Goal: Task Accomplishment & Management: Complete application form

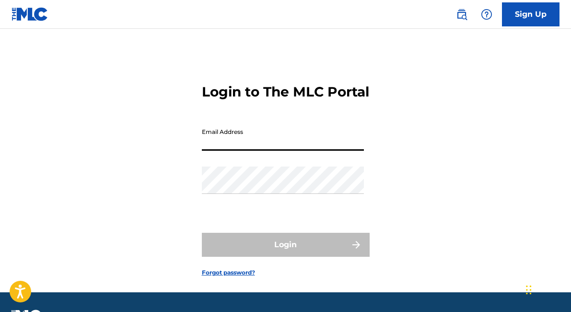
click at [257, 151] on input "Email Address" at bounding box center [283, 136] width 162 height 27
type input "[EMAIL_ADDRESS][DOMAIN_NAME]"
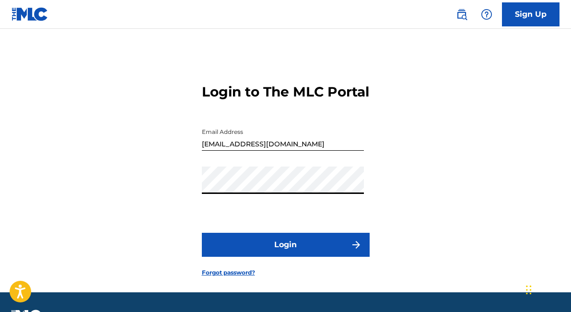
click at [256, 252] on button "Login" at bounding box center [286, 245] width 168 height 24
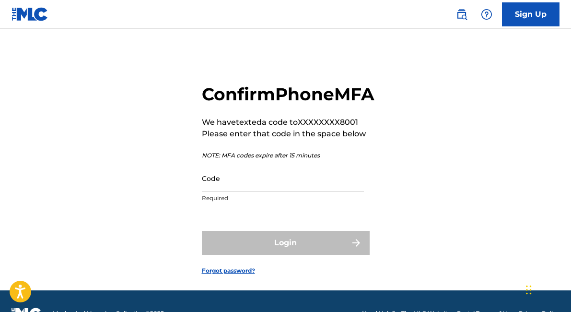
click at [232, 192] on input "Code" at bounding box center [283, 177] width 162 height 27
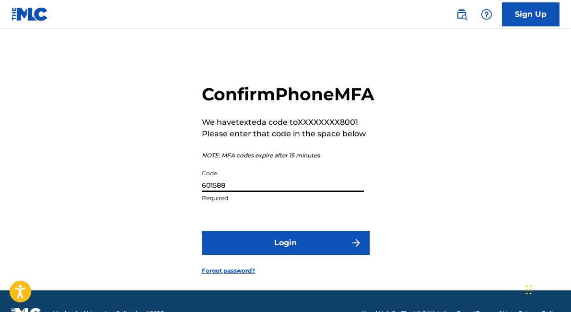
type input "601588"
click at [202, 231] on button "Login" at bounding box center [286, 243] width 168 height 24
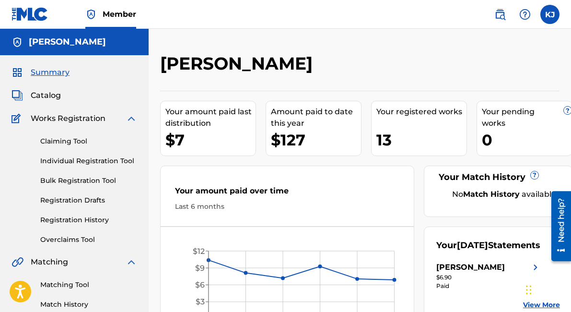
click at [65, 138] on link "Claiming Tool" at bounding box center [88, 141] width 97 height 10
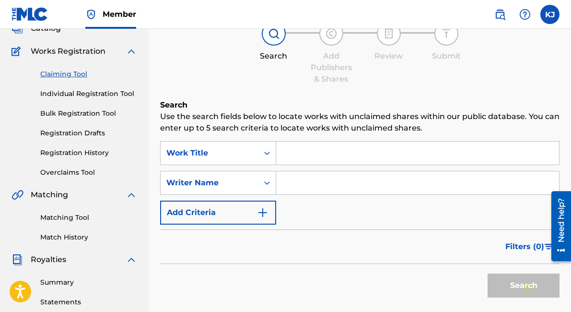
scroll to position [68, 0]
click at [104, 92] on link "Individual Registration Tool" at bounding box center [88, 93] width 97 height 10
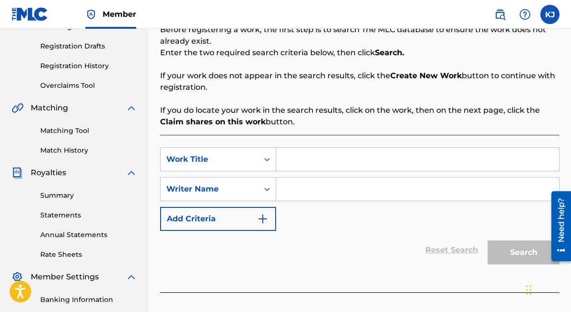
scroll to position [230, 0]
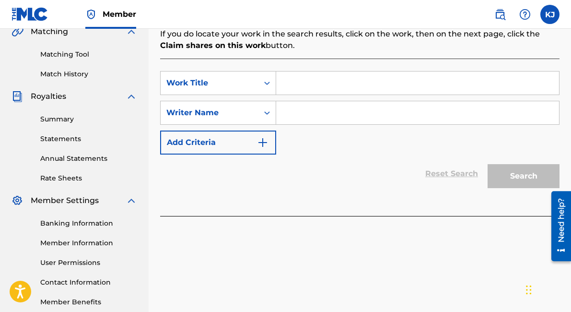
click at [327, 90] on input "Search Form" at bounding box center [417, 82] width 283 height 23
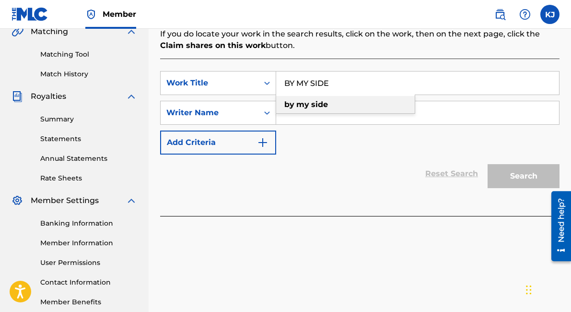
click at [326, 104] on strong "side" at bounding box center [319, 104] width 17 height 9
type input "by my side"
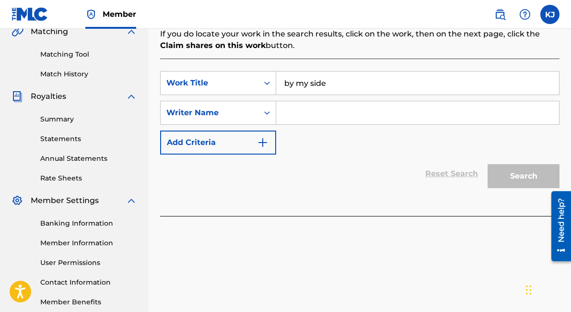
drag, startPoint x: 326, startPoint y: 114, endPoint x: 332, endPoint y: 114, distance: 6.7
click at [326, 114] on input "Search Form" at bounding box center [417, 112] width 283 height 23
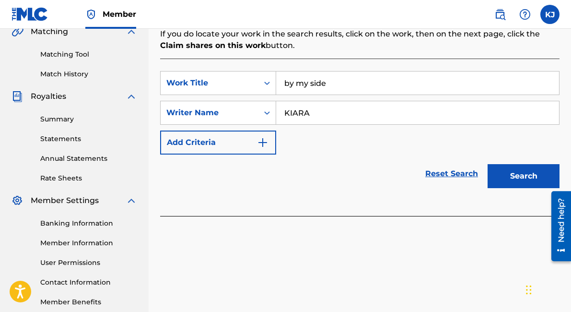
type input "KIARA"
click at [488, 164] on button "Search" at bounding box center [524, 176] width 72 height 24
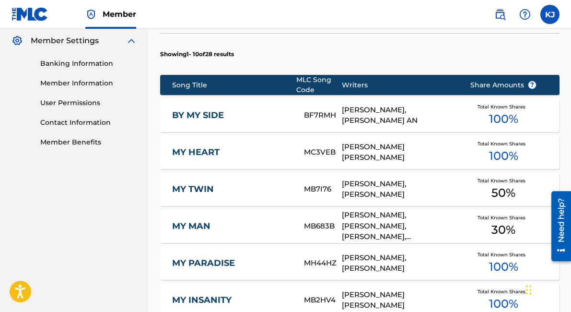
scroll to position [408, 0]
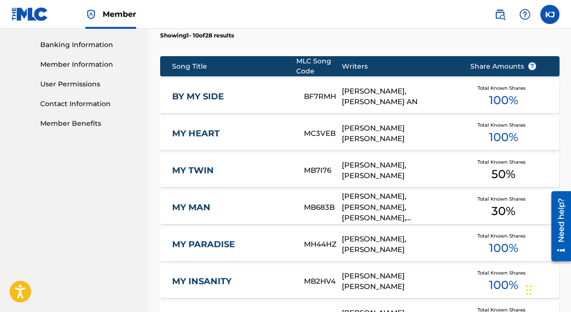
click at [209, 96] on link "BY MY SIDE" at bounding box center [231, 96] width 119 height 11
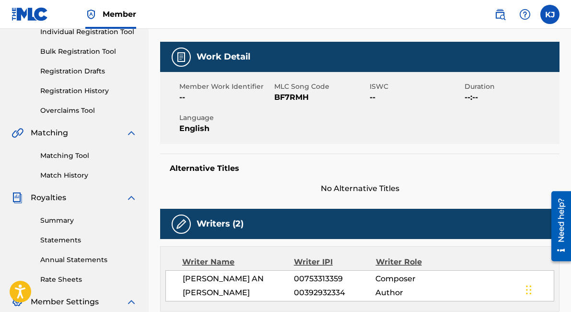
scroll to position [39, 0]
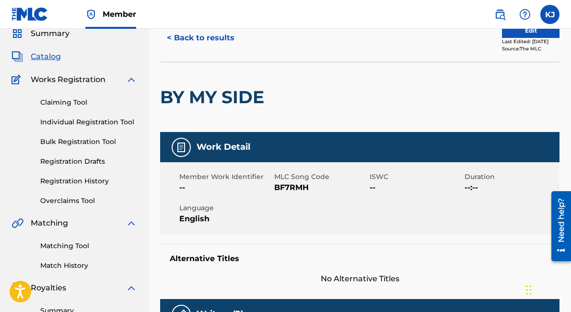
click at [73, 123] on link "Individual Registration Tool" at bounding box center [88, 122] width 97 height 10
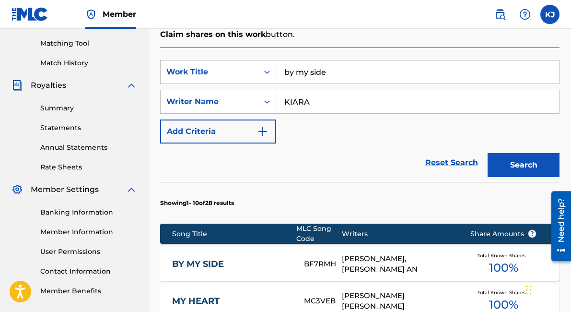
scroll to position [267, 0]
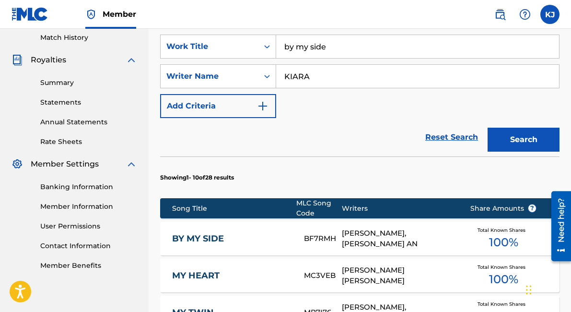
click at [337, 55] on input "by my side" at bounding box center [417, 46] width 283 height 23
type input "BOSSED UP"
click at [341, 71] on input "KIARA" at bounding box center [417, 76] width 283 height 23
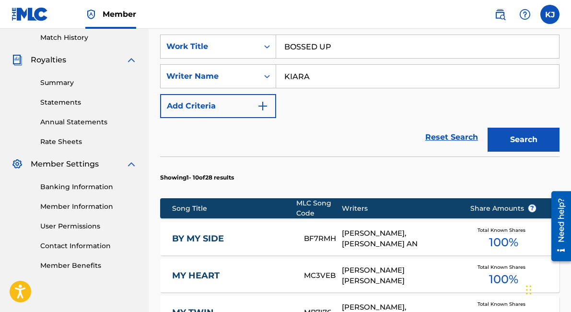
click at [519, 140] on button "Search" at bounding box center [524, 140] width 72 height 24
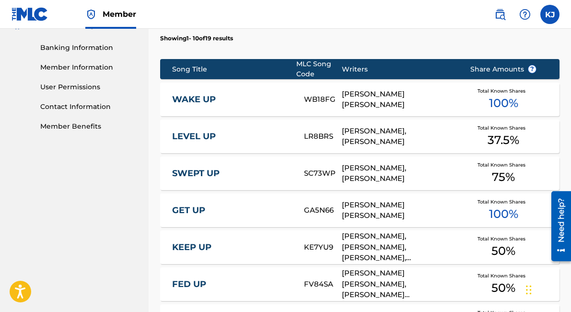
scroll to position [362, 0]
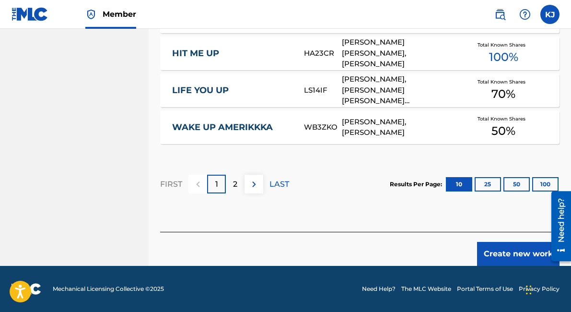
click at [484, 187] on button "25" at bounding box center [488, 184] width 26 height 14
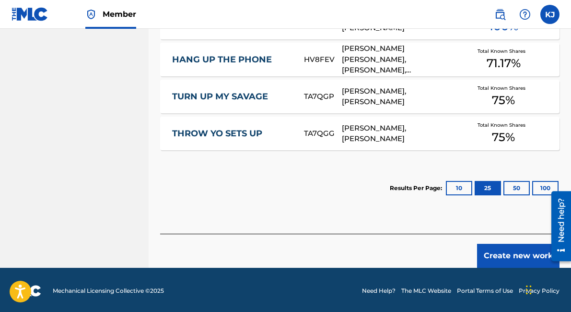
scroll to position [1038, 0]
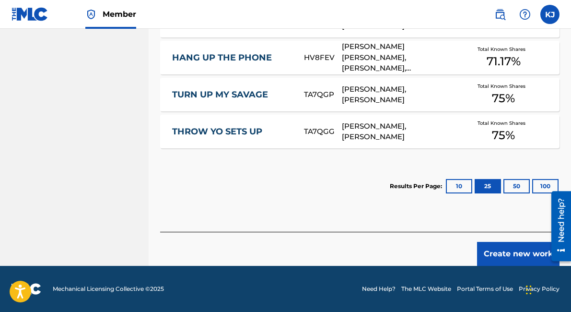
click at [480, 248] on button "Create new work" at bounding box center [518, 254] width 82 height 24
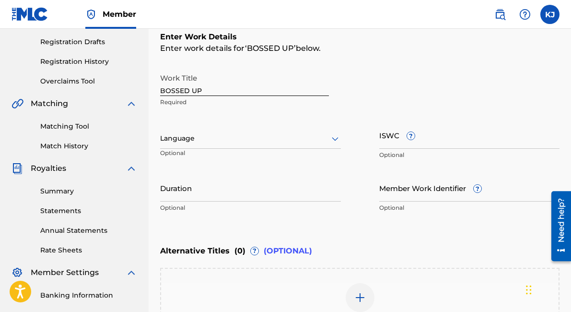
scroll to position [159, 0]
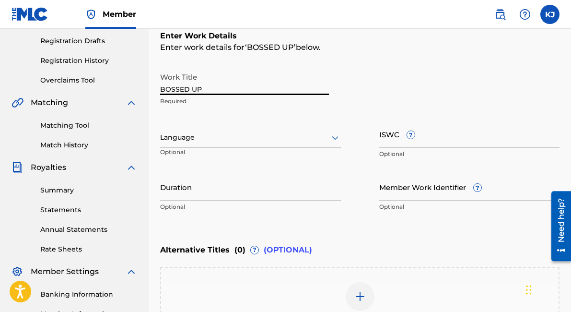
click at [271, 83] on input "BOSSED UP" at bounding box center [244, 81] width 169 height 27
click at [270, 85] on input "BOSSED UP" at bounding box center [244, 81] width 169 height 27
type input "Bossed Up"
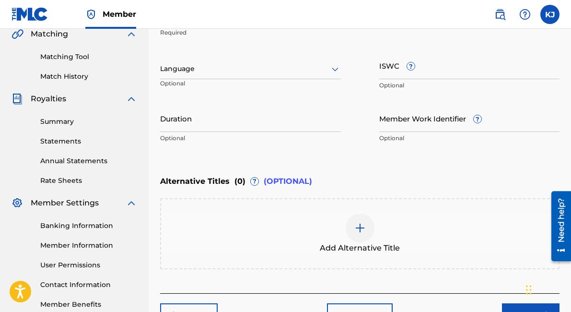
scroll to position [289, 0]
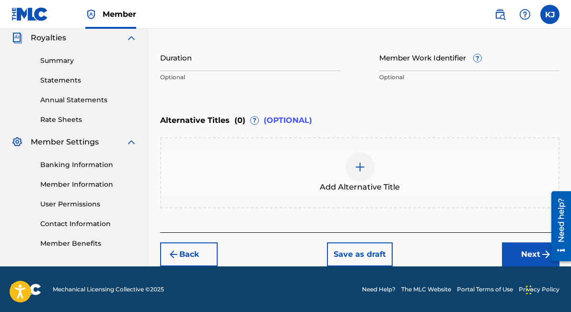
click at [508, 245] on button "Next" at bounding box center [531, 254] width 58 height 24
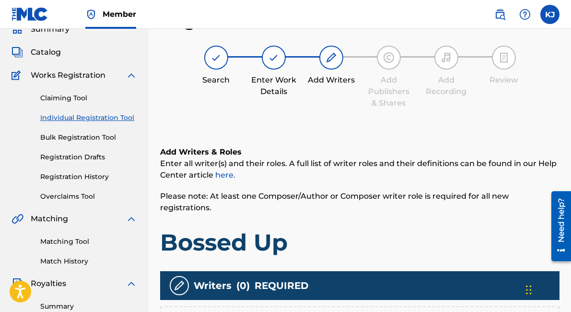
scroll to position [283, 0]
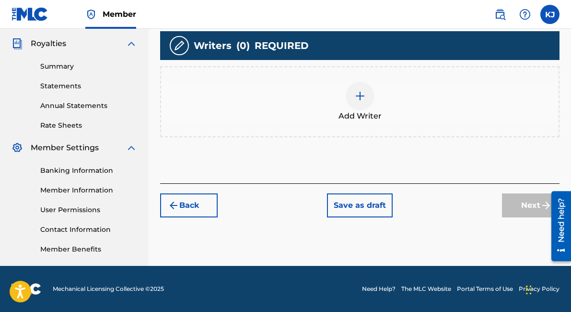
click at [357, 93] on div at bounding box center [360, 96] width 29 height 29
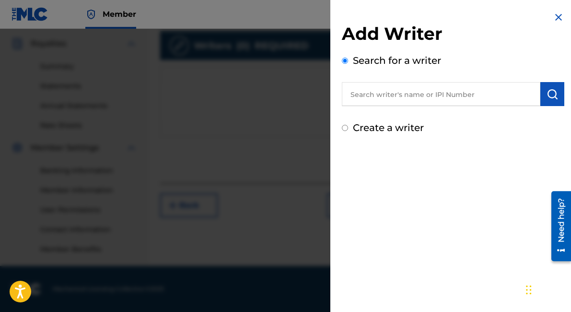
click at [380, 101] on input "text" at bounding box center [441, 94] width 198 height 24
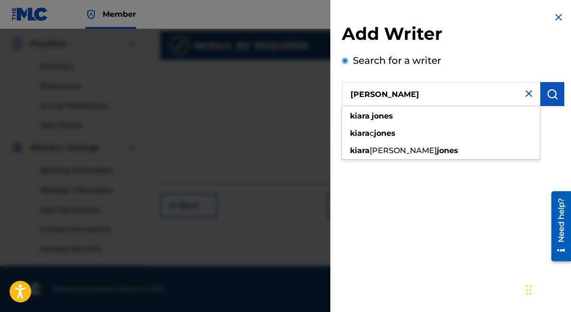
type input "[PERSON_NAME]"
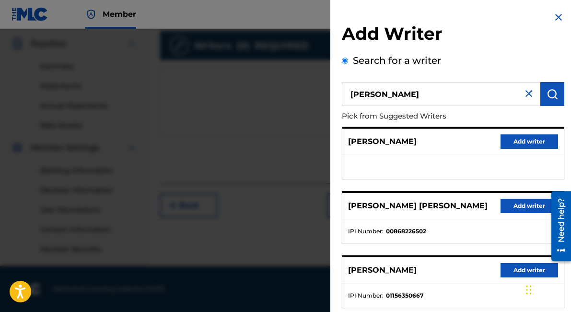
scroll to position [185, 0]
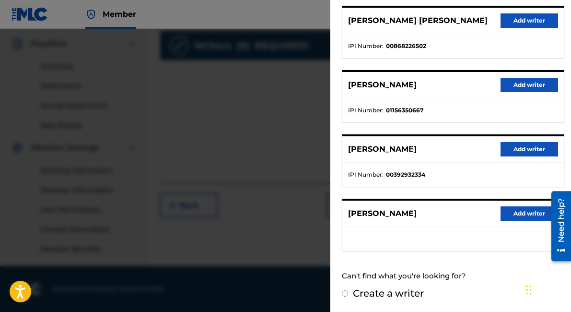
click at [520, 151] on button "Add writer" at bounding box center [530, 149] width 58 height 14
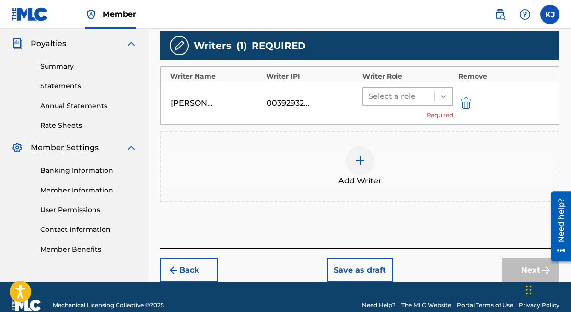
click at [444, 92] on icon at bounding box center [444, 97] width 10 height 10
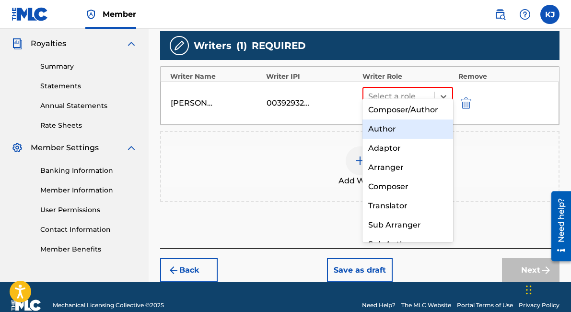
click at [403, 128] on div "Author" at bounding box center [407, 128] width 91 height 19
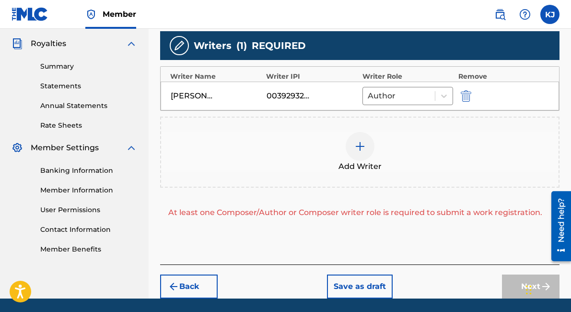
click at [367, 136] on div at bounding box center [360, 146] width 29 height 29
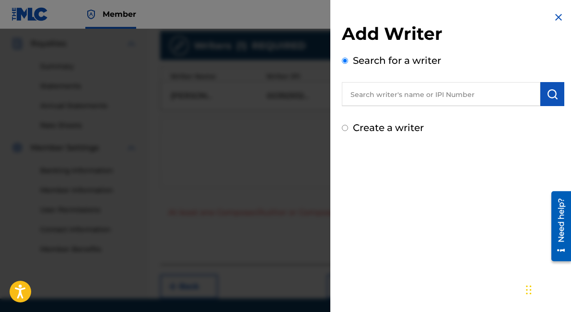
click at [376, 96] on input "text" at bounding box center [441, 94] width 198 height 24
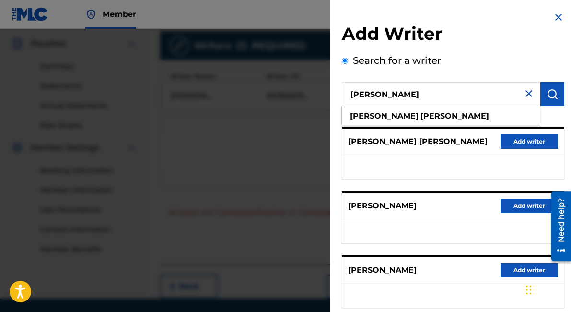
type input "[PERSON_NAME]"
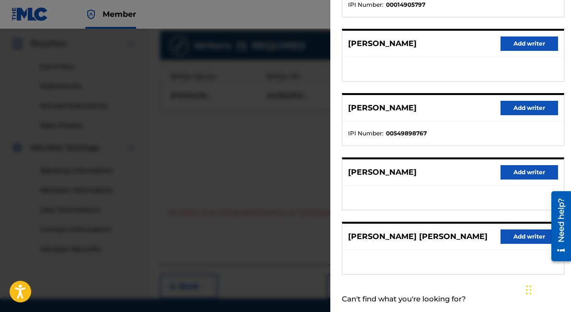
scroll to position [163, 0]
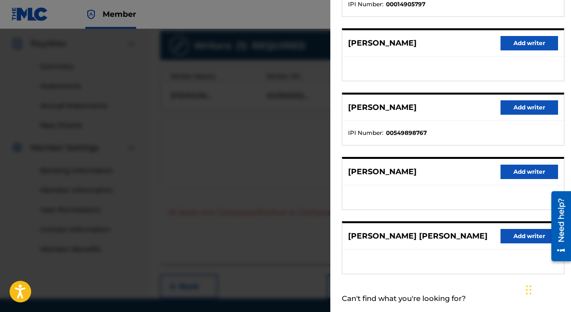
click at [505, 107] on button "Add writer" at bounding box center [530, 107] width 58 height 14
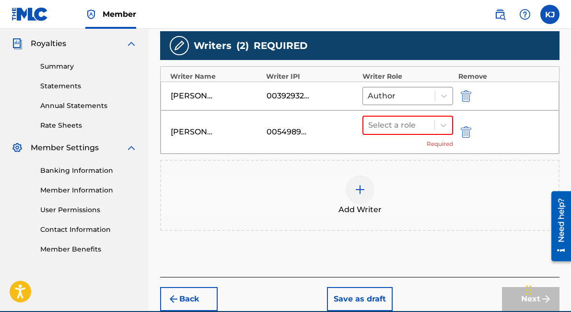
click at [365, 184] on img at bounding box center [360, 190] width 12 height 12
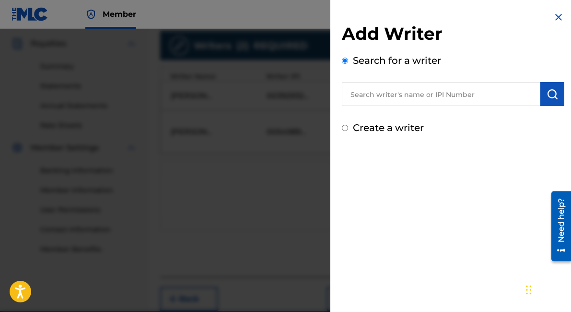
click at [423, 100] on input "text" at bounding box center [441, 94] width 198 height 24
type input "[PERSON_NAME]"
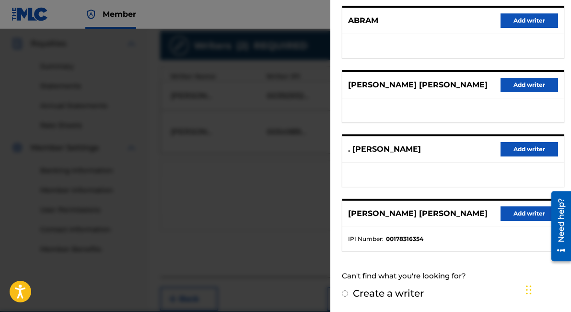
scroll to position [316, 0]
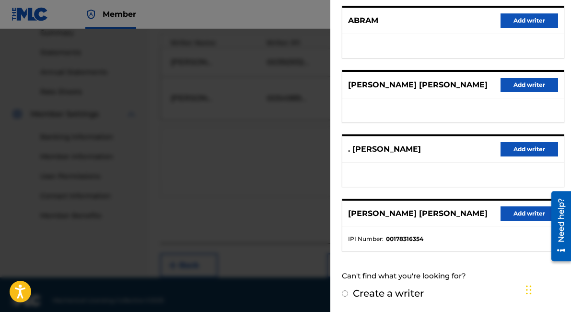
click at [387, 298] on label "Create a writer" at bounding box center [388, 293] width 71 height 12
radio input "true"
click at [348, 296] on input "Create a writer" at bounding box center [345, 293] width 6 height 6
radio input "false"
radio input "true"
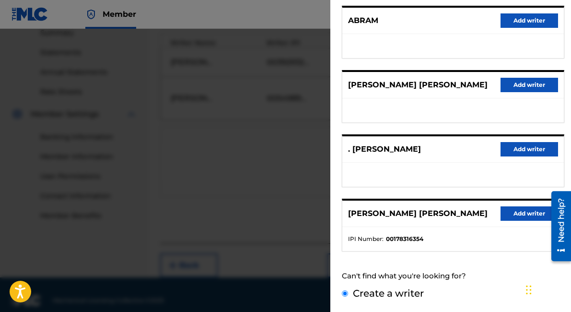
scroll to position [73, 0]
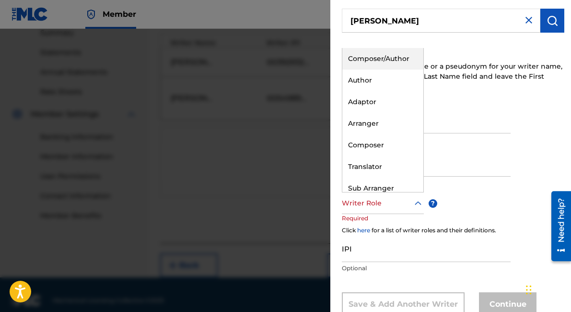
click at [373, 205] on div at bounding box center [383, 203] width 82 height 12
click at [386, 82] on div "Author" at bounding box center [382, 81] width 81 height 22
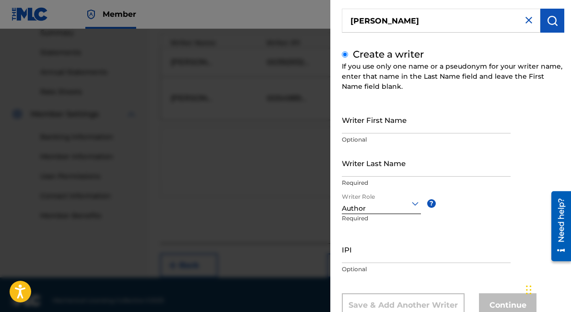
click at [402, 126] on input "Writer First Name" at bounding box center [426, 119] width 169 height 27
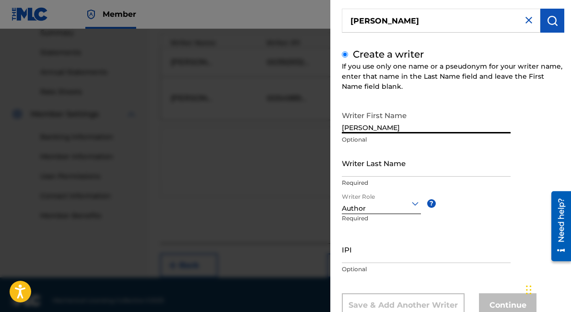
type input "[PERSON_NAME]"
click at [398, 156] on input "Writer Last Name" at bounding box center [426, 162] width 169 height 27
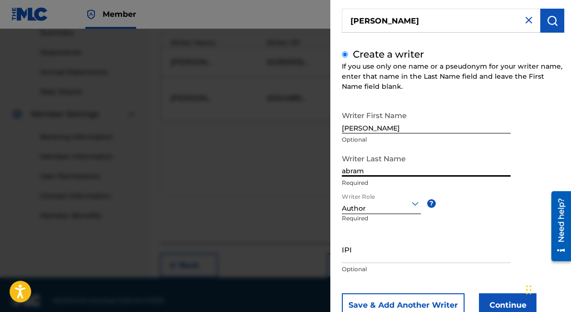
type input "abram"
click at [509, 304] on button "Continue" at bounding box center [508, 305] width 58 height 24
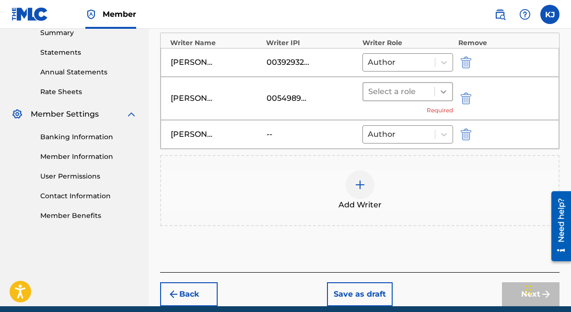
click at [440, 87] on icon at bounding box center [444, 92] width 10 height 10
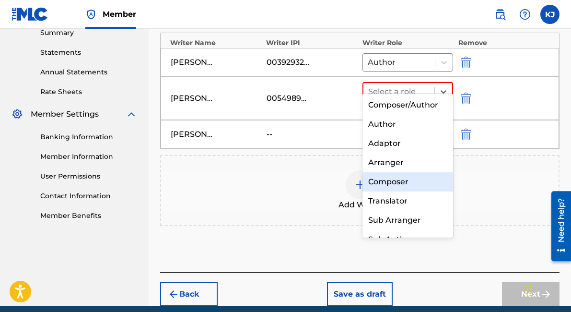
click at [408, 175] on div "Composer" at bounding box center [407, 181] width 91 height 19
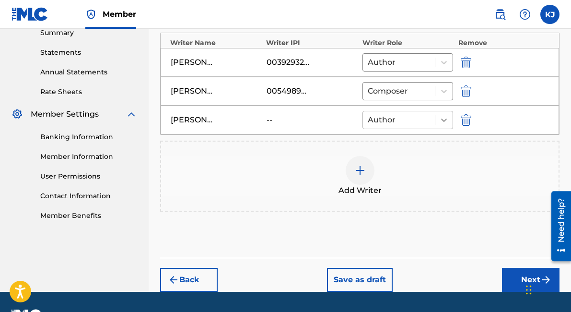
click at [442, 115] on icon at bounding box center [444, 120] width 10 height 10
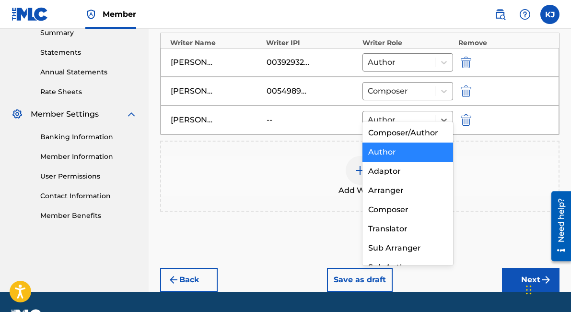
click at [399, 156] on div "Author" at bounding box center [407, 151] width 91 height 19
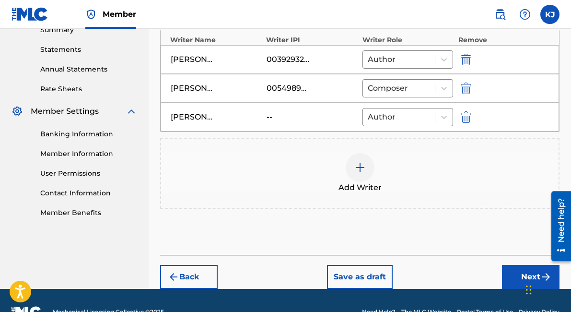
scroll to position [331, 0]
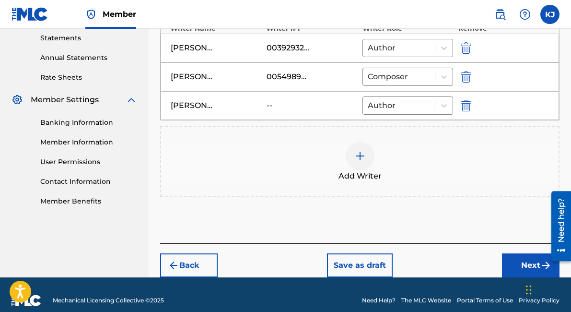
click at [511, 253] on button "Next" at bounding box center [531, 265] width 58 height 24
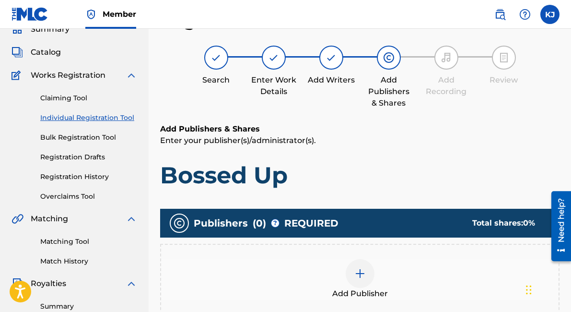
scroll to position [100, 0]
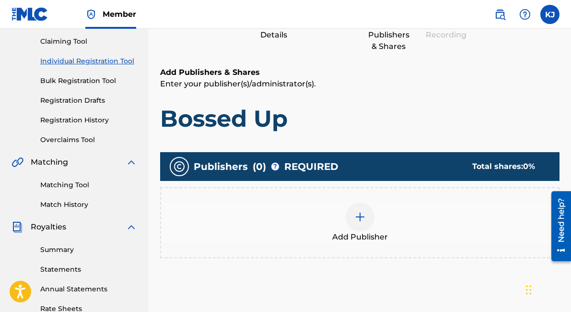
click at [361, 214] on img at bounding box center [360, 217] width 12 height 12
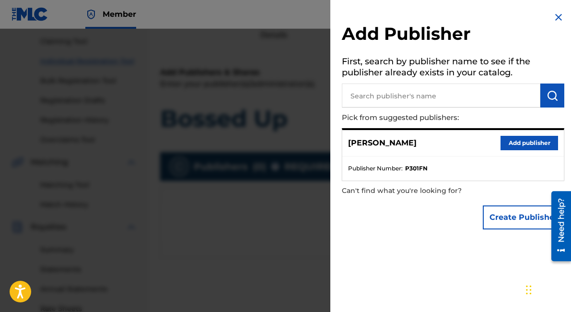
click at [511, 138] on button "Add publisher" at bounding box center [530, 143] width 58 height 14
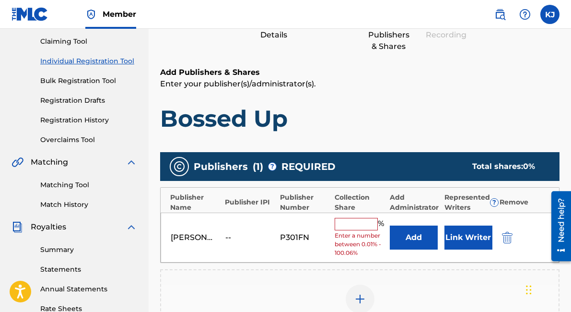
click at [361, 226] on input "text" at bounding box center [356, 224] width 43 height 12
type input "100"
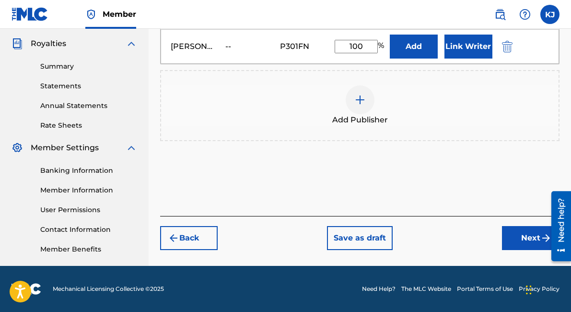
click at [518, 229] on button "Next" at bounding box center [531, 238] width 58 height 24
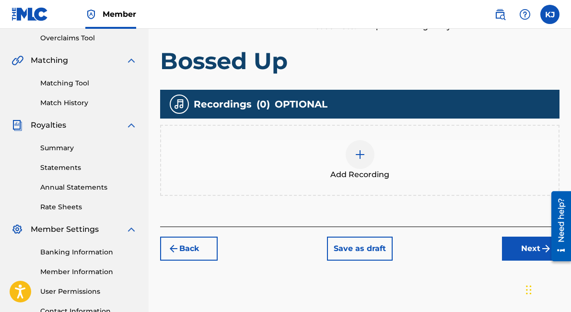
scroll to position [283, 0]
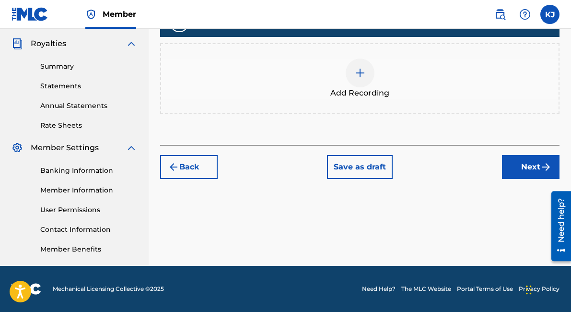
click at [528, 165] on button "Next" at bounding box center [531, 167] width 58 height 24
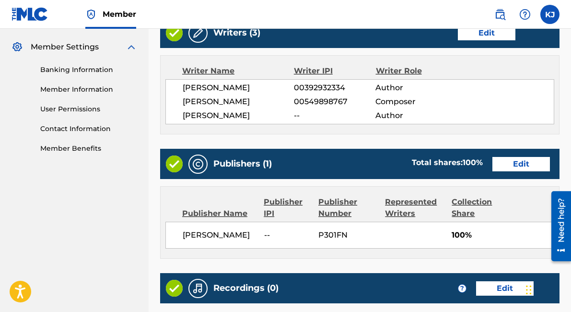
scroll to position [499, 0]
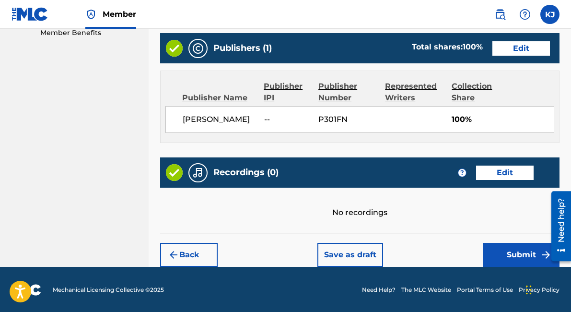
click at [522, 252] on button "Submit" at bounding box center [521, 255] width 77 height 24
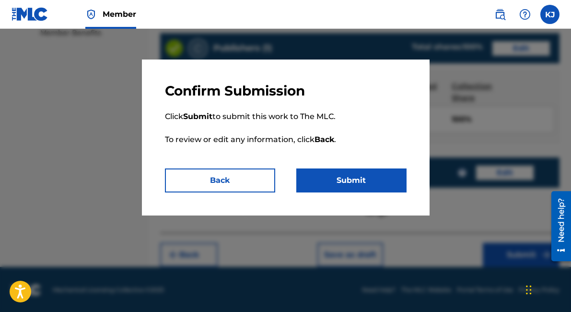
click at [346, 172] on button "Submit" at bounding box center [351, 180] width 110 height 24
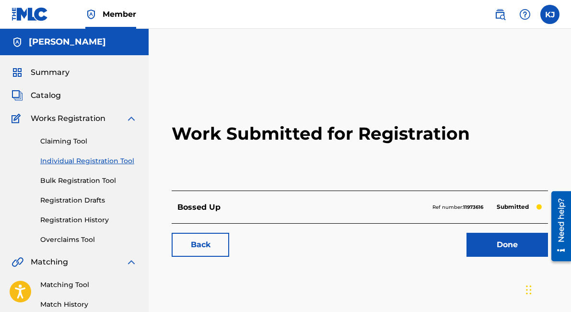
click at [499, 233] on link "Done" at bounding box center [507, 245] width 82 height 24
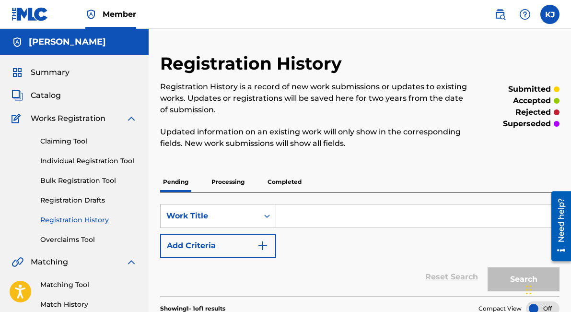
click at [346, 213] on input "Search Form" at bounding box center [417, 215] width 283 height 23
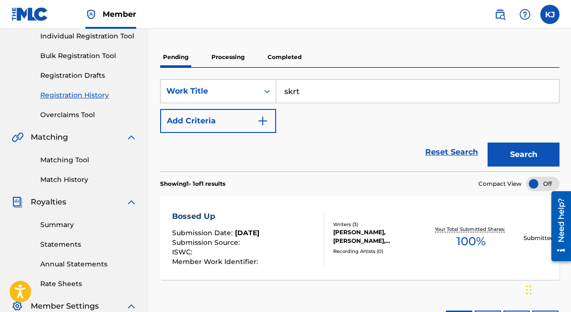
scroll to position [126, 0]
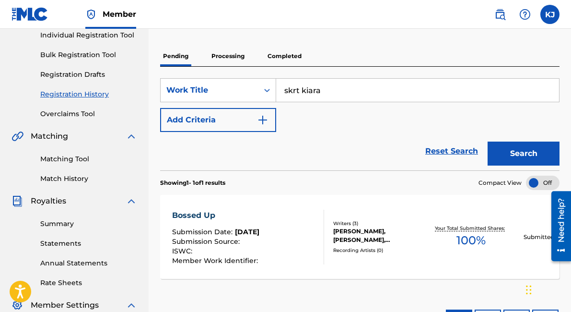
type input "skrt kiara"
click at [488, 141] on button "Search" at bounding box center [524, 153] width 72 height 24
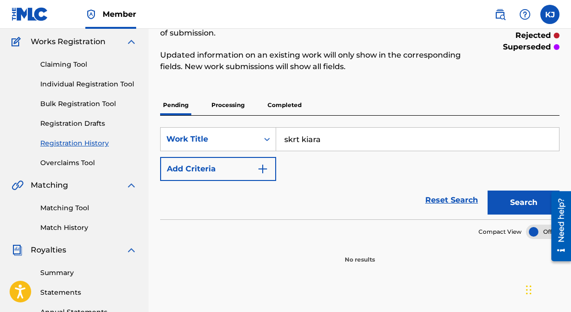
scroll to position [79, 0]
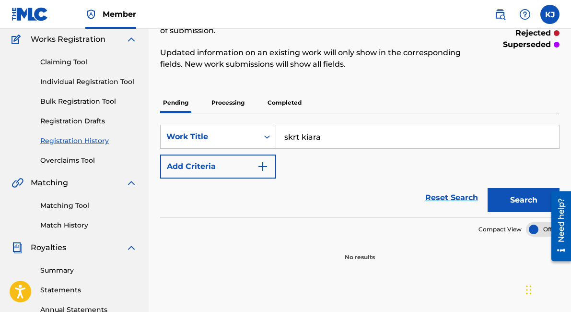
click at [77, 87] on div "Claiming Tool Individual Registration Tool Bulk Registration Tool Registration …" at bounding box center [75, 105] width 126 height 120
click at [77, 84] on link "Individual Registration Tool" at bounding box center [88, 82] width 97 height 10
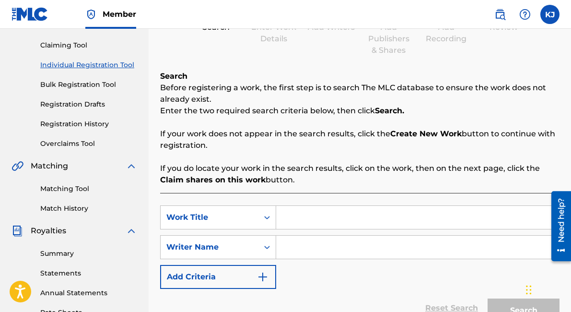
scroll to position [206, 0]
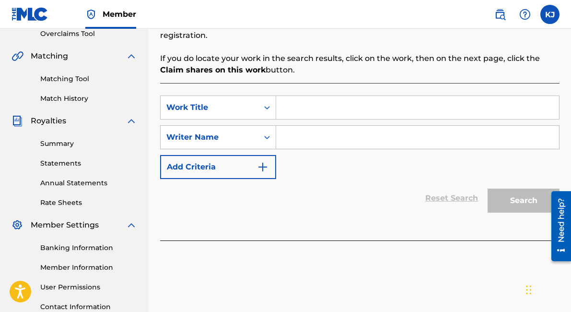
click at [366, 89] on div "SearchWithCriteriaefd01508-fe6f-482b-8c83-3bd1af9b305e Work Title SearchWithCri…" at bounding box center [359, 161] width 399 height 157
click at [363, 99] on input "Search Form" at bounding box center [417, 107] width 283 height 23
type input "skrt"
drag, startPoint x: 360, startPoint y: 131, endPoint x: 365, endPoint y: 131, distance: 5.3
click at [361, 131] on input "Search Form" at bounding box center [417, 137] width 283 height 23
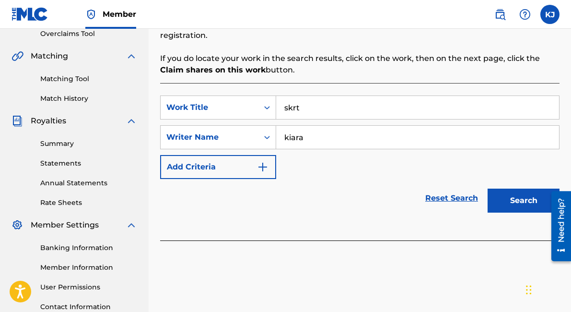
type input "kiara"
click at [488, 188] on button "Search" at bounding box center [524, 200] width 72 height 24
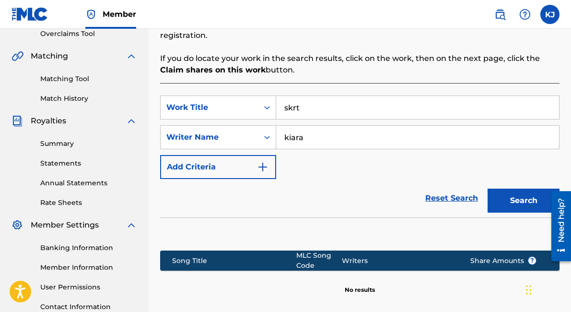
scroll to position [306, 0]
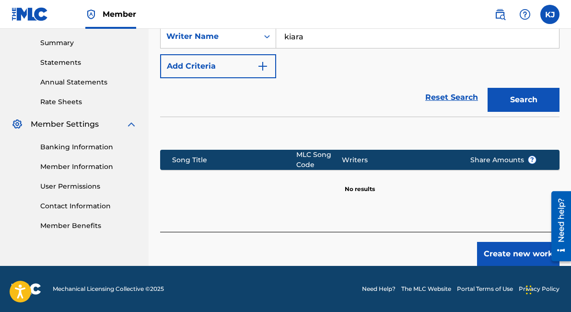
click at [515, 255] on button "Create new work" at bounding box center [518, 254] width 82 height 24
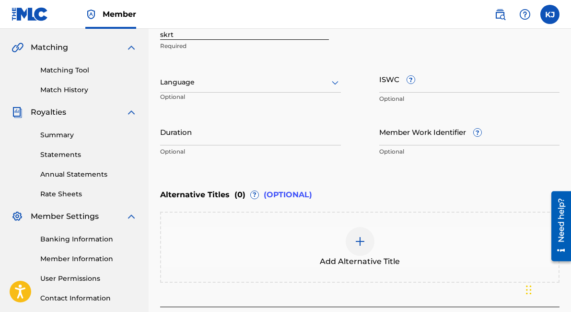
scroll to position [200, 0]
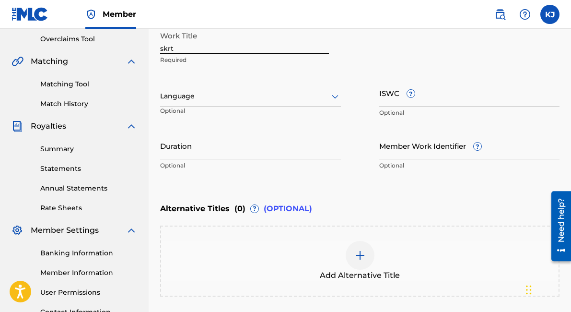
click at [218, 47] on input "skrt" at bounding box center [244, 39] width 169 height 27
type input "s"
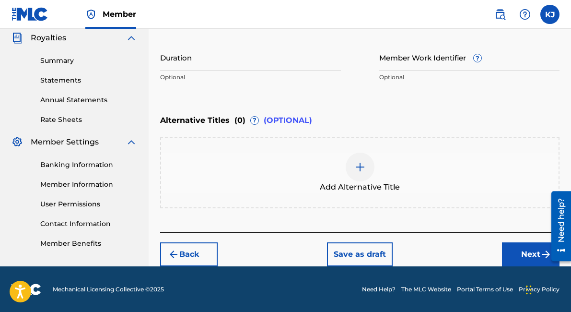
type input "Skrt"
click at [501, 257] on div "Back Save as draft Next" at bounding box center [359, 249] width 399 height 34
click at [512, 249] on button "Next" at bounding box center [531, 254] width 58 height 24
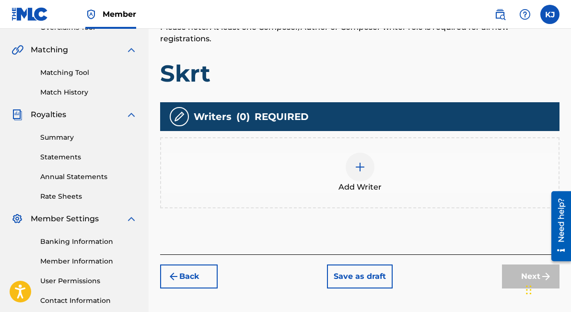
scroll to position [217, 0]
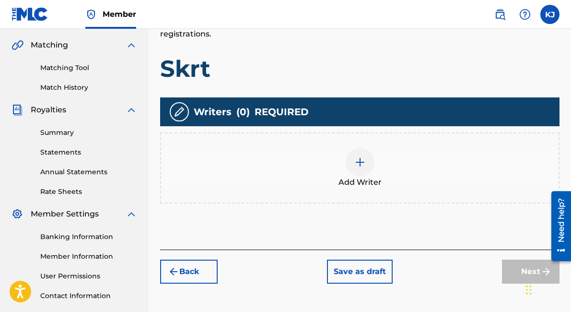
click at [361, 156] on img at bounding box center [360, 162] width 12 height 12
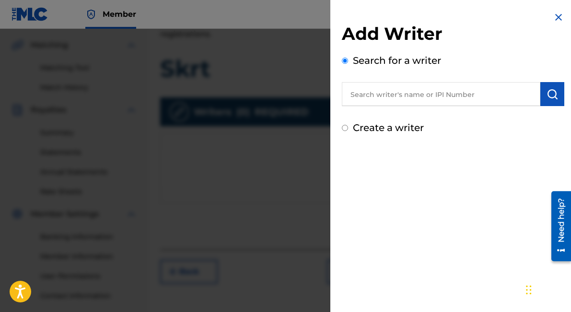
click at [412, 87] on input "text" at bounding box center [441, 94] width 198 height 24
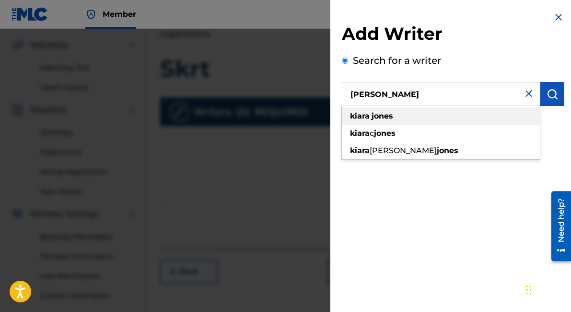
type input "[PERSON_NAME]"
click at [418, 122] on div "[PERSON_NAME]" at bounding box center [441, 115] width 198 height 17
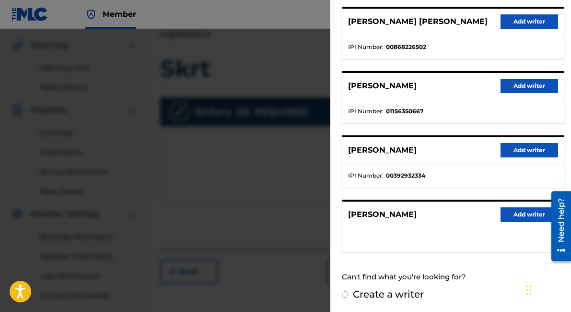
scroll to position [185, 0]
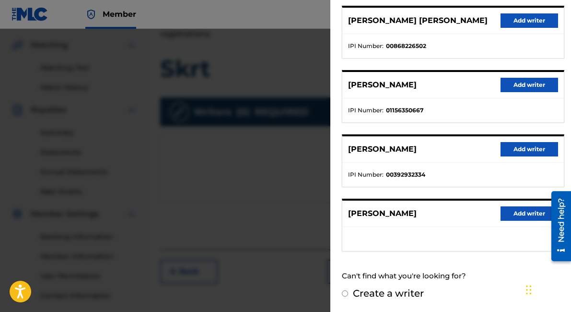
click at [517, 149] on button "Add writer" at bounding box center [530, 149] width 58 height 14
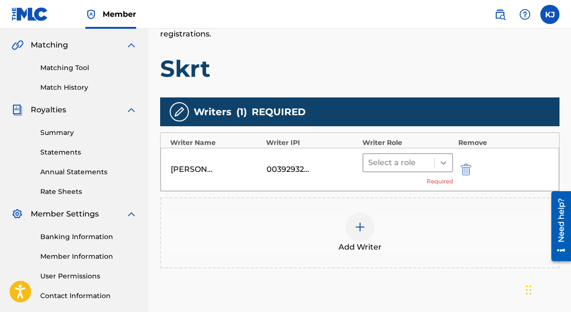
click at [444, 156] on div at bounding box center [443, 162] width 17 height 17
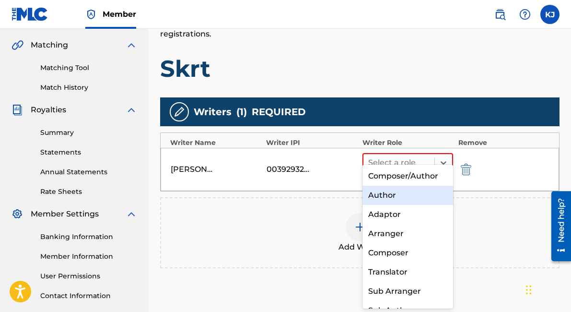
click at [411, 197] on div "Author" at bounding box center [407, 195] width 91 height 19
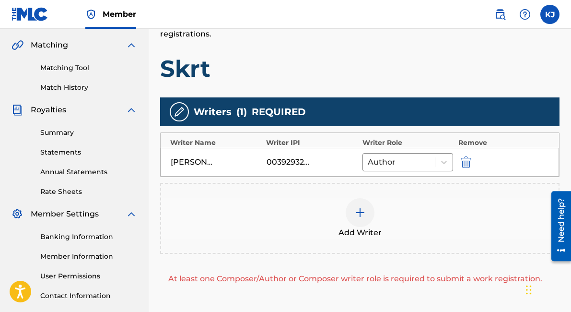
click at [372, 203] on div at bounding box center [360, 212] width 29 height 29
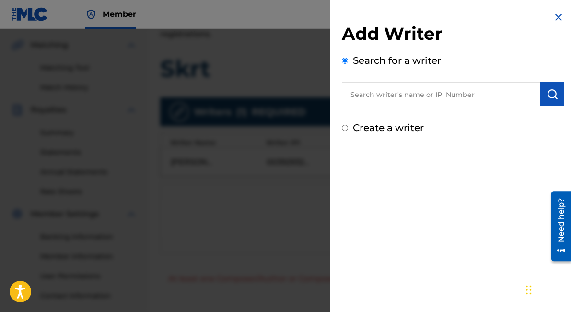
click at [435, 91] on input "text" at bounding box center [441, 94] width 198 height 24
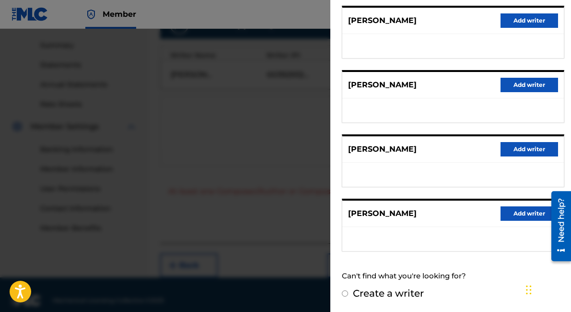
scroll to position [0, 0]
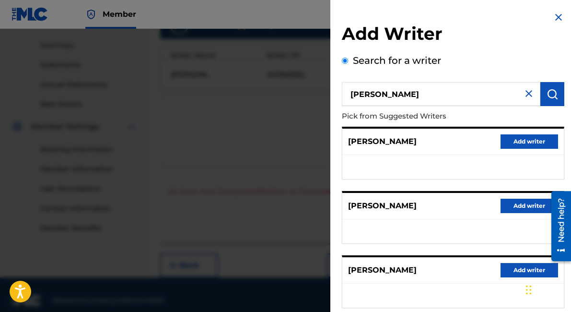
click at [375, 97] on input "[PERSON_NAME]" at bounding box center [441, 94] width 198 height 24
type input "[PERSON_NAME]"
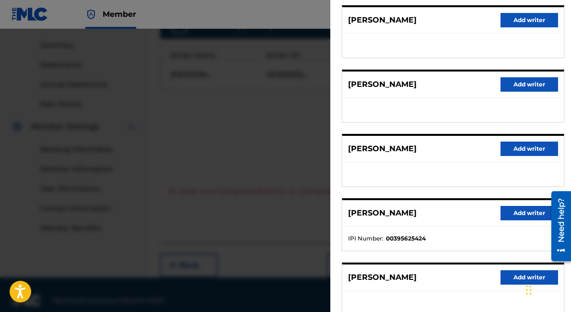
scroll to position [185, 0]
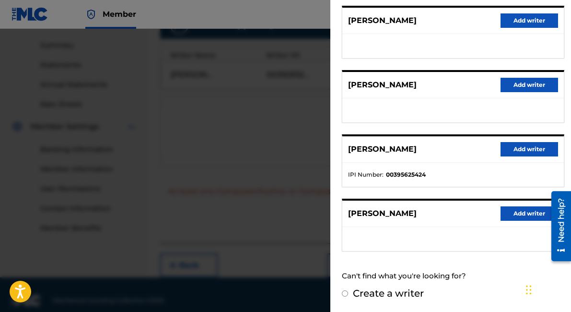
click at [508, 151] on button "Add writer" at bounding box center [530, 149] width 58 height 14
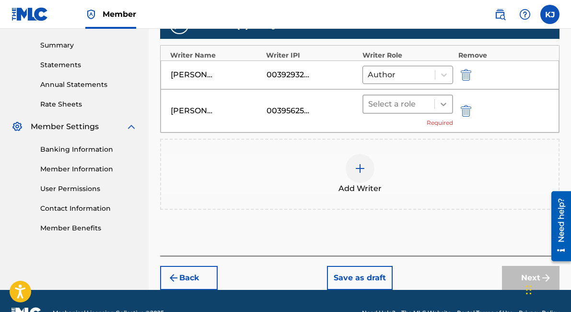
click at [442, 103] on icon at bounding box center [444, 104] width 6 height 3
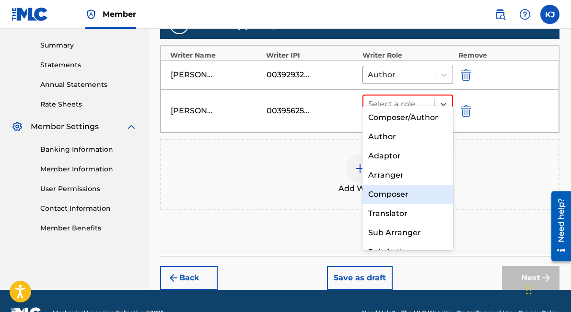
click at [395, 188] on div "Composer" at bounding box center [407, 194] width 91 height 19
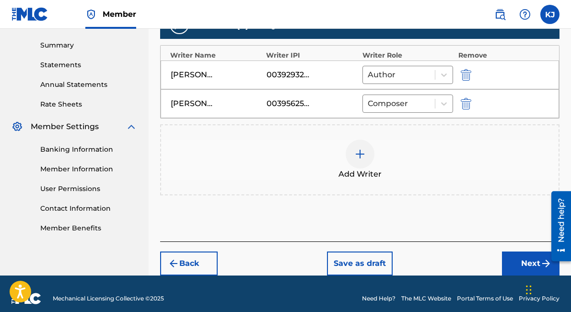
scroll to position [302, 0]
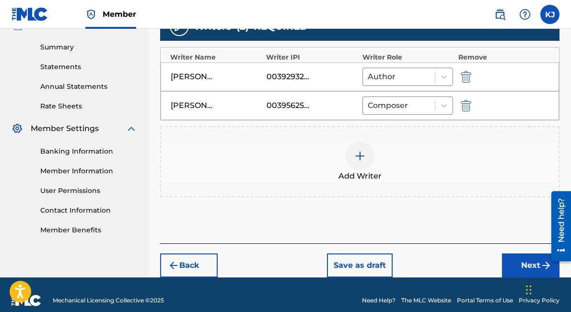
click at [527, 253] on button "Next" at bounding box center [531, 265] width 58 height 24
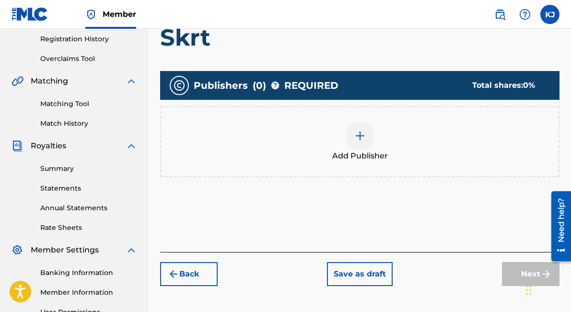
scroll to position [178, 0]
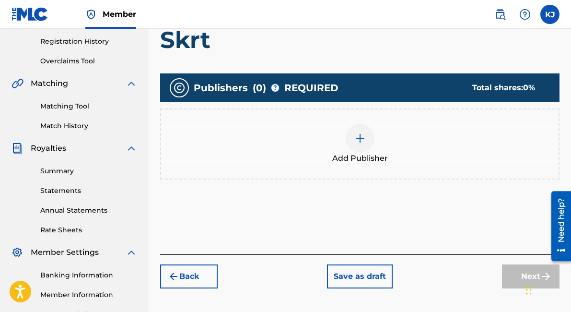
click at [363, 135] on img at bounding box center [360, 138] width 12 height 12
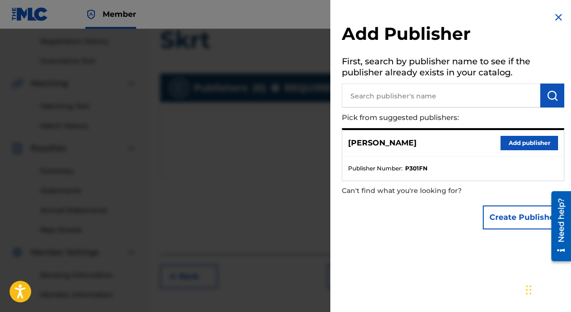
click at [517, 139] on button "Add publisher" at bounding box center [530, 143] width 58 height 14
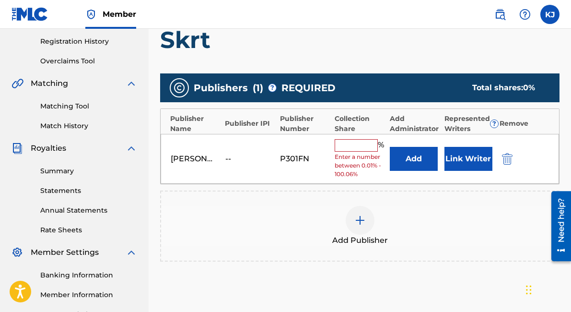
click at [363, 139] on input "text" at bounding box center [356, 145] width 43 height 12
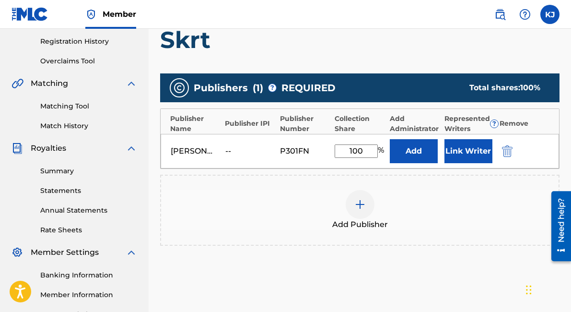
type input "100"
click at [435, 186] on div "Add Publisher" at bounding box center [359, 210] width 399 height 71
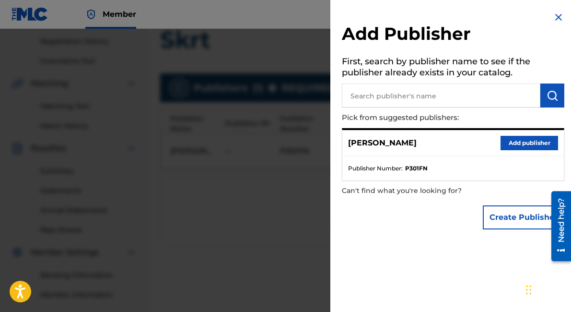
click at [553, 16] on img at bounding box center [559, 18] width 12 height 12
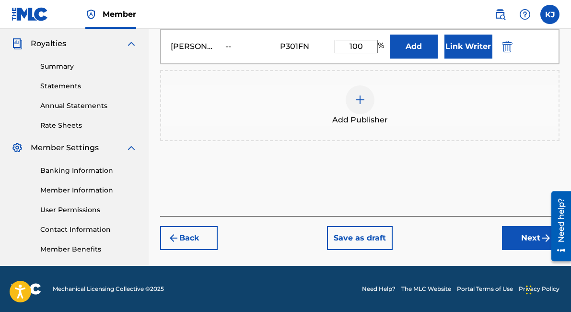
click at [521, 239] on button "Next" at bounding box center [531, 238] width 58 height 24
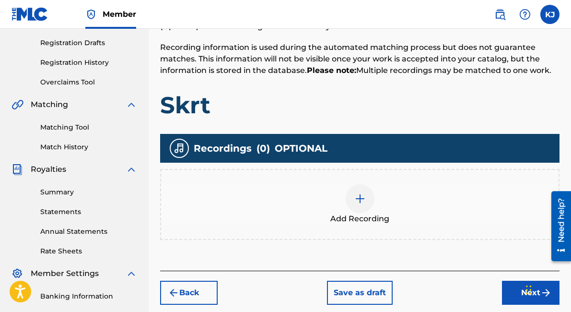
scroll to position [184, 0]
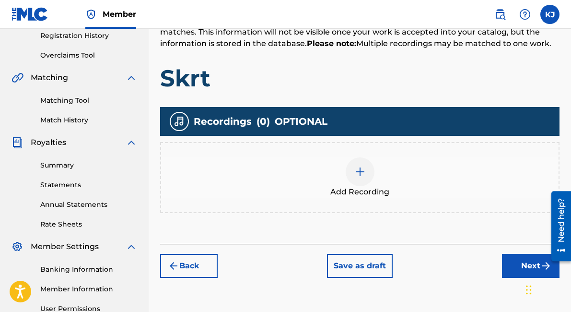
click at [507, 262] on button "Next" at bounding box center [531, 266] width 58 height 24
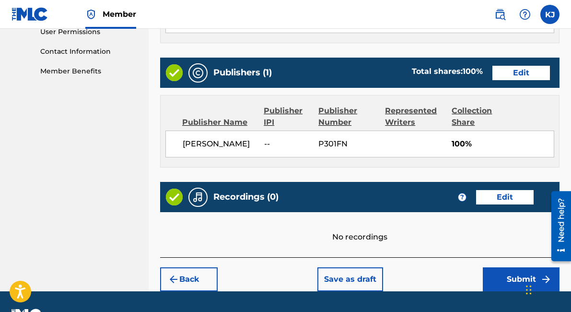
scroll to position [485, 0]
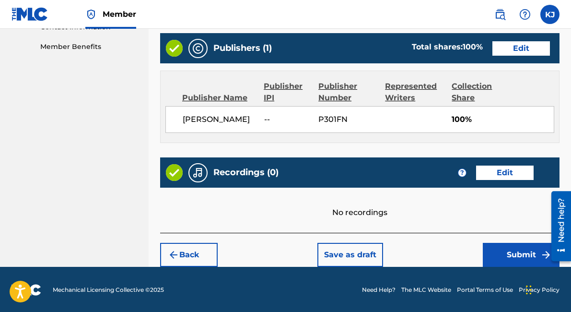
click at [504, 246] on button "Submit" at bounding box center [521, 255] width 77 height 24
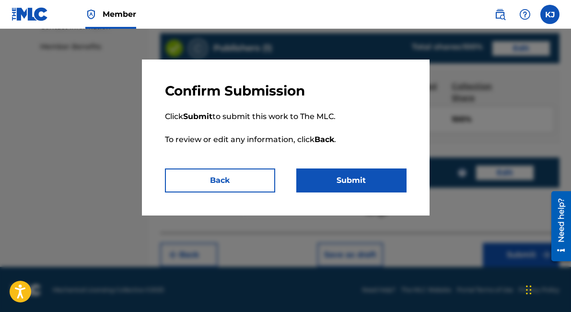
click at [387, 176] on button "Submit" at bounding box center [351, 180] width 110 height 24
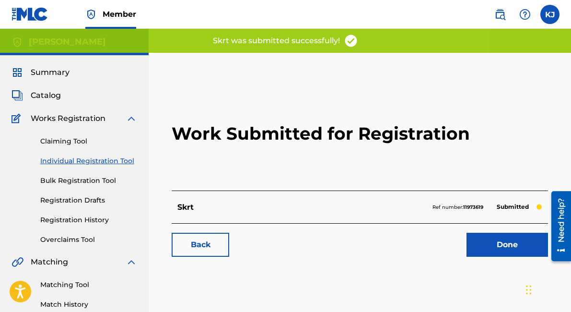
click at [477, 246] on link "Done" at bounding box center [507, 245] width 82 height 24
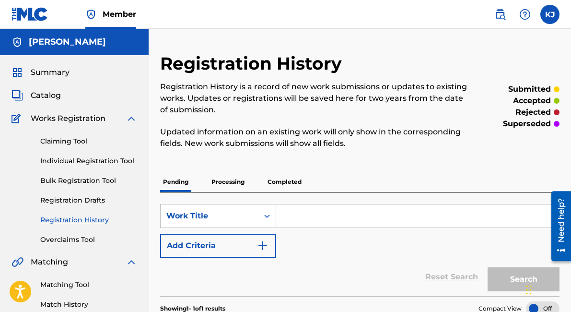
click at [111, 161] on link "Individual Registration Tool" at bounding box center [88, 161] width 97 height 10
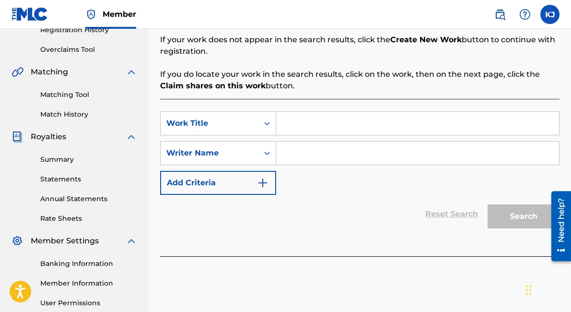
scroll to position [190, 0]
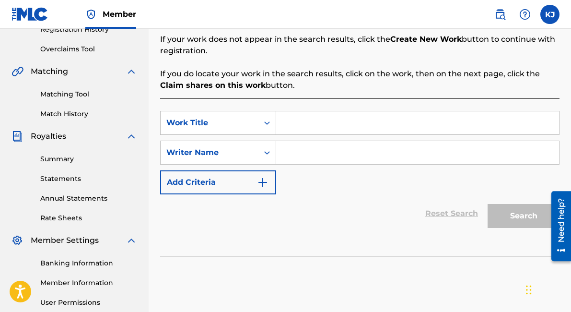
click at [372, 122] on input "Search Form" at bounding box center [417, 122] width 283 height 23
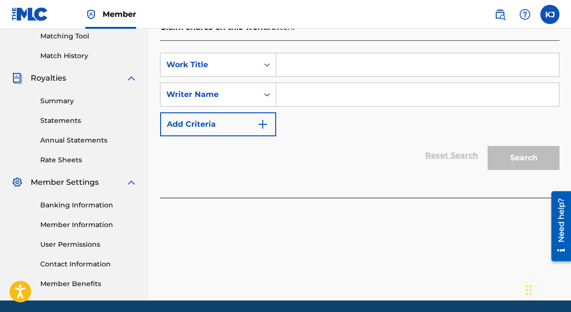
scroll to position [247, 0]
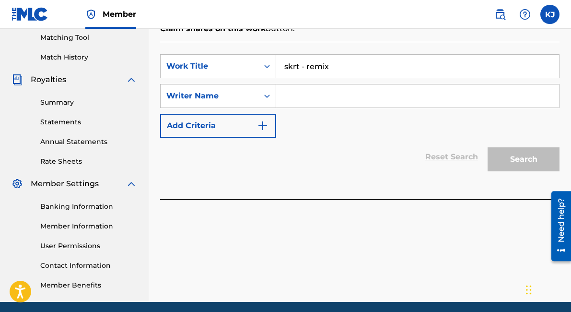
type input "skrt - remix"
click at [363, 97] on input "Search Form" at bounding box center [417, 95] width 283 height 23
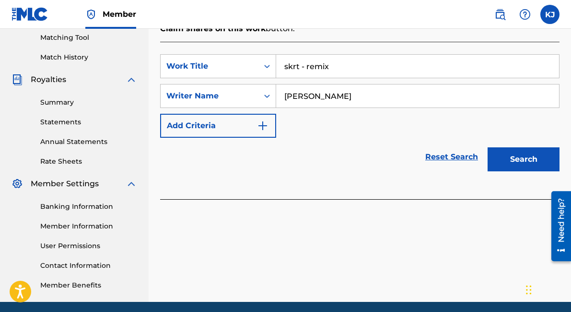
type input "[PERSON_NAME]"
click at [488, 147] on button "Search" at bounding box center [524, 159] width 72 height 24
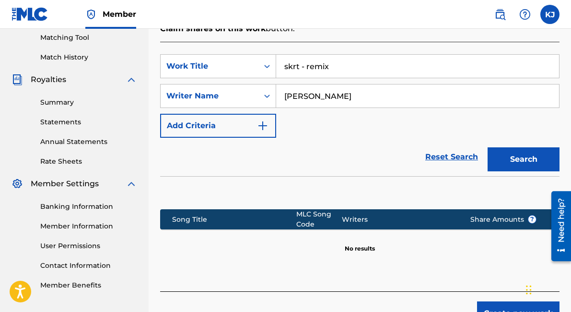
scroll to position [306, 0]
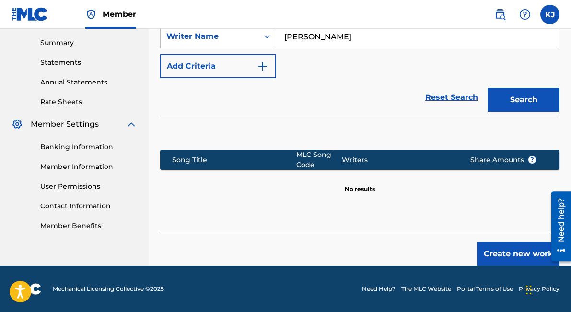
click at [475, 242] on div "Create new work" at bounding box center [359, 249] width 399 height 34
click at [490, 248] on button "Create new work" at bounding box center [518, 254] width 82 height 24
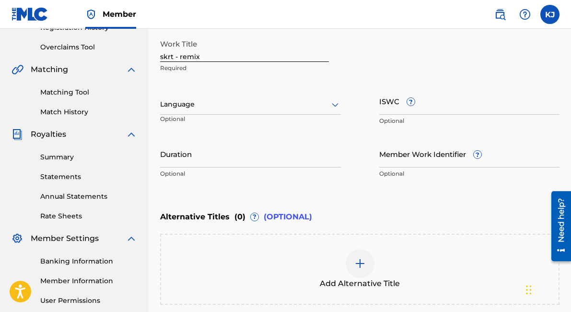
scroll to position [185, 0]
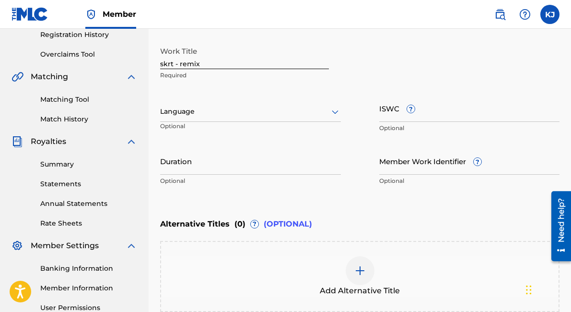
click at [263, 65] on input "skrt - remix" at bounding box center [244, 55] width 169 height 27
click at [163, 62] on input "skrt - remix" at bounding box center [244, 55] width 169 height 27
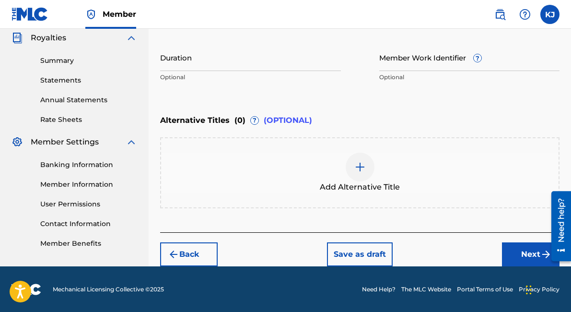
type input "Skrt - Remix"
click at [523, 254] on button "Next" at bounding box center [531, 254] width 58 height 24
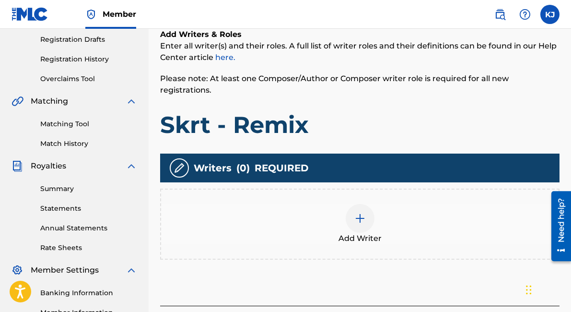
scroll to position [161, 0]
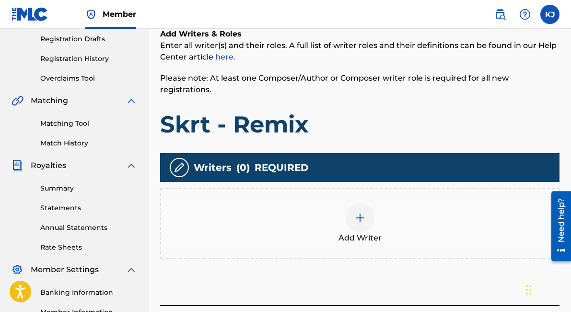
click at [357, 211] on div at bounding box center [360, 217] width 29 height 29
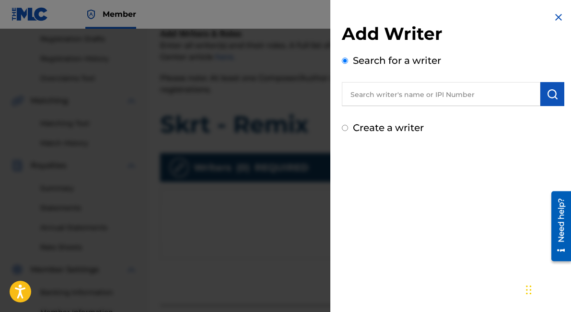
click at [420, 99] on input "text" at bounding box center [441, 94] width 198 height 24
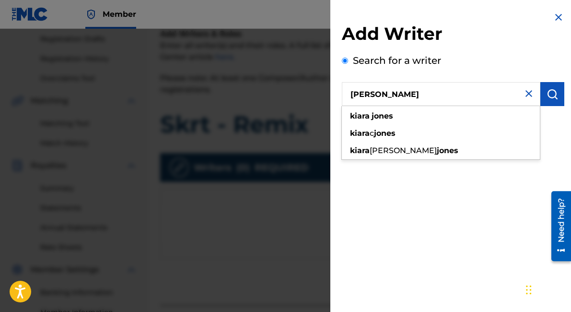
type input "[PERSON_NAME]"
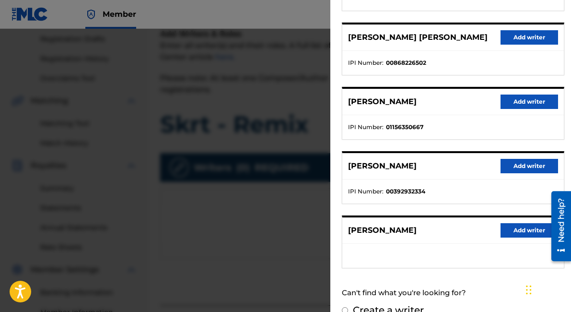
scroll to position [169, 0]
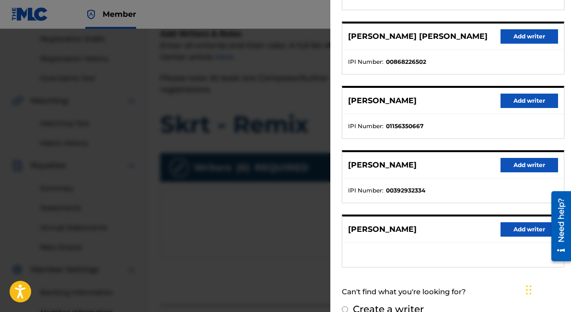
click at [513, 160] on button "Add writer" at bounding box center [530, 165] width 58 height 14
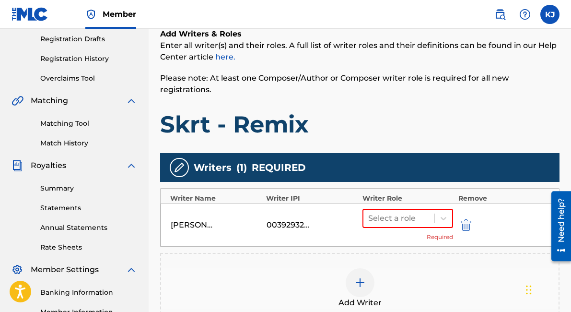
click at [357, 277] on img at bounding box center [360, 283] width 12 height 12
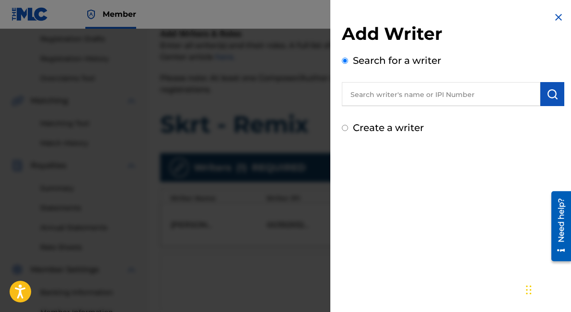
click at [446, 93] on input "text" at bounding box center [441, 94] width 198 height 24
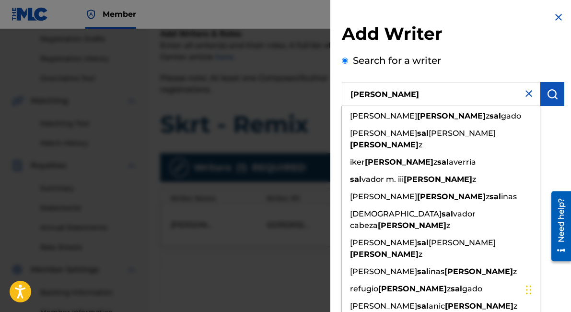
type input "[PERSON_NAME]"
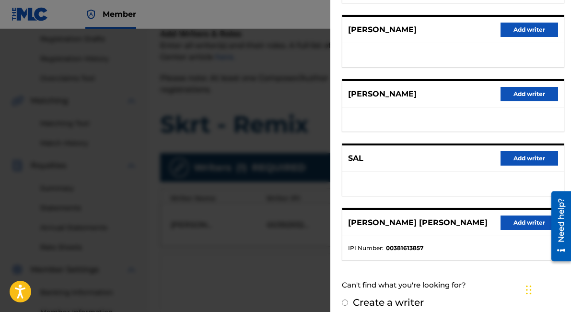
scroll to position [185, 0]
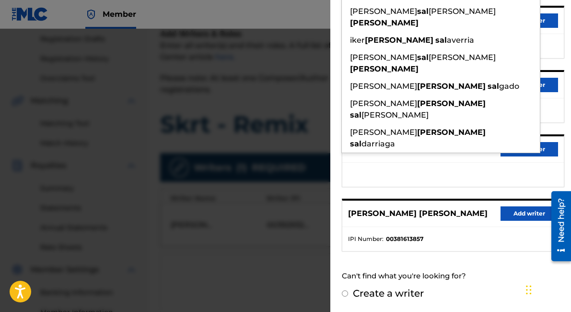
click at [299, 137] on div at bounding box center [285, 185] width 571 height 312
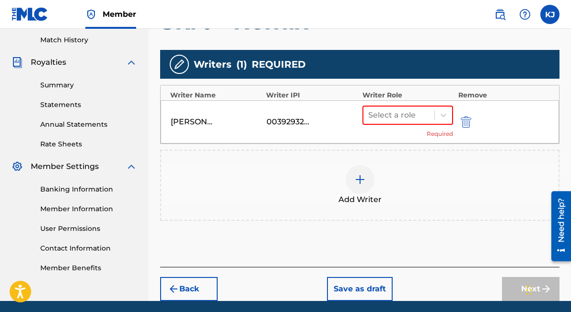
scroll to position [266, 0]
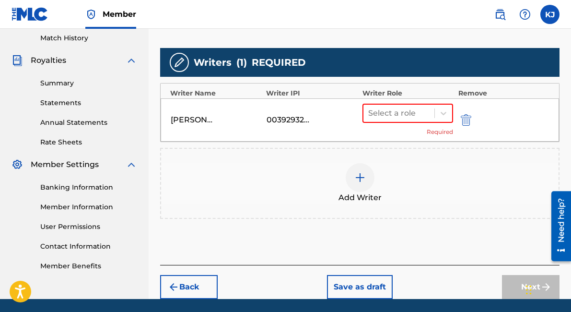
click at [357, 278] on button "Save as draft" at bounding box center [360, 287] width 66 height 24
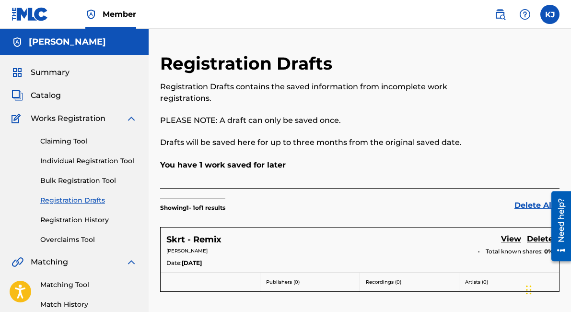
click at [100, 165] on link "Individual Registration Tool" at bounding box center [88, 161] width 97 height 10
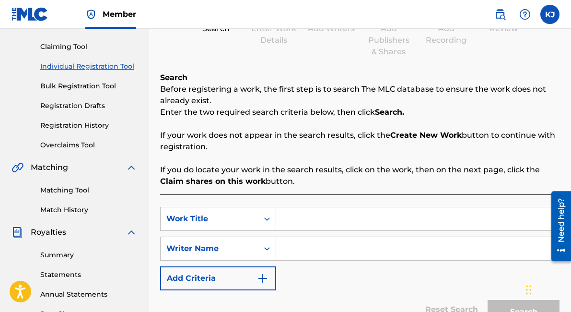
scroll to position [210, 0]
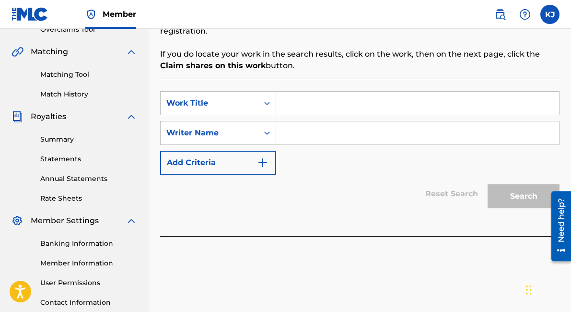
click at [335, 98] on input "Search Form" at bounding box center [417, 103] width 283 height 23
type input "give no fucks"
click at [341, 140] on input "Search Form" at bounding box center [417, 132] width 283 height 23
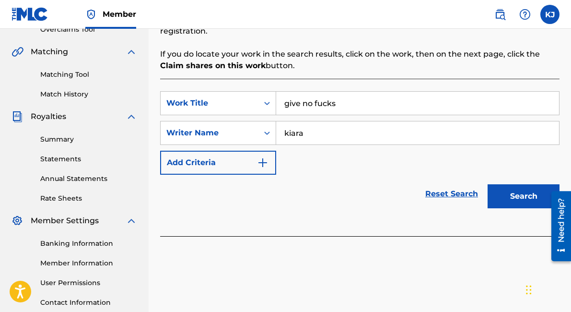
type input "kiara"
click at [488, 184] on button "Search" at bounding box center [524, 196] width 72 height 24
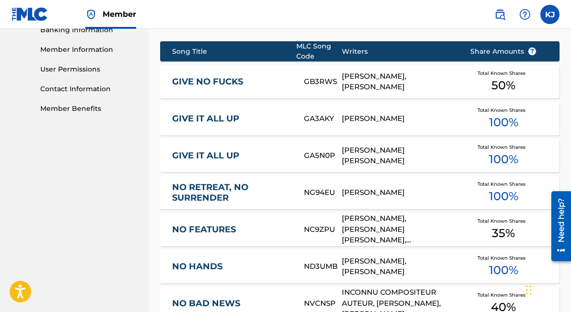
scroll to position [417, 0]
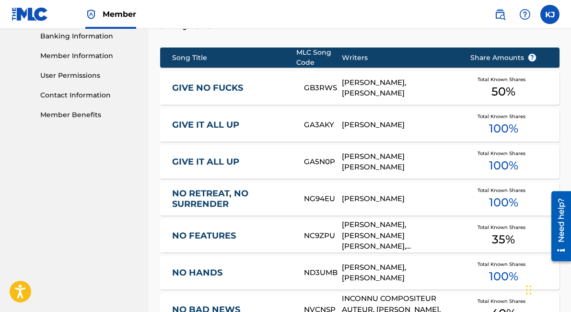
click at [220, 88] on link "GIVE NO FUCKS" at bounding box center [231, 87] width 119 height 11
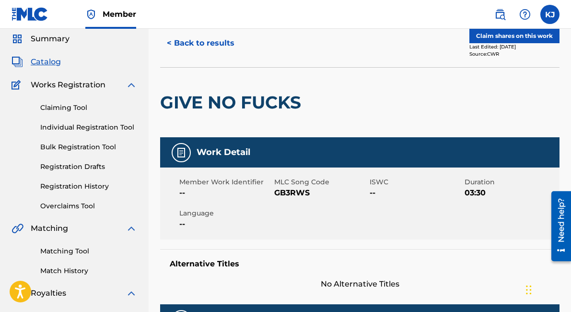
scroll to position [11, 0]
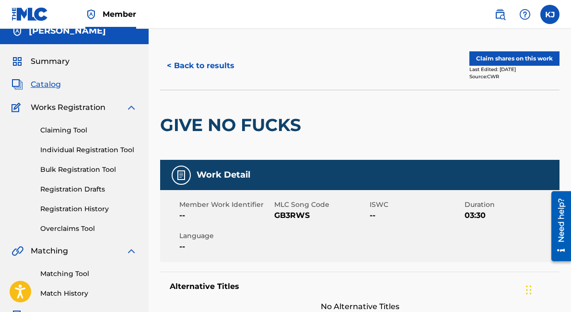
click at [508, 56] on button "Claim shares on this work" at bounding box center [514, 58] width 90 height 14
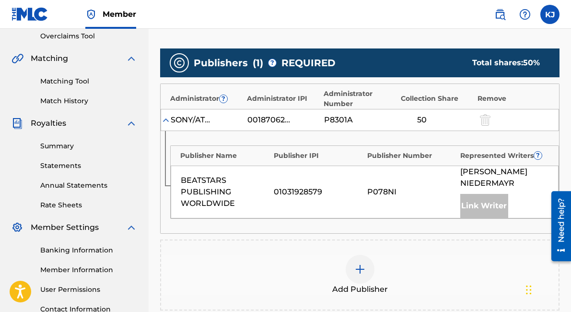
scroll to position [207, 0]
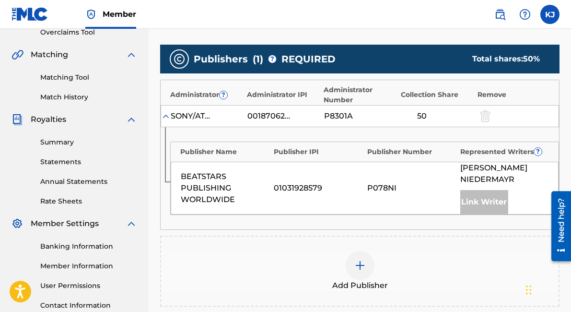
click at [349, 273] on div at bounding box center [360, 265] width 29 height 29
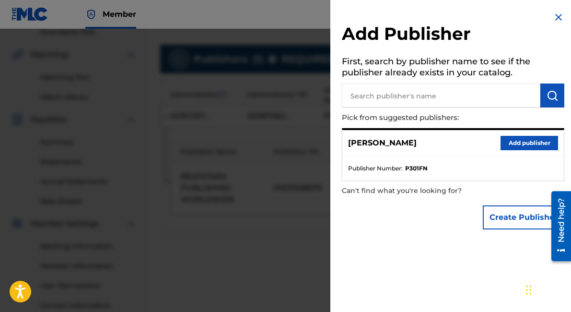
click at [515, 140] on button "Add publisher" at bounding box center [530, 143] width 58 height 14
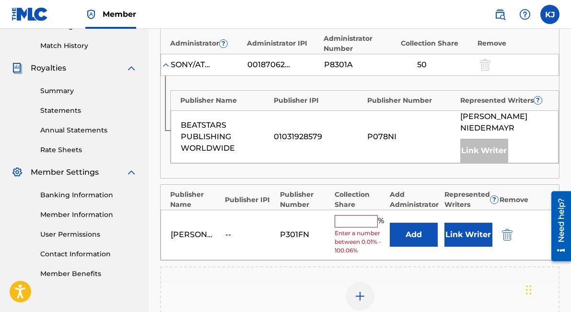
scroll to position [266, 0]
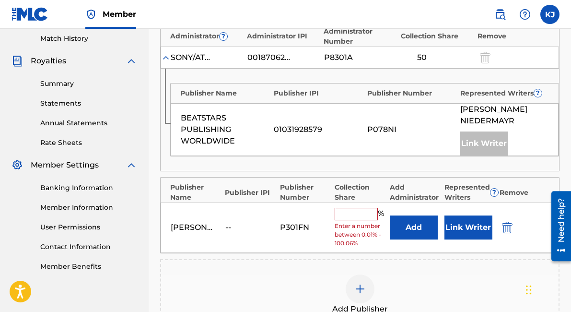
click at [351, 211] on input "text" at bounding box center [356, 214] width 43 height 12
type input "50"
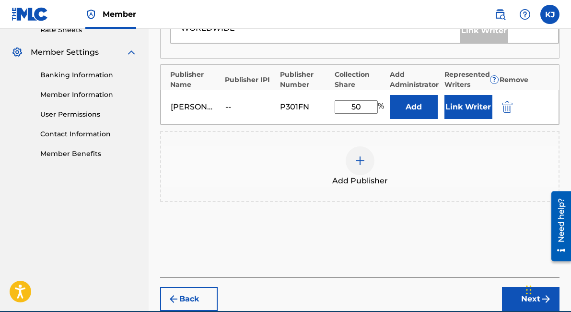
click at [515, 299] on button "Next" at bounding box center [531, 299] width 58 height 24
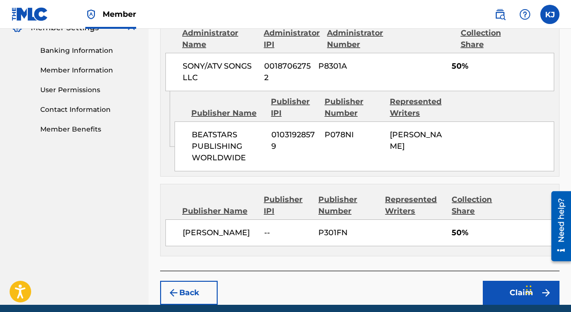
scroll to position [440, 0]
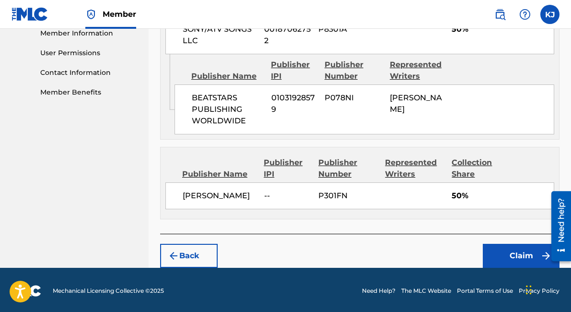
click at [509, 246] on button "Claim" at bounding box center [521, 256] width 77 height 24
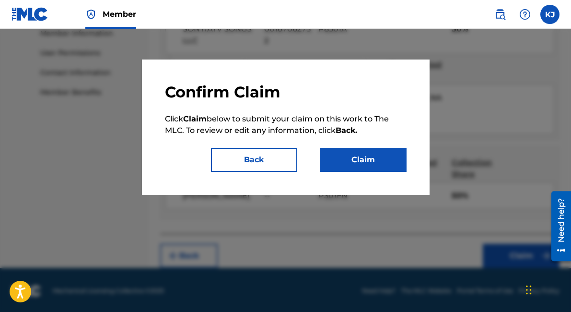
click at [365, 170] on button "Claim" at bounding box center [363, 160] width 86 height 24
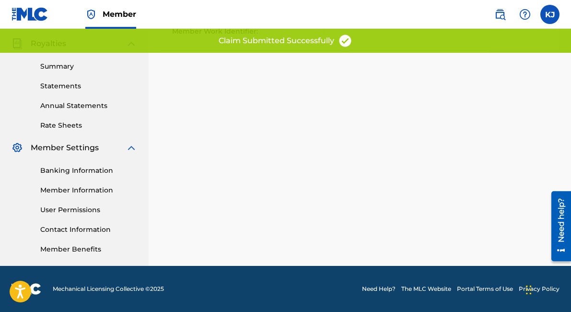
scroll to position [0, 0]
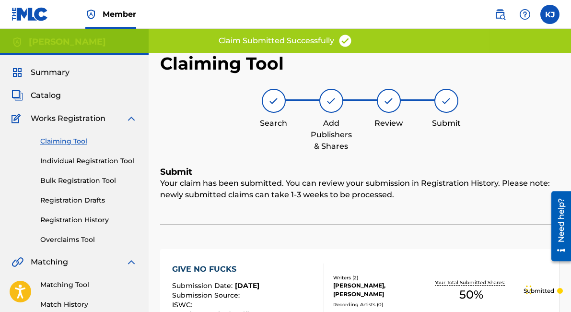
click at [122, 161] on link "Individual Registration Tool" at bounding box center [88, 161] width 97 height 10
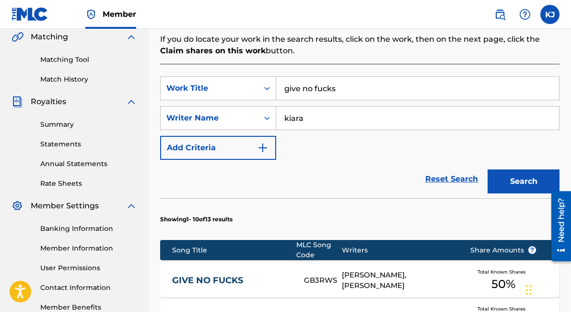
scroll to position [248, 0]
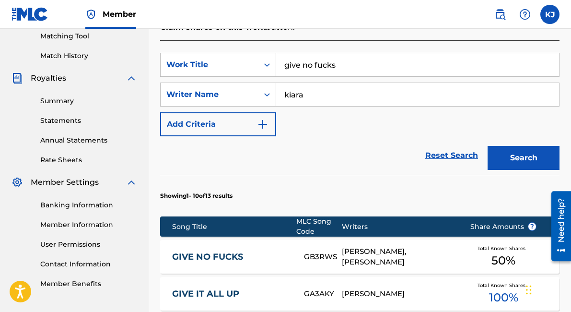
click at [334, 71] on input "give no fucks" at bounding box center [417, 64] width 283 height 23
type input "change up"
click at [494, 162] on button "Search" at bounding box center [524, 158] width 72 height 24
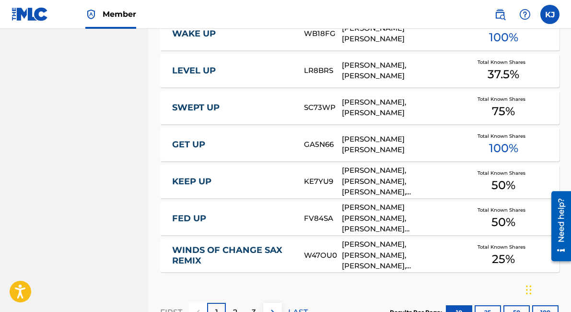
scroll to position [710, 0]
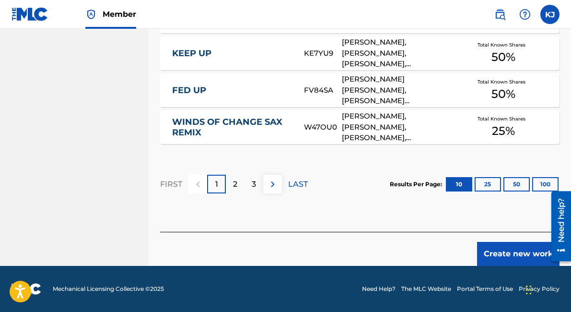
click at [493, 185] on button "25" at bounding box center [488, 184] width 26 height 14
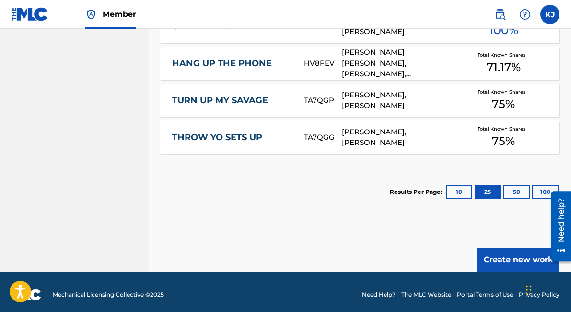
scroll to position [1223, 0]
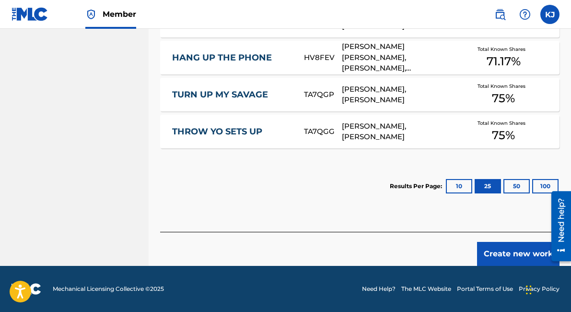
click at [516, 258] on button "Create new work" at bounding box center [518, 254] width 82 height 24
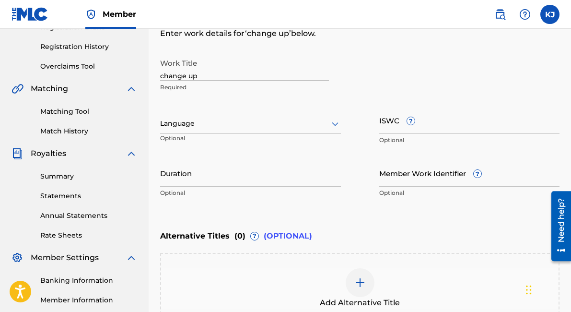
scroll to position [107, 0]
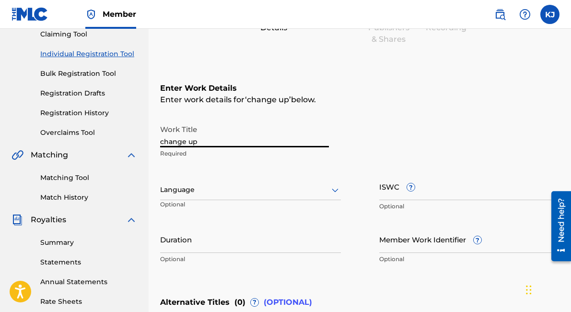
click at [277, 140] on input "change up" at bounding box center [244, 133] width 169 height 27
type input "Change Up"
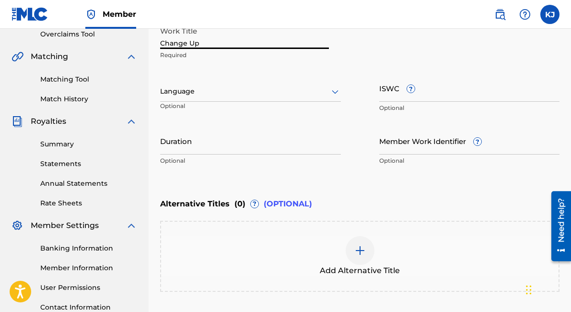
scroll to position [289, 0]
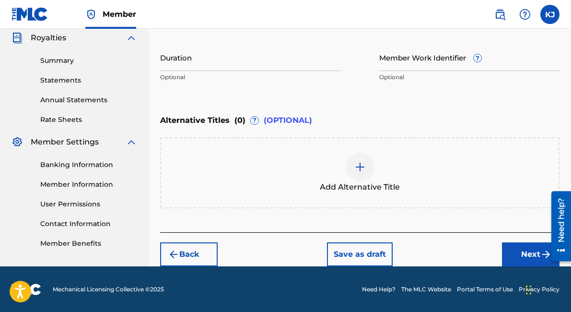
click at [525, 248] on button "Next" at bounding box center [531, 254] width 58 height 24
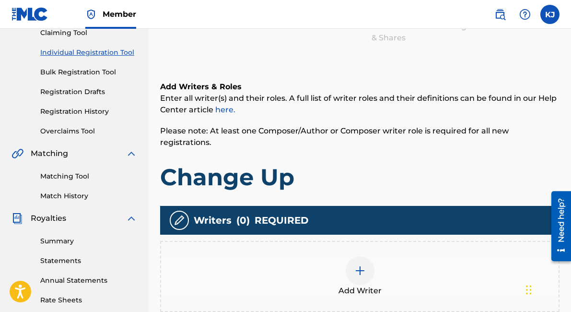
scroll to position [221, 0]
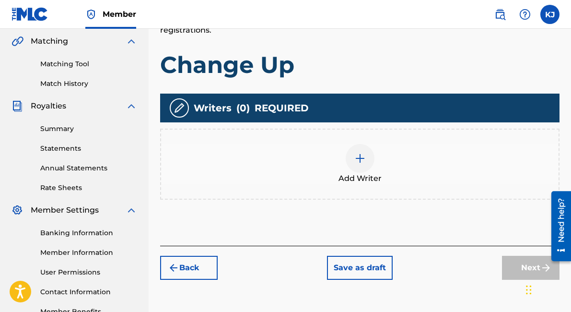
click at [345, 157] on div "Add Writer" at bounding box center [359, 164] width 397 height 40
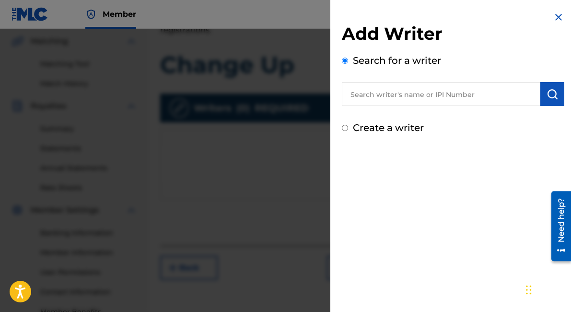
click at [398, 102] on input "text" at bounding box center [441, 94] width 198 height 24
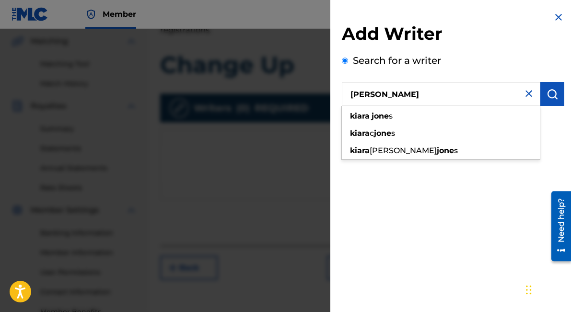
type input "[PERSON_NAME]"
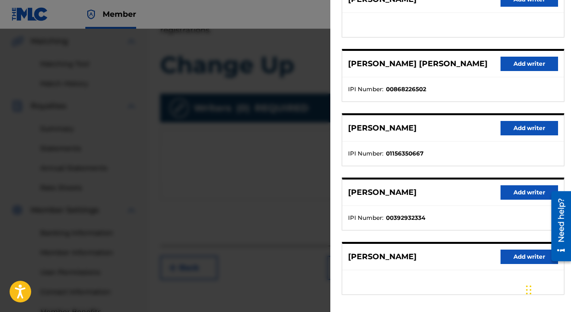
scroll to position [185, 0]
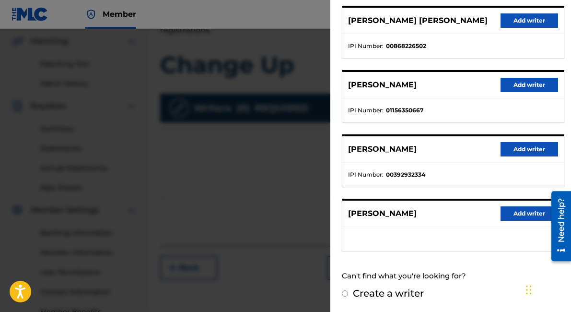
click at [523, 148] on button "Add writer" at bounding box center [530, 149] width 58 height 14
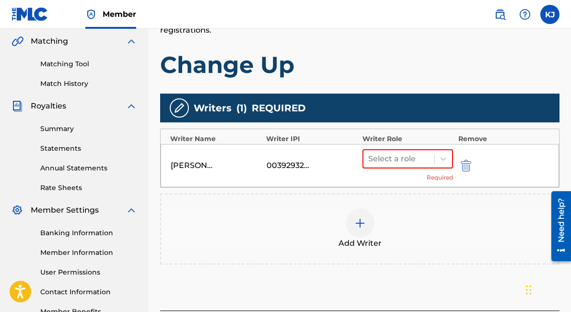
click at [370, 209] on div at bounding box center [360, 223] width 29 height 29
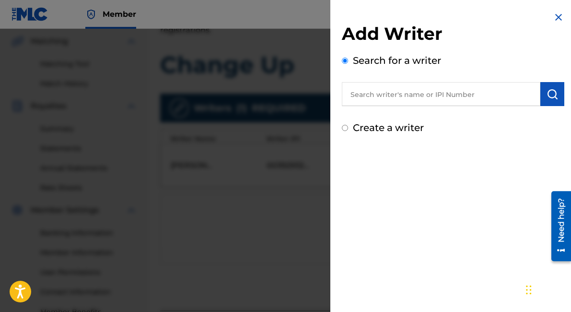
click at [451, 92] on input "text" at bounding box center [441, 94] width 198 height 24
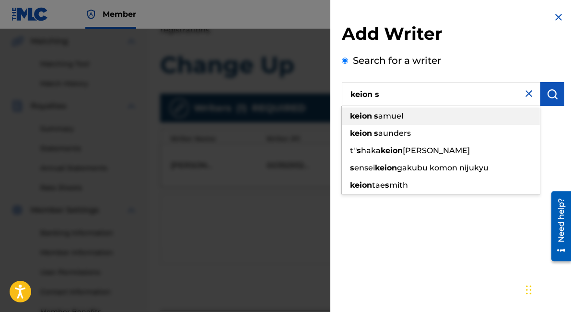
click at [461, 113] on div "[PERSON_NAME]" at bounding box center [441, 115] width 198 height 17
type input "[PERSON_NAME]"
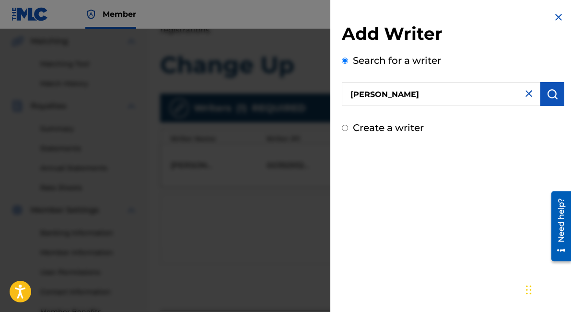
click at [551, 91] on img "submit" at bounding box center [553, 94] width 12 height 12
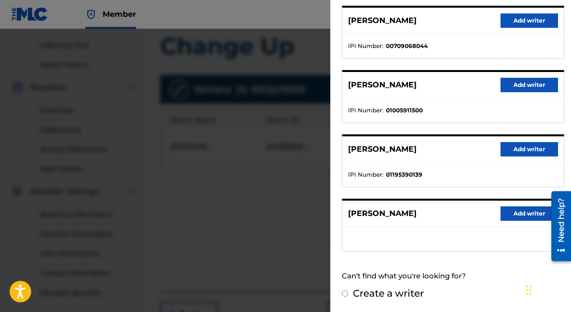
scroll to position [240, 0]
click at [511, 81] on button "Add writer" at bounding box center [530, 85] width 58 height 14
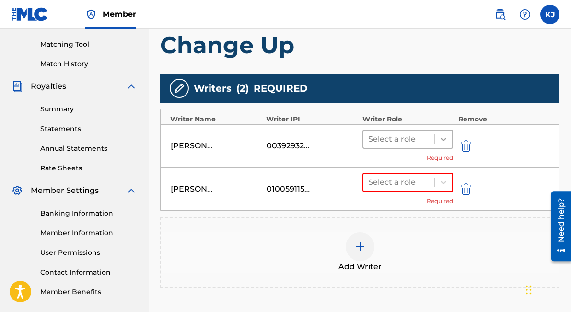
click at [442, 134] on icon at bounding box center [444, 139] width 10 height 10
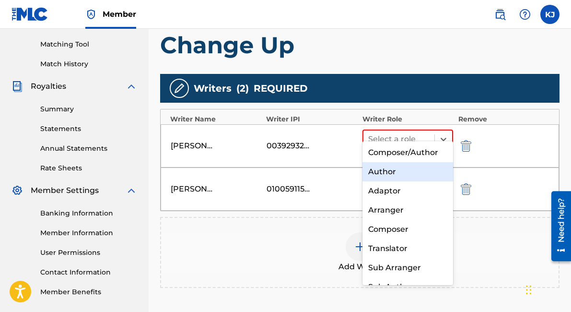
click at [429, 169] on div "Author" at bounding box center [407, 171] width 91 height 19
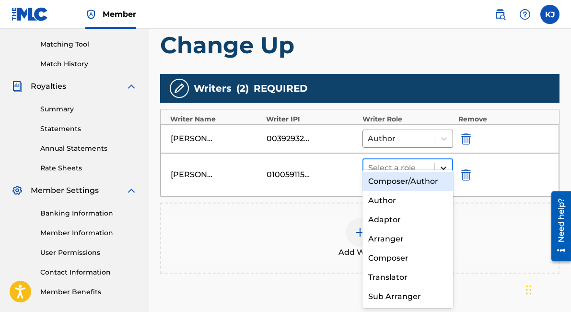
click at [438, 159] on div at bounding box center [443, 167] width 17 height 17
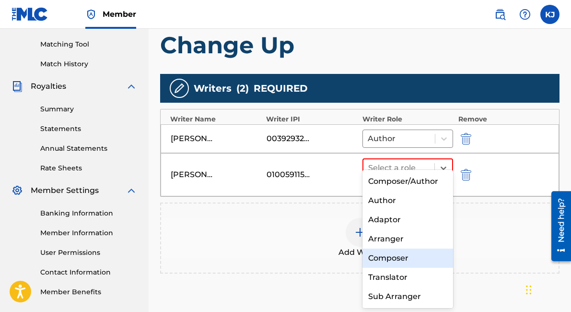
click at [402, 257] on div "Composer" at bounding box center [407, 257] width 91 height 19
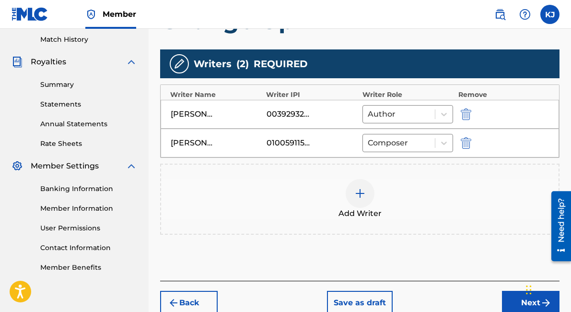
scroll to position [302, 0]
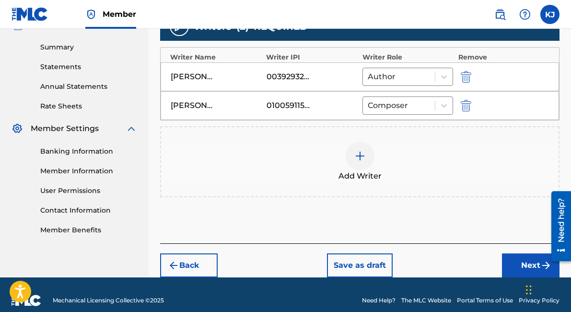
click at [515, 253] on button "Next" at bounding box center [531, 265] width 58 height 24
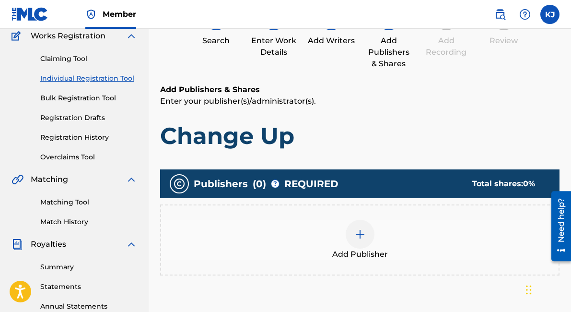
scroll to position [160, 0]
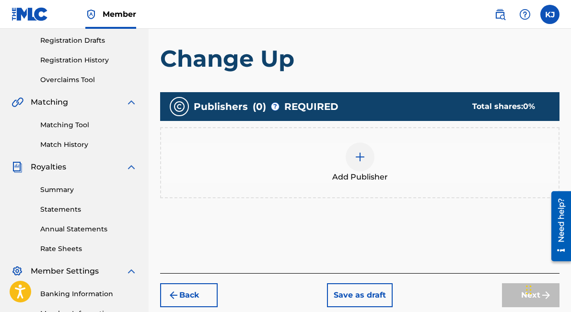
click at [355, 159] on img at bounding box center [360, 157] width 12 height 12
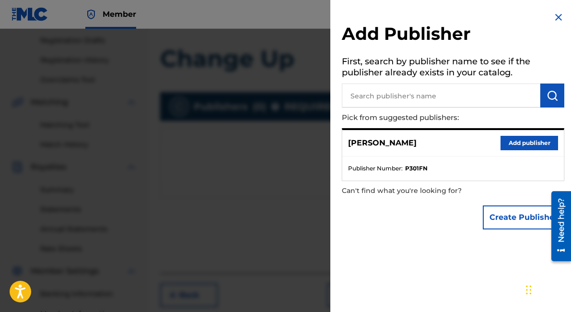
click at [507, 141] on button "Add publisher" at bounding box center [530, 143] width 58 height 14
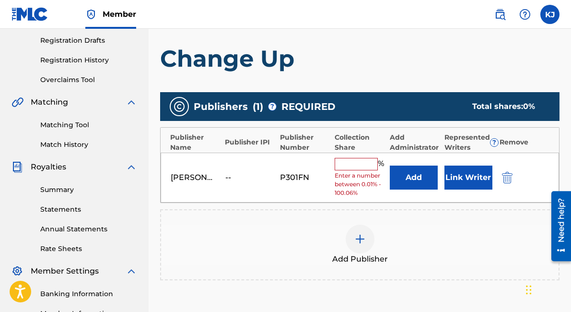
click at [368, 158] on input "text" at bounding box center [356, 164] width 43 height 12
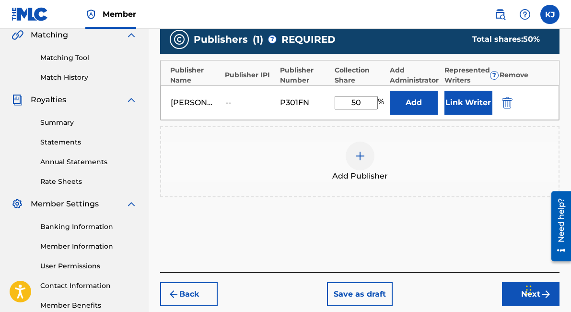
scroll to position [283, 0]
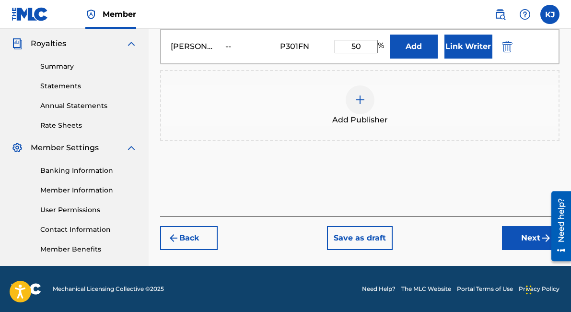
type input "50"
click at [519, 224] on div "Back Save as draft Next" at bounding box center [359, 233] width 399 height 34
click at [522, 233] on button "Next" at bounding box center [531, 238] width 58 height 24
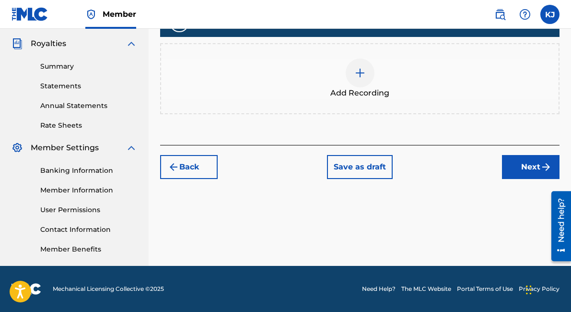
click at [533, 168] on button "Next" at bounding box center [531, 167] width 58 height 24
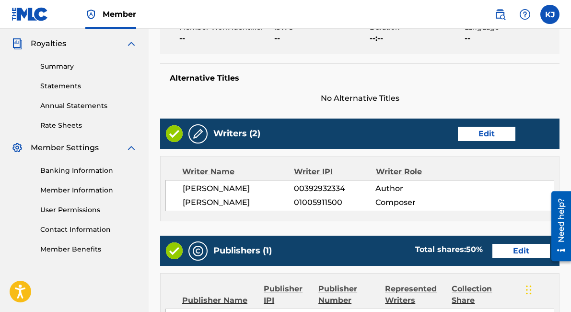
scroll to position [485, 0]
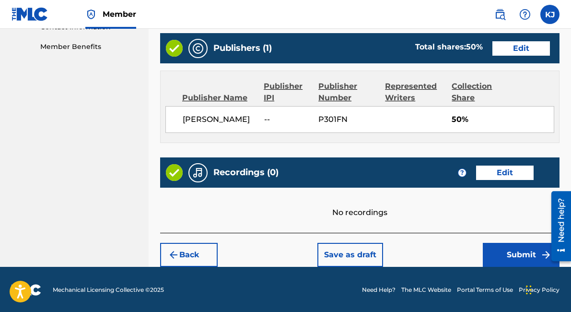
click at [519, 252] on button "Submit" at bounding box center [521, 255] width 77 height 24
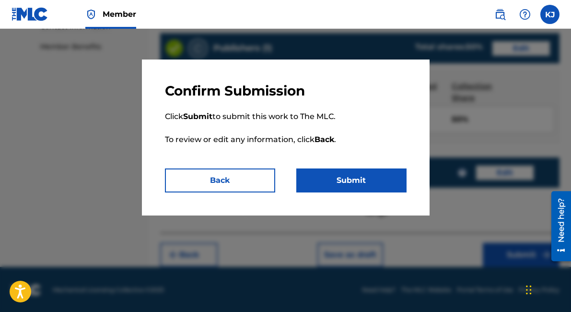
click at [353, 178] on button "Submit" at bounding box center [351, 180] width 110 height 24
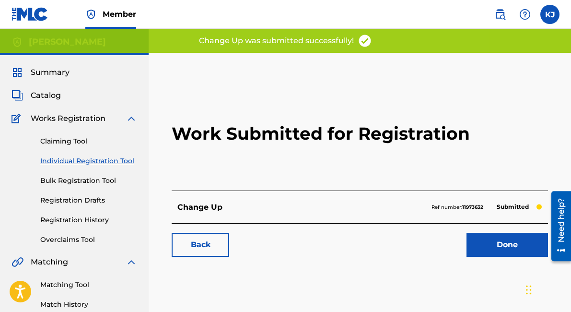
click at [472, 252] on link "Done" at bounding box center [507, 245] width 82 height 24
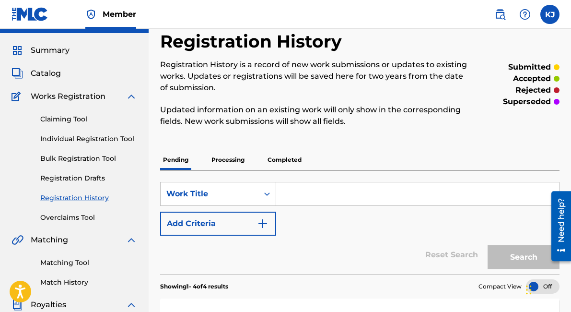
scroll to position [23, 0]
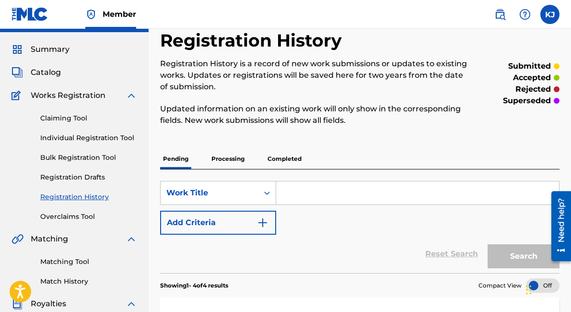
click at [70, 72] on div "Catalog" at bounding box center [75, 73] width 126 height 12
click at [51, 71] on span "Catalog" at bounding box center [46, 73] width 30 height 12
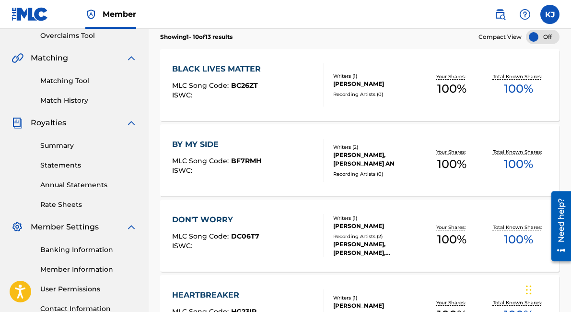
scroll to position [208, 0]
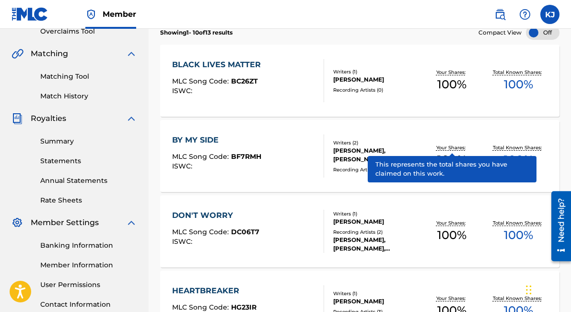
click at [443, 148] on p "Your Shares:" at bounding box center [452, 147] width 32 height 7
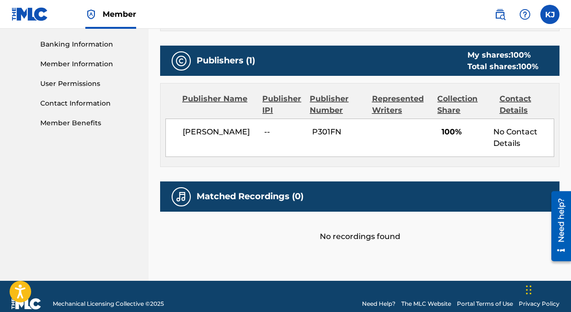
scroll to position [409, 0]
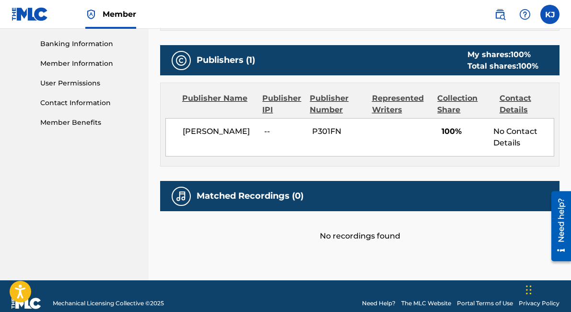
click at [446, 105] on div "Collection Share" at bounding box center [464, 104] width 55 height 23
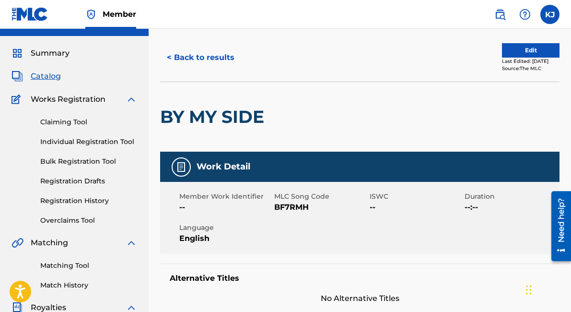
scroll to position [0, 0]
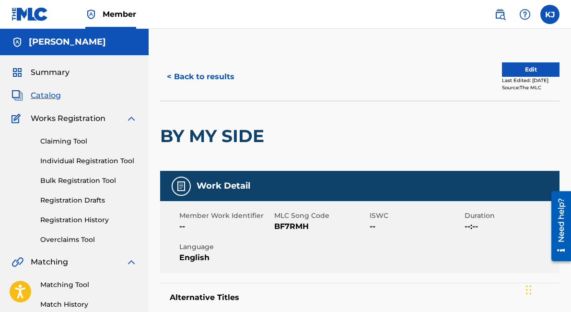
click at [503, 72] on button "Edit" at bounding box center [531, 69] width 58 height 14
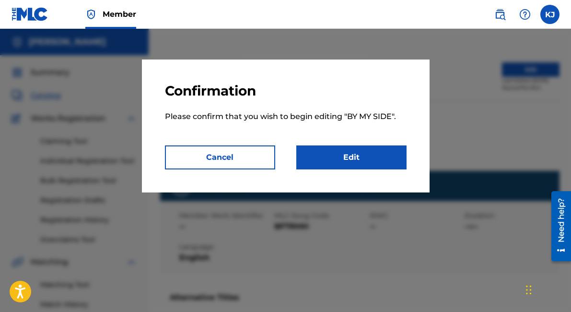
click at [346, 149] on link "Edit" at bounding box center [351, 157] width 110 height 24
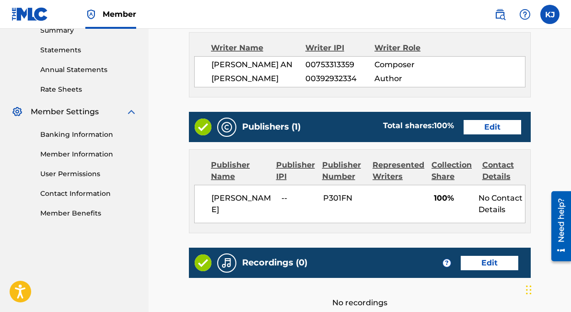
scroll to position [320, 0]
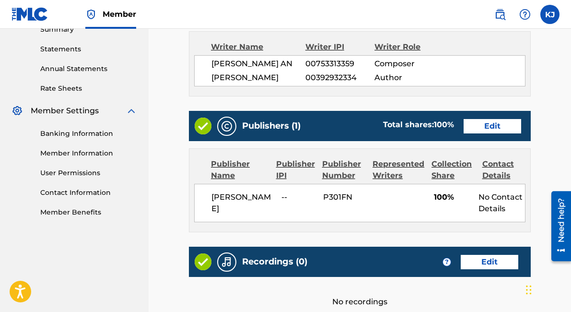
click at [493, 130] on link "Edit" at bounding box center [493, 126] width 58 height 14
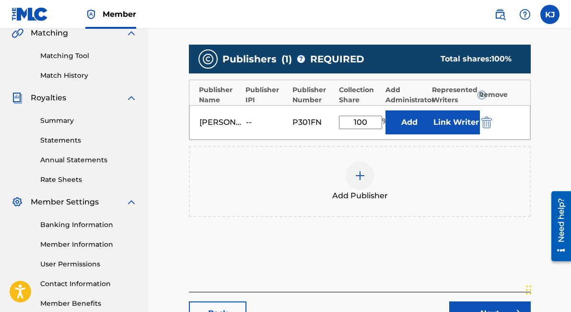
scroll to position [222, 0]
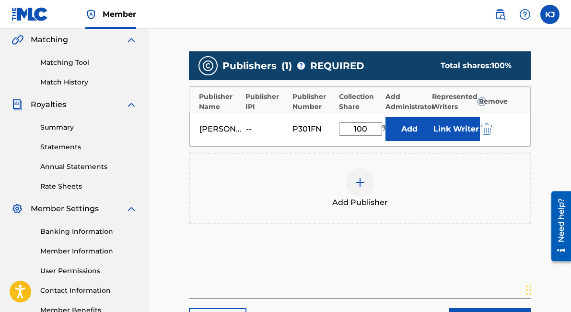
click at [361, 128] on input "100" at bounding box center [360, 128] width 43 height 13
type input "50"
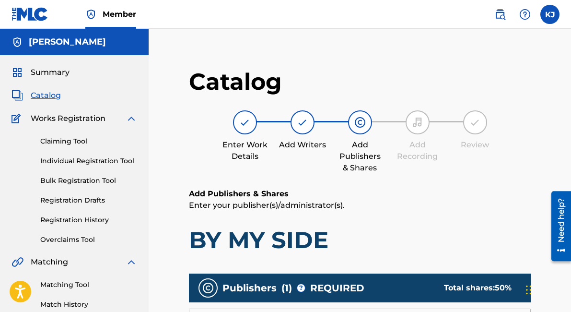
scroll to position [303, 0]
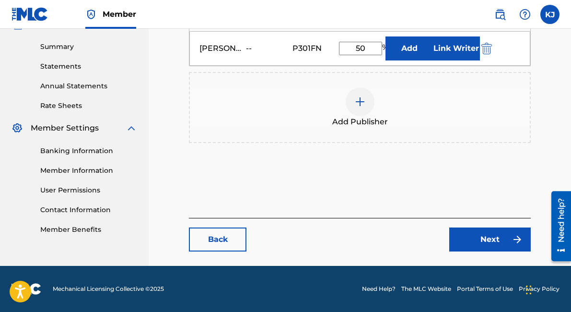
click at [491, 234] on link "Next" at bounding box center [490, 239] width 82 height 24
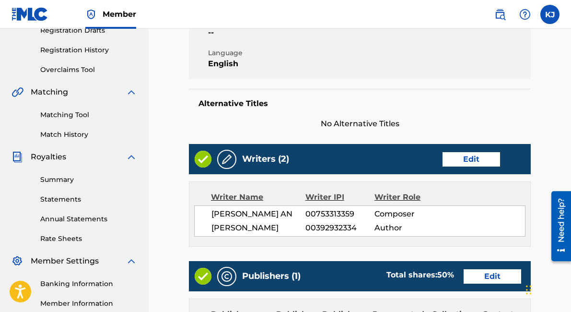
scroll to position [423, 0]
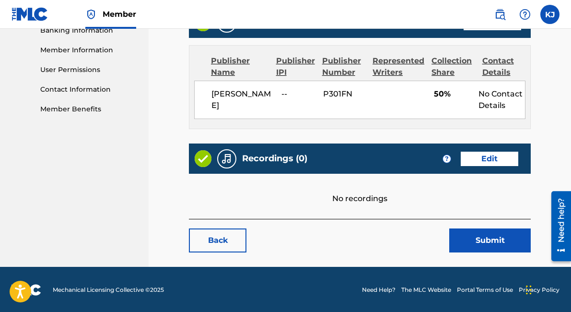
click at [486, 229] on button "Submit" at bounding box center [490, 240] width 82 height 24
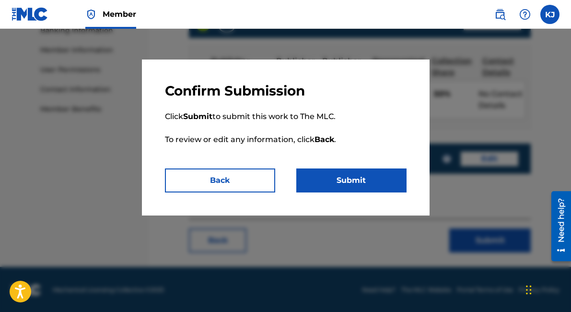
click at [368, 178] on button "Submit" at bounding box center [351, 180] width 110 height 24
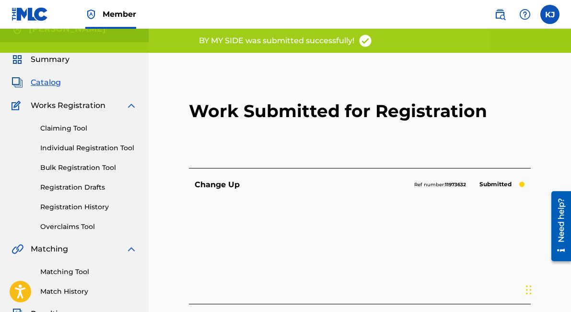
scroll to position [7, 0]
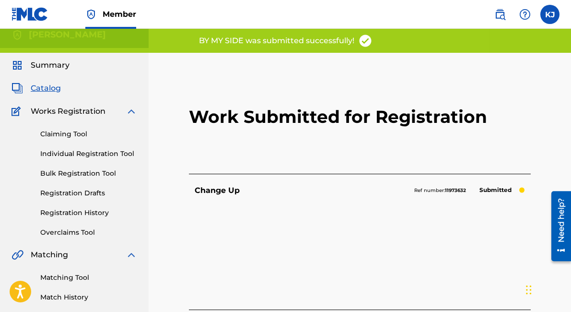
click at [50, 85] on span "Catalog" at bounding box center [46, 88] width 30 height 12
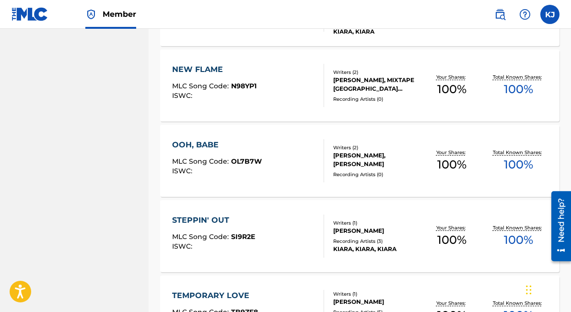
scroll to position [650, 0]
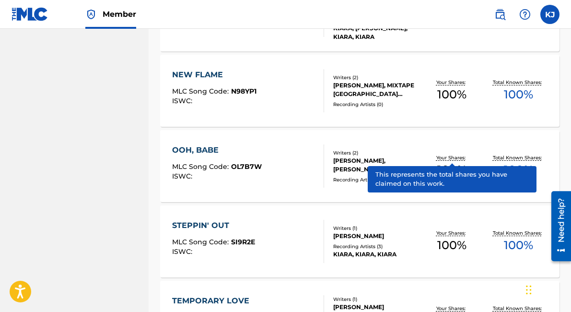
click at [461, 158] on p "Your Shares:" at bounding box center [452, 157] width 32 height 7
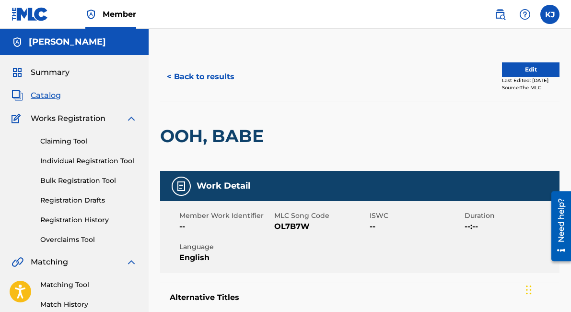
click at [505, 70] on button "Edit" at bounding box center [531, 69] width 58 height 14
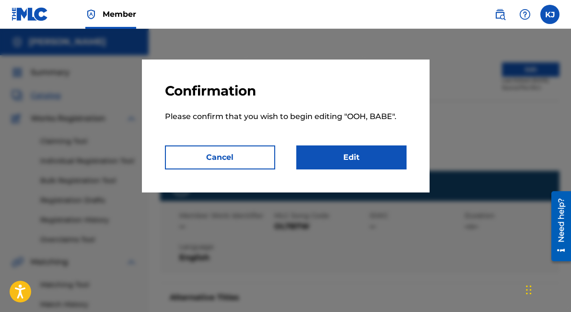
click at [383, 171] on div "Confirmation Please confirm that you wish to begin editing " OOH, BABE ". Cance…" at bounding box center [286, 125] width 288 height 133
click at [384, 155] on link "Edit" at bounding box center [351, 157] width 110 height 24
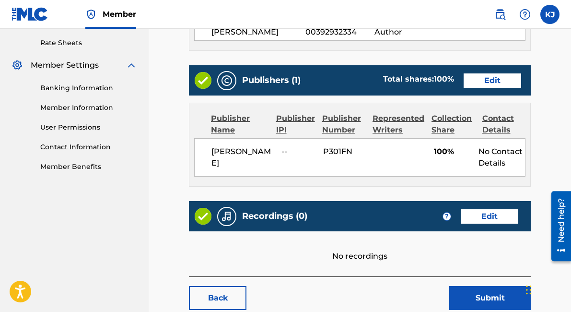
scroll to position [389, 0]
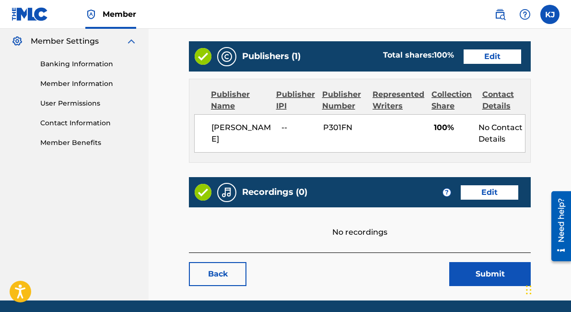
click at [497, 55] on link "Edit" at bounding box center [493, 56] width 58 height 14
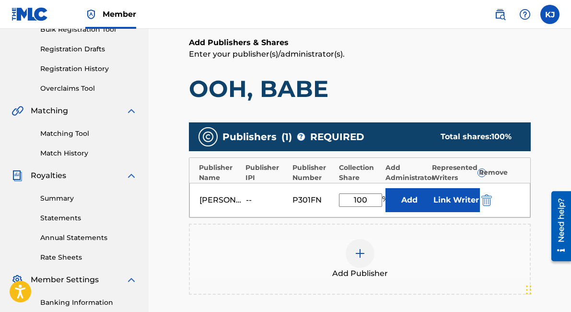
scroll to position [145, 0]
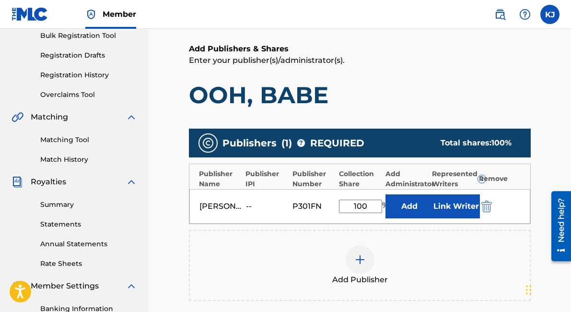
click at [360, 208] on input "100" at bounding box center [360, 205] width 43 height 13
type input "50"
click at [367, 252] on div at bounding box center [360, 259] width 29 height 29
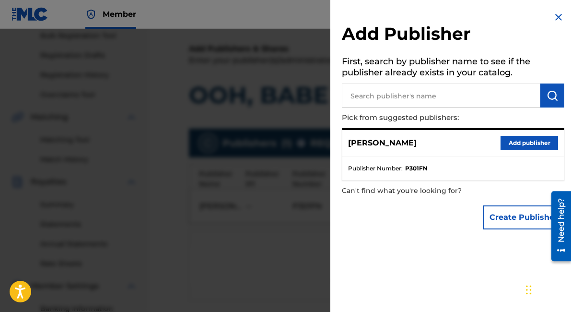
click at [554, 13] on img at bounding box center [559, 18] width 12 height 12
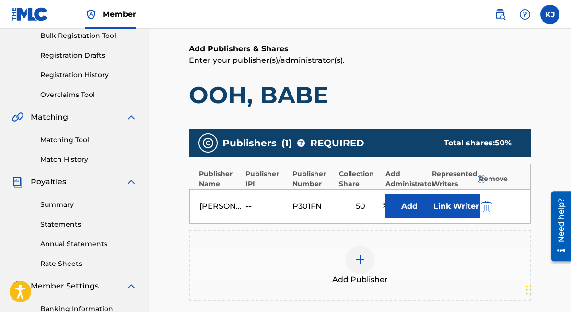
scroll to position [303, 0]
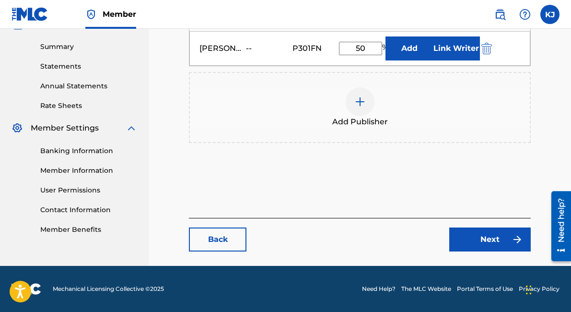
click at [478, 242] on link "Next" at bounding box center [490, 239] width 82 height 24
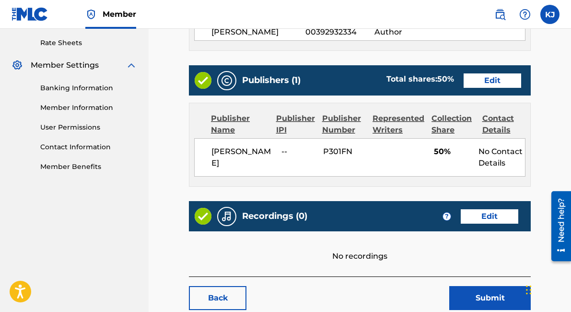
scroll to position [423, 0]
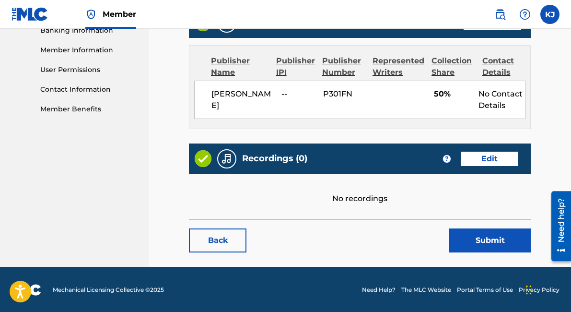
click at [480, 239] on button "Submit" at bounding box center [490, 240] width 82 height 24
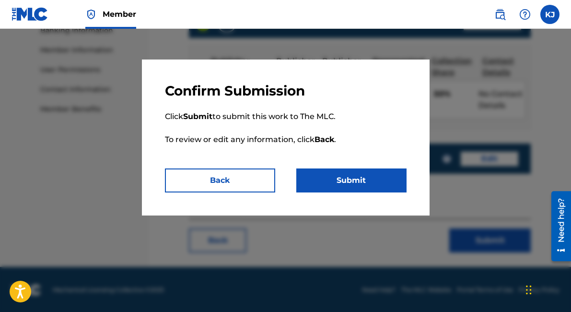
click at [375, 179] on button "Submit" at bounding box center [351, 180] width 110 height 24
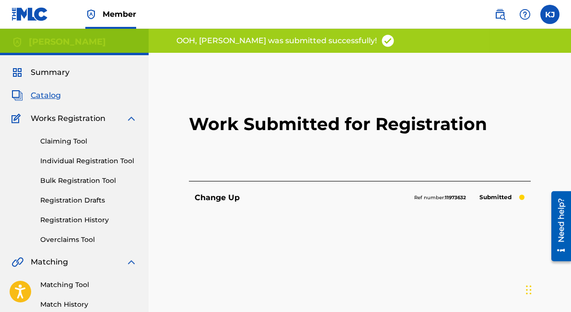
click at [58, 99] on span "Catalog" at bounding box center [46, 96] width 30 height 12
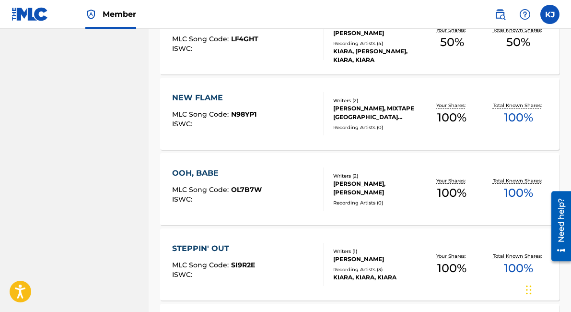
scroll to position [624, 0]
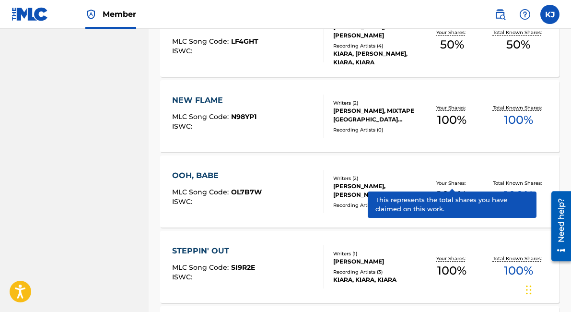
click at [444, 184] on p "Your Shares:" at bounding box center [452, 182] width 32 height 7
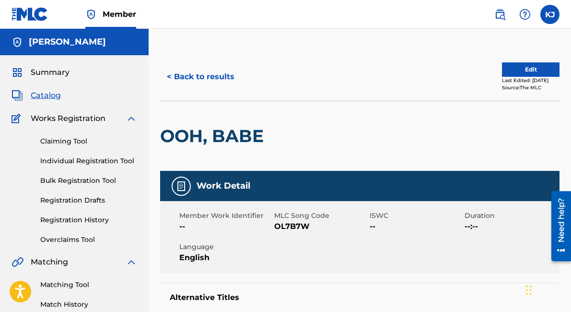
click at [533, 65] on button "Edit" at bounding box center [531, 69] width 58 height 14
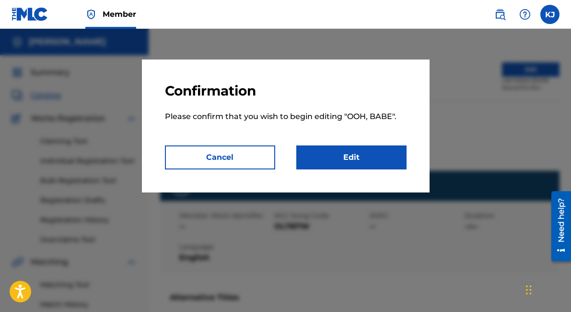
click at [377, 153] on link "Edit" at bounding box center [351, 157] width 110 height 24
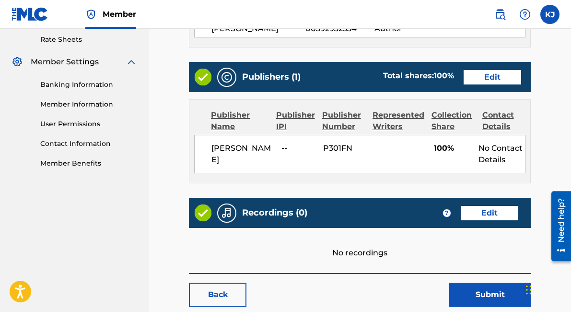
scroll to position [346, 0]
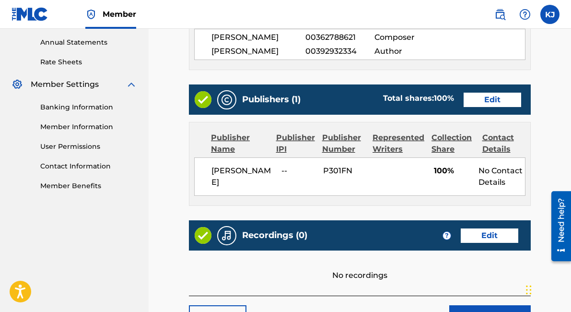
click at [488, 98] on link "Edit" at bounding box center [493, 100] width 58 height 14
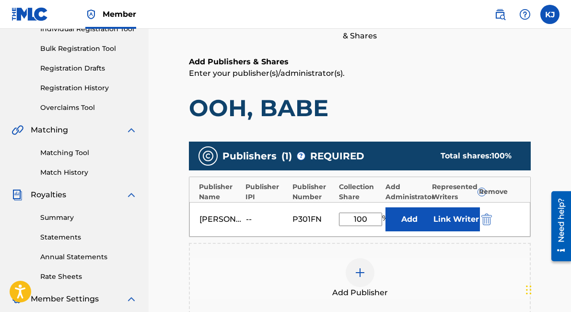
scroll to position [303, 0]
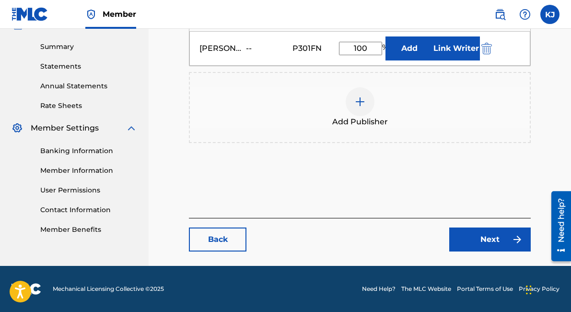
click at [371, 45] on input "100" at bounding box center [360, 48] width 43 height 13
type input "50"
click at [481, 246] on link "Next" at bounding box center [490, 239] width 82 height 24
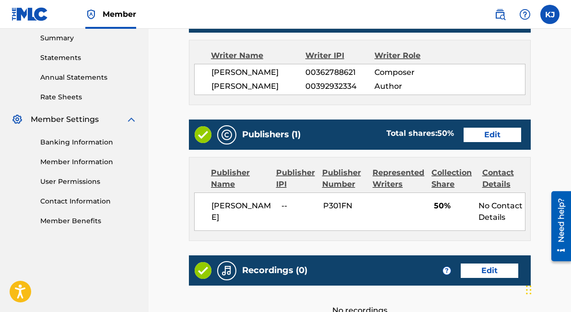
scroll to position [423, 0]
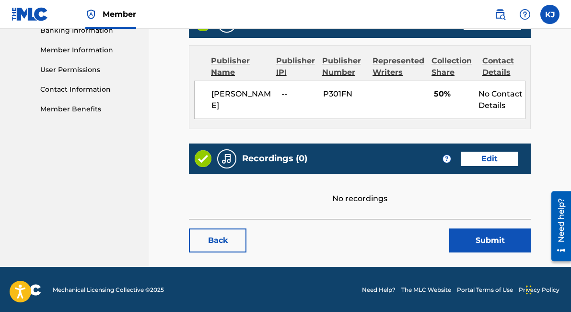
click at [496, 241] on button "Submit" at bounding box center [490, 240] width 82 height 24
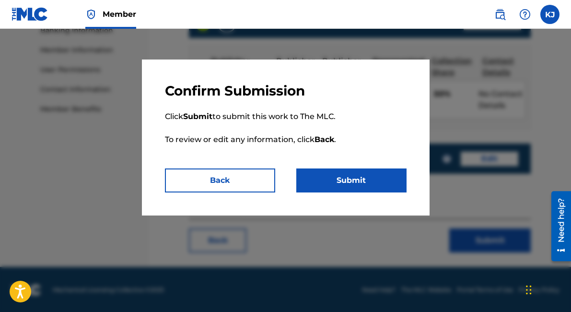
click at [393, 191] on button "Submit" at bounding box center [351, 180] width 110 height 24
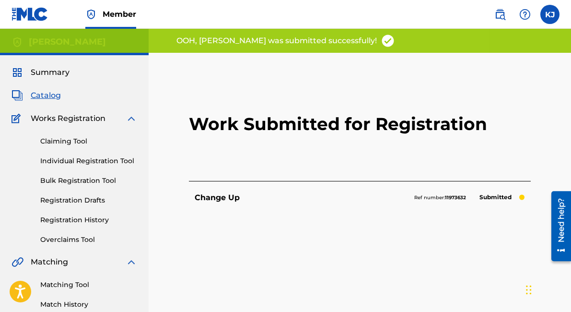
click at [52, 96] on span "Catalog" at bounding box center [46, 96] width 30 height 12
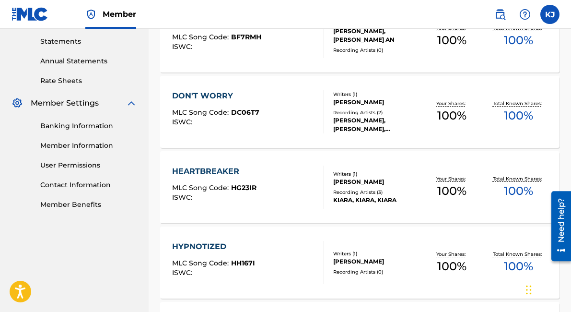
scroll to position [329, 0]
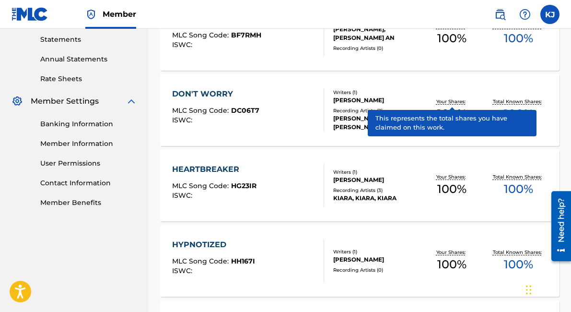
click at [445, 103] on p "Your Shares:" at bounding box center [452, 101] width 32 height 7
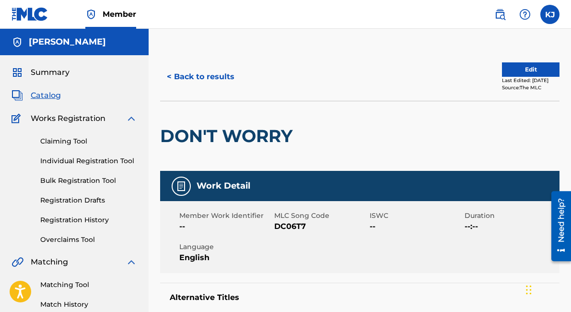
click at [502, 74] on button "Edit" at bounding box center [531, 69] width 58 height 14
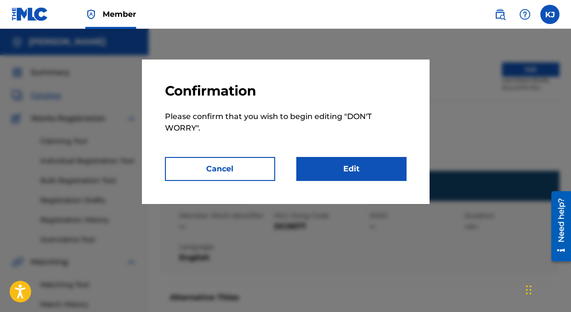
click at [396, 172] on link "Edit" at bounding box center [351, 169] width 110 height 24
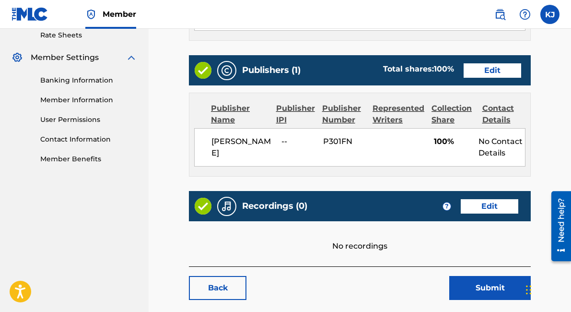
scroll to position [373, 0]
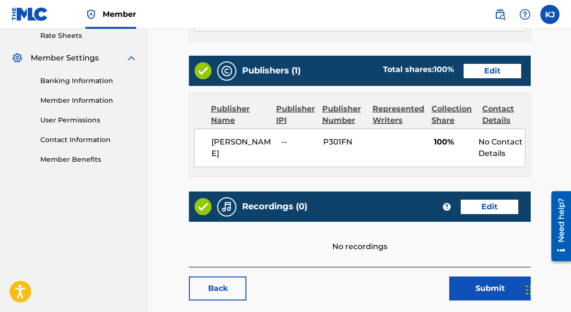
click at [491, 68] on link "Edit" at bounding box center [493, 71] width 58 height 14
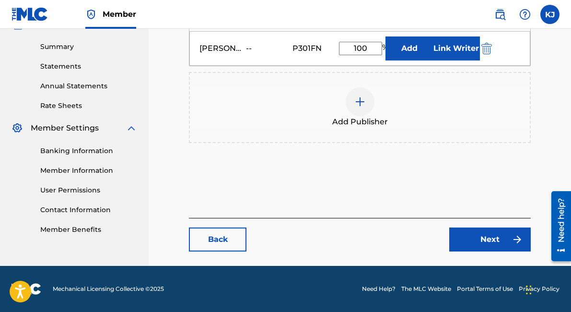
scroll to position [277, 0]
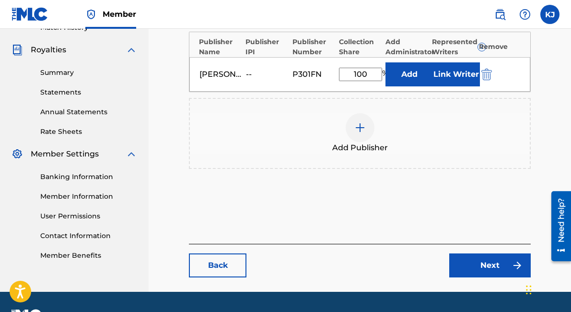
click at [352, 80] on input "100" at bounding box center [360, 74] width 43 height 13
type input "50"
click at [468, 261] on link "Next" at bounding box center [490, 265] width 82 height 24
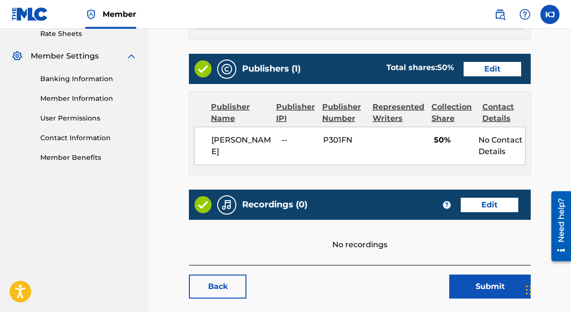
scroll to position [420, 0]
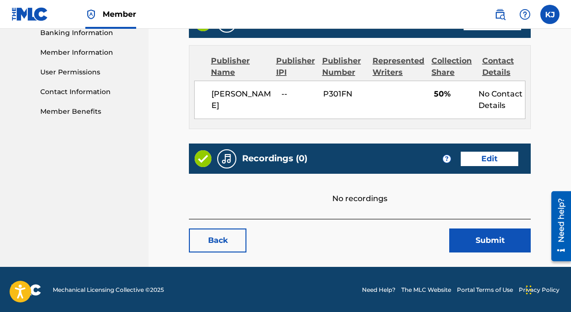
click at [473, 245] on button "Submit" at bounding box center [490, 240] width 82 height 24
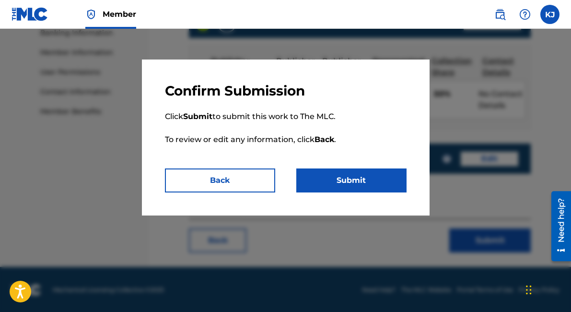
click at [365, 178] on button "Submit" at bounding box center [351, 180] width 110 height 24
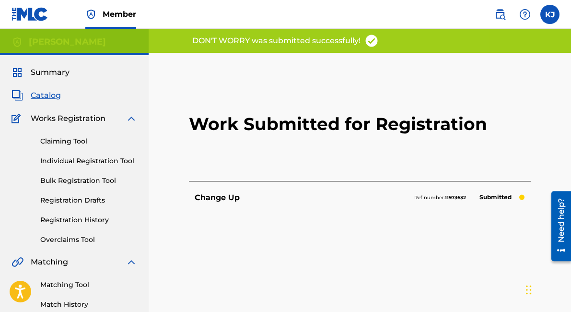
click at [53, 100] on span "Catalog" at bounding box center [46, 96] width 30 height 12
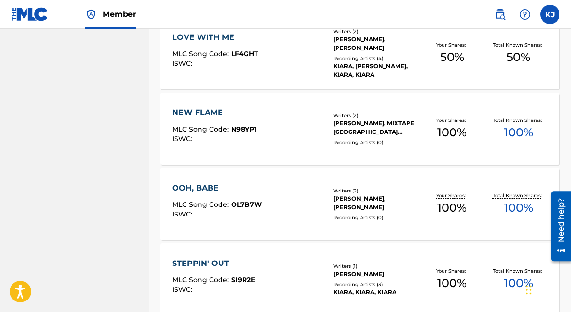
scroll to position [613, 0]
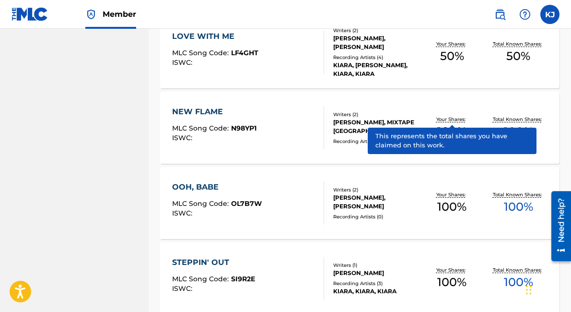
click at [451, 121] on p "Your Shares:" at bounding box center [452, 119] width 32 height 7
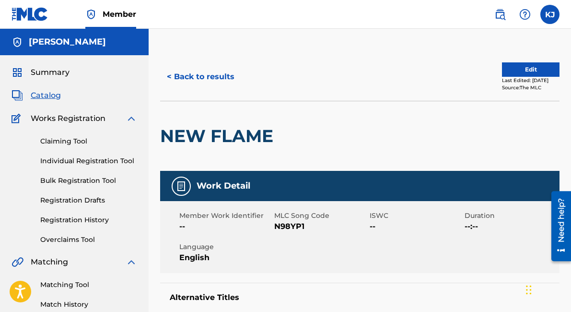
click at [524, 66] on button "Edit" at bounding box center [531, 69] width 58 height 14
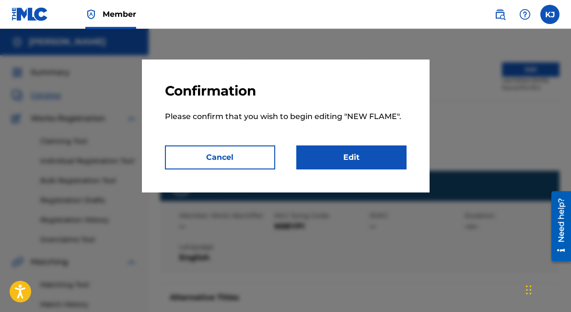
click at [394, 156] on link "Edit" at bounding box center [351, 157] width 110 height 24
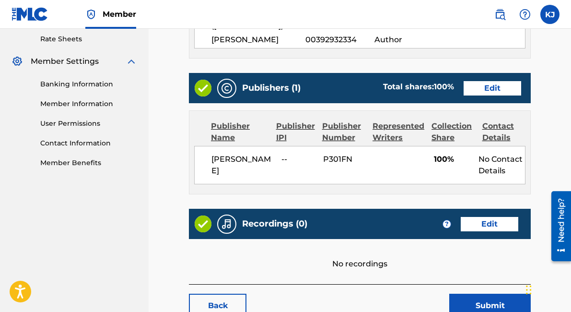
scroll to position [372, 0]
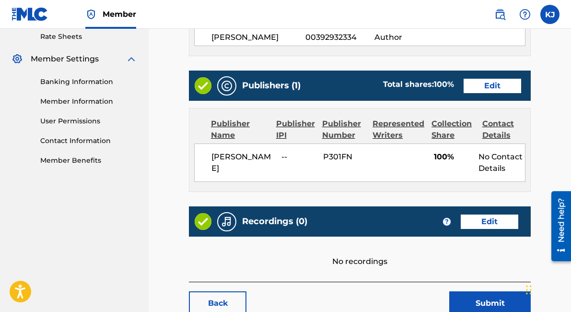
click at [485, 81] on link "Edit" at bounding box center [493, 86] width 58 height 14
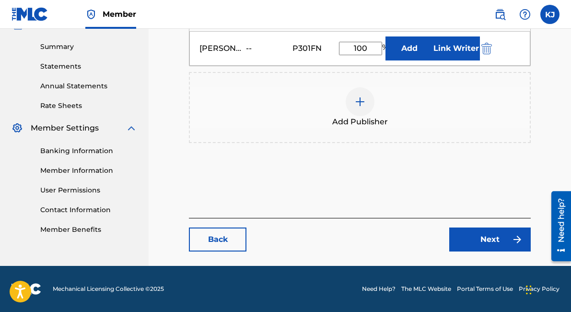
scroll to position [280, 0]
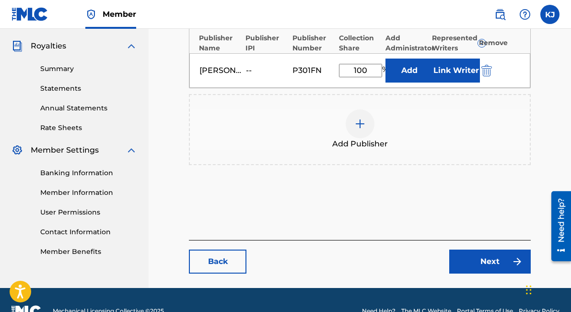
click at [360, 70] on input "100" at bounding box center [360, 70] width 43 height 13
type input "50"
click at [466, 265] on link "Next" at bounding box center [490, 261] width 82 height 24
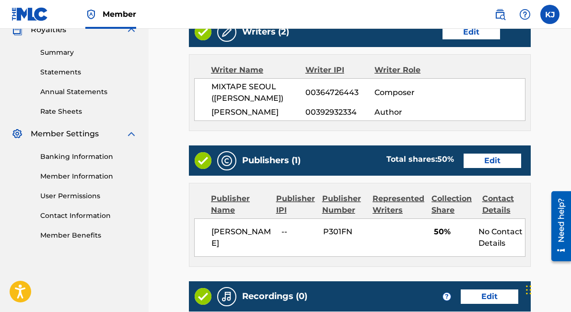
scroll to position [434, 0]
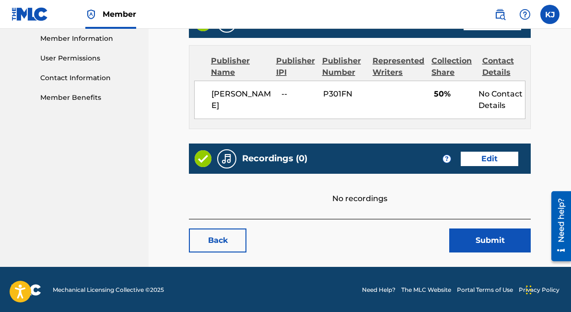
click at [471, 239] on button "Submit" at bounding box center [490, 240] width 82 height 24
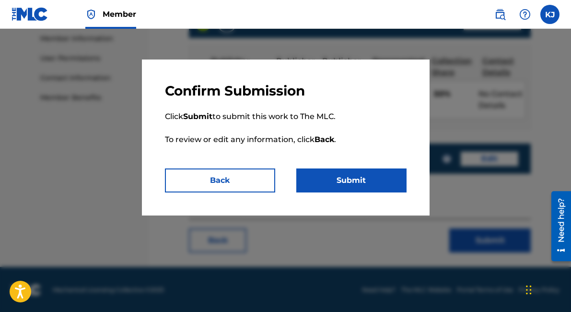
click at [337, 185] on button "Submit" at bounding box center [351, 180] width 110 height 24
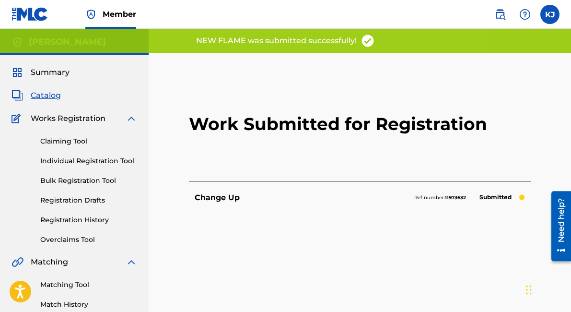
click at [61, 93] on div "Catalog" at bounding box center [75, 96] width 126 height 12
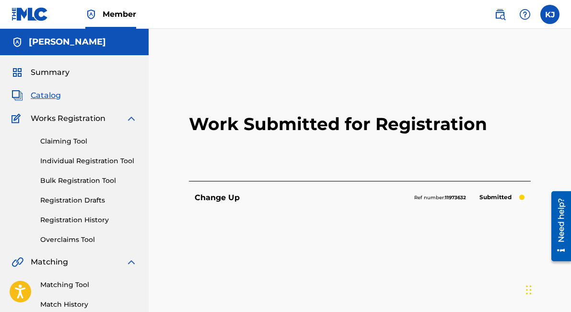
click at [36, 97] on span "Catalog" at bounding box center [46, 96] width 30 height 12
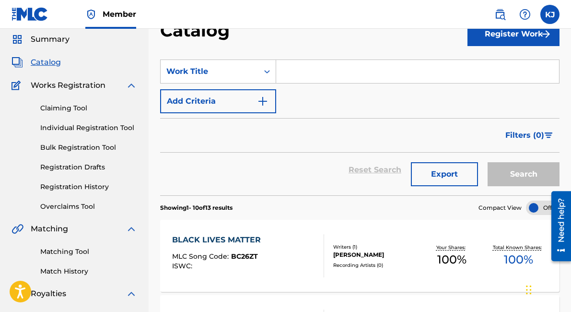
scroll to position [32, 0]
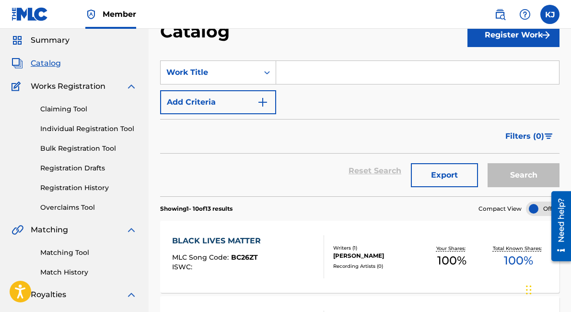
click at [98, 187] on link "Registration History" at bounding box center [88, 188] width 97 height 10
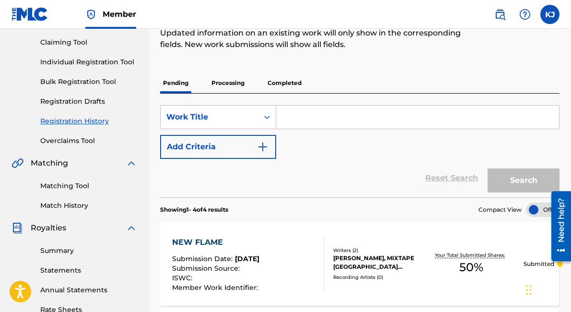
scroll to position [116, 0]
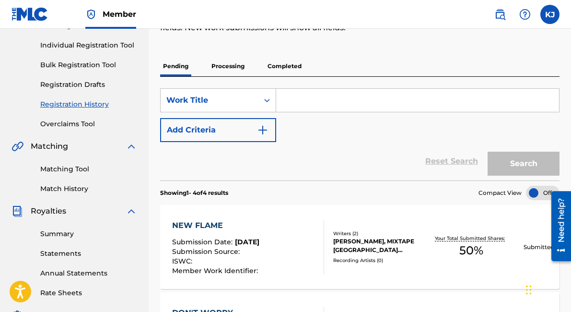
click at [222, 65] on p "Processing" at bounding box center [228, 66] width 39 height 20
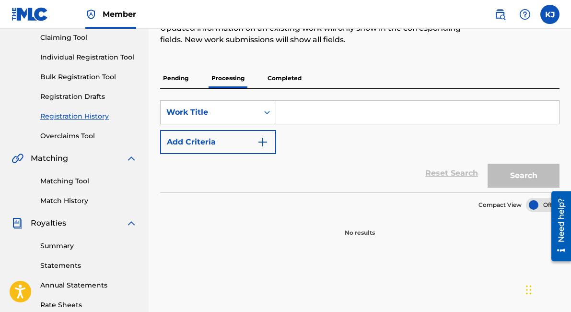
scroll to position [72, 0]
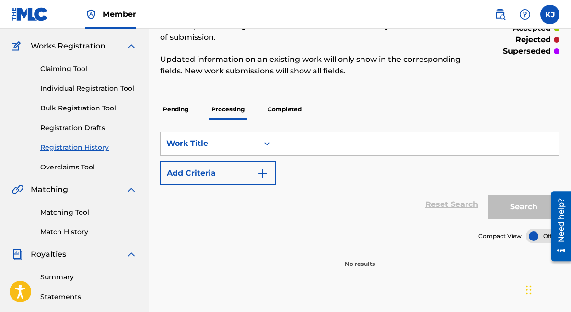
click at [275, 111] on p "Completed" at bounding box center [285, 109] width 40 height 20
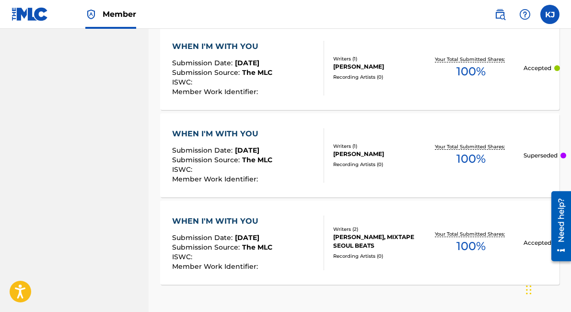
scroll to position [1028, 0]
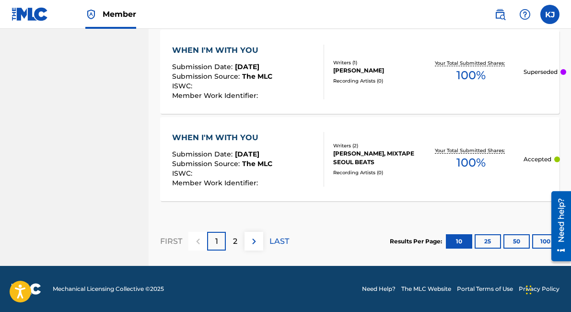
click at [237, 238] on p "2" at bounding box center [235, 241] width 4 height 12
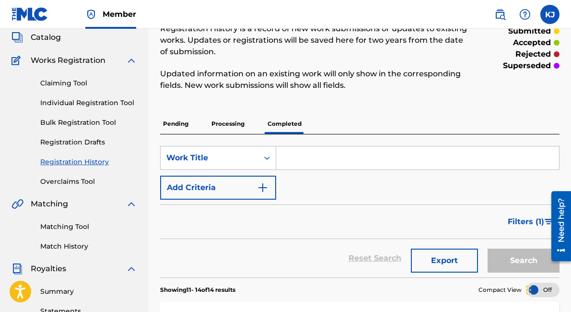
scroll to position [25, 0]
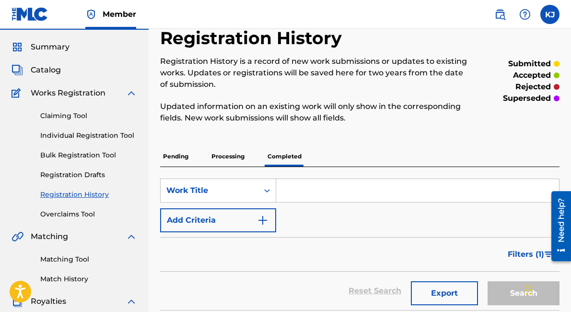
click at [52, 70] on span "Catalog" at bounding box center [46, 70] width 30 height 12
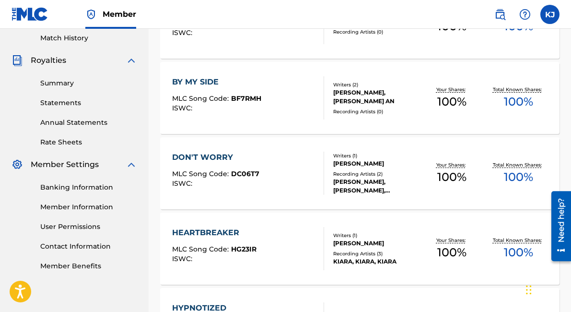
scroll to position [267, 0]
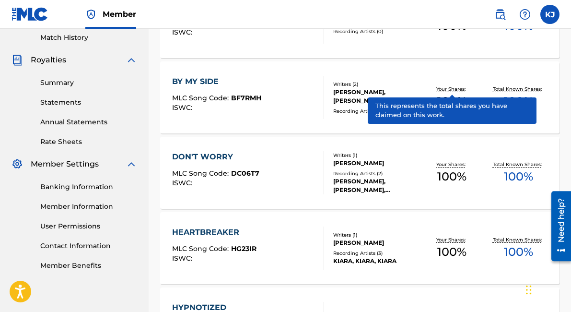
click at [443, 88] on p "Your Shares:" at bounding box center [452, 88] width 32 height 7
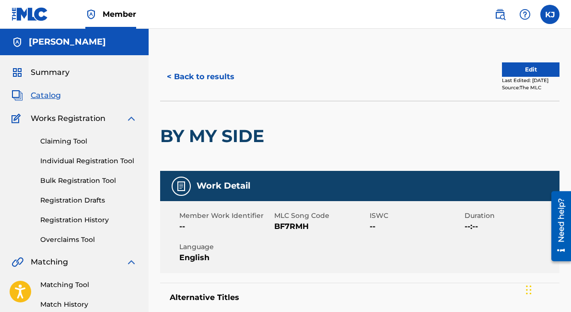
click at [530, 67] on button "Edit" at bounding box center [531, 69] width 58 height 14
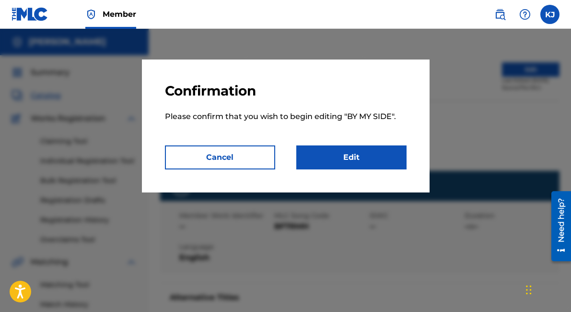
click at [395, 168] on link "Edit" at bounding box center [351, 157] width 110 height 24
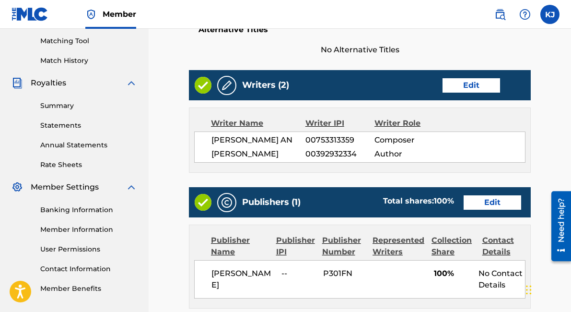
scroll to position [340, 0]
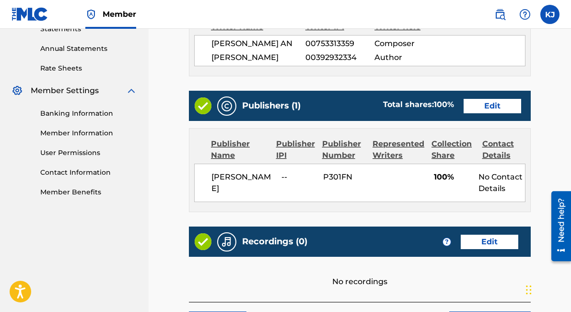
click at [495, 104] on link "Edit" at bounding box center [493, 106] width 58 height 14
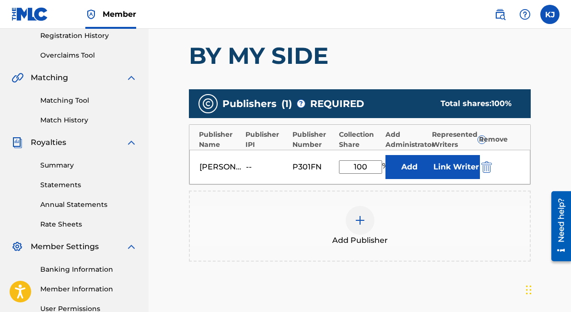
scroll to position [285, 0]
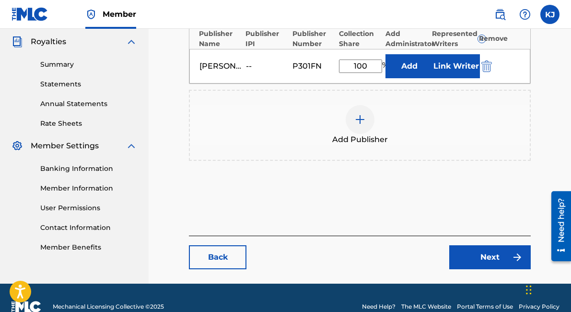
click at [357, 67] on input "100" at bounding box center [360, 65] width 43 height 13
type input "50"
click at [411, 199] on div "Add Publishers & Shares Enter your publisher(s)/administrator(s). BY MY SIDE Pu…" at bounding box center [360, 69] width 342 height 332
click at [461, 252] on link "Next" at bounding box center [490, 257] width 82 height 24
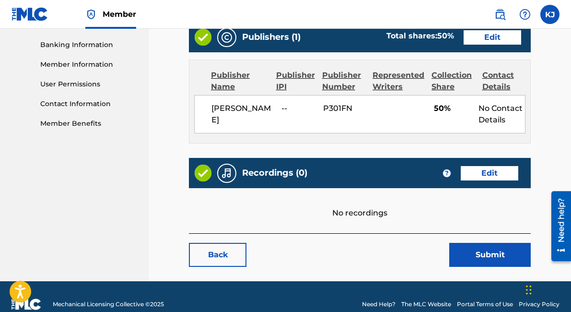
scroll to position [423, 0]
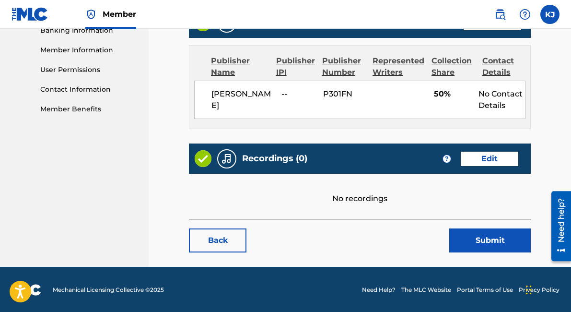
click at [487, 235] on button "Submit" at bounding box center [490, 240] width 82 height 24
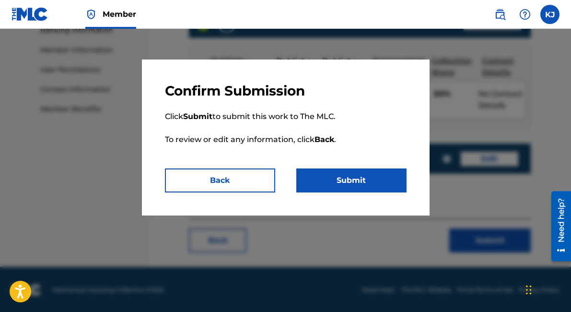
click at [387, 174] on button "Submit" at bounding box center [351, 180] width 110 height 24
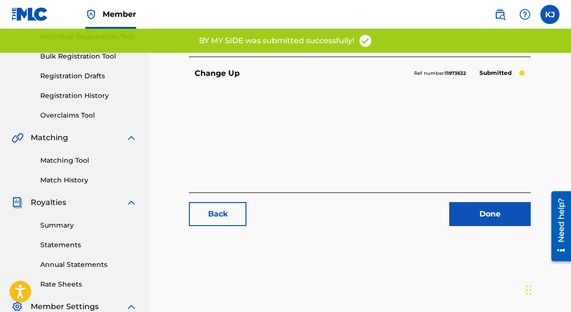
scroll to position [126, 0]
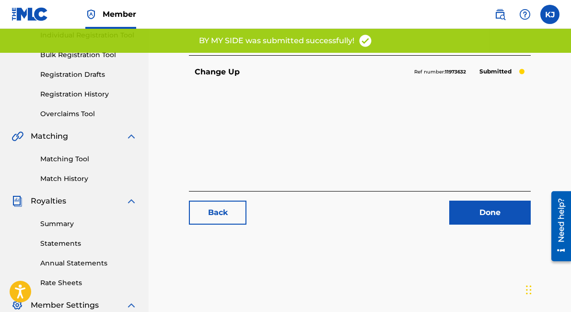
click at [477, 214] on link "Done" at bounding box center [490, 212] width 82 height 24
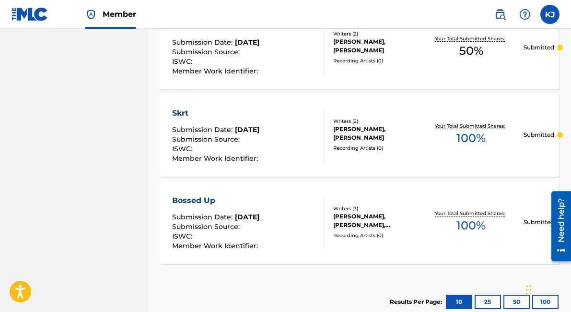
scroll to position [930, 0]
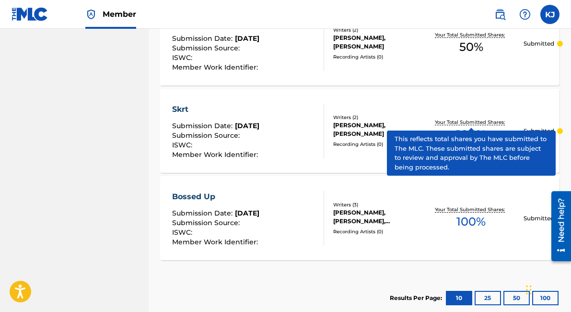
click at [445, 121] on p "Your Total Submitted Shares:" at bounding box center [471, 121] width 72 height 7
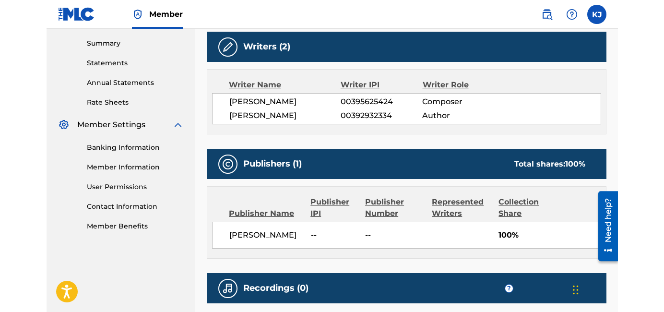
scroll to position [340, 0]
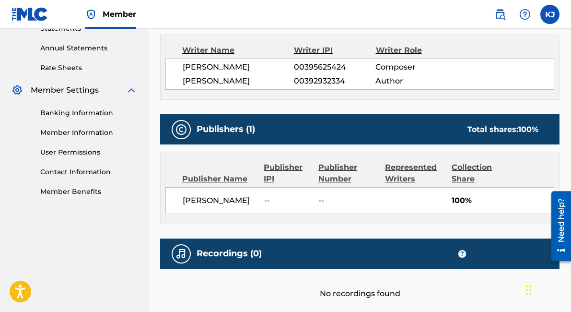
click at [466, 184] on div "Publisher Name Publisher IPI Publisher Number Represented Writers Collection Sh…" at bounding box center [360, 187] width 398 height 71
click at [461, 177] on div "Collection Share" at bounding box center [480, 173] width 56 height 23
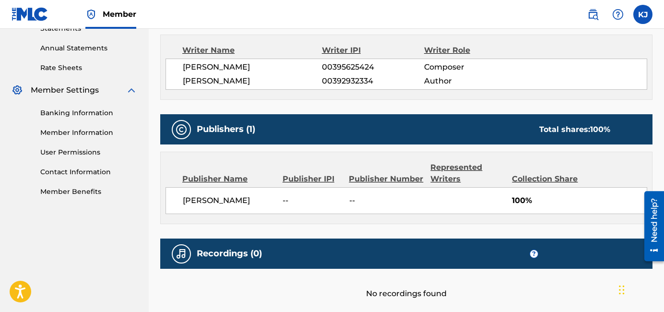
click at [232, 180] on div "Publisher Name" at bounding box center [228, 179] width 93 height 12
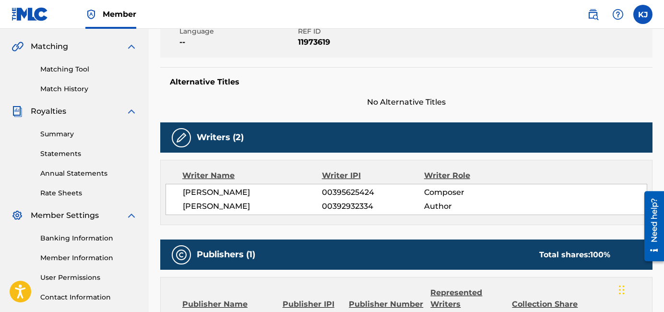
scroll to position [0, 0]
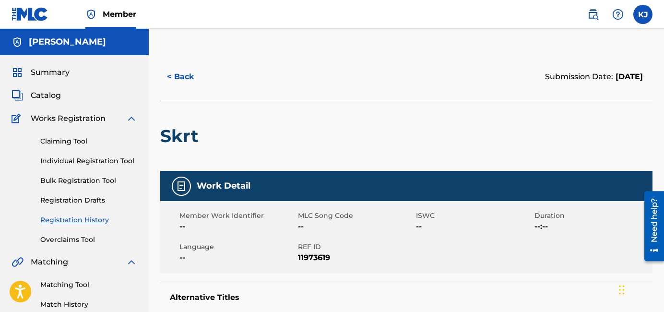
click at [185, 133] on h2 "Skrt" at bounding box center [181, 136] width 43 height 22
click at [58, 97] on span "Catalog" at bounding box center [46, 96] width 30 height 12
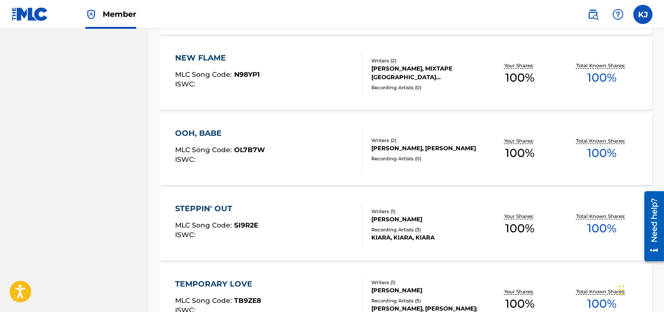
scroll to position [668, 0]
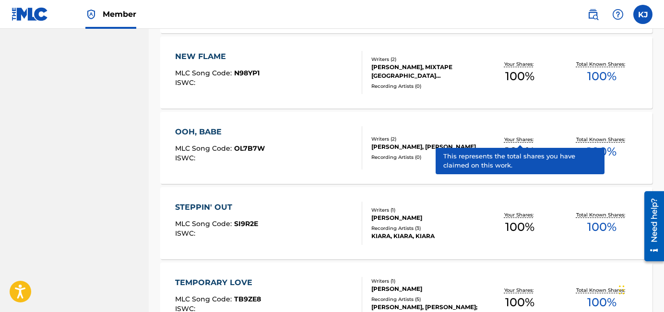
click at [522, 138] on p "Your Shares:" at bounding box center [520, 139] width 32 height 7
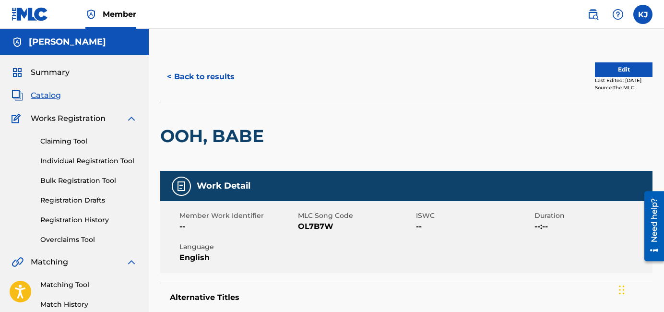
click at [571, 71] on button "Edit" at bounding box center [623, 69] width 58 height 14
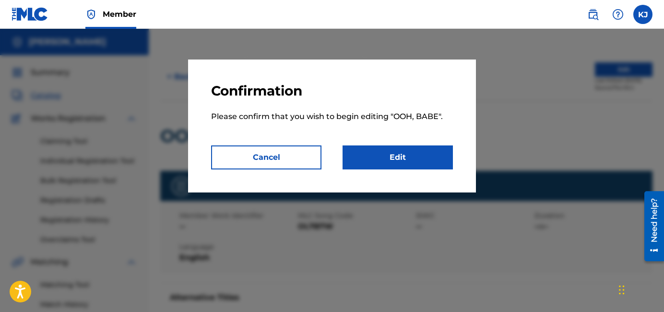
click at [423, 158] on link "Edit" at bounding box center [397, 157] width 110 height 24
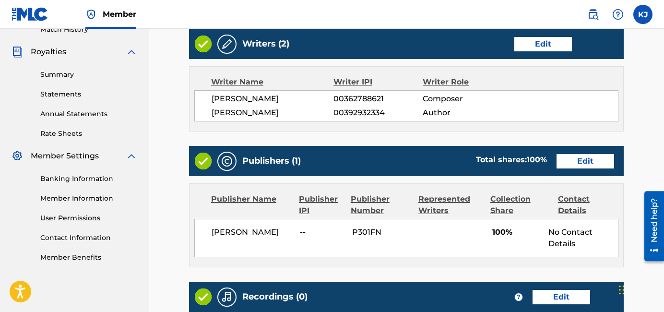
scroll to position [316, 0]
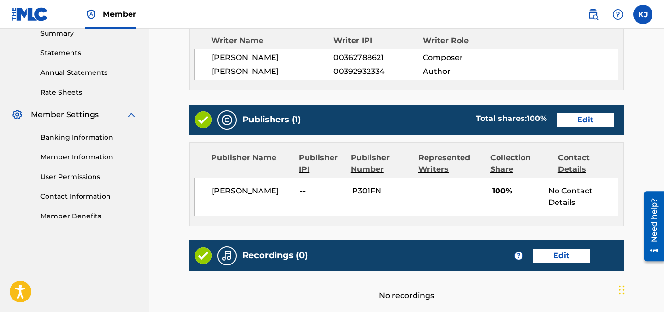
click at [571, 118] on link "Edit" at bounding box center [585, 120] width 58 height 14
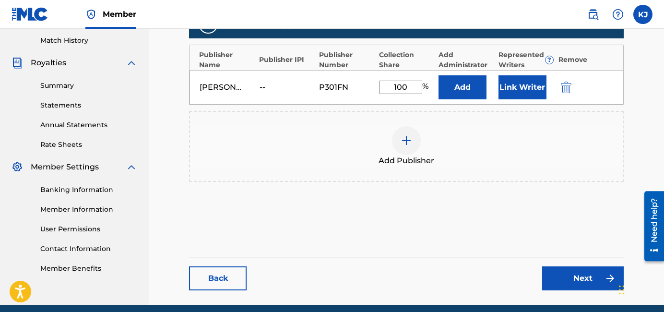
scroll to position [303, 0]
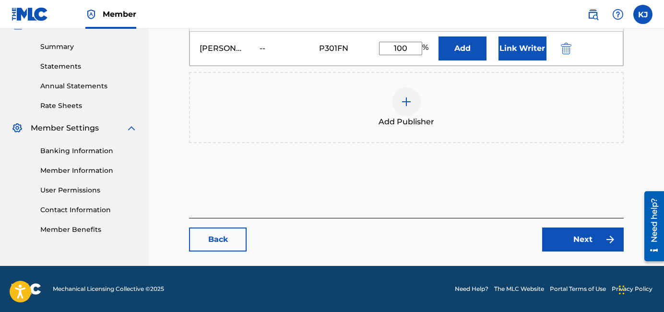
click at [397, 50] on input "100" at bounding box center [400, 48] width 43 height 13
type input "50"
click at [462, 218] on div "Back Next" at bounding box center [406, 235] width 434 height 34
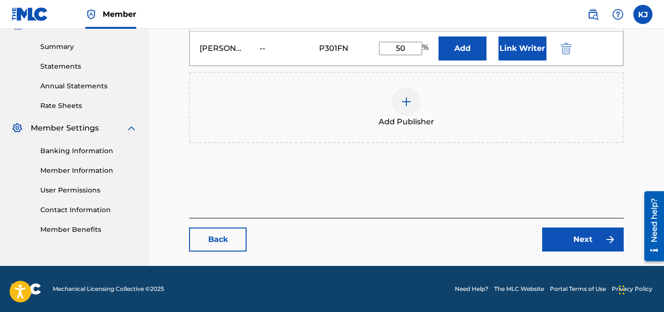
click at [558, 241] on link "Next" at bounding box center [583, 239] width 82 height 24
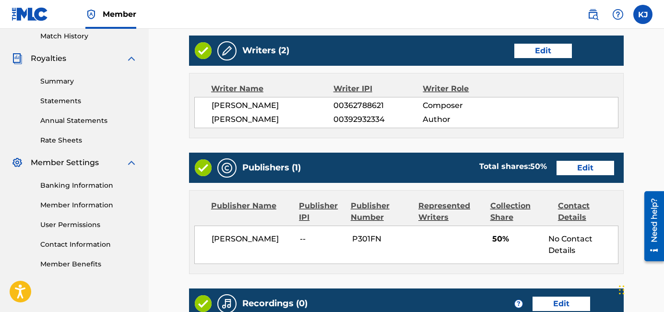
scroll to position [413, 0]
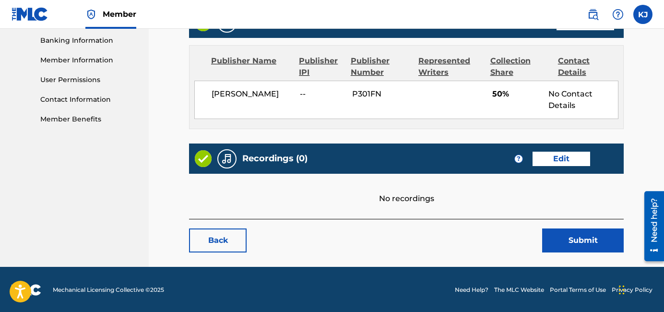
click at [571, 239] on button "Submit" at bounding box center [583, 240] width 82 height 24
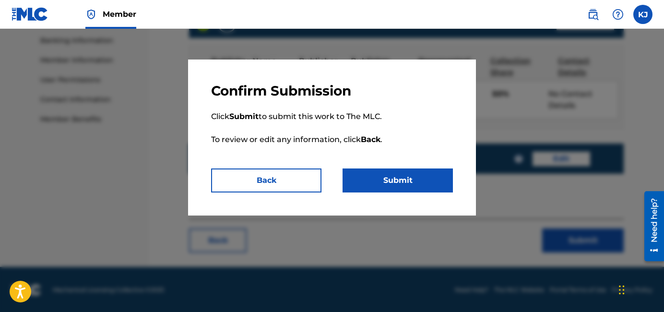
click at [371, 175] on button "Submit" at bounding box center [397, 180] width 110 height 24
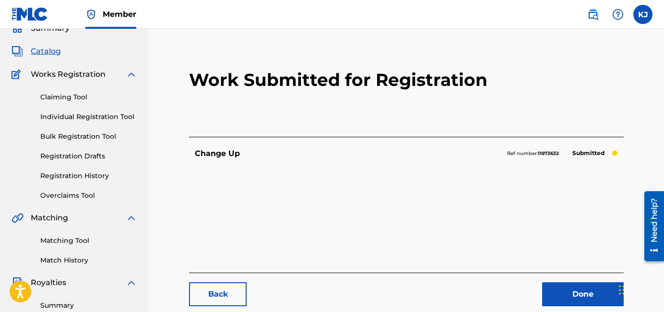
scroll to position [46, 0]
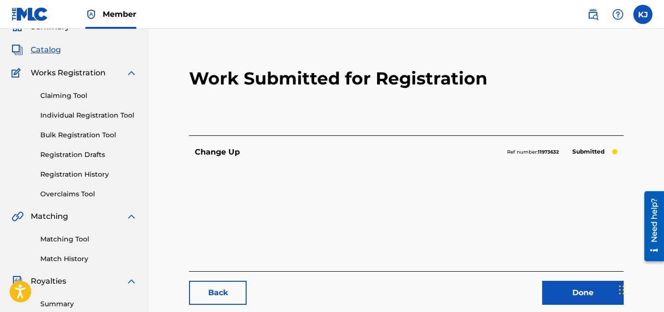
click at [546, 289] on link "Done" at bounding box center [583, 292] width 82 height 24
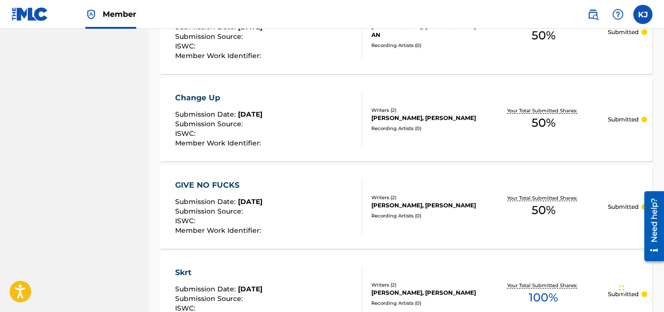
scroll to position [973, 0]
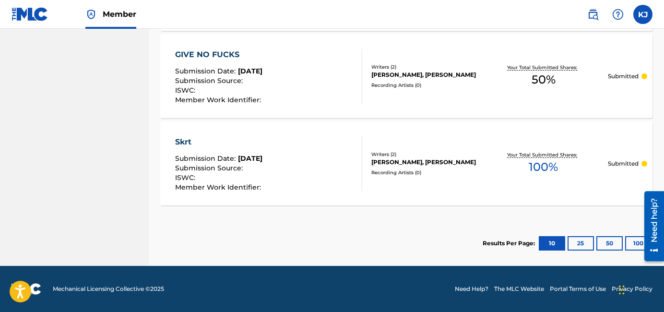
click at [571, 244] on button "25" at bounding box center [580, 243] width 26 height 14
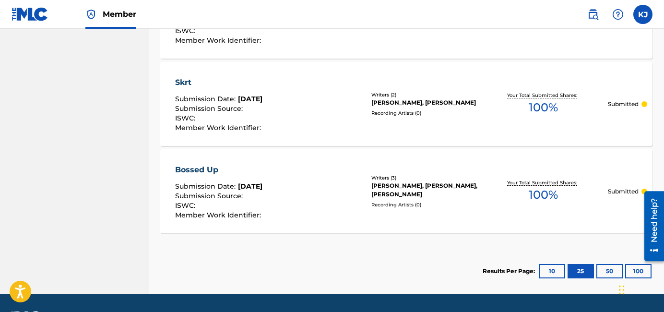
scroll to position [1060, 0]
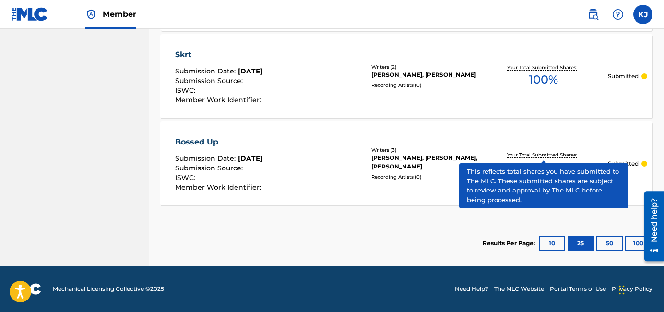
click at [535, 157] on p "Your Total Submitted Shares:" at bounding box center [543, 154] width 72 height 7
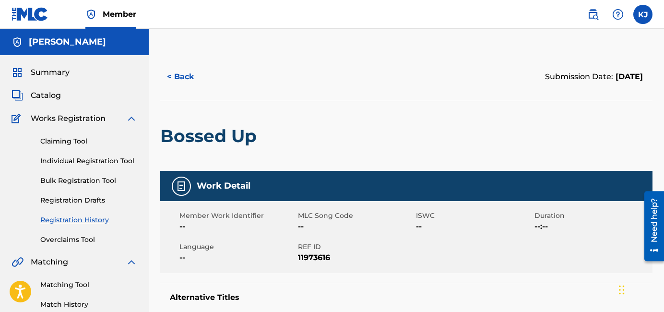
click at [183, 83] on button "< Back" at bounding box center [189, 77] width 58 height 24
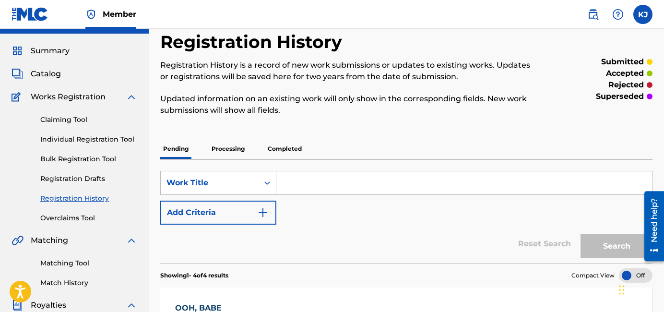
scroll to position [3, 0]
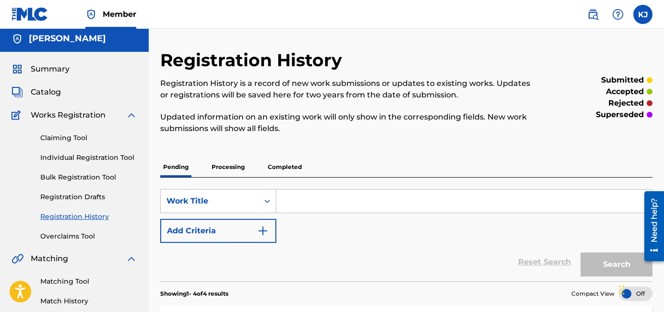
click at [85, 136] on link "Claiming Tool" at bounding box center [88, 138] width 97 height 10
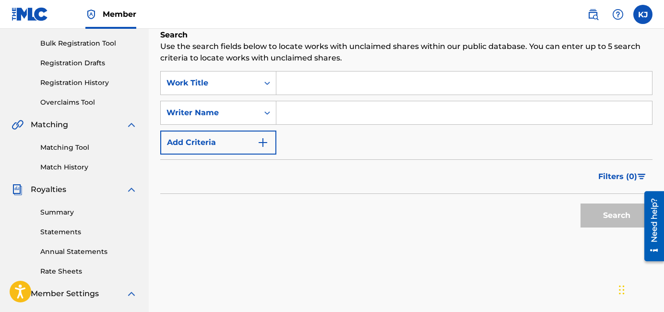
scroll to position [142, 0]
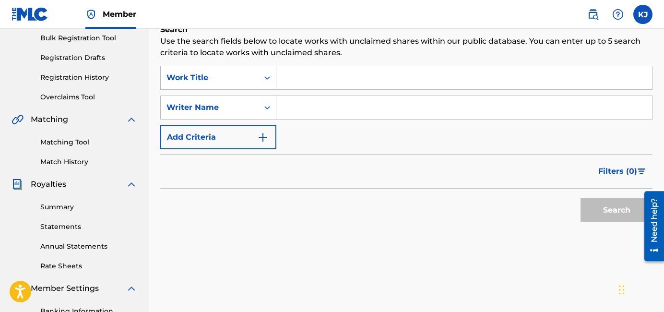
click at [382, 86] on input "Search Form" at bounding box center [463, 77] width 375 height 23
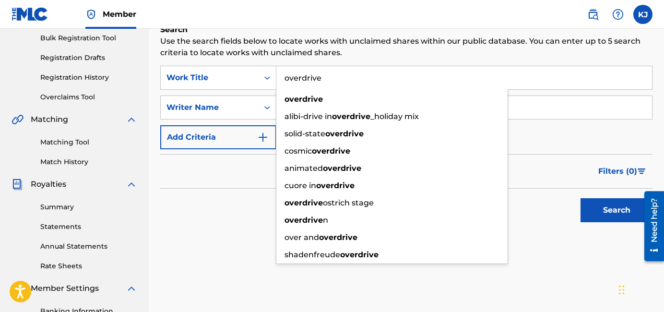
type input "overdrive"
click at [571, 108] on input "Search Form" at bounding box center [463, 107] width 375 height 23
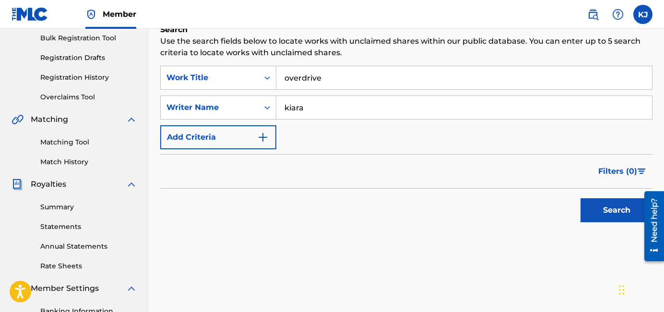
type input "kiara"
click at [571, 198] on button "Search" at bounding box center [616, 210] width 72 height 24
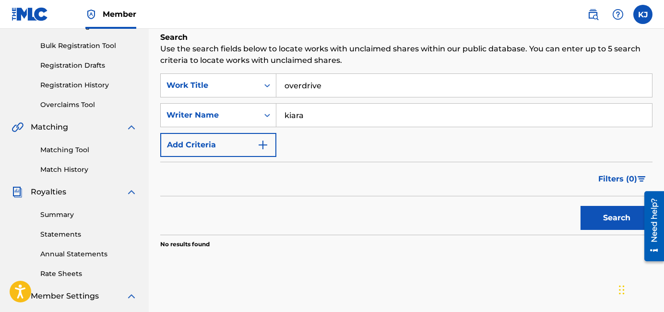
scroll to position [62, 0]
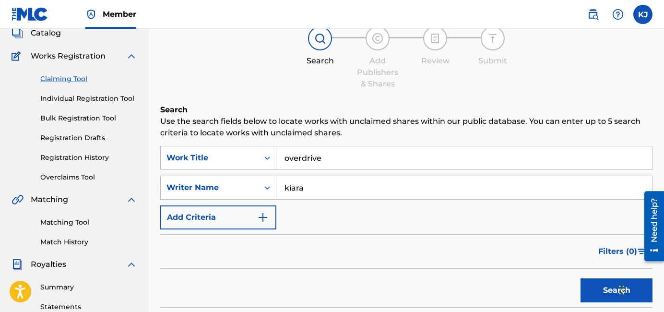
click at [118, 96] on link "Individual Registration Tool" at bounding box center [88, 98] width 97 height 10
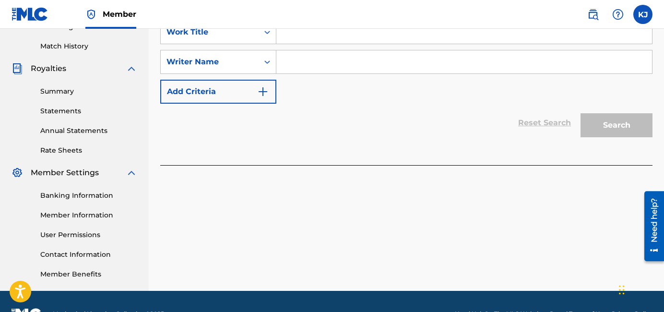
scroll to position [232, 0]
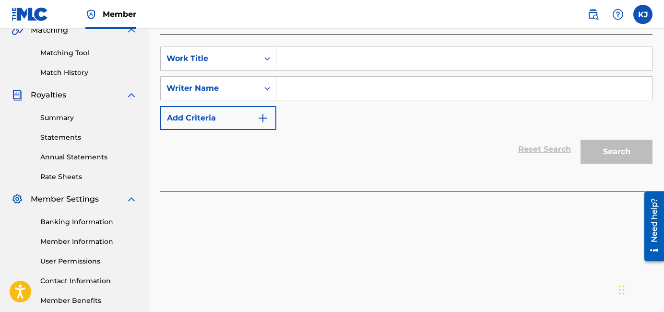
click at [346, 48] on input "Search Form" at bounding box center [463, 58] width 375 height 23
type input "overdrive"
drag, startPoint x: 342, startPoint y: 87, endPoint x: 349, endPoint y: 87, distance: 6.7
click at [343, 87] on input "Search Form" at bounding box center [463, 88] width 375 height 23
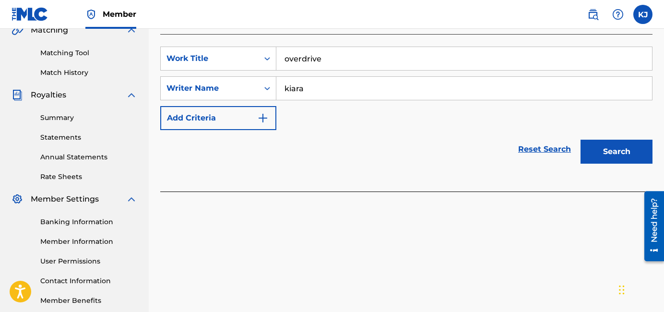
type input "kiara"
click at [571, 140] on button "Search" at bounding box center [616, 152] width 72 height 24
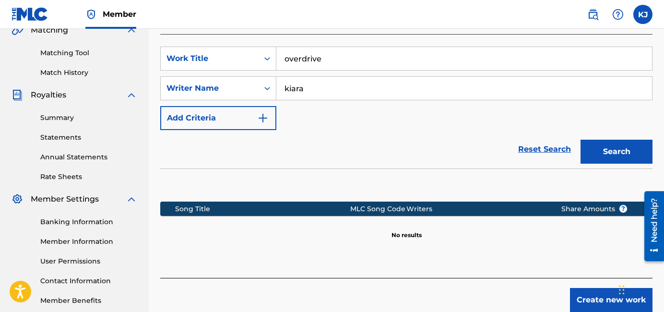
click at [571, 299] on button "Create new work" at bounding box center [611, 300] width 82 height 24
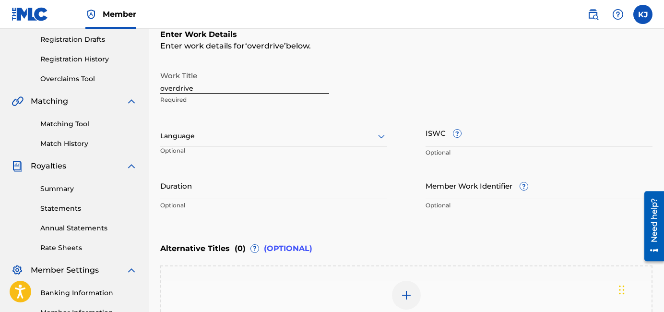
scroll to position [162, 0]
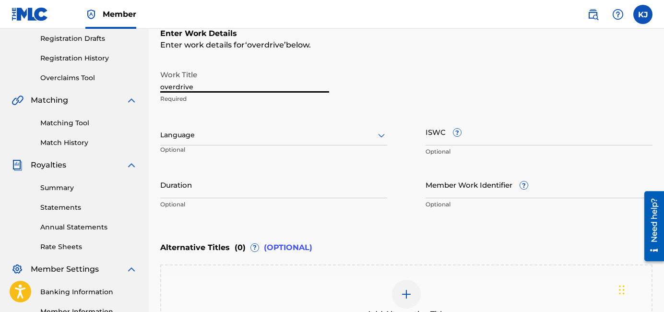
click at [294, 83] on input "overdrive" at bounding box center [244, 78] width 169 height 27
click at [165, 87] on input "overdrive" at bounding box center [244, 78] width 169 height 27
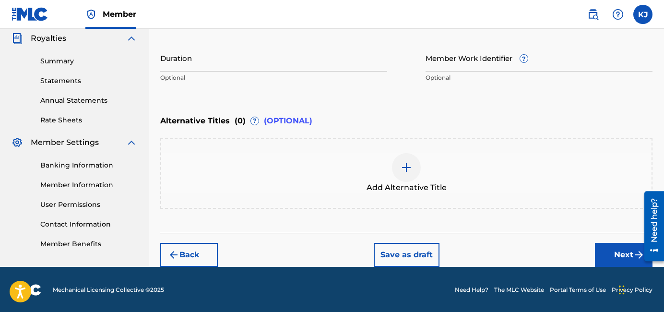
scroll to position [289, 0]
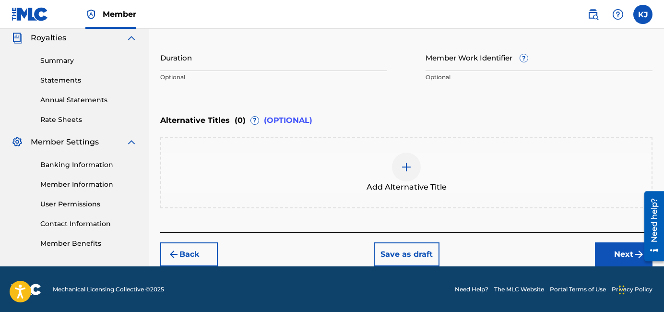
type input "Overdrive"
click at [571, 251] on button "Next" at bounding box center [623, 254] width 58 height 24
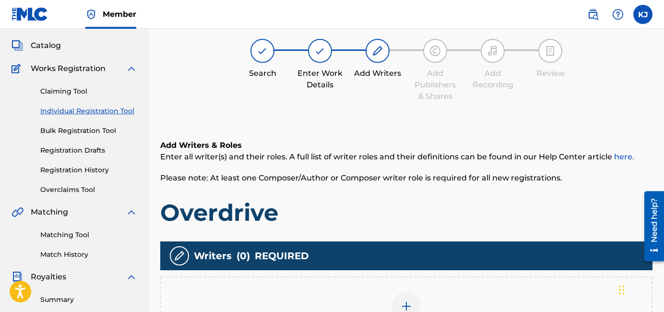
scroll to position [215, 0]
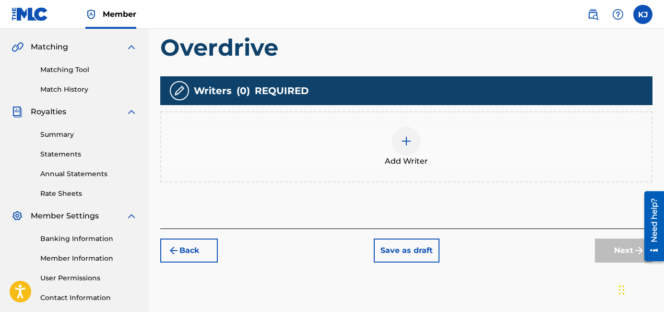
click at [400, 168] on div "Add Writer" at bounding box center [406, 146] width 492 height 71
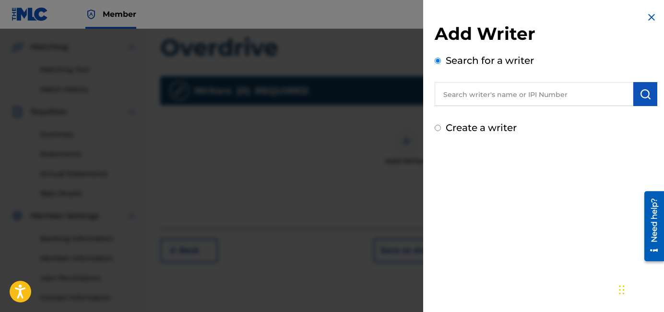
click at [488, 86] on input "text" at bounding box center [533, 94] width 198 height 24
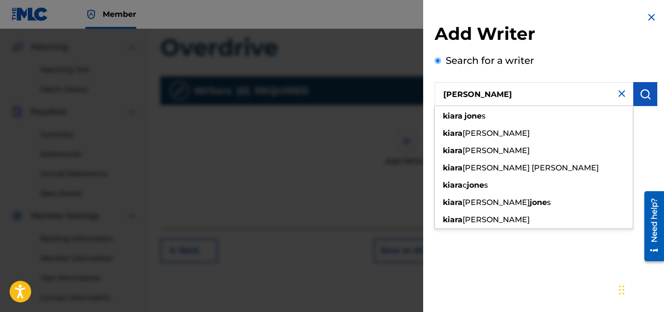
type input "[PERSON_NAME]"
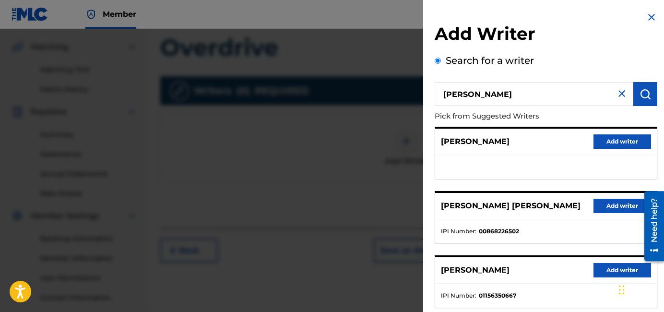
scroll to position [185, 0]
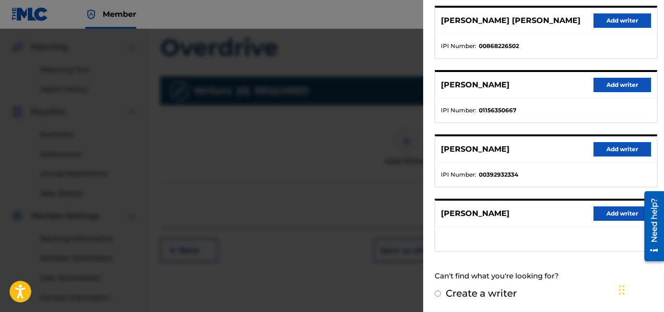
click at [571, 151] on button "Add writer" at bounding box center [622, 149] width 58 height 14
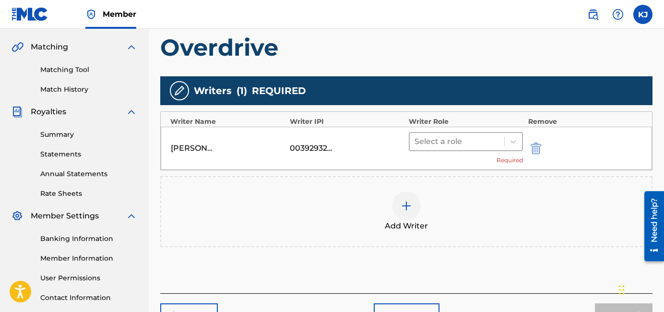
click at [467, 142] on div at bounding box center [456, 141] width 85 height 13
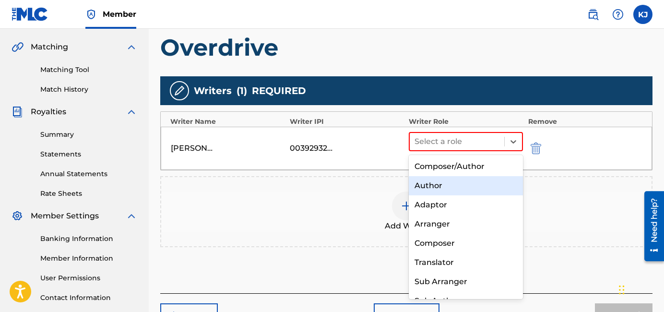
click at [451, 183] on div "Author" at bounding box center [465, 185] width 114 height 19
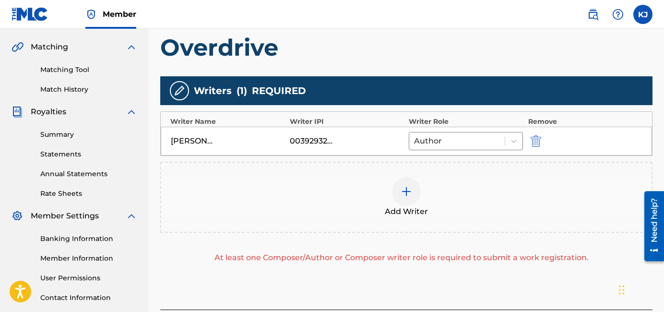
click at [393, 184] on div at bounding box center [406, 191] width 29 height 29
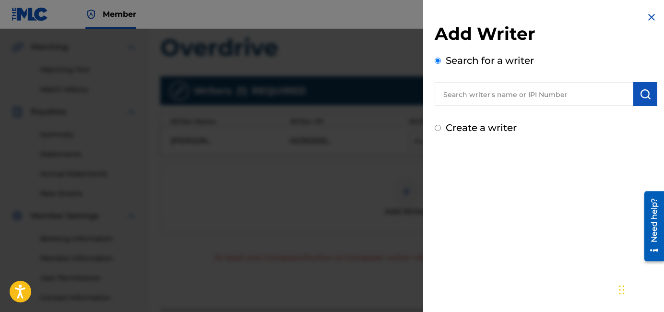
click at [489, 99] on input "text" at bounding box center [533, 94] width 198 height 24
type input "d"
paste input "I-004465393-0"
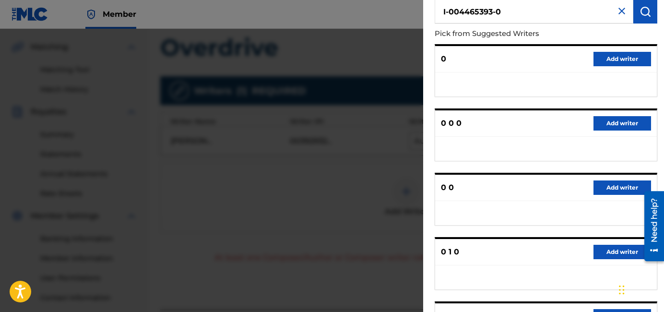
scroll to position [0, 0]
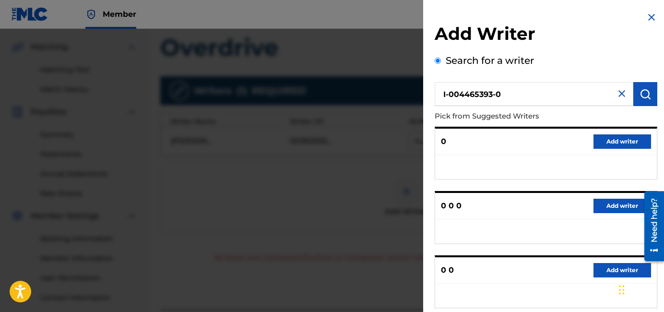
click at [452, 96] on input "I-004465393-0" at bounding box center [533, 94] width 198 height 24
click at [538, 94] on input "I004465393-0" at bounding box center [533, 94] width 198 height 24
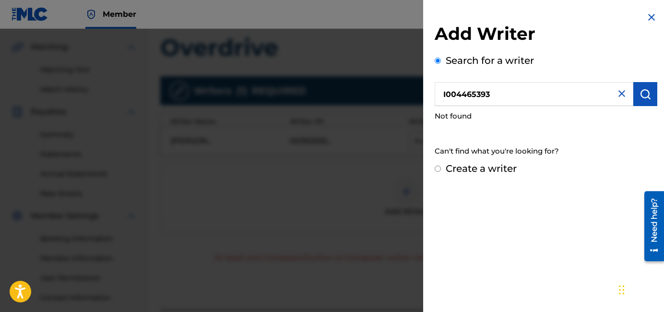
click at [445, 96] on input "I004465393" at bounding box center [533, 94] width 198 height 24
click at [508, 94] on input "004465393" at bounding box center [533, 94] width 198 height 24
type input "0044653930"
click at [495, 170] on label "Create a writer" at bounding box center [480, 169] width 71 height 12
radio input "true"
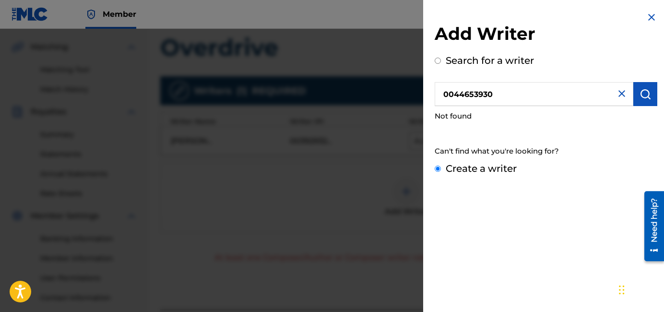
click at [441, 170] on input "Create a writer" at bounding box center [437, 168] width 6 height 6
radio input "false"
radio input "true"
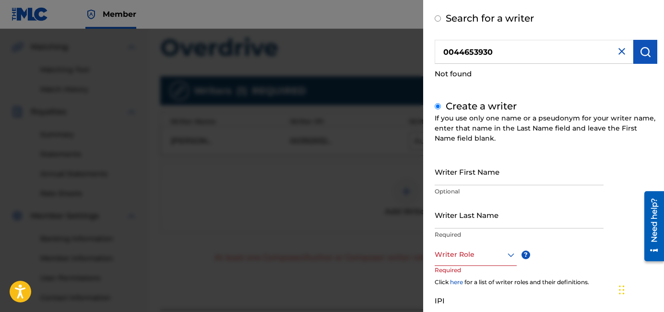
scroll to position [43, 0]
click at [483, 220] on input "Writer Last Name" at bounding box center [518, 213] width 169 height 27
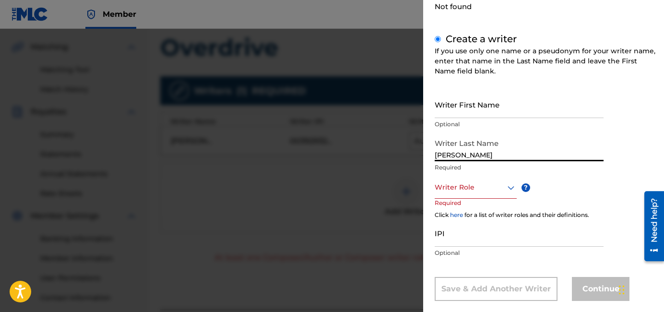
scroll to position [115, 0]
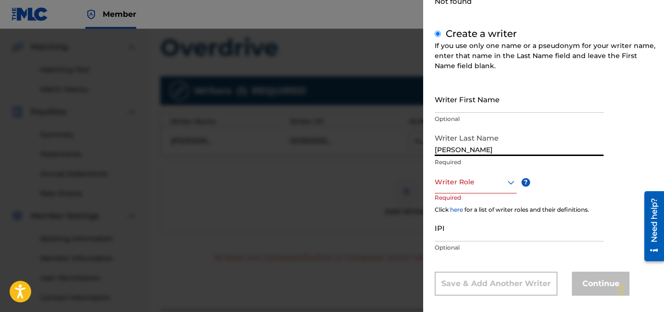
type input "[PERSON_NAME]"
click at [474, 240] on input "IPI" at bounding box center [518, 227] width 169 height 27
paste input "I-004465393-0"
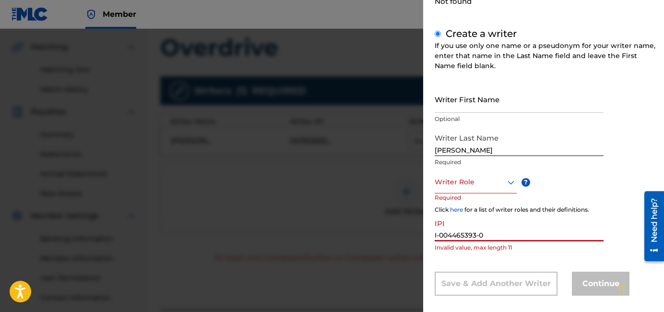
click at [440, 235] on input "I-004465393-0" at bounding box center [518, 227] width 169 height 27
click at [478, 235] on input "I004465393-0" at bounding box center [518, 227] width 169 height 27
click at [571, 288] on div "Continue" at bounding box center [600, 283] width 58 height 24
click at [436, 235] on input "I0044653930" at bounding box center [518, 227] width 169 height 27
click at [571, 284] on div "Continue" at bounding box center [600, 283] width 58 height 24
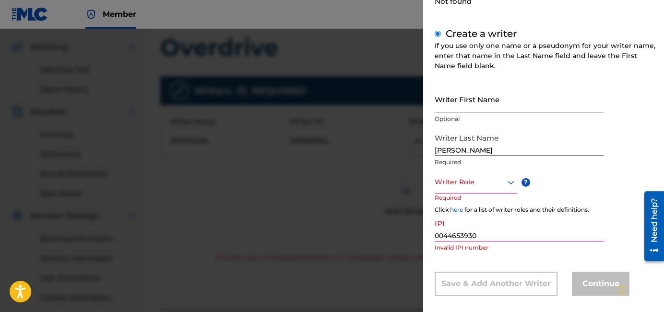
click at [538, 243] on p "Invalid IPI number" at bounding box center [518, 247] width 169 height 9
click at [531, 235] on input "0044653930" at bounding box center [518, 227] width 169 height 27
click at [486, 242] on div "IPI 0044653930 Invalid IPI number" at bounding box center [518, 235] width 169 height 43
click at [486, 236] on input "0044653930" at bounding box center [518, 227] width 169 height 27
click at [439, 234] on input "0044653930" at bounding box center [518, 227] width 169 height 27
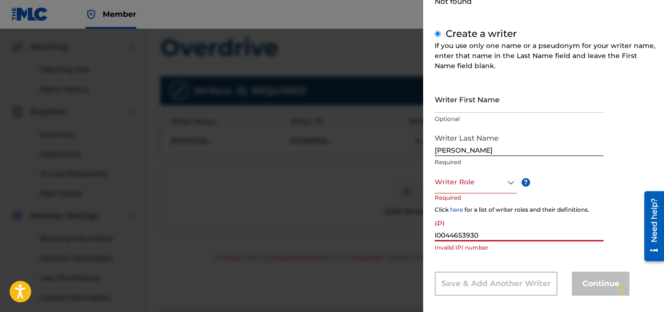
type input "I0044653930"
click at [490, 234] on input "I0044653930" at bounding box center [518, 227] width 169 height 27
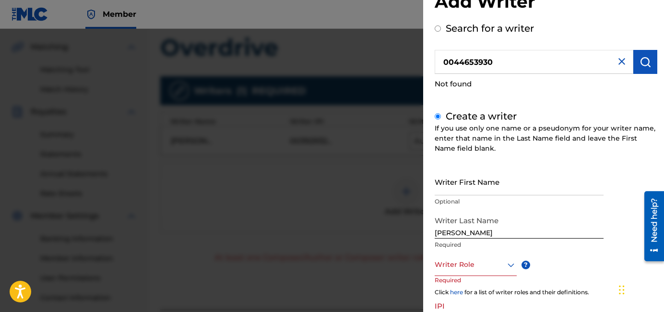
scroll to position [0, 0]
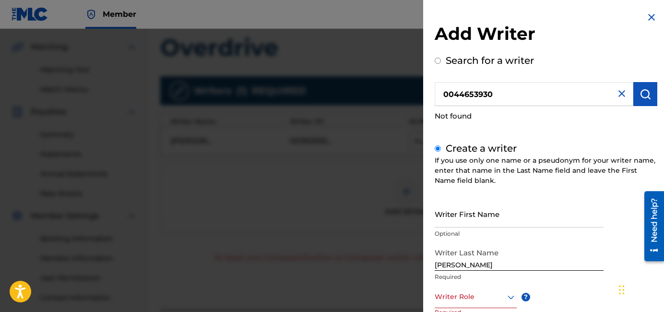
click at [508, 82] on div "Search for a writer 0044653930 Not found" at bounding box center [545, 89] width 222 height 73
click at [503, 61] on label "Search for a writer" at bounding box center [489, 61] width 88 height 12
click at [441, 61] on input "Search for a writer" at bounding box center [437, 61] width 6 height 6
radio input "false"
radio input "true"
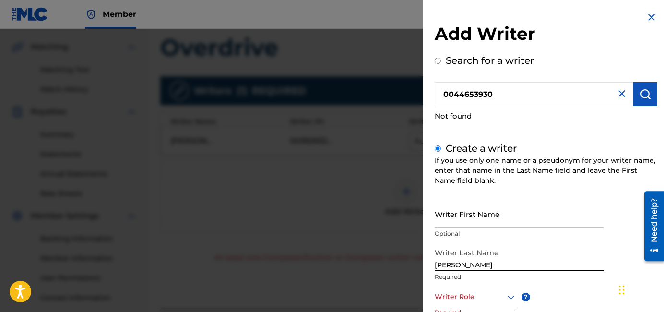
radio input "true"
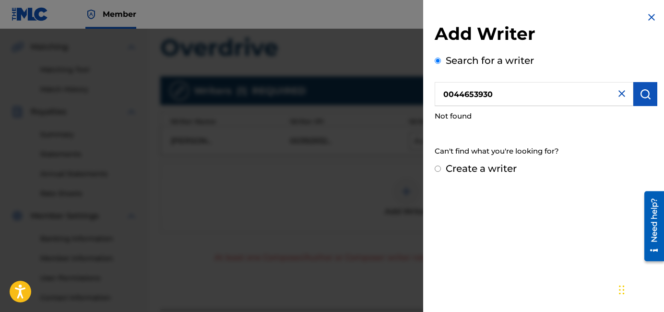
click at [516, 90] on input "0044653930" at bounding box center [533, 94] width 198 height 24
type input "denzbeats"
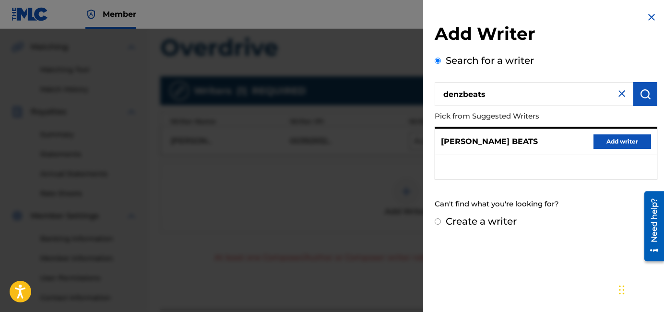
click at [571, 141] on button "Add writer" at bounding box center [622, 141] width 58 height 14
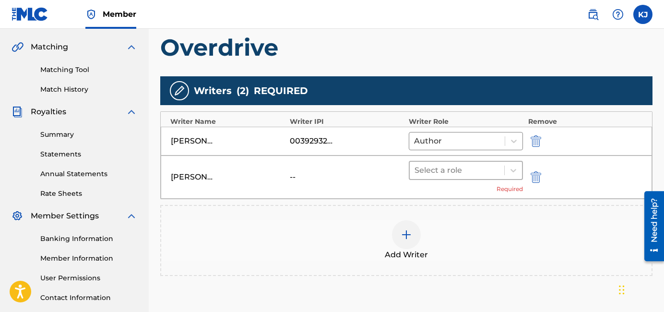
click at [447, 176] on div at bounding box center [456, 169] width 85 height 13
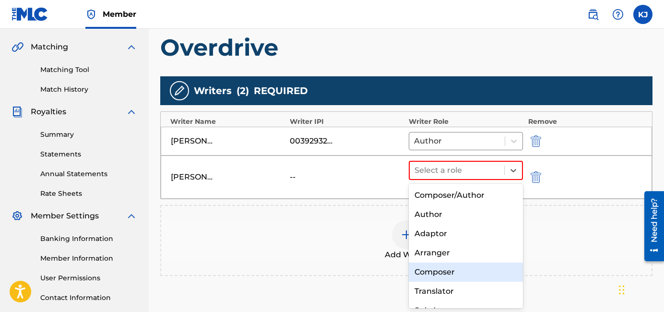
click at [436, 269] on div "Composer" at bounding box center [465, 271] width 114 height 19
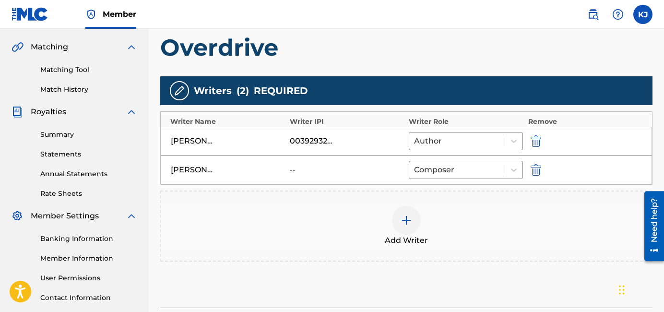
scroll to position [291, 0]
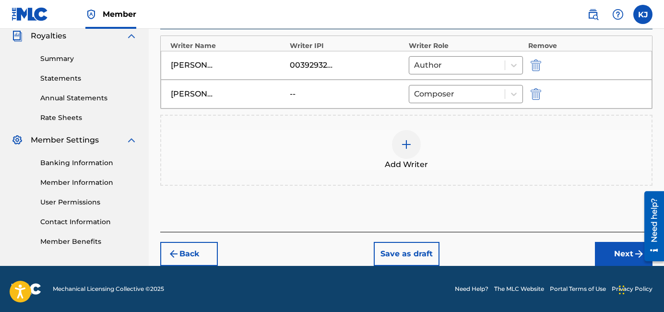
click at [571, 254] on button "Next" at bounding box center [623, 254] width 58 height 24
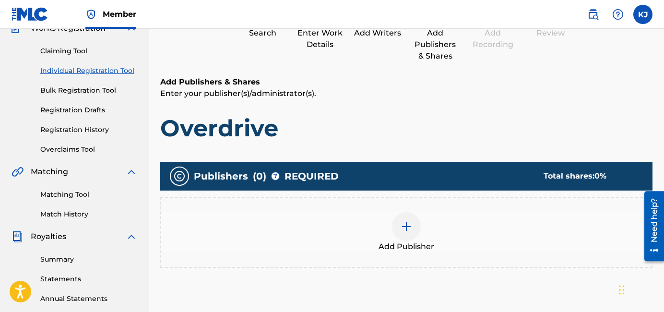
scroll to position [92, 0]
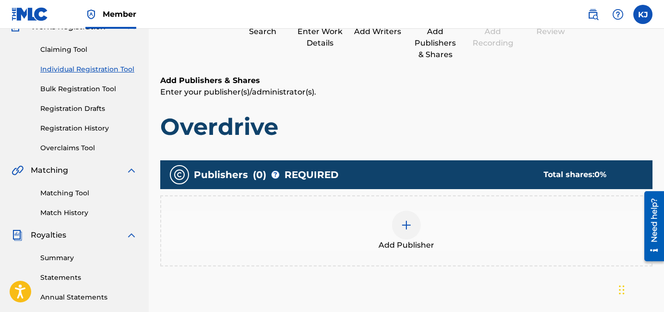
click at [403, 231] on div at bounding box center [406, 224] width 29 height 29
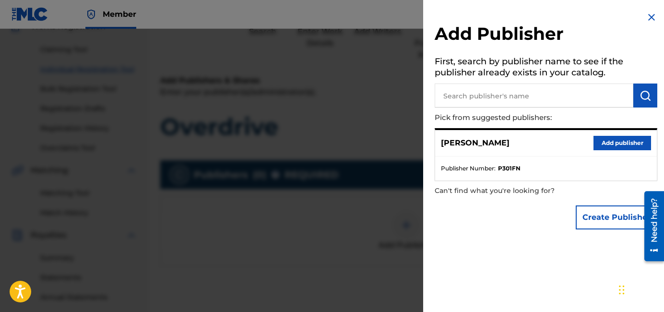
click at [571, 138] on button "Add publisher" at bounding box center [622, 143] width 58 height 14
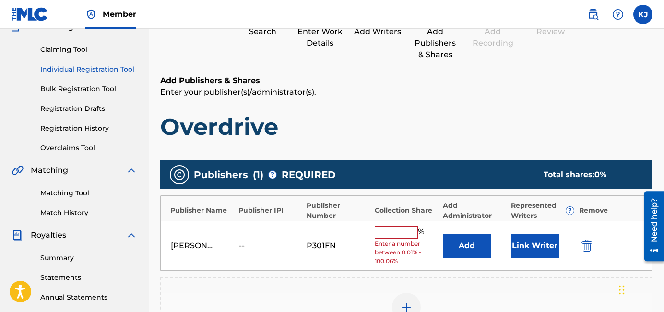
click at [393, 232] on input "text" at bounding box center [395, 232] width 43 height 12
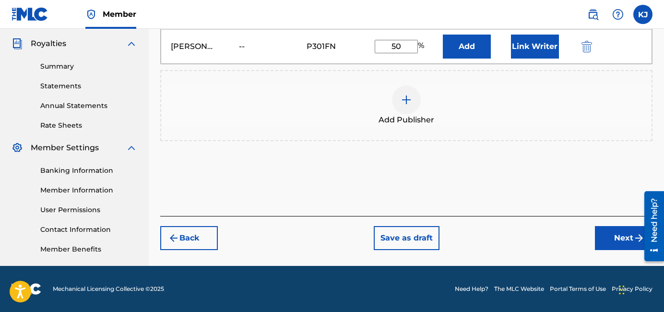
type input "50"
click at [571, 235] on button "Next" at bounding box center [623, 238] width 58 height 24
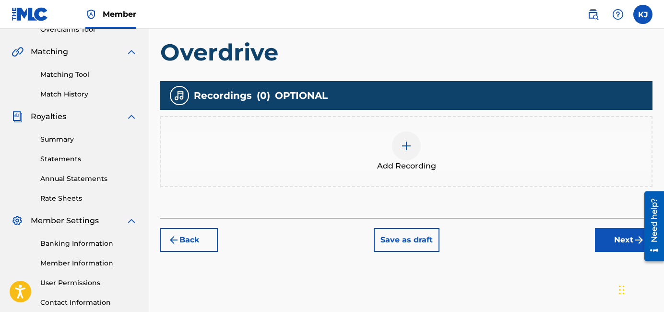
click at [571, 242] on button "Next" at bounding box center [623, 240] width 58 height 24
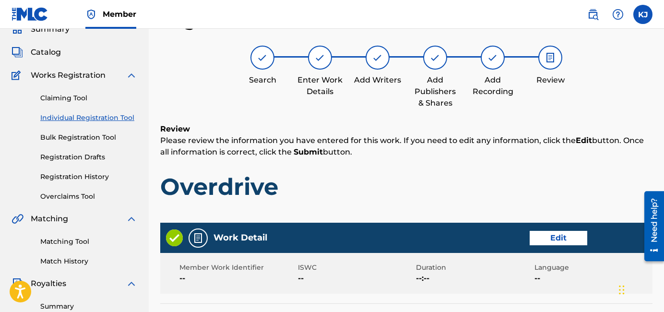
scroll to position [485, 0]
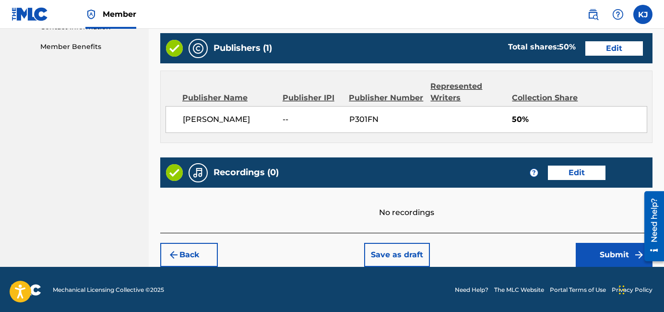
click at [571, 243] on button "Submit" at bounding box center [613, 255] width 77 height 24
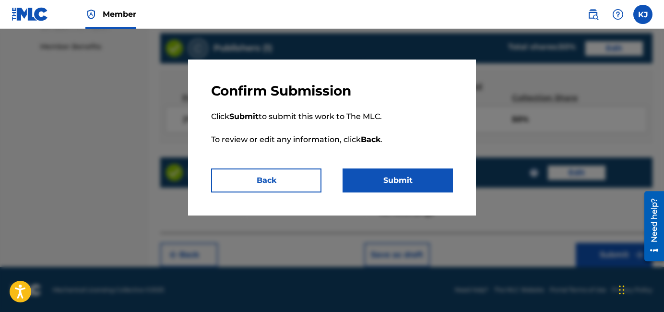
click at [365, 181] on button "Submit" at bounding box center [397, 180] width 110 height 24
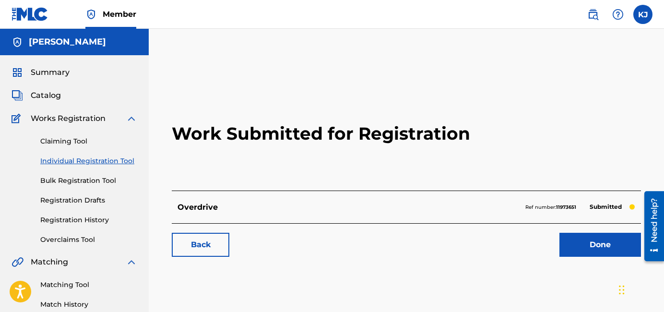
click at [93, 162] on link "Individual Registration Tool" at bounding box center [88, 161] width 97 height 10
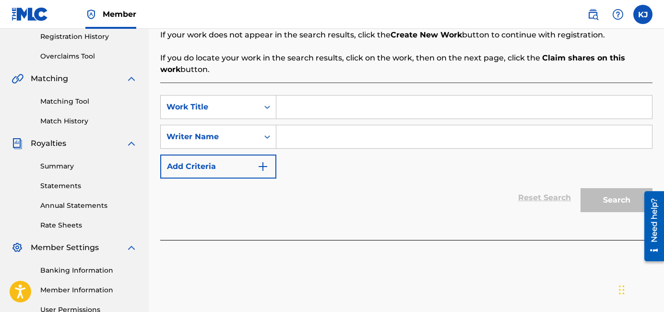
scroll to position [185, 0]
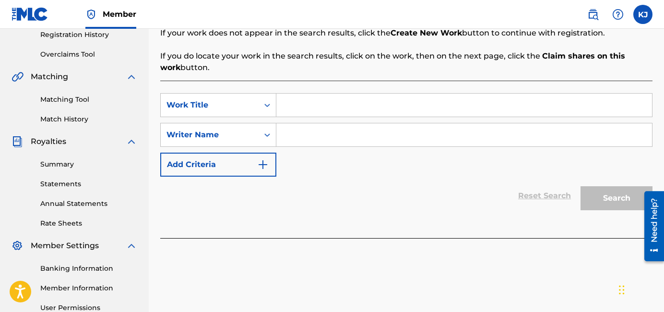
click at [366, 119] on div "SearchWithCriteriaefd01508-fe6f-482b-8c83-3bd1af9b305e Work Title SearchWithCri…" at bounding box center [406, 134] width 492 height 83
click at [359, 105] on input "Search Form" at bounding box center [463, 104] width 375 height 23
type input "jaded"
drag, startPoint x: 365, startPoint y: 130, endPoint x: 377, endPoint y: 130, distance: 12.0
click at [368, 130] on input "Search Form" at bounding box center [463, 134] width 375 height 23
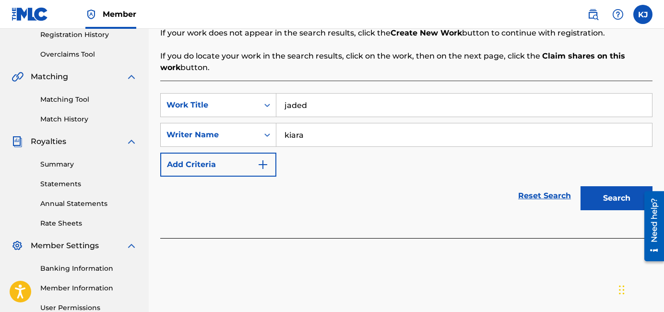
type input "kiara"
click at [571, 186] on button "Search" at bounding box center [616, 198] width 72 height 24
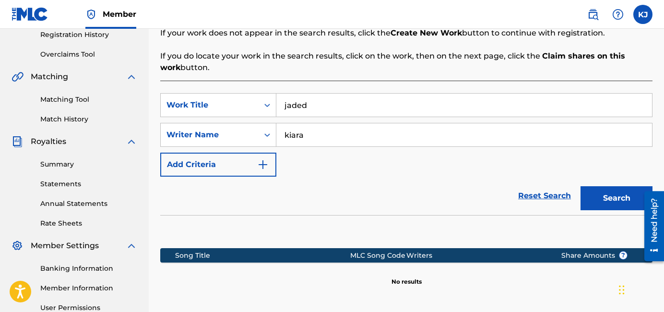
scroll to position [283, 0]
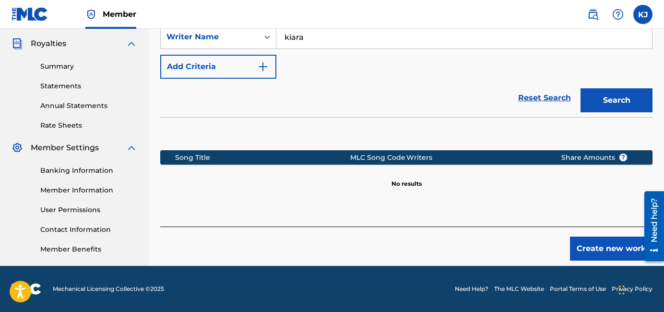
click at [571, 245] on button "Create new work" at bounding box center [611, 248] width 82 height 24
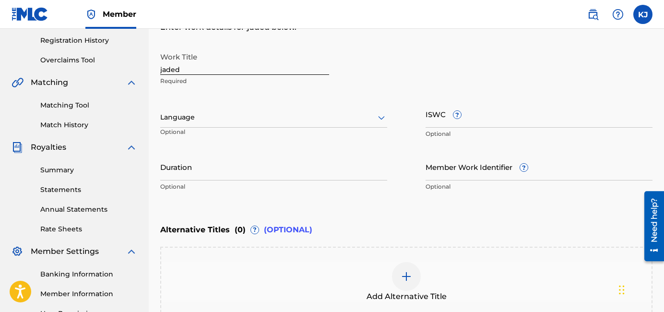
scroll to position [15, 0]
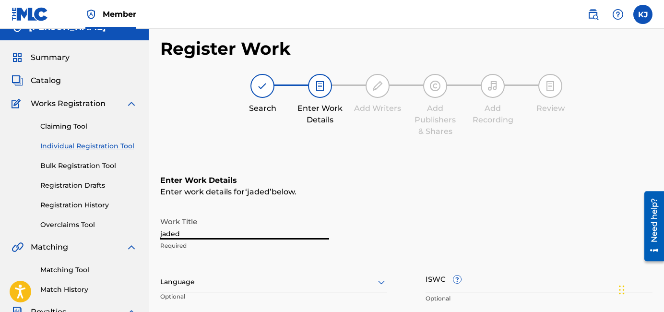
click at [212, 236] on input "jaded" at bounding box center [244, 225] width 169 height 27
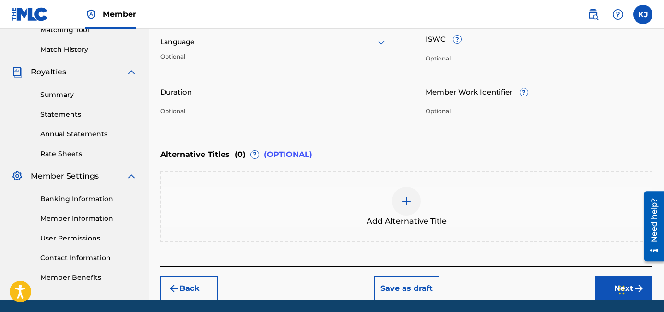
scroll to position [289, 0]
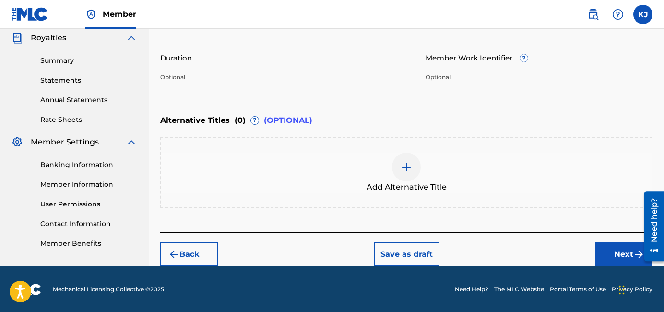
type input "Jaded"
click at [571, 251] on button "Next" at bounding box center [623, 254] width 58 height 24
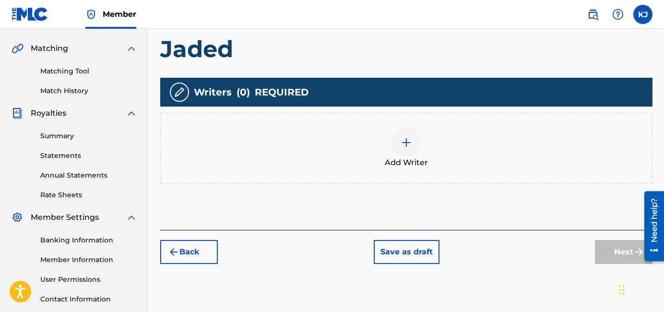
scroll to position [232, 0]
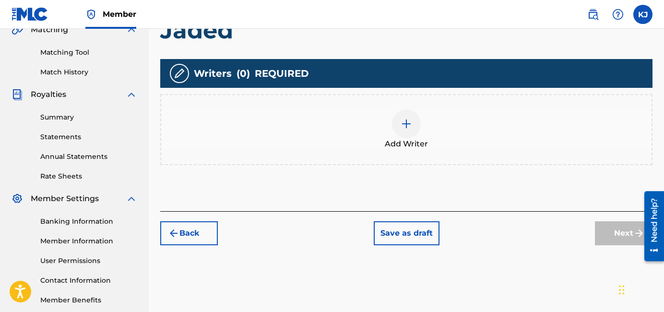
click at [403, 135] on div at bounding box center [406, 123] width 29 height 29
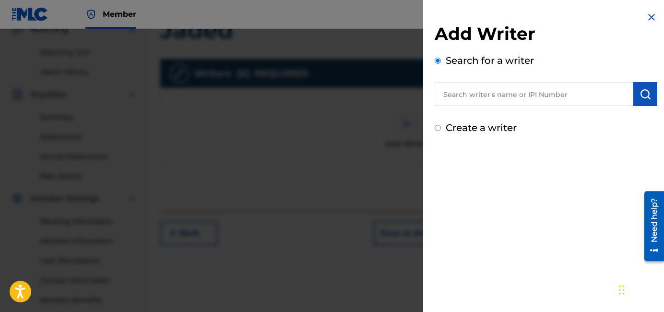
click at [489, 98] on input "text" at bounding box center [533, 94] width 198 height 24
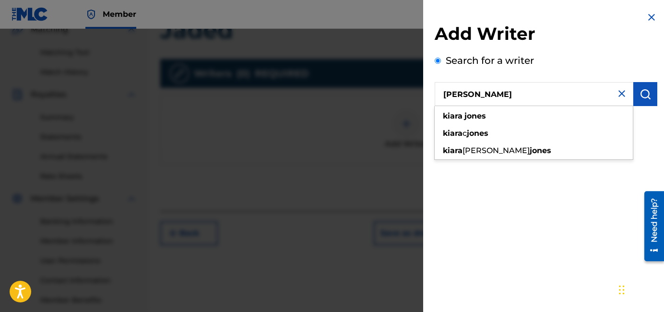
click at [504, 103] on input "[PERSON_NAME]" at bounding box center [533, 94] width 198 height 24
type input "[PERSON_NAME]"
click at [505, 114] on div "[PERSON_NAME]" at bounding box center [533, 115] width 198 height 17
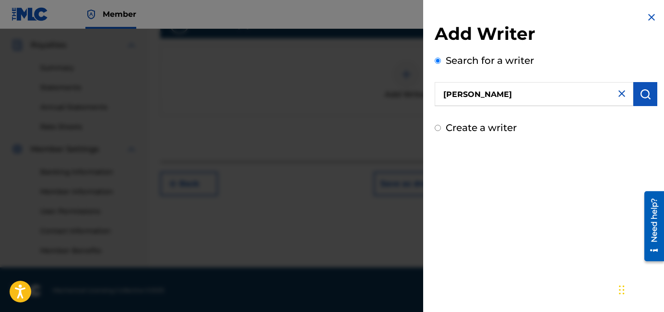
scroll to position [283, 0]
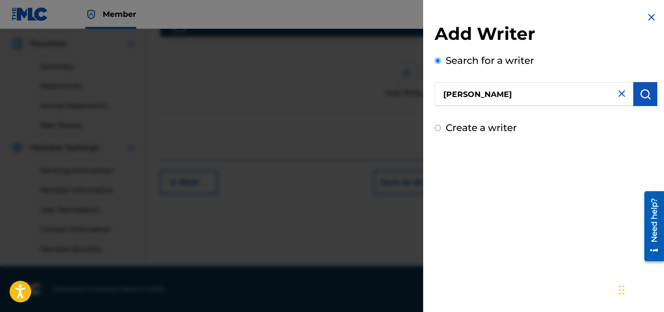
click at [517, 92] on input "[PERSON_NAME]" at bounding box center [533, 94] width 198 height 24
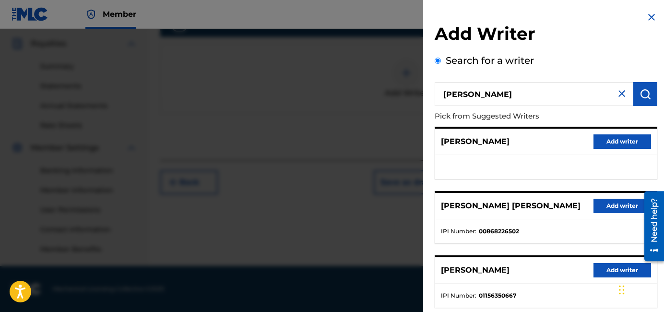
scroll to position [185, 0]
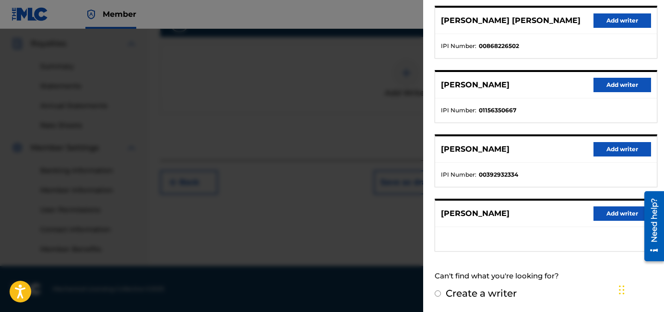
click at [571, 150] on button "Add writer" at bounding box center [622, 149] width 58 height 14
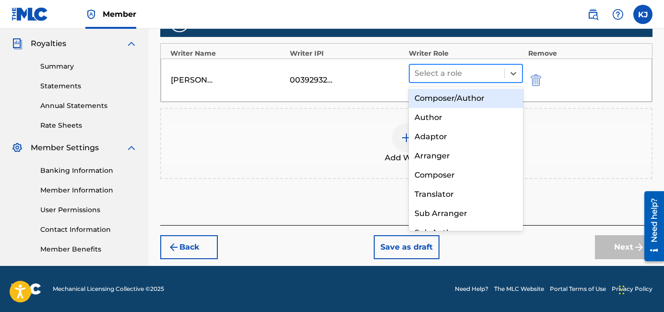
click at [447, 70] on div at bounding box center [456, 73] width 85 height 13
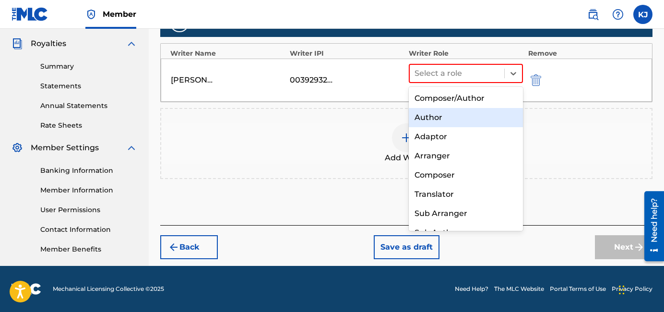
click at [449, 120] on div "Author" at bounding box center [465, 117] width 114 height 19
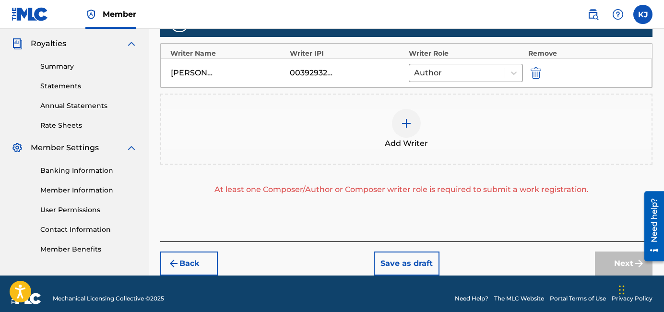
click at [419, 126] on div at bounding box center [406, 123] width 29 height 29
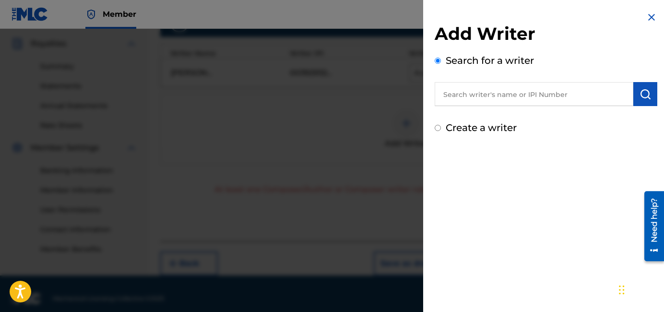
click at [465, 96] on input "text" at bounding box center [533, 94] width 198 height 24
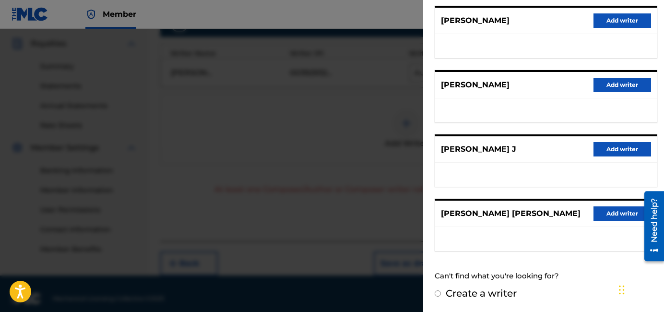
scroll to position [0, 0]
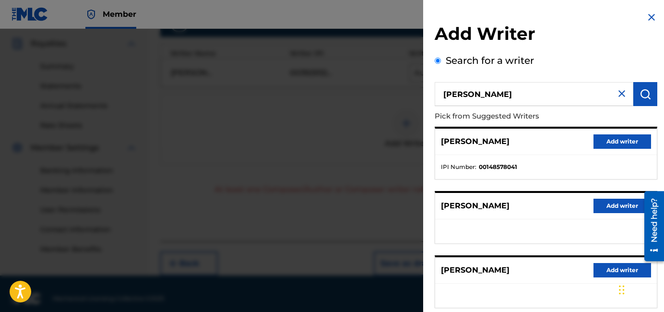
click at [515, 92] on input "[PERSON_NAME]" at bounding box center [533, 94] width 198 height 24
paste input "01139703262"
type input "01139703262"
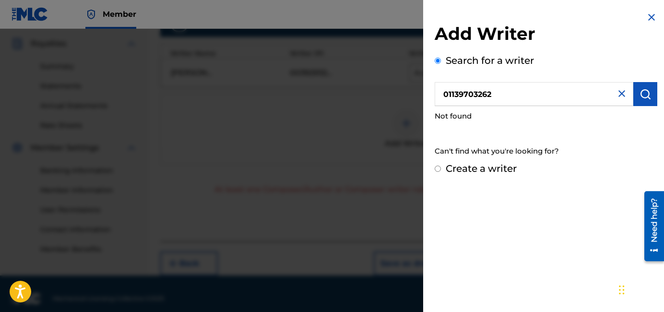
click at [475, 167] on label "Create a writer" at bounding box center [480, 169] width 71 height 12
radio input "true"
click at [441, 167] on input "Create a writer" at bounding box center [437, 168] width 6 height 6
radio input "false"
radio input "true"
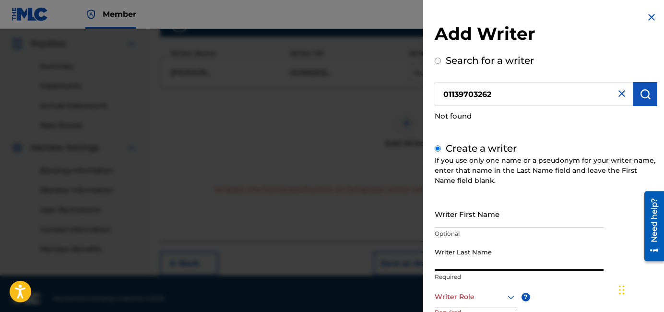
click at [470, 256] on input "Writer Last Name" at bounding box center [518, 256] width 169 height 27
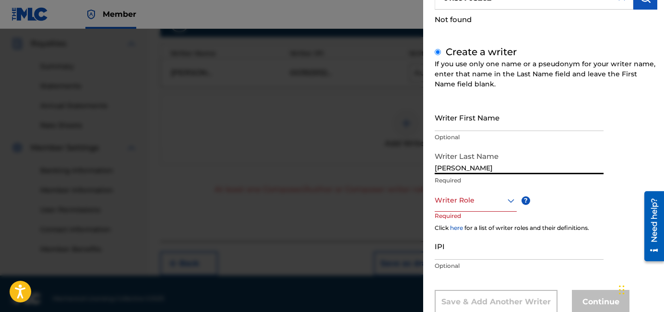
scroll to position [101, 0]
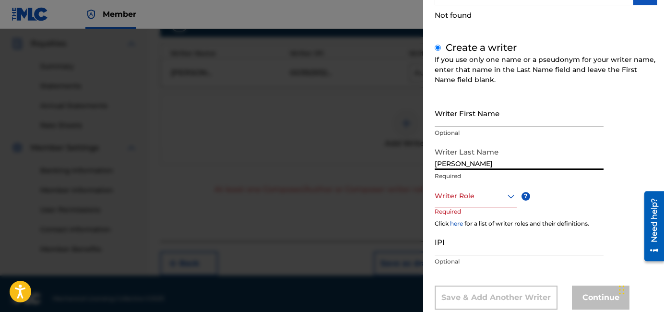
type input "[PERSON_NAME]"
click at [467, 196] on div at bounding box center [475, 196] width 82 height 12
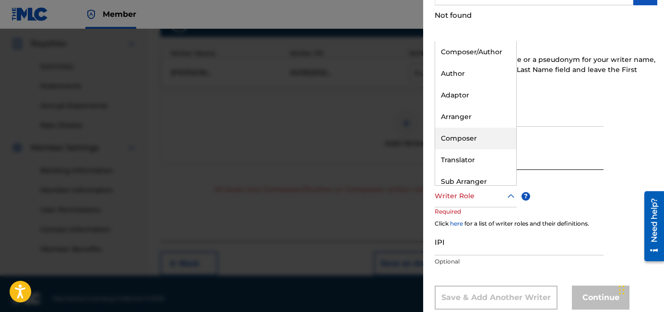
click at [478, 143] on div "Composer" at bounding box center [475, 139] width 81 height 22
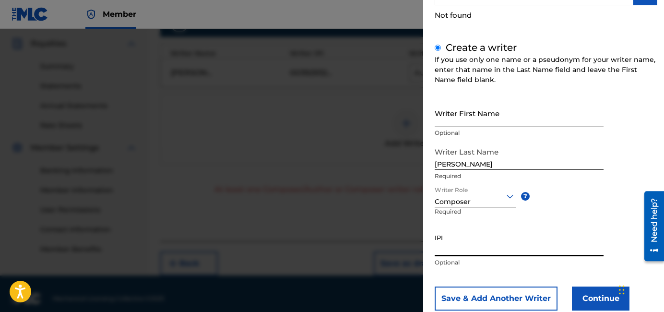
click at [473, 245] on input "IPI" at bounding box center [518, 242] width 169 height 27
paste input "01139703262"
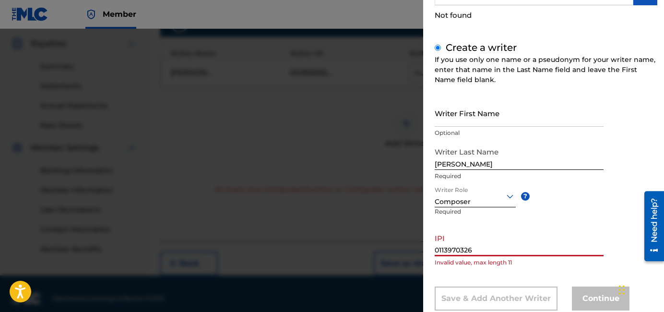
type input "01139703262"
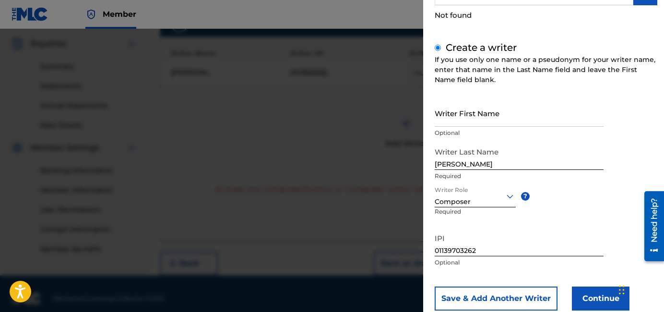
click at [571, 294] on button "Continue" at bounding box center [600, 298] width 58 height 24
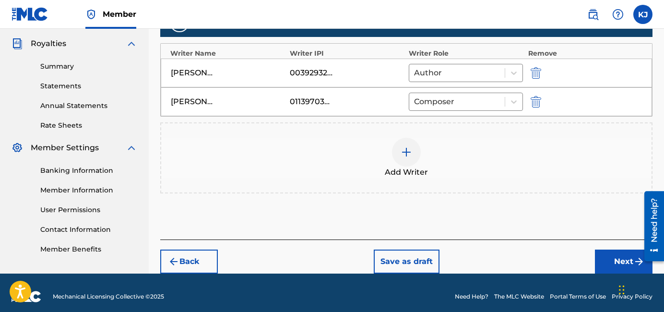
click at [571, 255] on button "Next" at bounding box center [623, 261] width 58 height 24
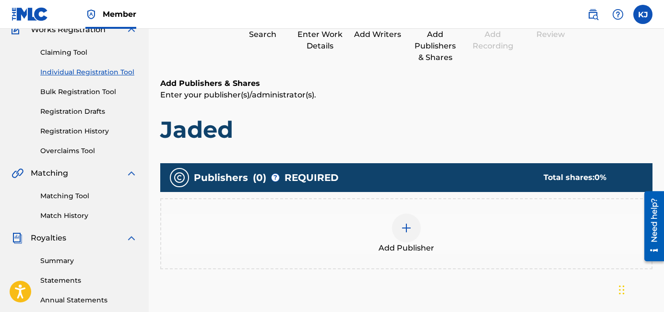
scroll to position [166, 0]
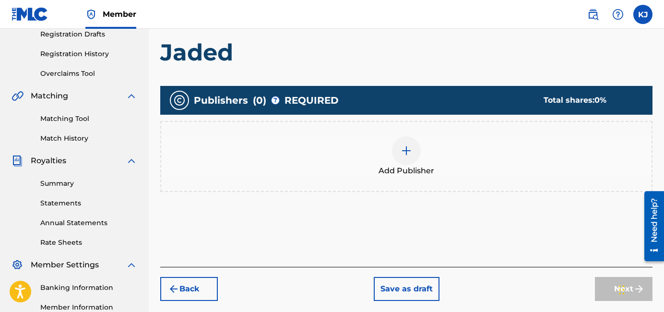
click at [410, 149] on img at bounding box center [406, 151] width 12 height 12
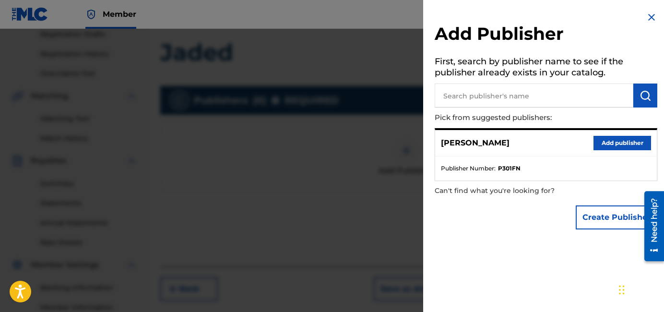
click at [571, 140] on button "Add publisher" at bounding box center [622, 143] width 58 height 14
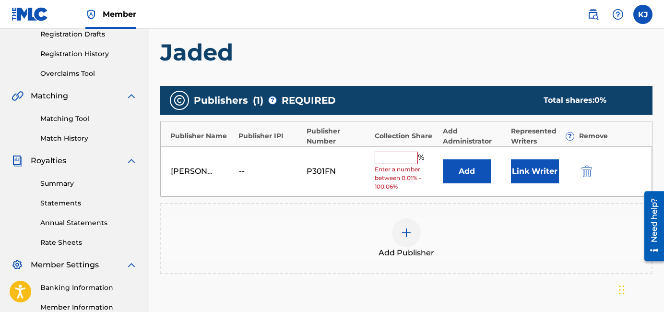
click at [396, 157] on input "text" at bounding box center [395, 157] width 43 height 12
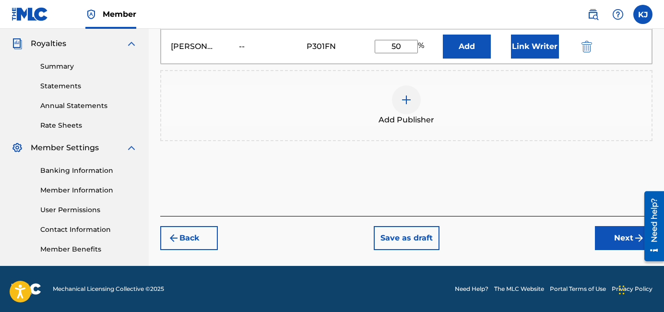
type input "50"
click at [571, 240] on button "Next" at bounding box center [623, 238] width 58 height 24
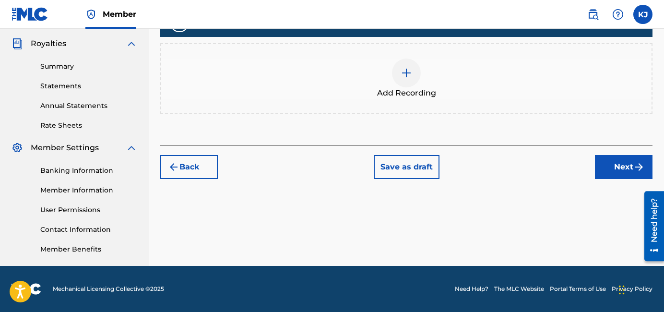
click at [571, 166] on button "Next" at bounding box center [623, 167] width 58 height 24
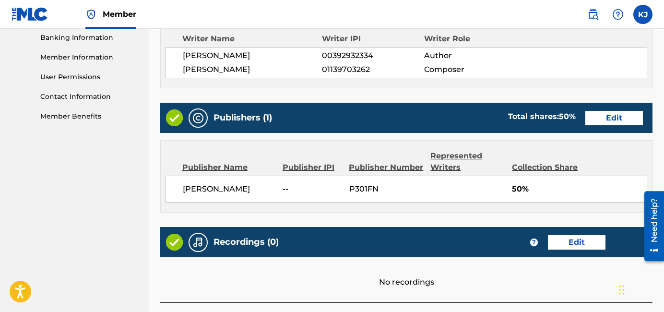
scroll to position [485, 0]
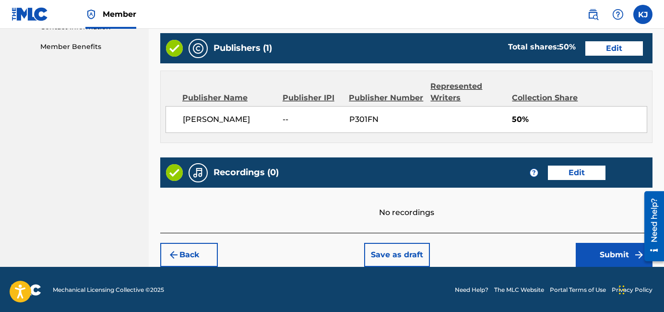
click at [571, 245] on button "Submit" at bounding box center [613, 255] width 77 height 24
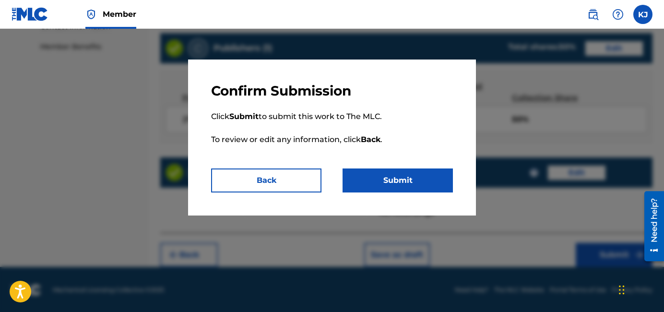
click at [398, 186] on button "Submit" at bounding box center [397, 180] width 110 height 24
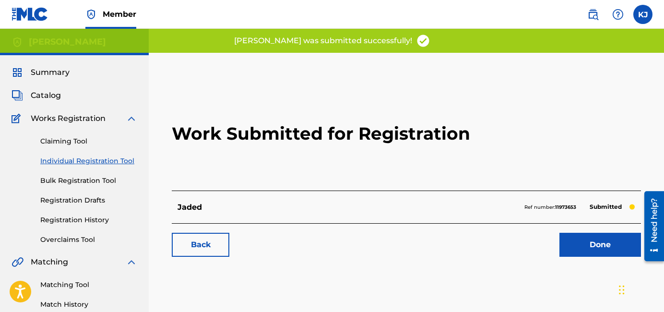
click at [566, 238] on link "Done" at bounding box center [600, 245] width 82 height 24
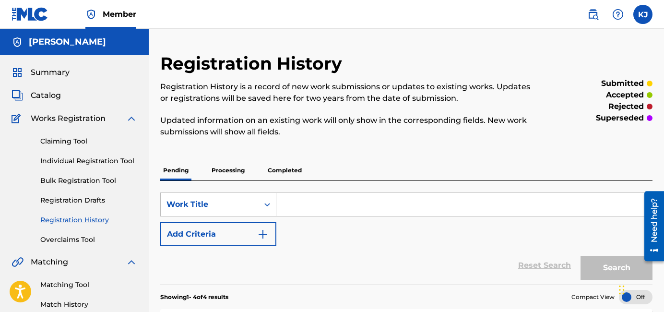
click at [81, 158] on link "Individual Registration Tool" at bounding box center [88, 161] width 97 height 10
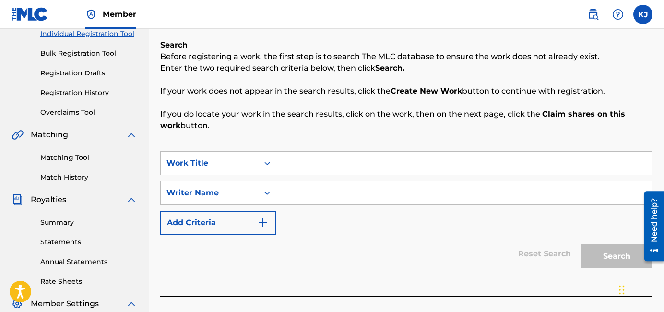
scroll to position [128, 0]
click at [356, 175] on div "SearchWithCriteriaefd01508-fe6f-482b-8c83-3bd1af9b305e Work Title SearchWithCri…" at bounding box center [406, 191] width 492 height 83
click at [353, 166] on input "Search Form" at bounding box center [463, 162] width 375 height 23
type input "o"
type input "no strings attached"
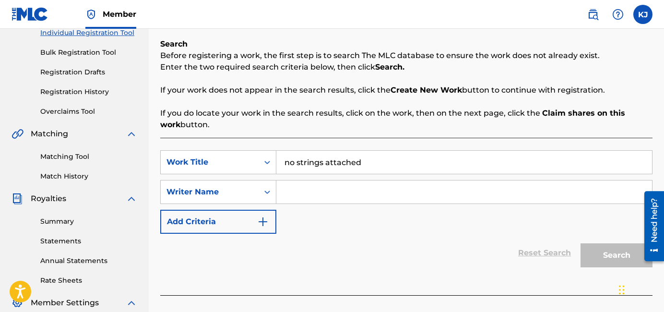
click at [360, 182] on input "Search Form" at bounding box center [463, 191] width 375 height 23
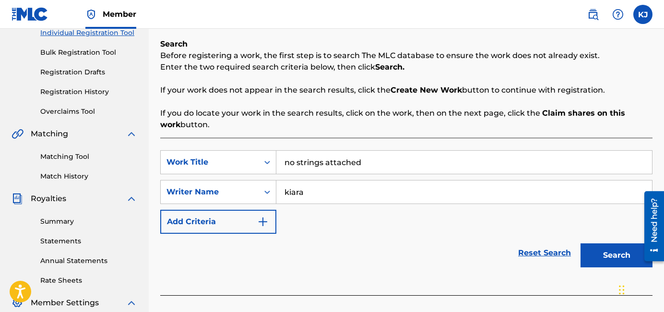
type input "kiara"
click at [571, 243] on button "Search" at bounding box center [616, 255] width 72 height 24
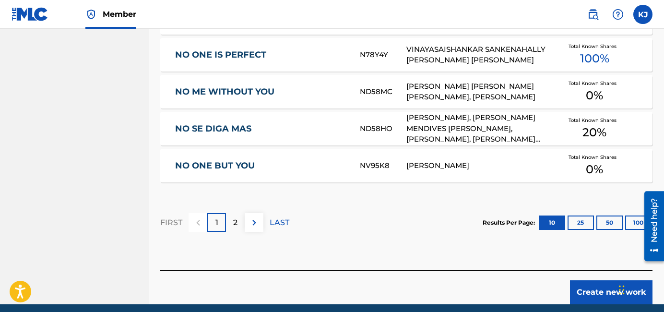
scroll to position [659, 0]
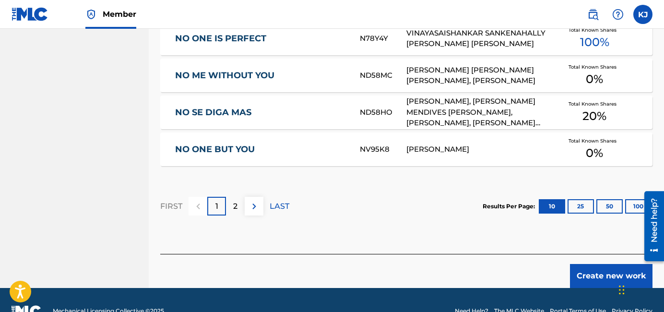
click at [571, 209] on button "25" at bounding box center [580, 206] width 26 height 14
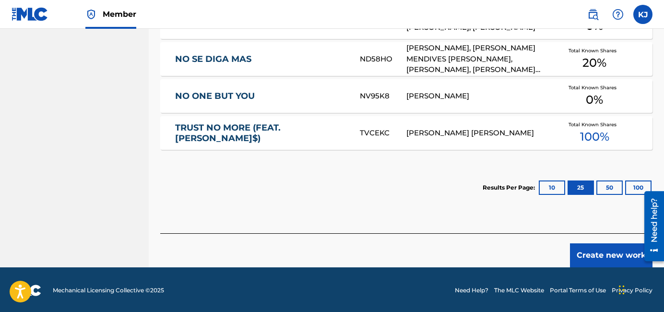
click at [571, 249] on button "Create new work" at bounding box center [611, 255] width 82 height 24
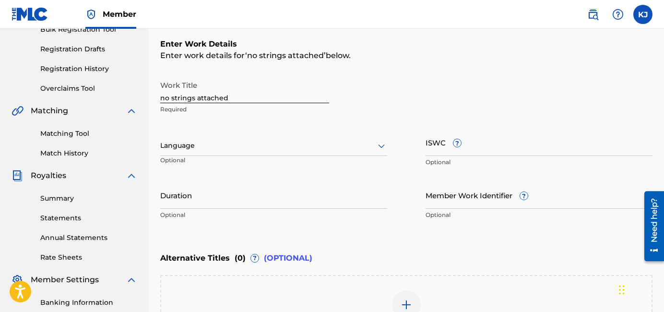
scroll to position [0, 0]
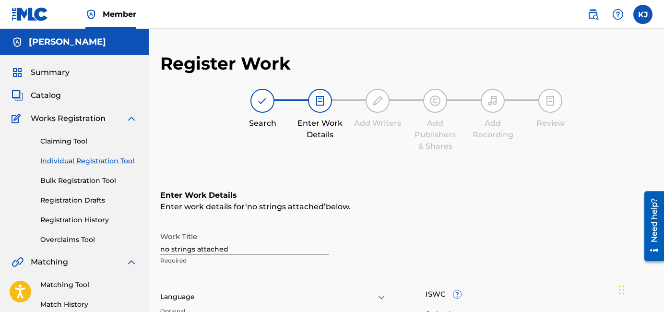
click at [198, 250] on input "no strings attached" at bounding box center [244, 240] width 169 height 27
click at [172, 247] on input "no strings Attached" at bounding box center [244, 240] width 169 height 27
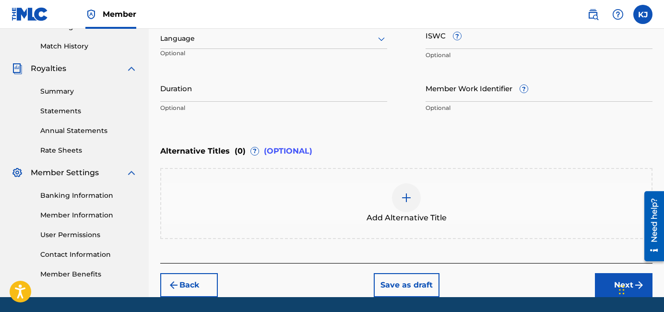
scroll to position [287, 0]
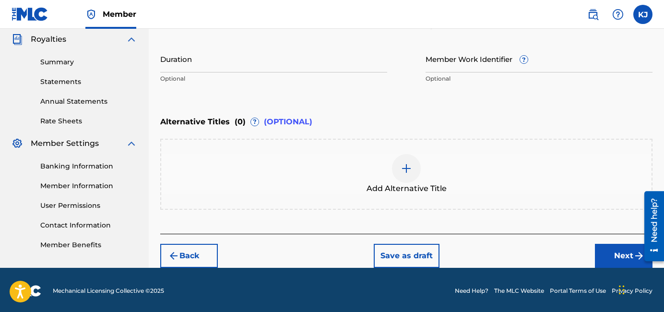
type input "No Strings Attached"
click at [571, 250] on button "Next" at bounding box center [623, 256] width 58 height 24
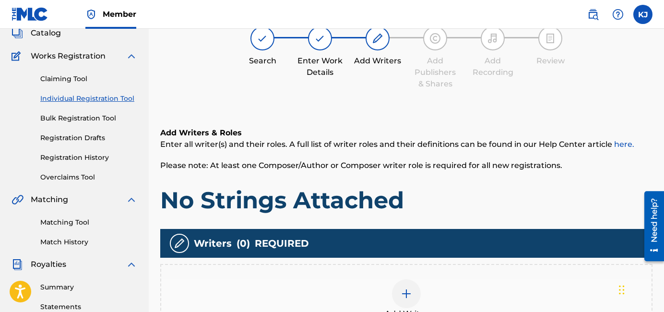
scroll to position [274, 0]
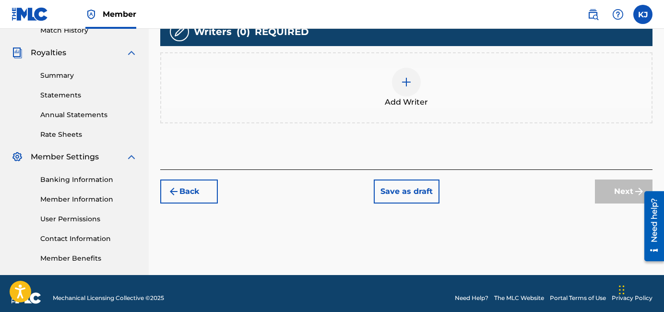
click at [396, 99] on span "Add Writer" at bounding box center [405, 102] width 43 height 12
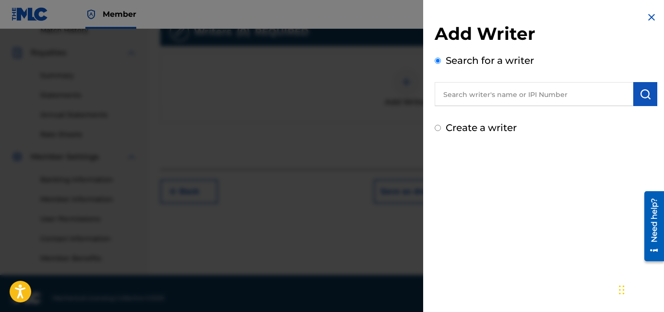
click at [398, 86] on div at bounding box center [332, 185] width 664 height 312
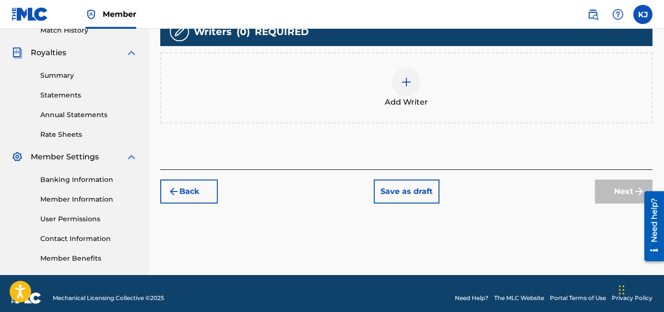
click at [388, 90] on div "Add Writer" at bounding box center [406, 88] width 490 height 40
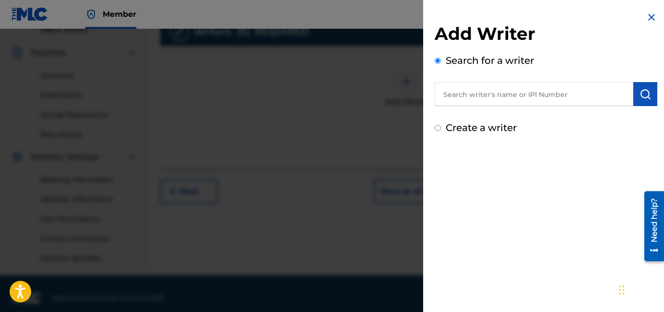
click at [489, 92] on input "text" at bounding box center [533, 94] width 198 height 24
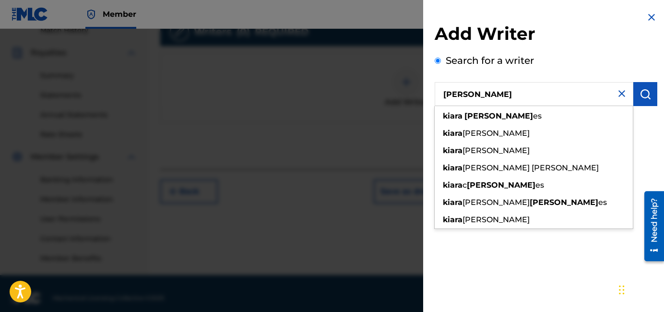
type input "[PERSON_NAME]"
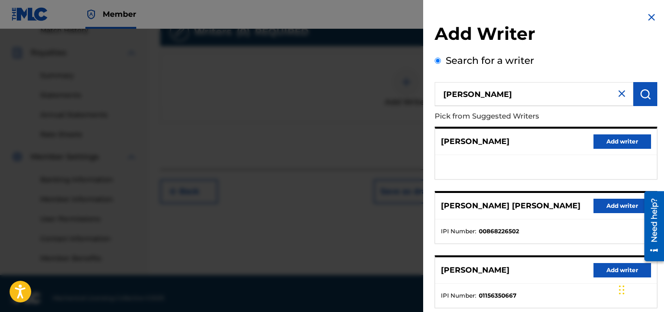
scroll to position [185, 0]
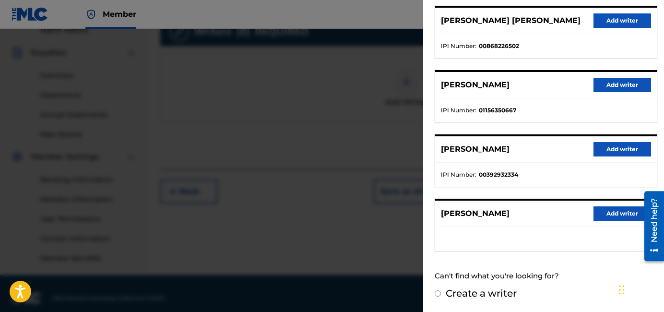
click at [571, 150] on button "Add writer" at bounding box center [622, 149] width 58 height 14
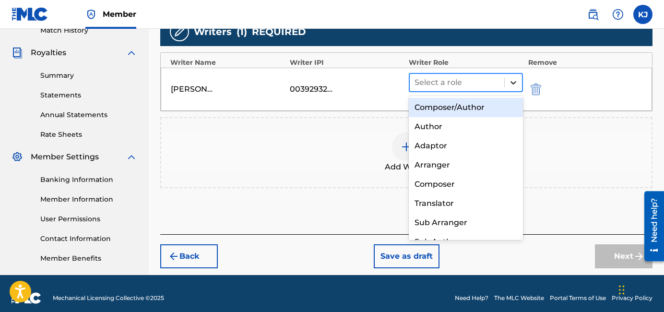
click at [518, 82] on div at bounding box center [512, 82] width 17 height 17
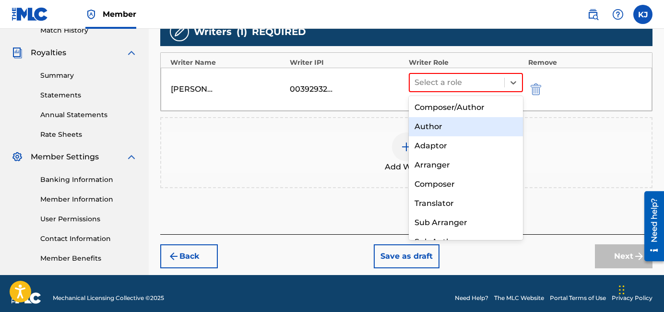
click at [459, 130] on div "Author" at bounding box center [465, 126] width 114 height 19
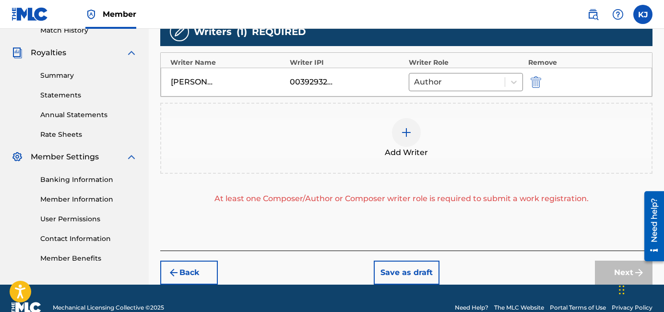
click at [411, 144] on div at bounding box center [406, 132] width 29 height 29
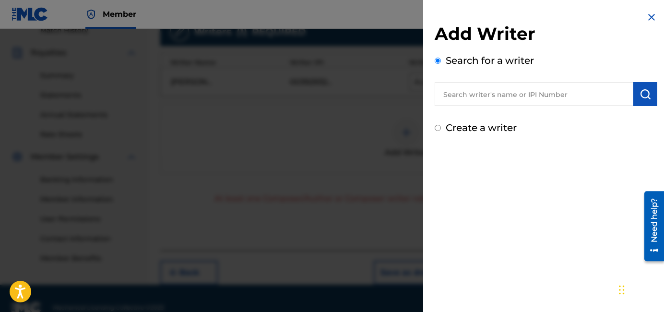
click at [518, 87] on input "text" at bounding box center [533, 94] width 198 height 24
type input "hurrcaine [PERSON_NAME]"
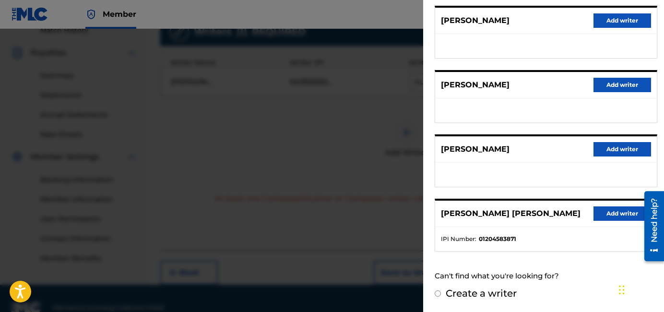
scroll to position [292, 0]
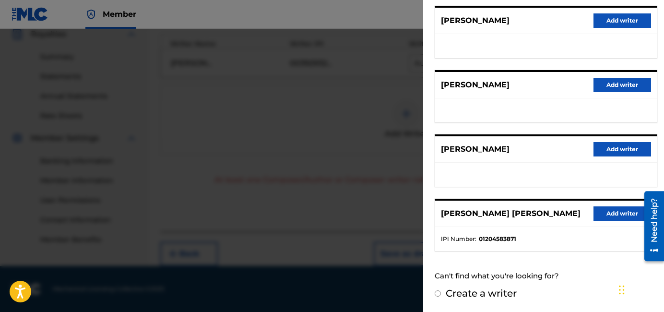
click at [488, 301] on div "Add Writer Search for a writer hurrcaine [PERSON_NAME] from Suggested Writers […" at bounding box center [545, 63] width 245 height 497
click at [477, 293] on label "Create a writer" at bounding box center [480, 293] width 71 height 12
radio input "true"
click at [441, 293] on input "Create a writer" at bounding box center [437, 293] width 6 height 6
radio input "false"
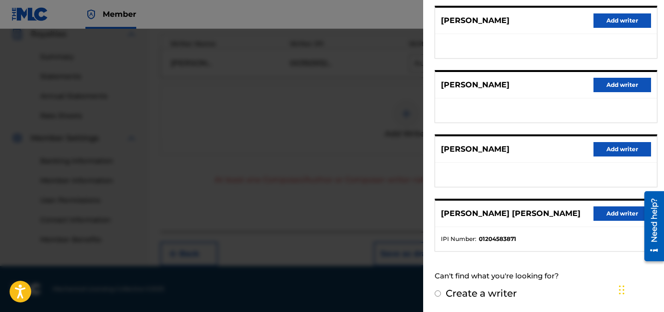
radio input "true"
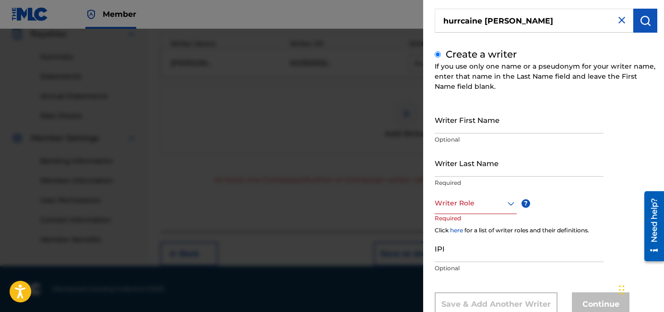
scroll to position [104, 0]
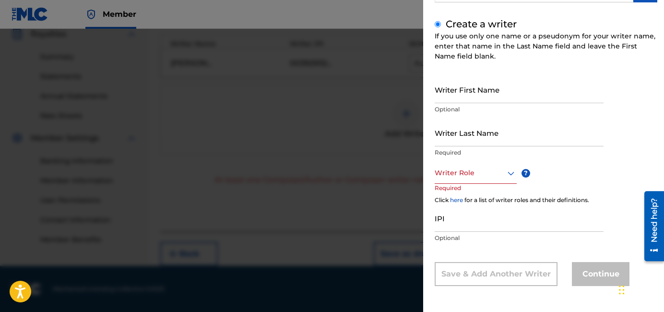
click at [486, 93] on input "Writer First Name" at bounding box center [518, 89] width 169 height 27
type input "[PERSON_NAME]"
click at [462, 174] on div at bounding box center [475, 173] width 82 height 12
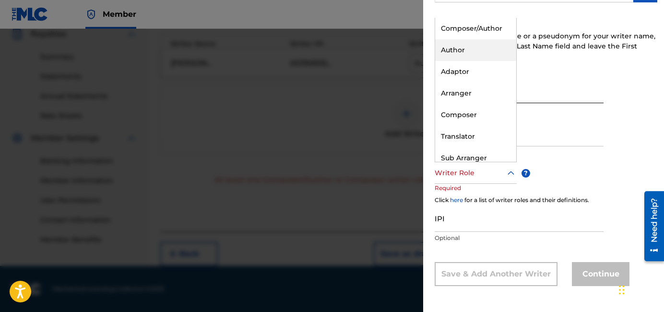
click at [481, 44] on div "Author" at bounding box center [475, 50] width 81 height 22
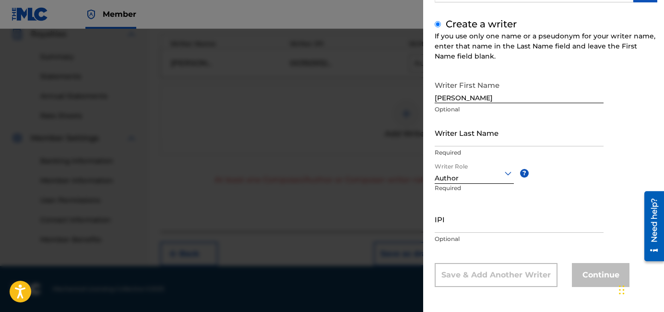
click at [556, 225] on input "IPI" at bounding box center [518, 218] width 169 height 27
click at [499, 99] on input "[PERSON_NAME]" at bounding box center [518, 89] width 169 height 27
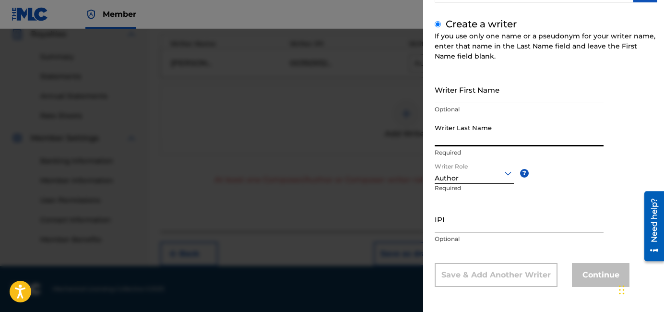
click at [507, 128] on input "Writer Last Name" at bounding box center [518, 132] width 169 height 27
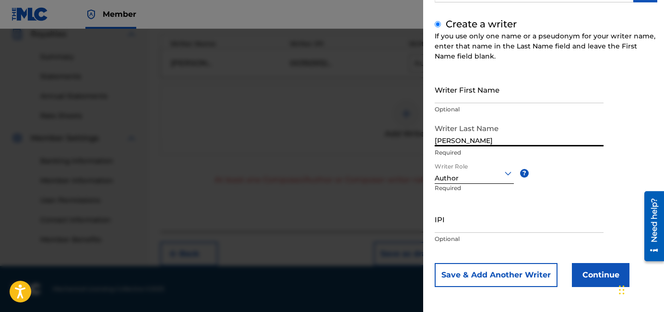
type input "[PERSON_NAME]"
click at [571, 272] on button "Continue" at bounding box center [600, 275] width 58 height 24
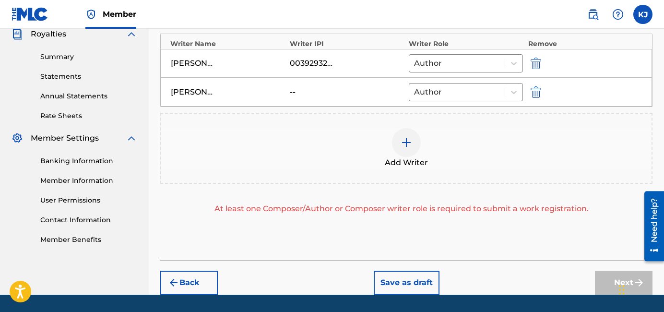
click at [407, 141] on img at bounding box center [406, 143] width 12 height 12
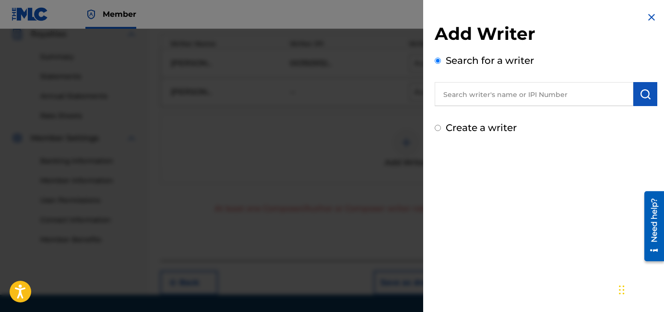
click at [407, 141] on div at bounding box center [332, 185] width 664 height 312
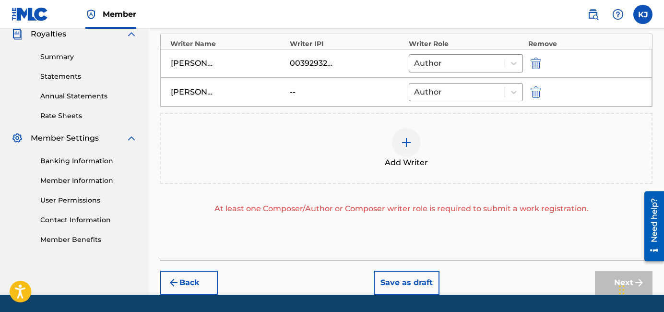
click at [535, 90] on img "submit" at bounding box center [535, 92] width 11 height 12
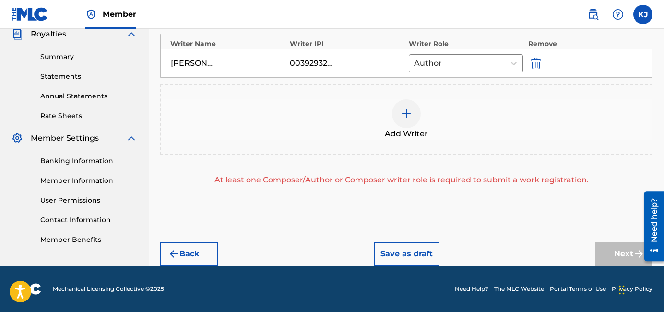
click at [413, 114] on div at bounding box center [406, 113] width 29 height 29
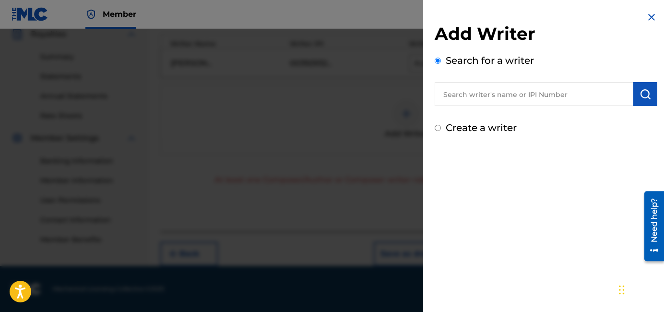
click at [499, 98] on input "text" at bounding box center [533, 94] width 198 height 24
type input "[PERSON_NAME]"
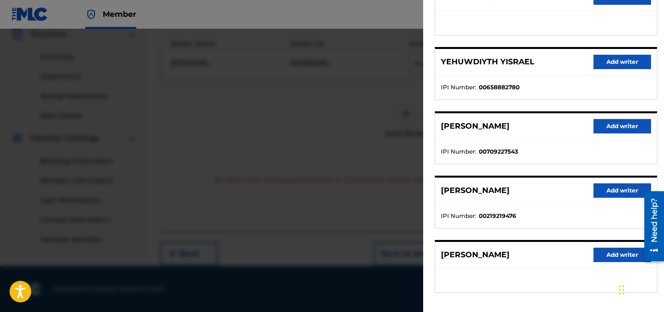
scroll to position [185, 0]
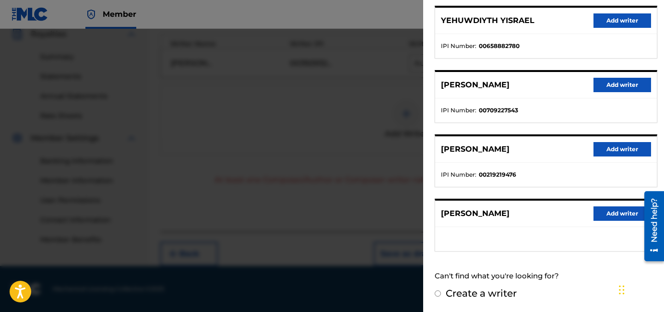
click at [571, 214] on button "Add writer" at bounding box center [622, 213] width 58 height 14
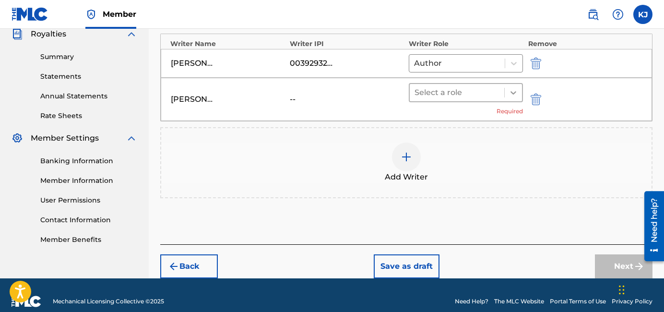
click at [506, 91] on div at bounding box center [512, 92] width 17 height 17
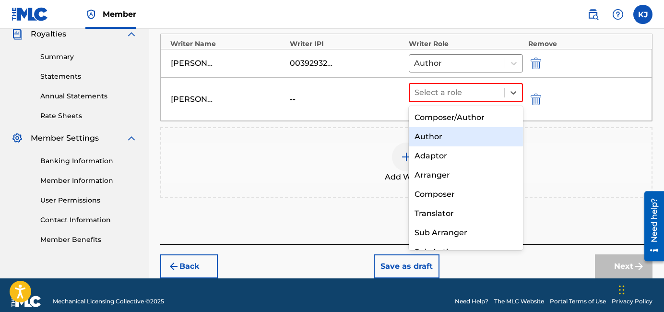
click at [458, 139] on div "Author" at bounding box center [465, 136] width 114 height 19
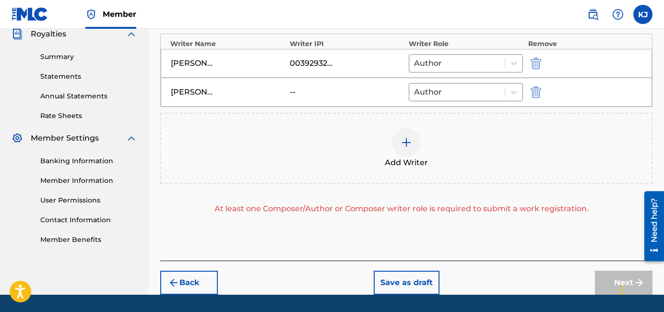
click at [409, 143] on img at bounding box center [406, 143] width 12 height 12
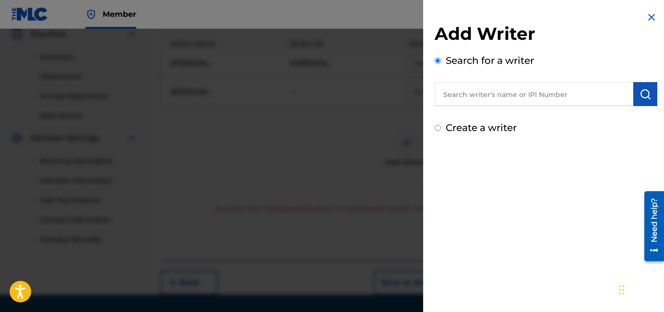
click at [510, 93] on input "text" at bounding box center [533, 94] width 198 height 24
type input "[PERSON_NAME]"
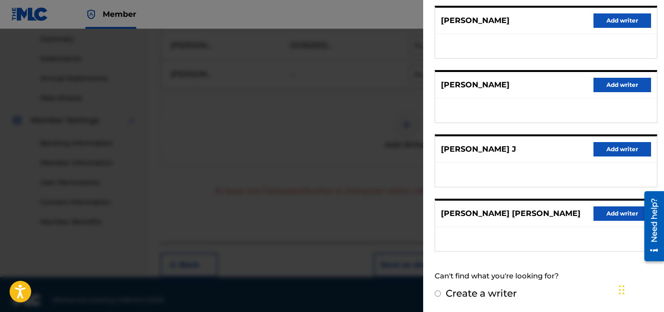
scroll to position [321, 0]
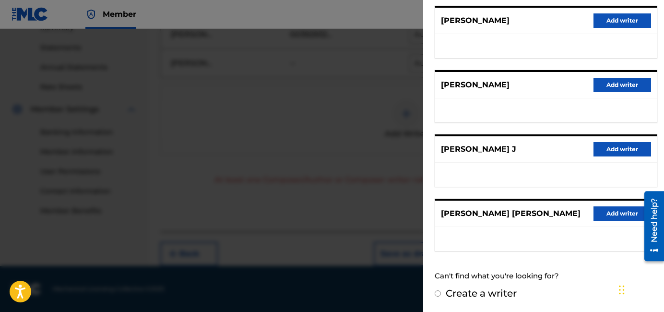
click at [478, 292] on label "Create a writer" at bounding box center [480, 293] width 71 height 12
radio input "true"
click at [441, 292] on input "Create a writer" at bounding box center [437, 293] width 6 height 6
radio input "false"
radio input "true"
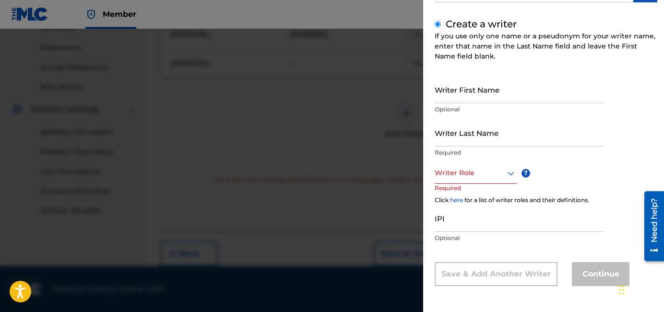
scroll to position [0, 0]
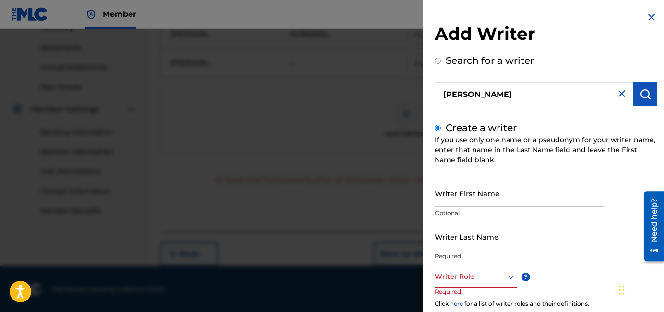
click at [535, 95] on input "[PERSON_NAME]" at bounding box center [533, 94] width 198 height 24
radio input "true"
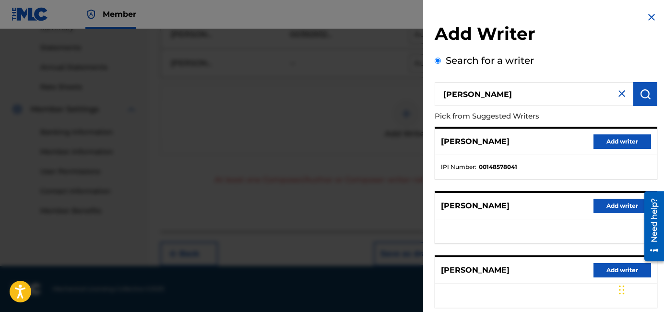
click at [535, 95] on input "[PERSON_NAME]" at bounding box center [533, 94] width 198 height 24
paste input "01139703262"
type input "01139703262"
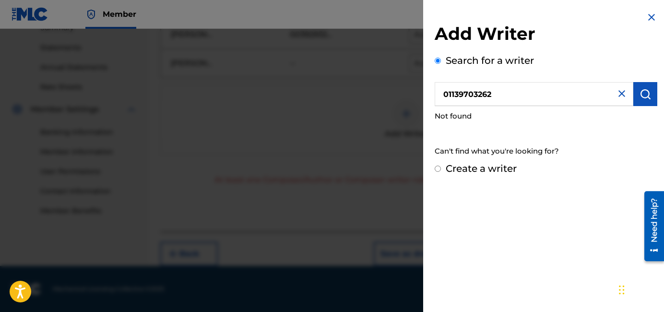
click at [496, 167] on label "Create a writer" at bounding box center [480, 169] width 71 height 12
radio input "true"
click at [441, 167] on input "Create a writer" at bounding box center [437, 168] width 6 height 6
radio input "false"
radio input "true"
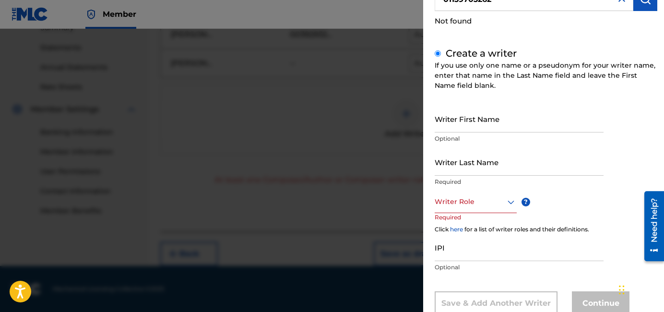
scroll to position [96, 0]
click at [479, 165] on input "Writer Last Name" at bounding box center [518, 160] width 169 height 27
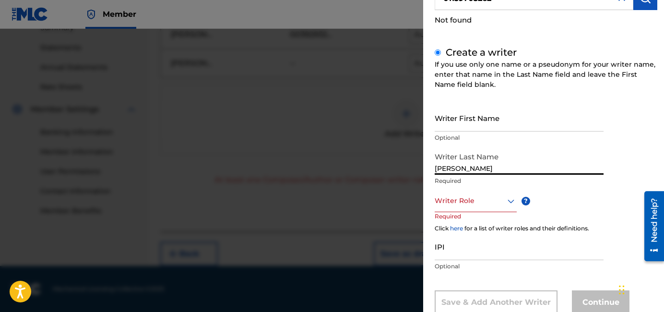
type input "[PERSON_NAME]"
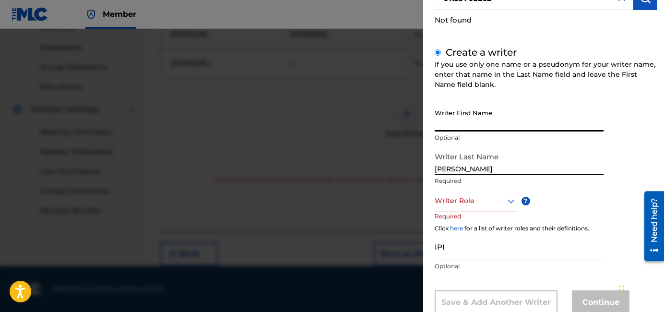
click at [501, 130] on input "Writer First Name" at bounding box center [518, 117] width 169 height 27
type input "[PERSON_NAME]"
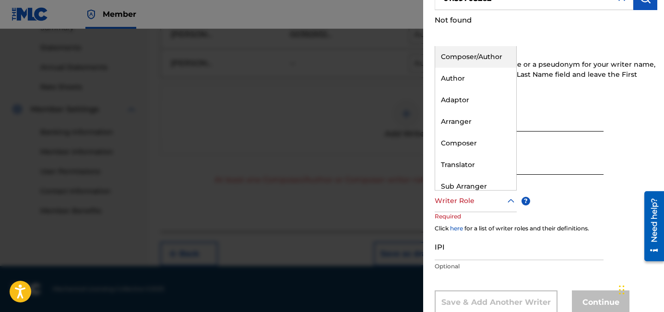
click at [488, 201] on div at bounding box center [475, 201] width 82 height 12
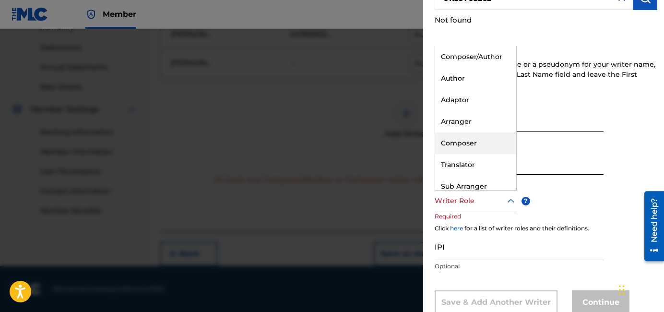
click at [480, 147] on div "Composer" at bounding box center [475, 143] width 81 height 22
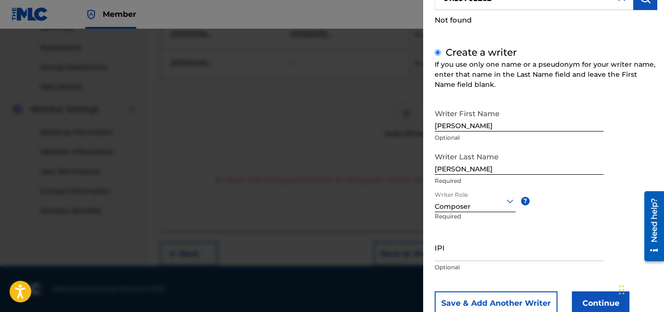
click at [471, 255] on input "IPI" at bounding box center [518, 246] width 169 height 27
paste input "01139703262"
click at [471, 255] on input "01139703262" at bounding box center [518, 246] width 169 height 27
type input "01139703262"
click at [571, 297] on button "Continue" at bounding box center [600, 303] width 58 height 24
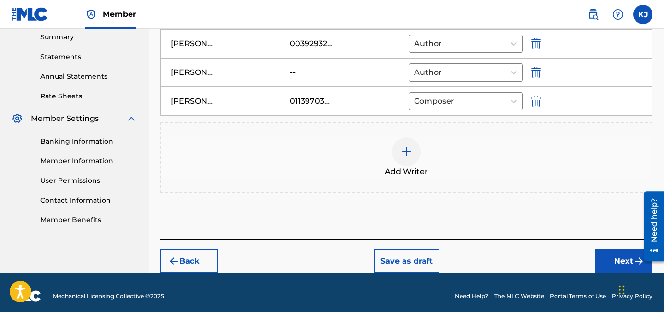
click at [571, 256] on button "Next" at bounding box center [623, 261] width 58 height 24
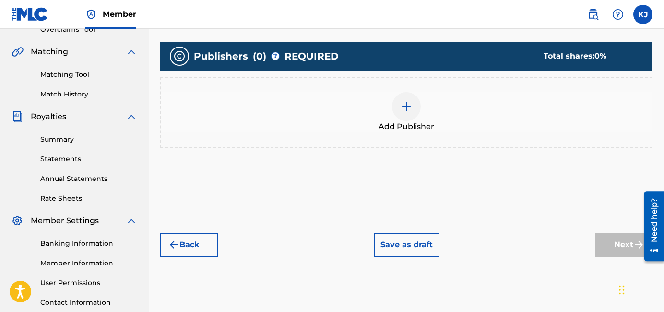
scroll to position [211, 0]
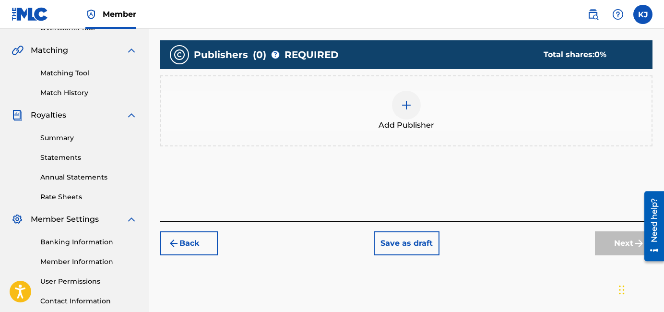
click at [418, 113] on div "Add Publisher" at bounding box center [406, 111] width 490 height 40
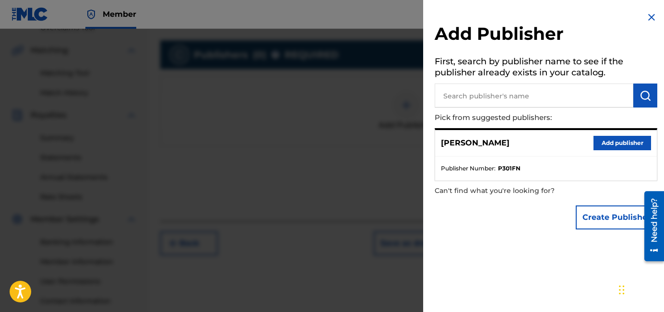
click at [571, 145] on button "Add publisher" at bounding box center [622, 143] width 58 height 14
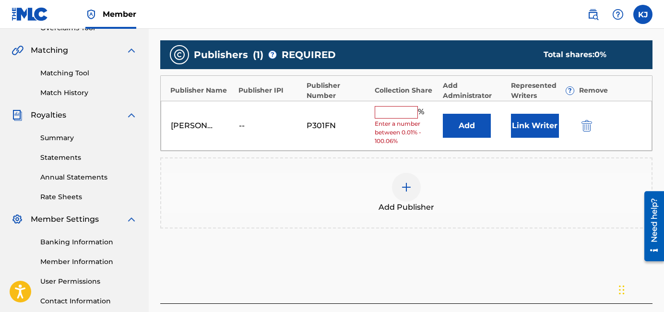
click at [401, 106] on input "text" at bounding box center [395, 112] width 43 height 12
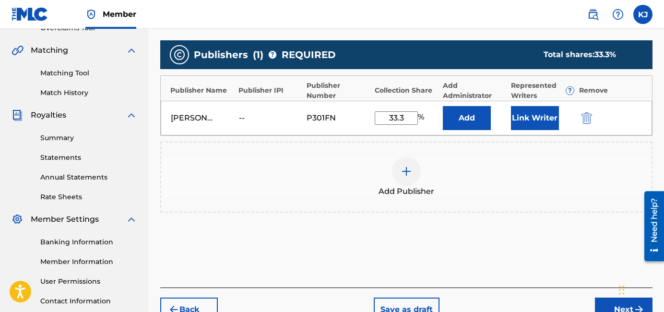
type input "33.3"
click at [487, 265] on div "Add Publishers & Shares Enter your publisher(s)/administrator(s). No Strings At…" at bounding box center [406, 121] width 492 height 332
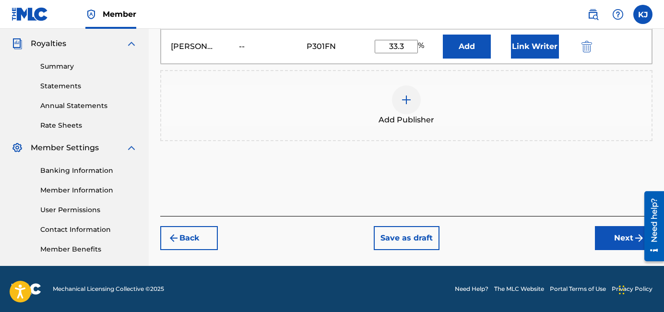
click at [571, 236] on button "Next" at bounding box center [623, 238] width 58 height 24
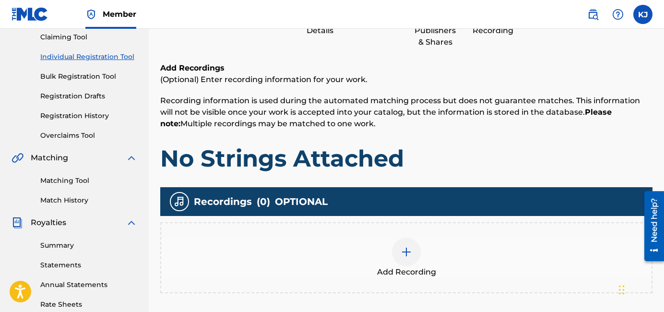
scroll to position [236, 0]
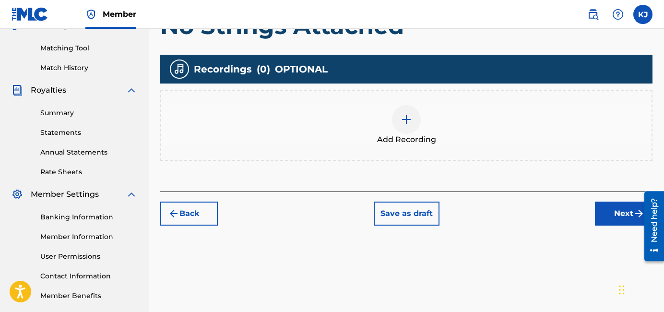
click at [571, 200] on div "Back Save as draft Next" at bounding box center [406, 208] width 492 height 34
click at [571, 214] on button "Next" at bounding box center [623, 213] width 58 height 24
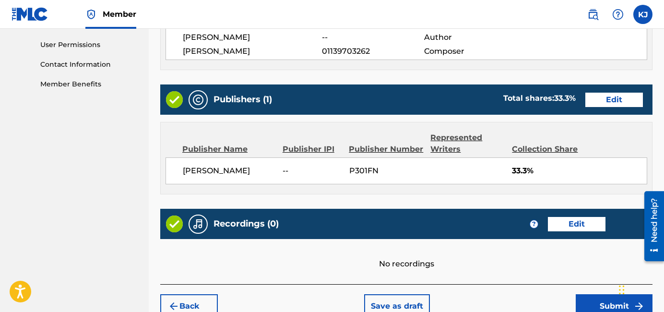
scroll to position [499, 0]
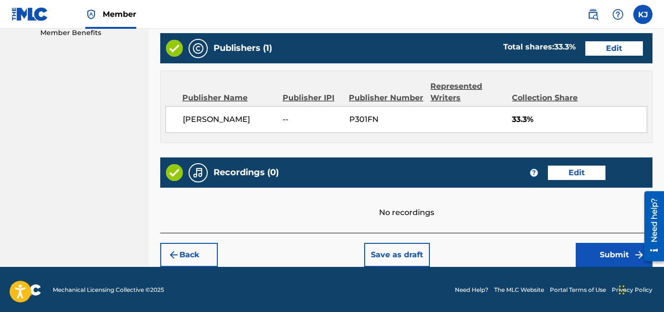
click at [571, 246] on button "Submit" at bounding box center [613, 255] width 77 height 24
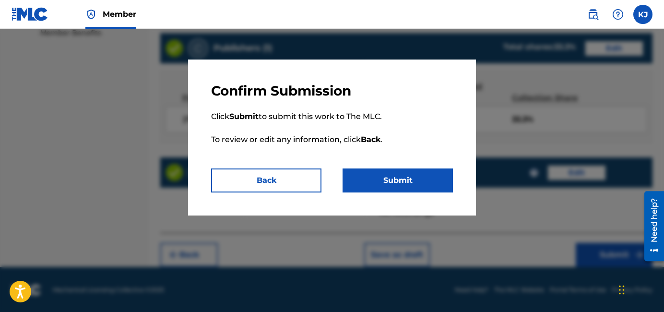
click at [440, 181] on button "Submit" at bounding box center [397, 180] width 110 height 24
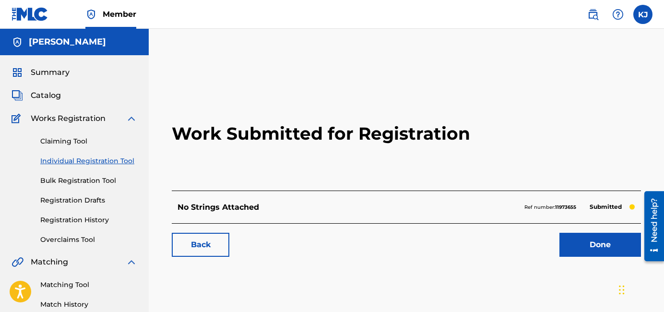
click at [571, 245] on link "Done" at bounding box center [600, 245] width 82 height 24
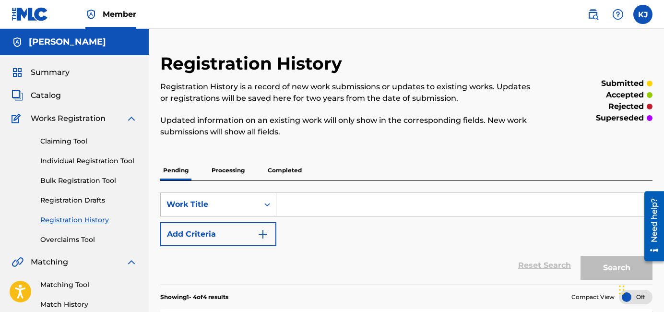
click at [106, 163] on link "Individual Registration Tool" at bounding box center [88, 161] width 97 height 10
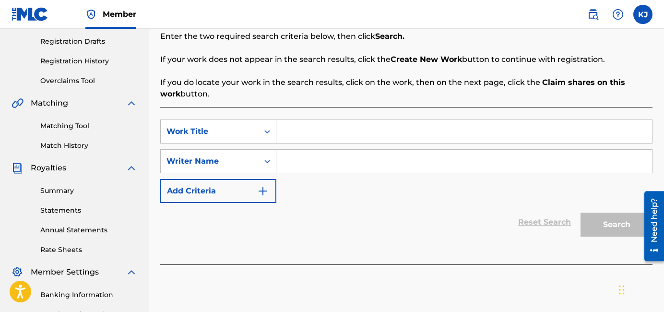
scroll to position [161, 0]
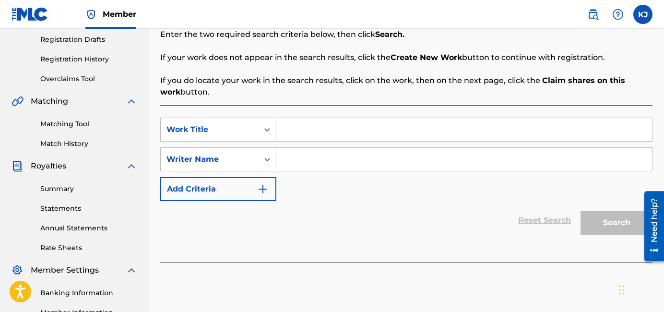
click at [351, 120] on input "Search Form" at bounding box center [463, 129] width 375 height 23
type input "closure"
click at [372, 160] on input "Search Form" at bounding box center [463, 159] width 375 height 23
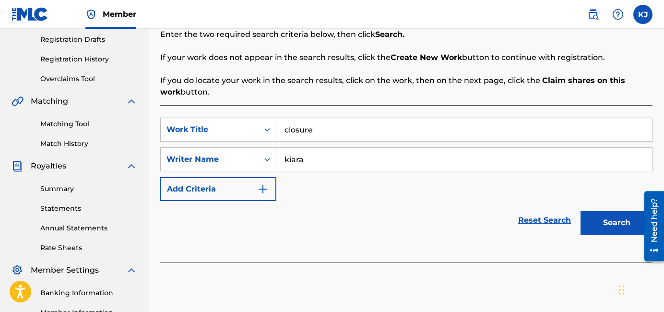
type input "kiara"
click at [571, 210] on button "Search" at bounding box center [616, 222] width 72 height 24
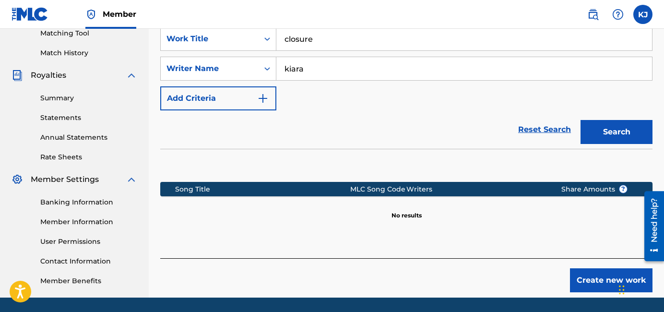
scroll to position [283, 0]
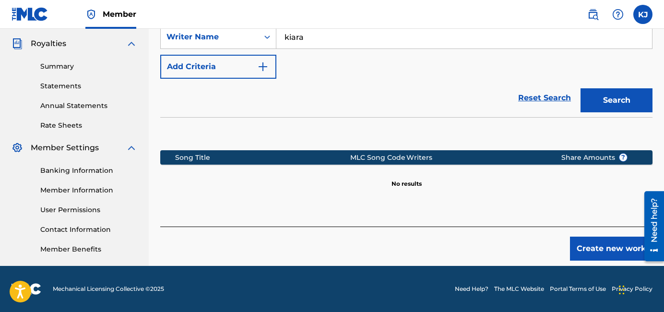
click at [571, 254] on button "Create new work" at bounding box center [611, 248] width 82 height 24
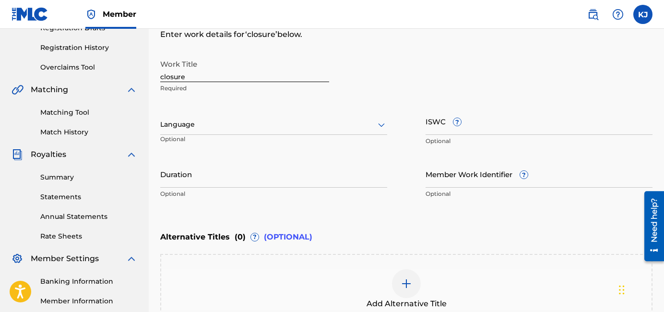
scroll to position [162, 0]
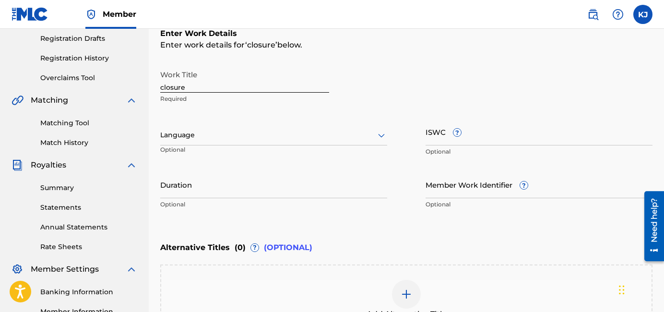
click at [272, 90] on input "closure" at bounding box center [244, 78] width 169 height 27
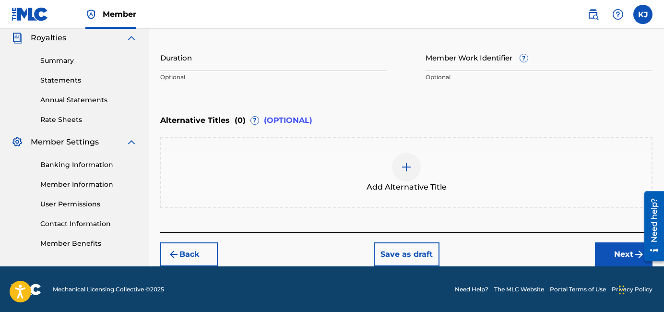
type input "Closure"
click at [571, 251] on button "Next" at bounding box center [623, 254] width 58 height 24
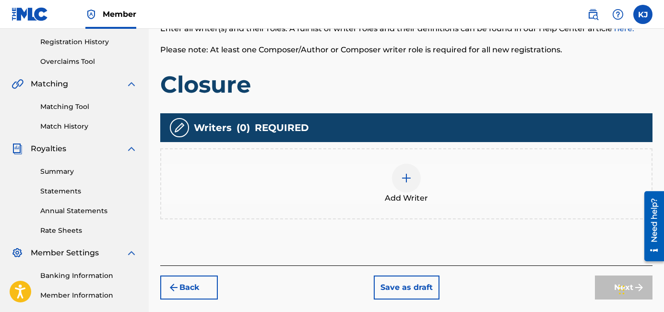
scroll to position [179, 0]
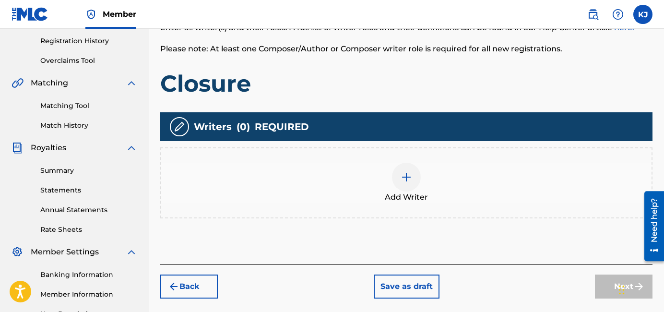
click at [405, 187] on div at bounding box center [406, 177] width 29 height 29
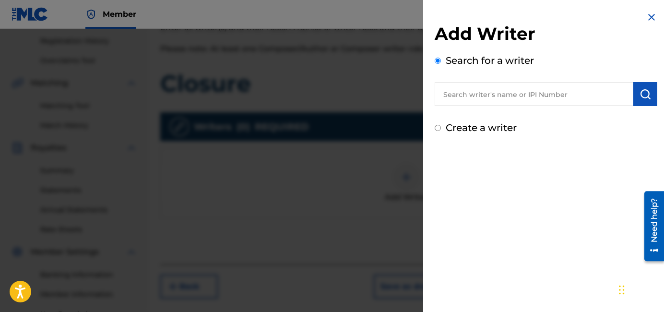
click at [490, 103] on input "text" at bounding box center [533, 94] width 198 height 24
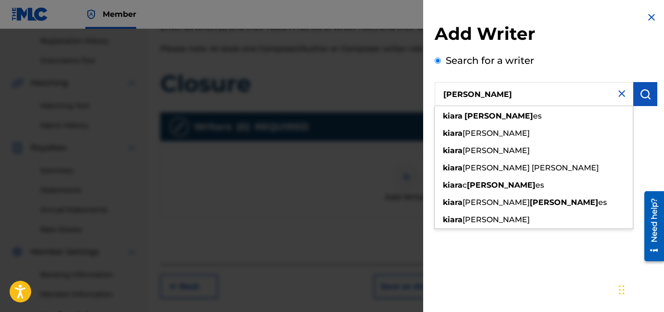
type input "[PERSON_NAME]"
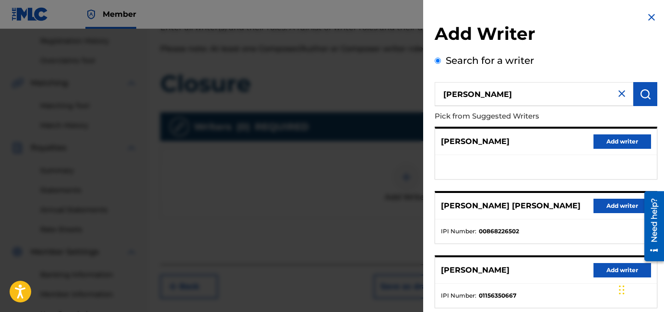
scroll to position [185, 0]
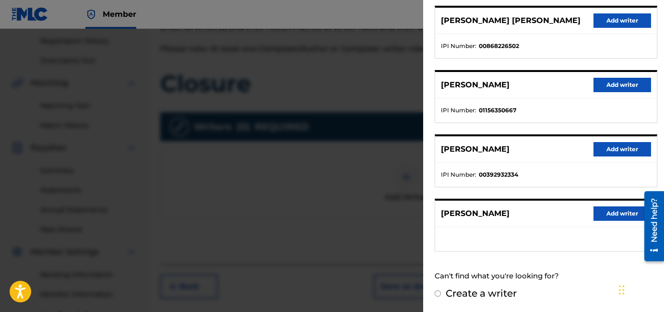
click at [571, 151] on button "Add writer" at bounding box center [622, 149] width 58 height 14
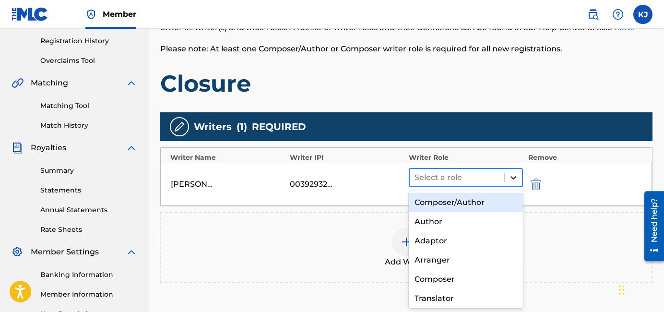
click at [511, 178] on icon at bounding box center [513, 178] width 10 height 10
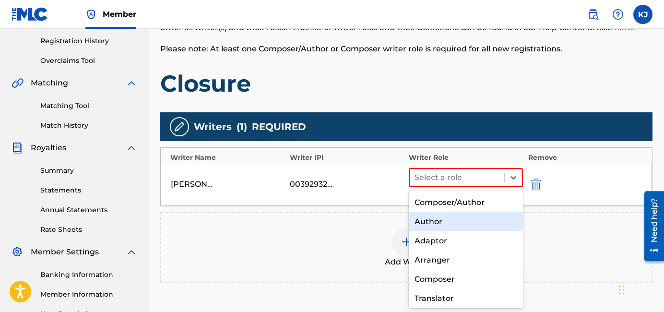
click at [459, 221] on div "Author" at bounding box center [465, 221] width 114 height 19
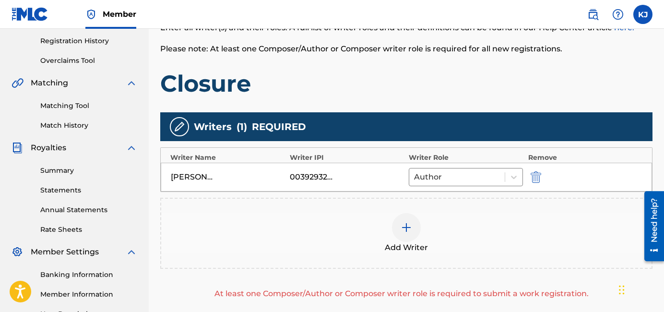
click at [413, 234] on div at bounding box center [406, 227] width 29 height 29
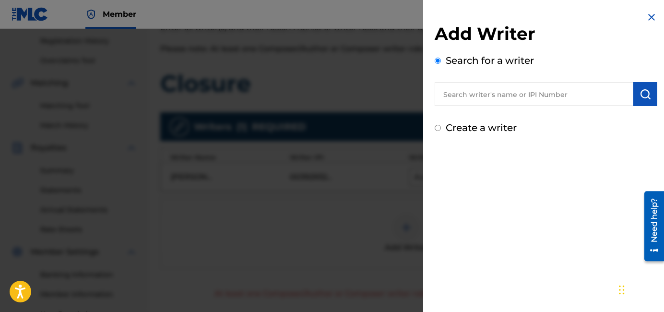
click at [526, 102] on input "text" at bounding box center [533, 94] width 198 height 24
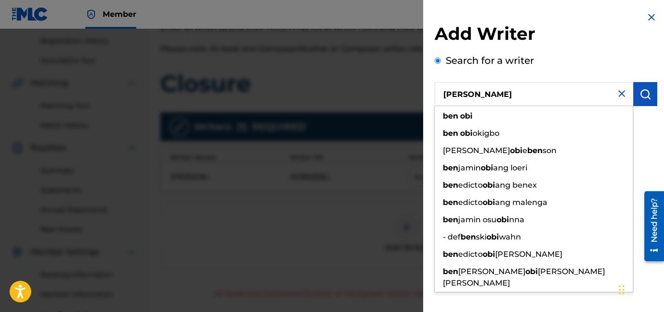
type input "[PERSON_NAME]"
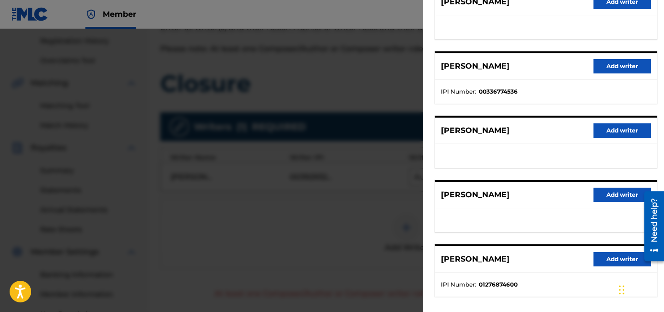
scroll to position [140, 0]
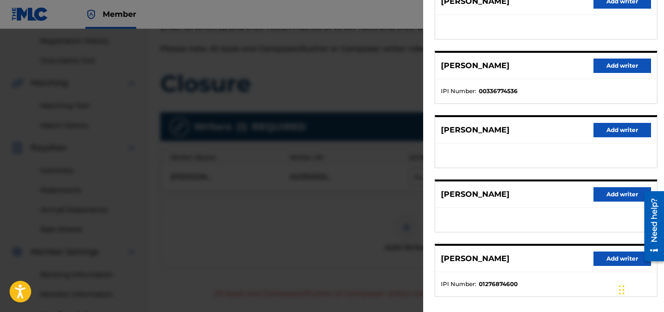
click at [571, 63] on button "Add writer" at bounding box center [622, 65] width 58 height 14
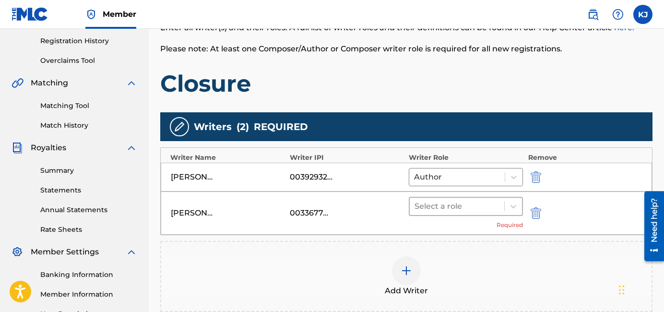
click at [460, 204] on div at bounding box center [456, 205] width 85 height 13
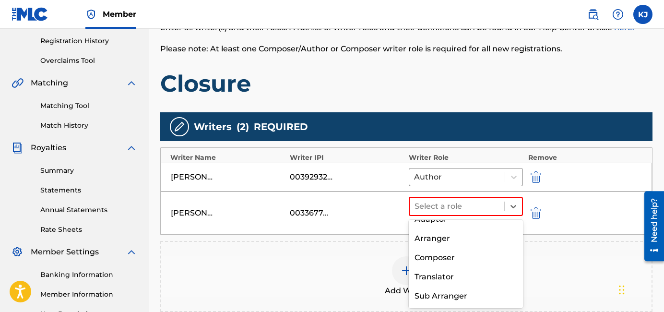
scroll to position [51, 0]
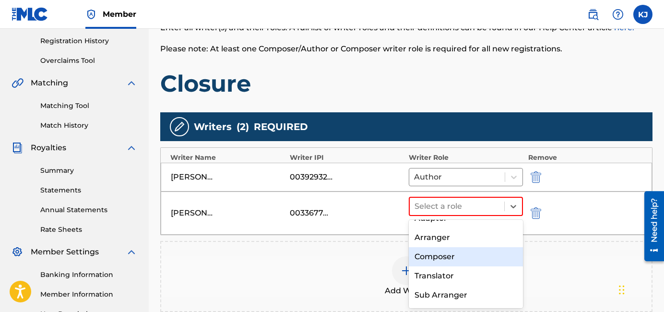
click at [451, 256] on div "Composer" at bounding box center [465, 256] width 114 height 19
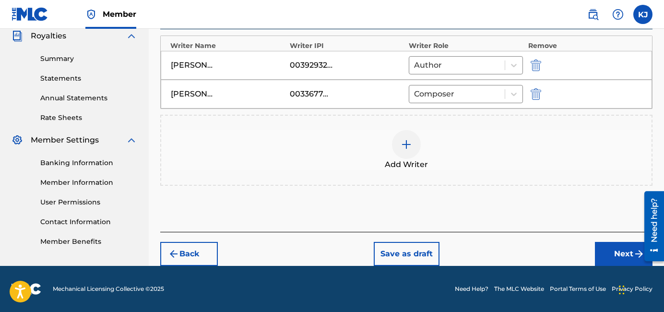
click at [571, 258] on button "Next" at bounding box center [623, 254] width 58 height 24
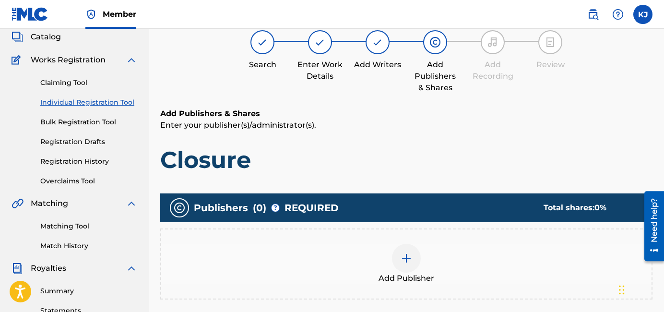
scroll to position [43, 0]
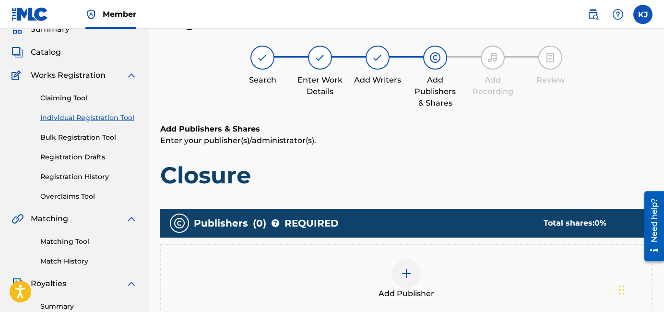
click at [418, 257] on div "Add Publisher" at bounding box center [406, 279] width 492 height 71
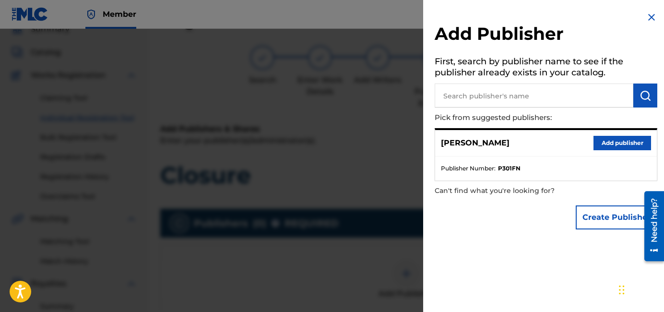
click at [571, 140] on button "Add publisher" at bounding box center [622, 143] width 58 height 14
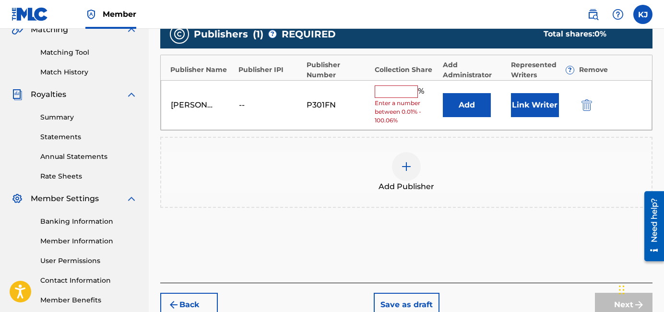
scroll to position [267, 0]
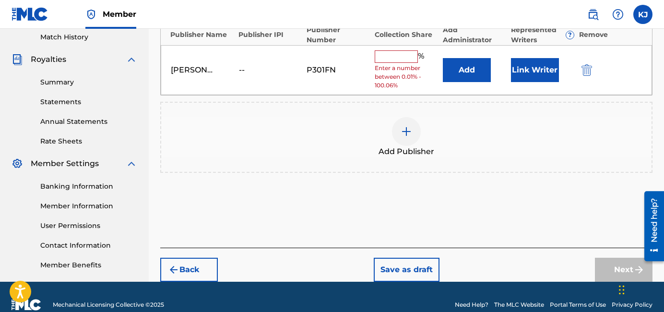
click at [395, 126] on div at bounding box center [406, 131] width 29 height 29
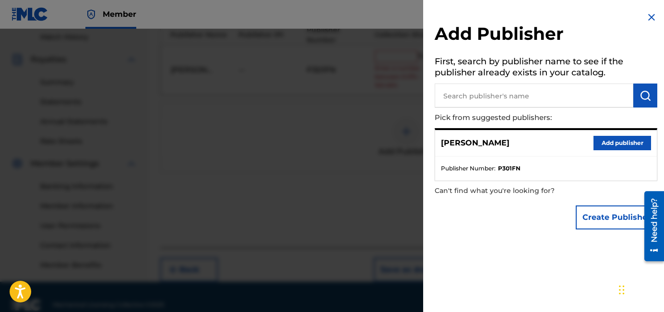
click at [530, 91] on input "text" at bounding box center [533, 95] width 198 height 24
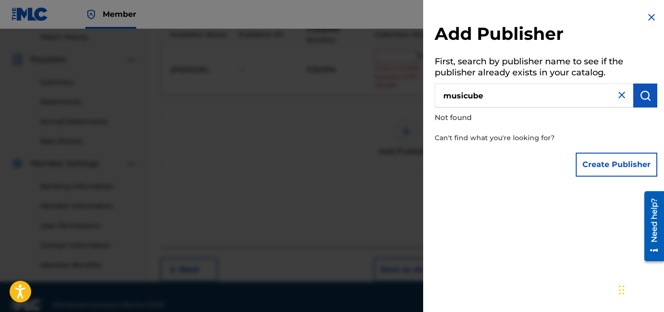
type input "musicube"
click at [510, 95] on input "musicube" at bounding box center [533, 95] width 198 height 24
click at [571, 162] on button "Create Publisher" at bounding box center [616, 164] width 82 height 24
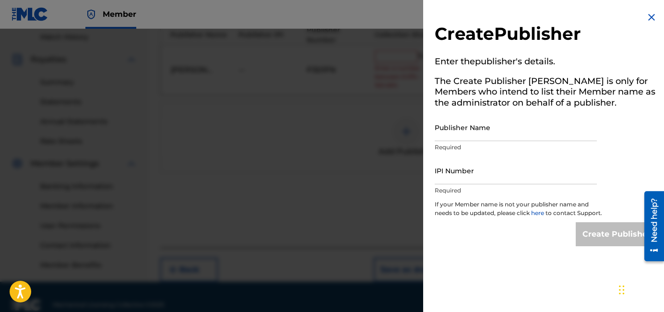
click at [516, 134] on input "Publisher Name" at bounding box center [515, 127] width 162 height 27
type input "Musicube"
click at [522, 170] on input "IPI Number" at bounding box center [515, 170] width 162 height 27
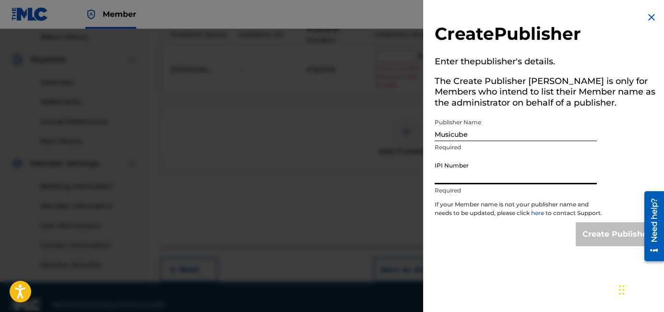
paste input "00474915131"
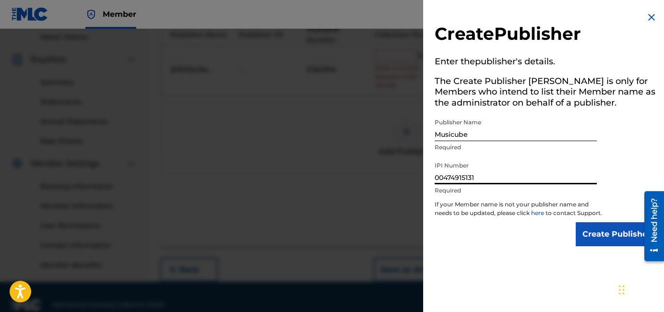
type input "00474915131"
click at [571, 240] on input "Create Publisher" at bounding box center [616, 234] width 82 height 24
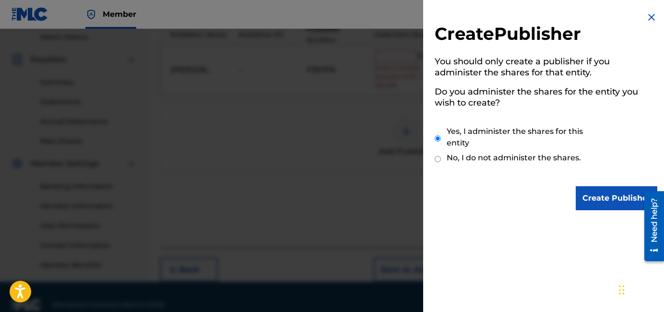
click at [571, 197] on input "Create Publisher" at bounding box center [616, 198] width 82 height 24
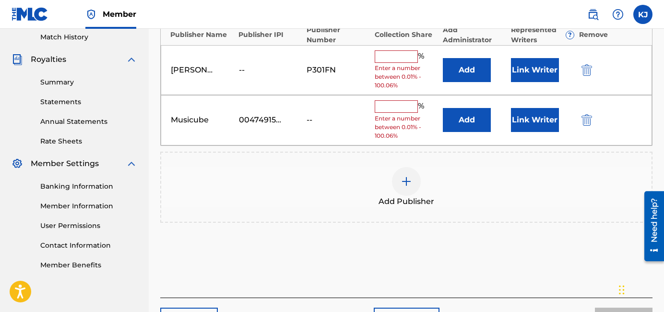
click at [396, 61] on input "text" at bounding box center [395, 56] width 43 height 12
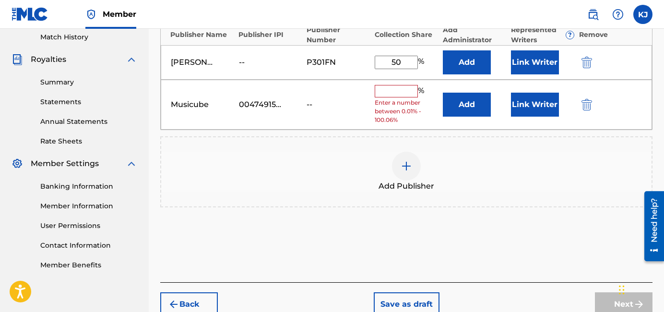
type input "50"
click at [396, 83] on div "Musicube 00474915131 -- % Enter a number between 0.01% - 100.06% Add Link Writer" at bounding box center [406, 105] width 491 height 50
click at [401, 87] on input "text" at bounding box center [395, 91] width 43 height 12
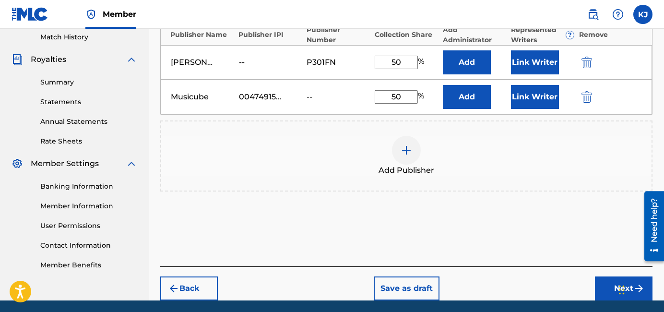
type input "50"
click at [571, 286] on button "Next" at bounding box center [623, 288] width 58 height 24
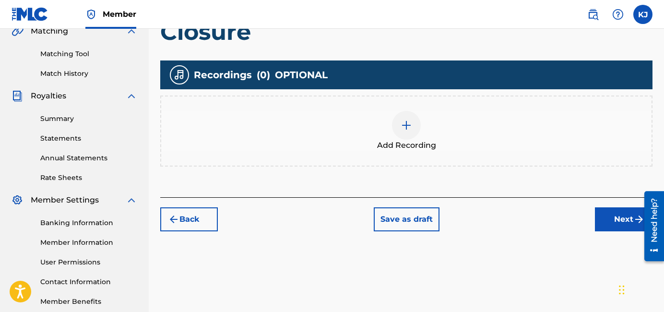
click at [571, 225] on button "Next" at bounding box center [623, 219] width 58 height 24
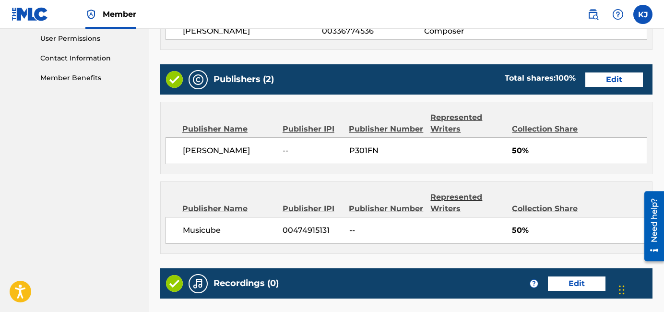
scroll to position [564, 0]
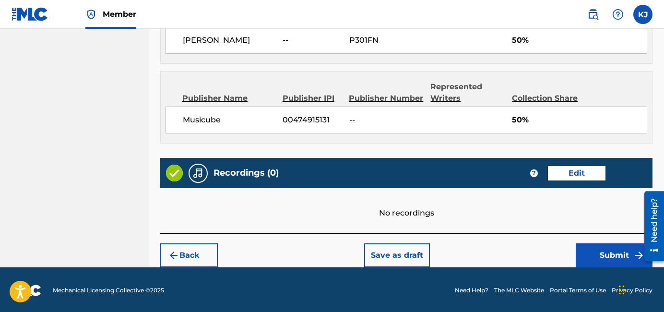
click at [571, 262] on button "Submit" at bounding box center [613, 255] width 77 height 24
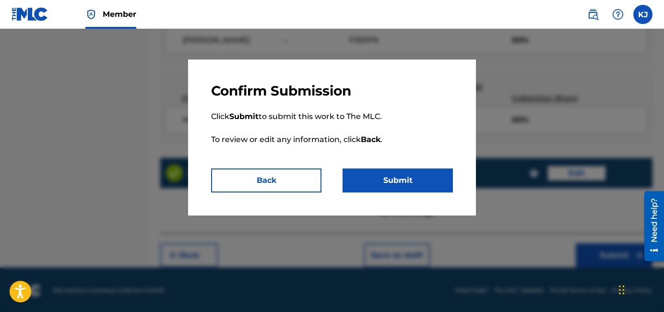
click at [396, 179] on button "Submit" at bounding box center [397, 180] width 110 height 24
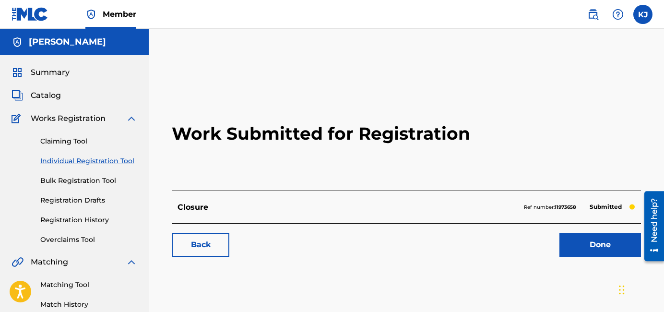
click at [571, 249] on link "Done" at bounding box center [600, 245] width 82 height 24
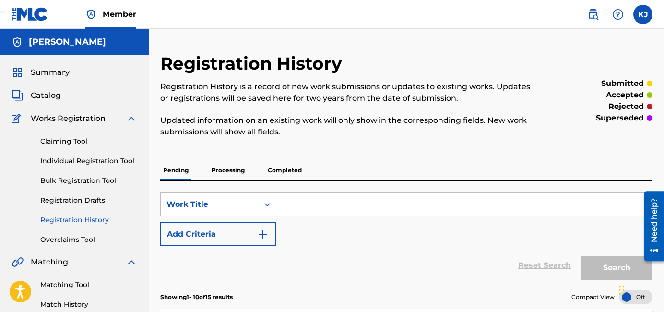
click at [53, 96] on span "Catalog" at bounding box center [46, 96] width 30 height 12
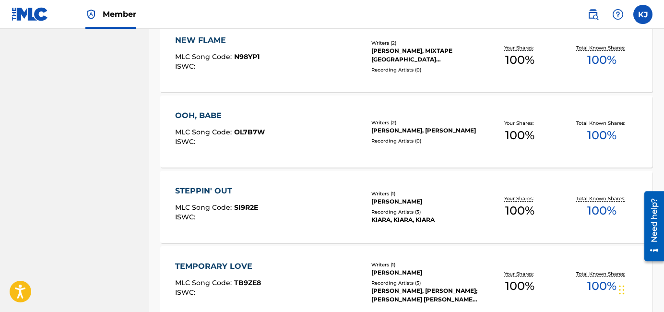
scroll to position [786, 0]
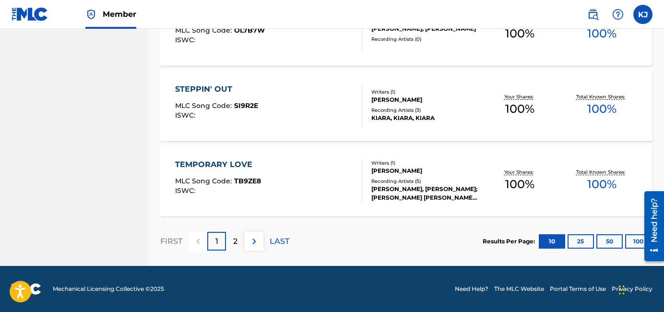
click at [571, 243] on button "25" at bounding box center [580, 241] width 26 height 14
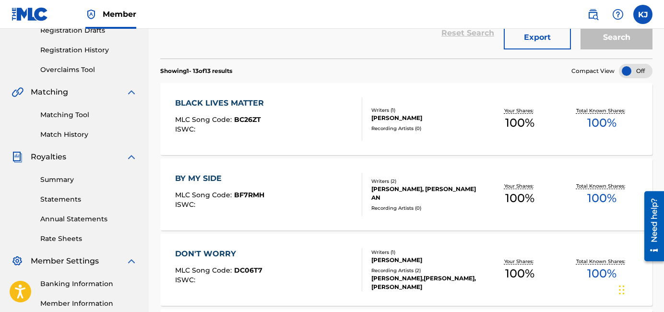
scroll to position [0, 0]
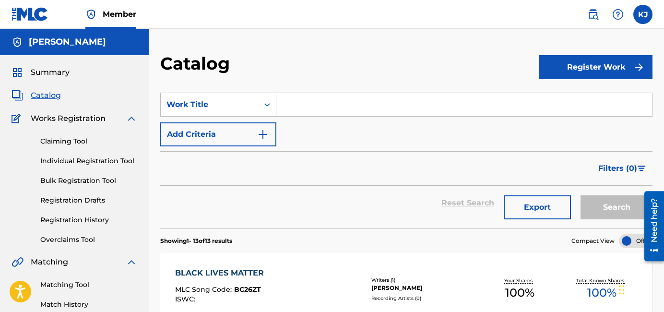
click at [90, 156] on link "Individual Registration Tool" at bounding box center [88, 161] width 97 height 10
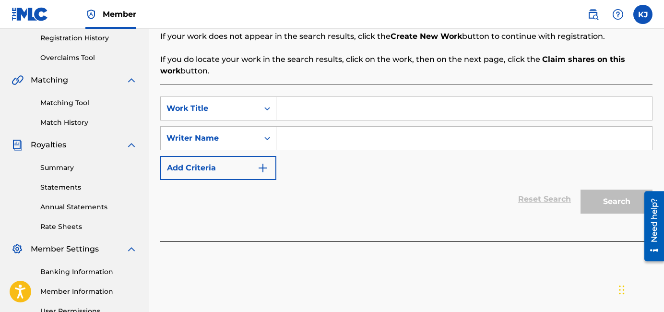
scroll to position [124, 0]
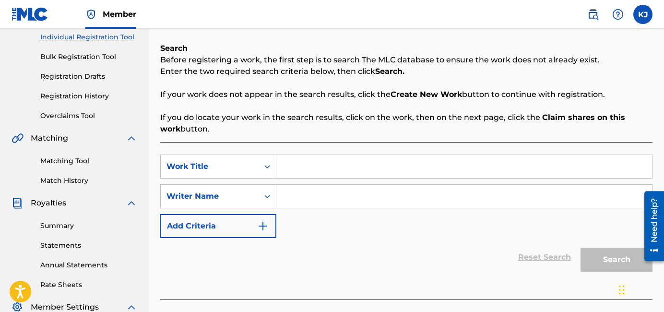
click at [348, 166] on input "Search Form" at bounding box center [463, 166] width 375 height 23
type input "dance"
click at [361, 209] on div "SearchWithCriteriaefd01508-fe6f-482b-8c83-3bd1af9b305e Work Title dance SearchW…" at bounding box center [406, 195] width 492 height 83
drag, startPoint x: 361, startPoint y: 196, endPoint x: 362, endPoint y: 179, distance: 17.3
click at [361, 196] on input "Search Form" at bounding box center [463, 196] width 375 height 23
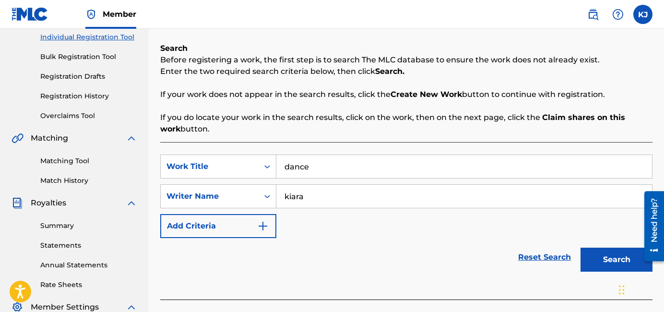
type input "kiara"
click at [571, 247] on button "Search" at bounding box center [616, 259] width 72 height 24
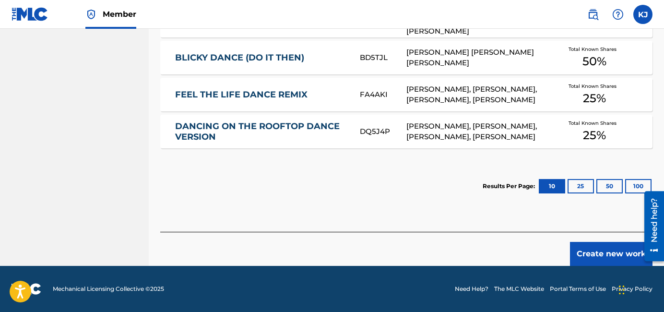
click at [571, 254] on button "Create new work" at bounding box center [611, 254] width 82 height 24
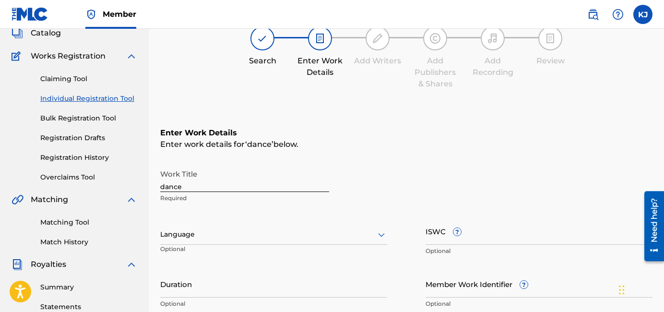
scroll to position [39, 0]
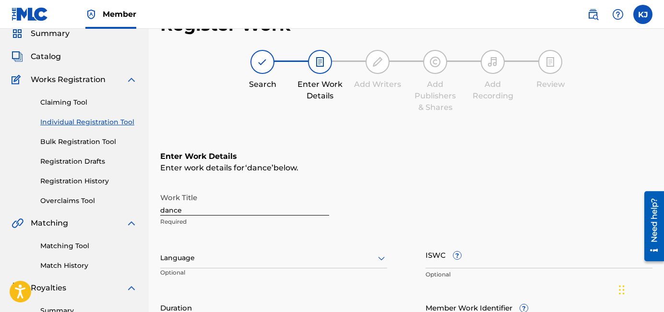
click at [166, 212] on input "dance" at bounding box center [244, 201] width 169 height 27
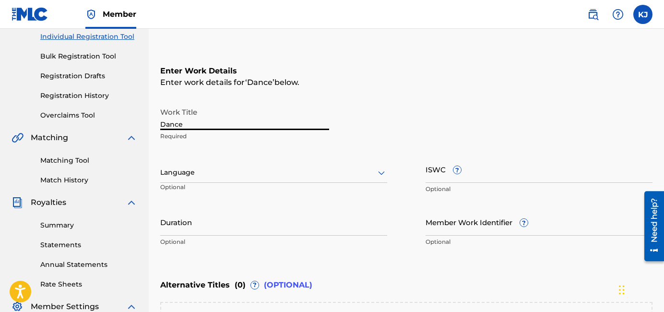
scroll to position [289, 0]
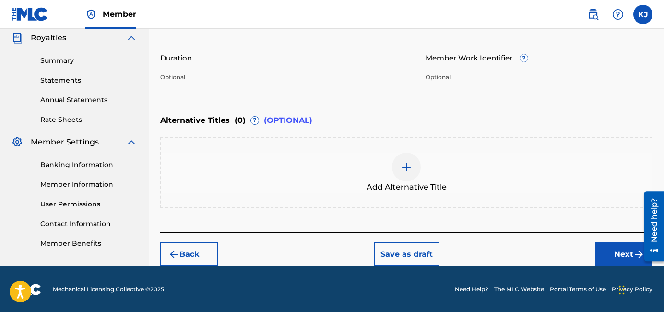
type input "Dance"
click at [571, 247] on button "Next" at bounding box center [623, 254] width 58 height 24
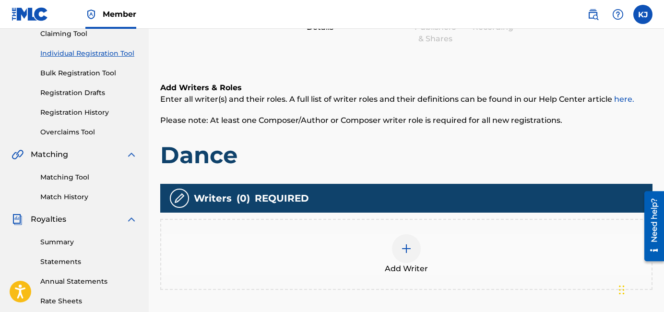
scroll to position [172, 0]
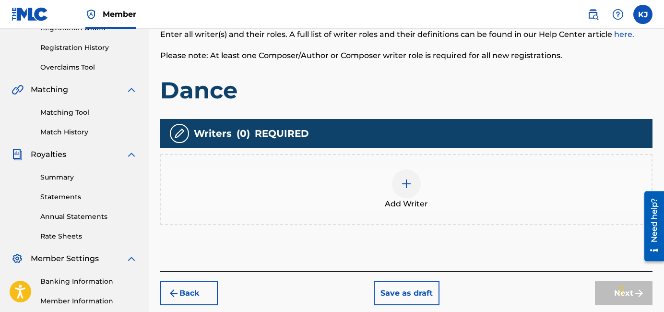
click at [400, 167] on div "Add Writer" at bounding box center [406, 189] width 492 height 71
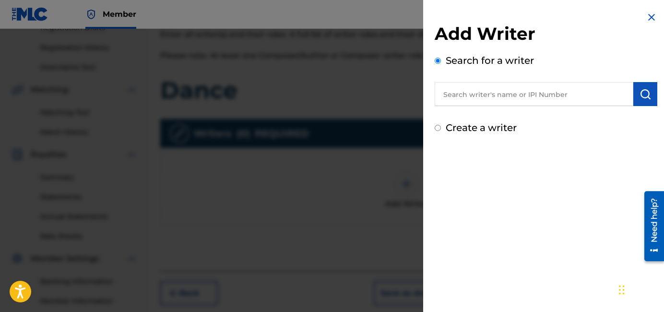
click at [493, 87] on input "text" at bounding box center [533, 94] width 198 height 24
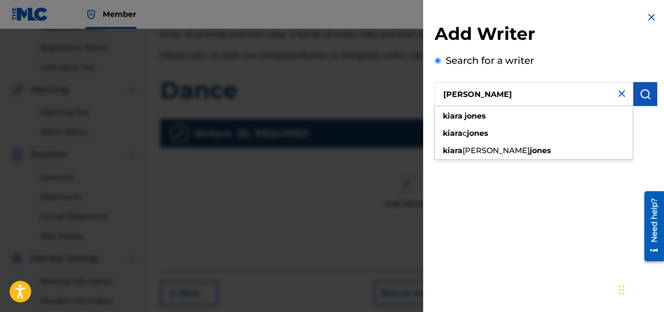
type input "[PERSON_NAME]"
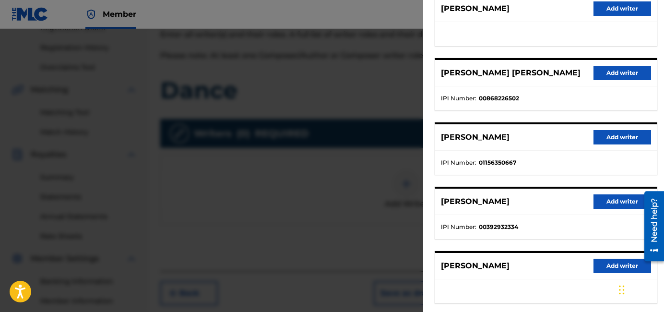
scroll to position [185, 0]
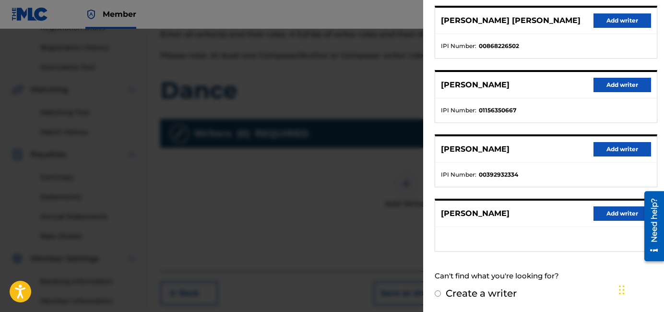
click at [571, 146] on button "Add writer" at bounding box center [622, 149] width 58 height 14
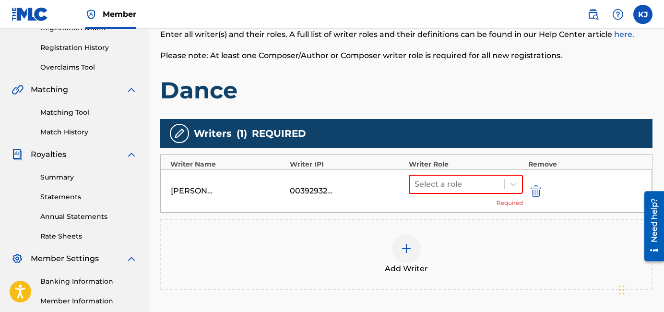
click at [420, 246] on div "Add Writer" at bounding box center [406, 254] width 490 height 40
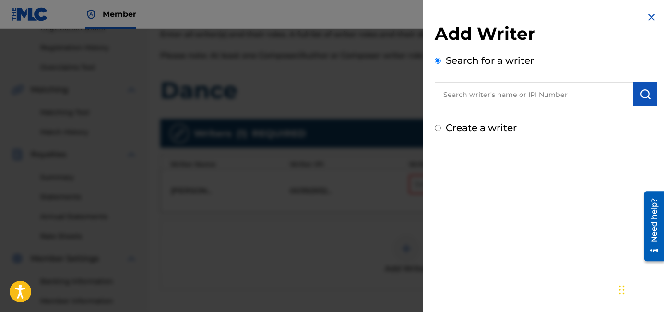
click at [498, 100] on input "text" at bounding box center [533, 94] width 198 height 24
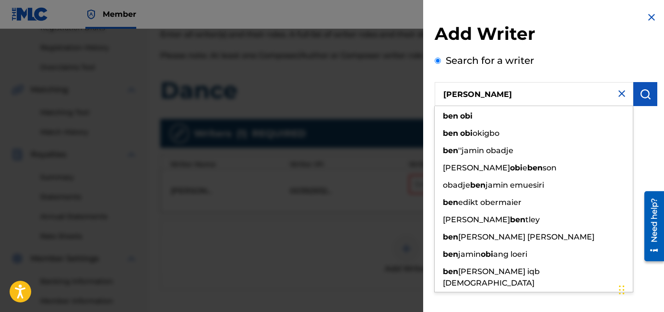
type input "[PERSON_NAME]"
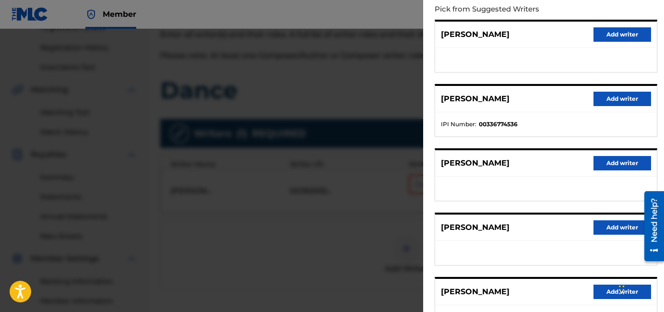
scroll to position [107, 0]
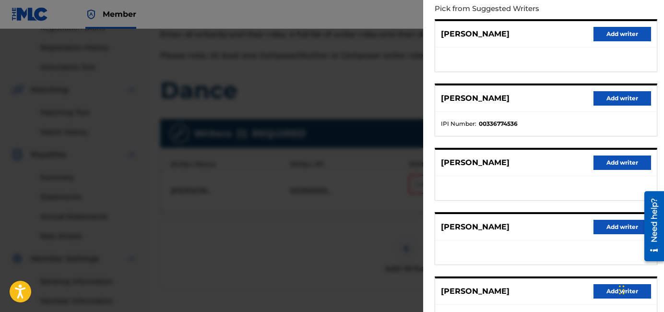
click at [571, 98] on button "Add writer" at bounding box center [622, 98] width 58 height 14
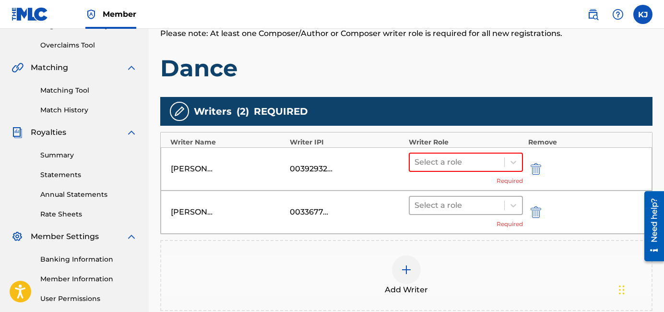
scroll to position [198, 0]
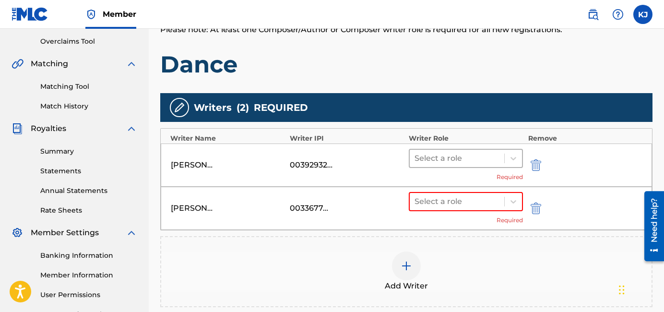
click at [455, 154] on div at bounding box center [456, 157] width 85 height 13
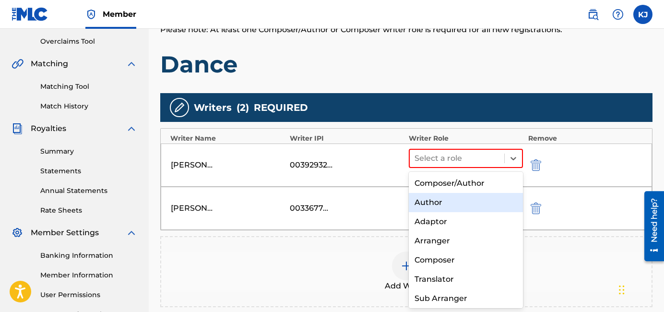
click at [448, 198] on div "Author" at bounding box center [465, 202] width 114 height 19
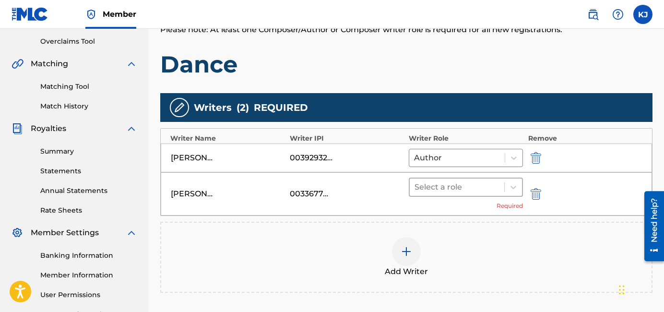
click at [448, 186] on div at bounding box center [456, 186] width 85 height 13
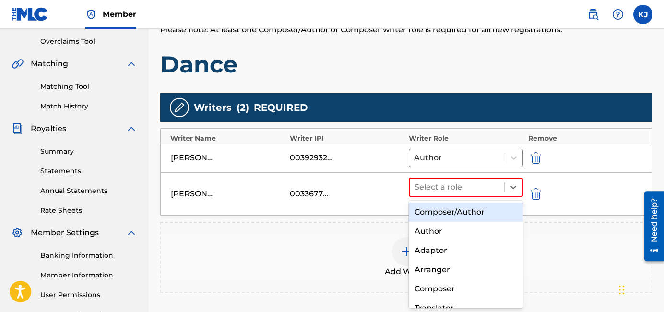
click at [449, 213] on div "Composer/Author" at bounding box center [465, 211] width 114 height 19
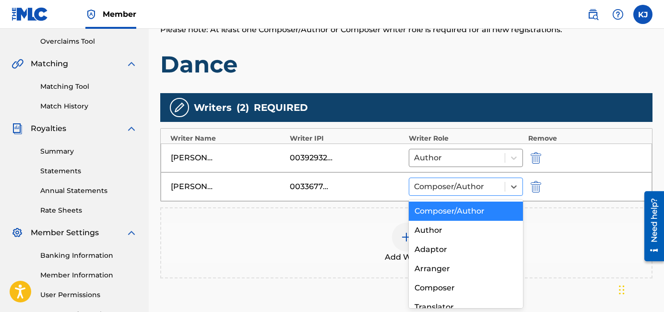
click at [460, 187] on div at bounding box center [457, 186] width 86 height 13
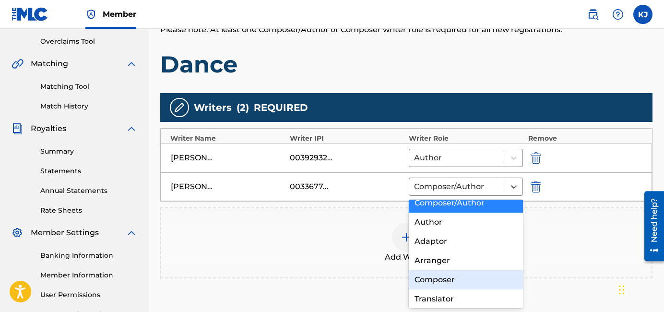
scroll to position [0, 0]
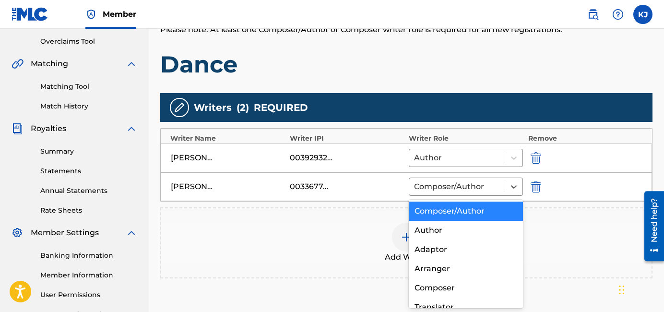
click at [462, 209] on div "Composer/Author" at bounding box center [465, 210] width 114 height 19
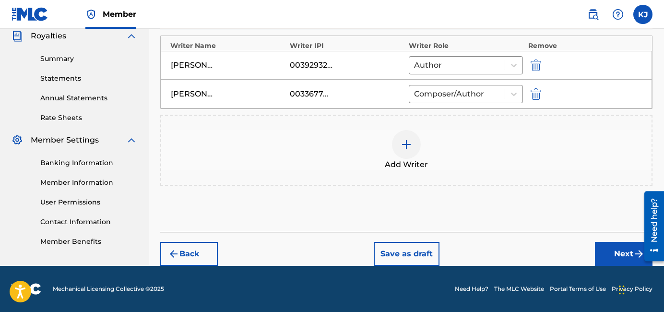
click at [571, 247] on button "Next" at bounding box center [623, 254] width 58 height 24
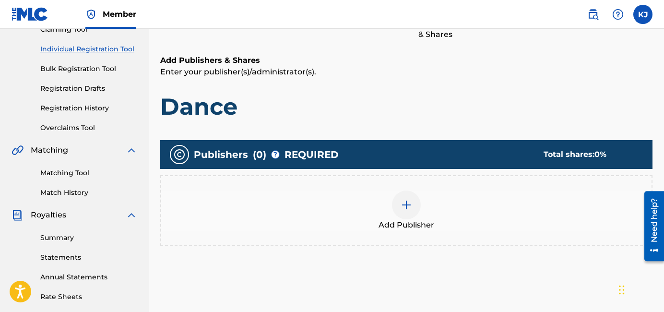
scroll to position [133, 0]
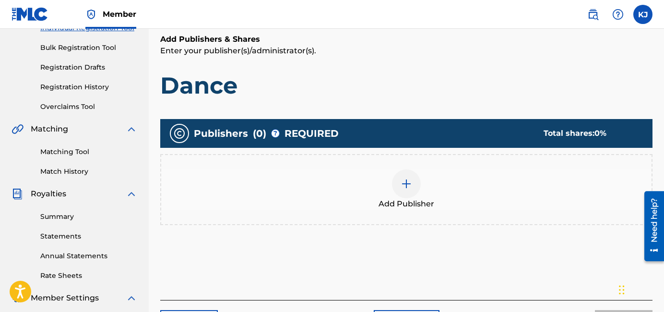
click at [387, 174] on div "Add Publisher" at bounding box center [406, 189] width 490 height 40
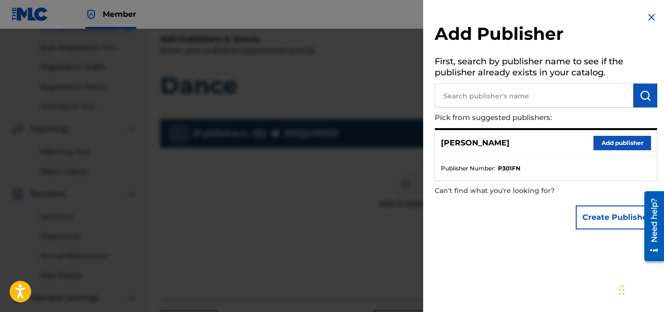
click at [571, 143] on button "Add publisher" at bounding box center [622, 143] width 58 height 14
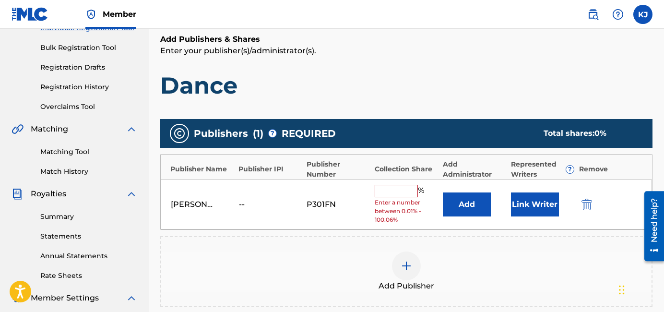
click at [405, 263] on img at bounding box center [406, 266] width 12 height 12
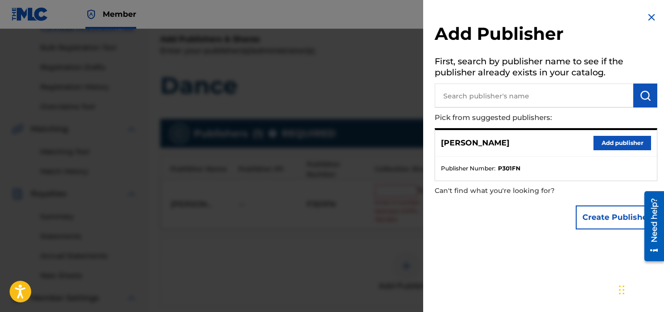
click at [534, 100] on input "text" at bounding box center [533, 95] width 198 height 24
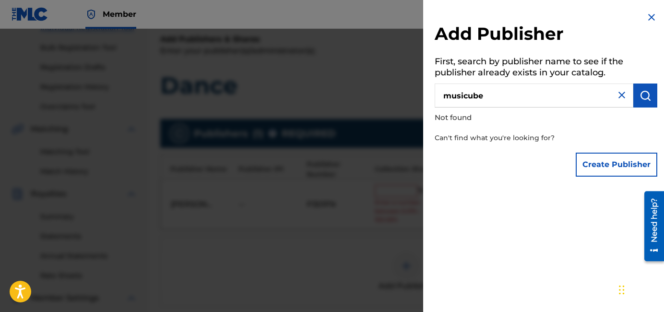
type input "musicube"
click at [571, 153] on button "Create Publisher" at bounding box center [616, 164] width 82 height 24
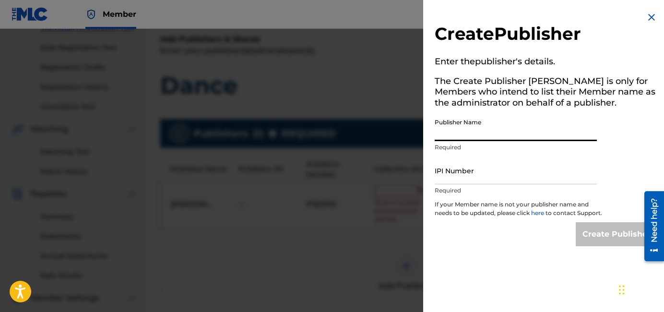
click at [491, 128] on input "Publisher Name" at bounding box center [515, 127] width 162 height 27
type input "Musicube"
click at [502, 187] on p "Required" at bounding box center [515, 190] width 162 height 9
click at [502, 177] on input "IPI Number" at bounding box center [515, 170] width 162 height 27
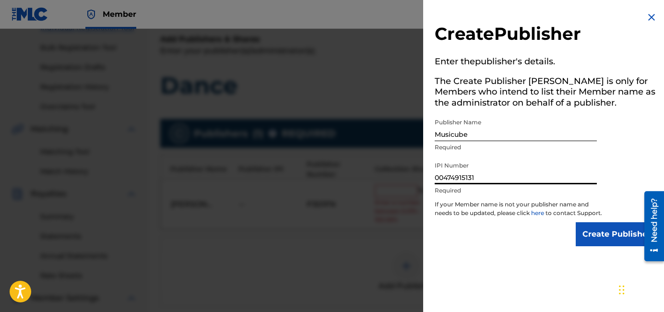
click at [506, 181] on input "00474915131" at bounding box center [515, 170] width 162 height 27
paste input
type input "00474915131"
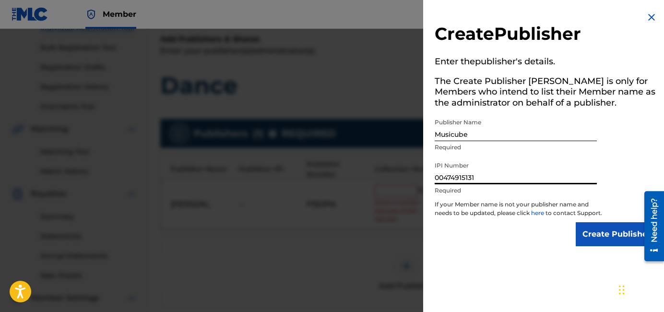
click at [571, 222] on p "If your Member name is not your publisher name and needs to be updated, please …" at bounding box center [518, 211] width 168 height 22
click at [571, 237] on input "Create Publisher" at bounding box center [616, 234] width 82 height 24
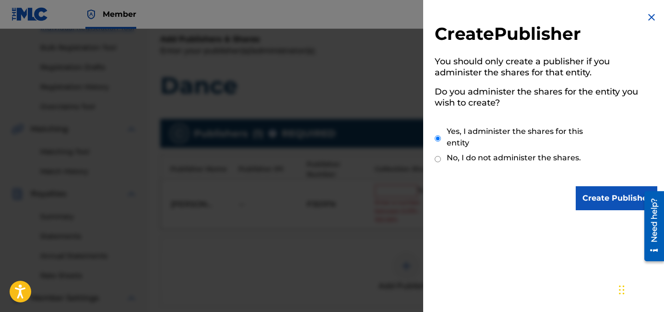
click at [571, 206] on input "Create Publisher" at bounding box center [616, 198] width 82 height 24
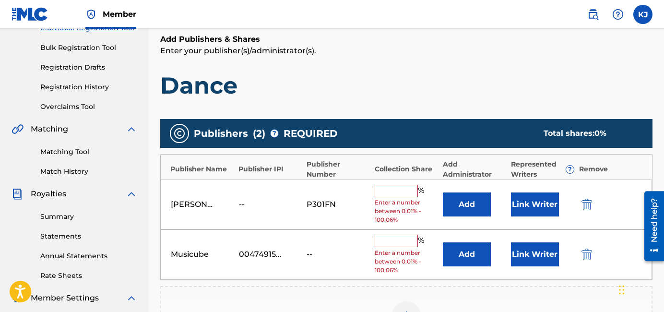
click at [399, 191] on input "text" at bounding box center [395, 191] width 43 height 12
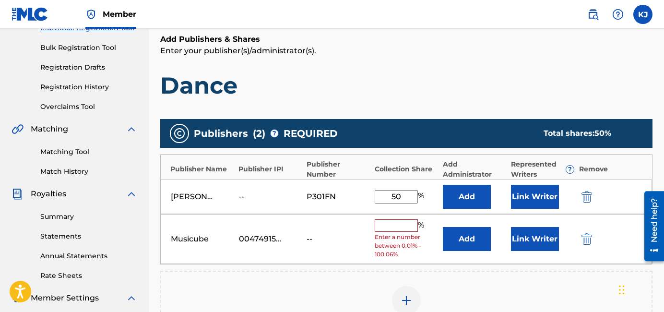
type input "50"
drag, startPoint x: 394, startPoint y: 226, endPoint x: 399, endPoint y: 226, distance: 5.8
click at [394, 226] on input "text" at bounding box center [395, 225] width 43 height 12
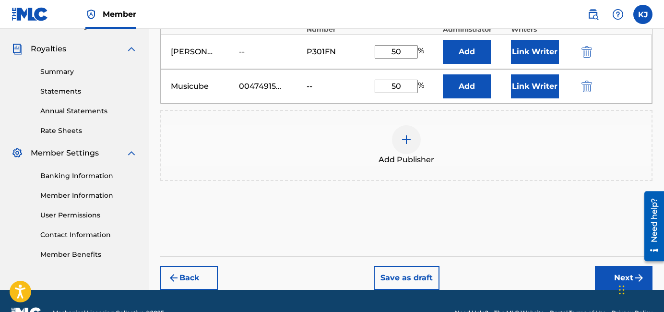
type input "50"
click at [571, 274] on button "Next" at bounding box center [623, 278] width 58 height 24
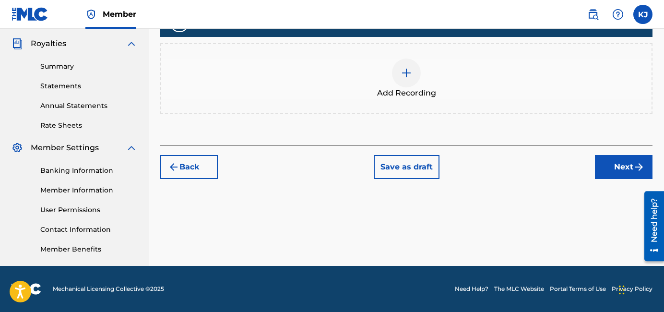
click at [571, 164] on button "Next" at bounding box center [623, 167] width 58 height 24
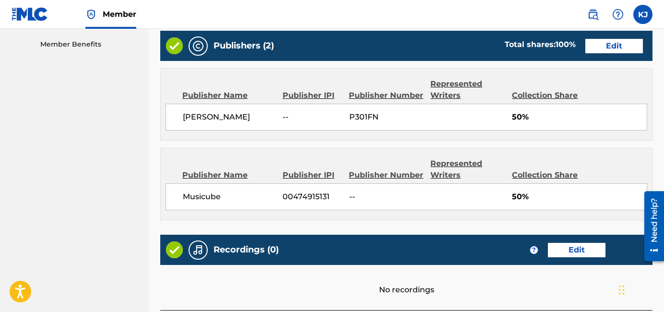
scroll to position [564, 0]
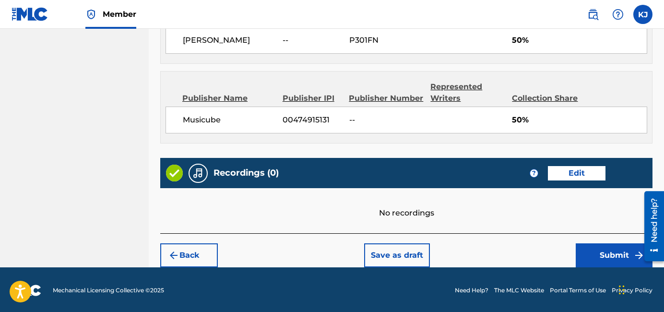
click at [571, 253] on button "Submit" at bounding box center [613, 255] width 77 height 24
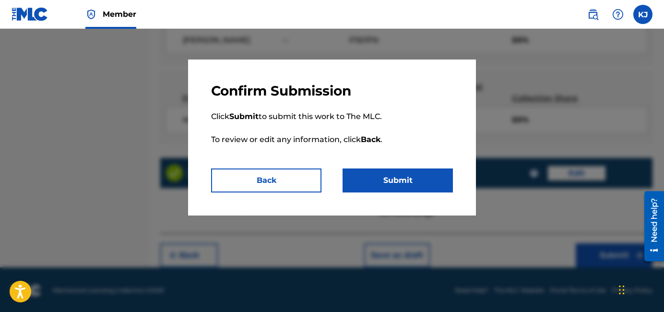
click at [445, 175] on button "Submit" at bounding box center [397, 180] width 110 height 24
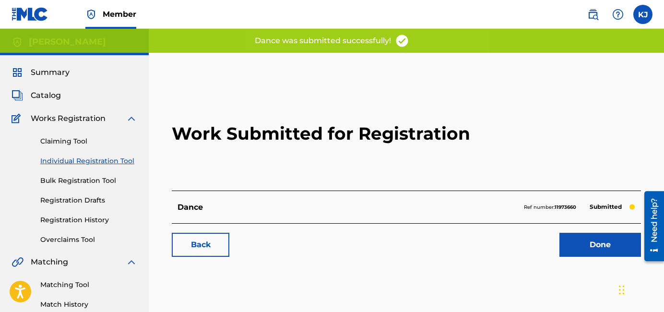
click at [571, 240] on link "Done" at bounding box center [600, 245] width 82 height 24
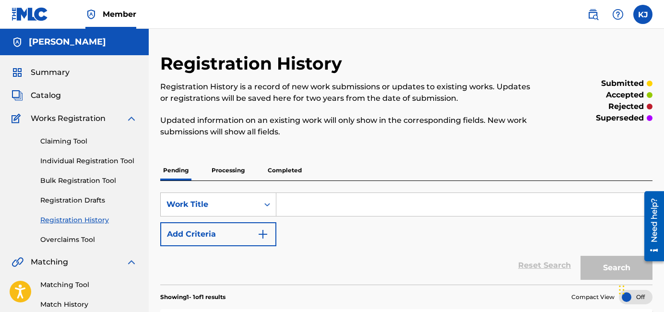
click at [89, 161] on link "Individual Registration Tool" at bounding box center [88, 161] width 97 height 10
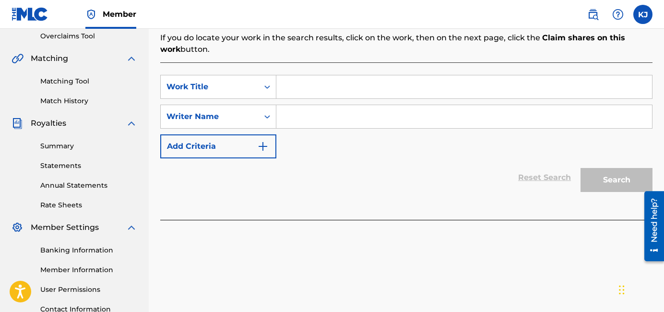
scroll to position [188, 0]
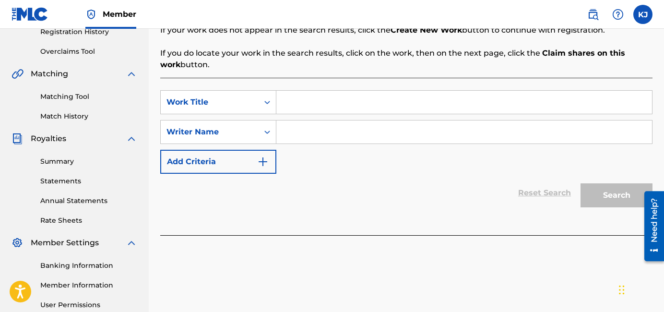
click at [350, 97] on input "Search Form" at bounding box center [463, 102] width 375 height 23
type input "last laugh"
click at [369, 134] on input "Search Form" at bounding box center [463, 131] width 375 height 23
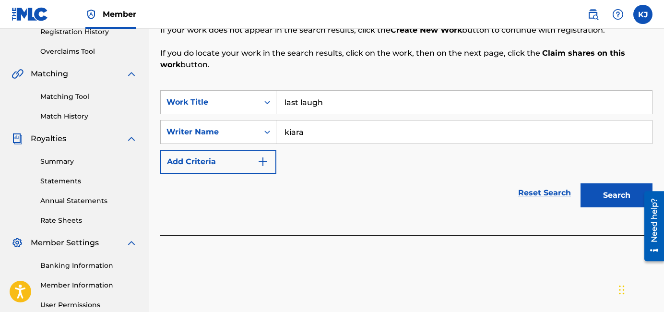
type input "kiara"
click at [571, 183] on button "Search" at bounding box center [616, 195] width 72 height 24
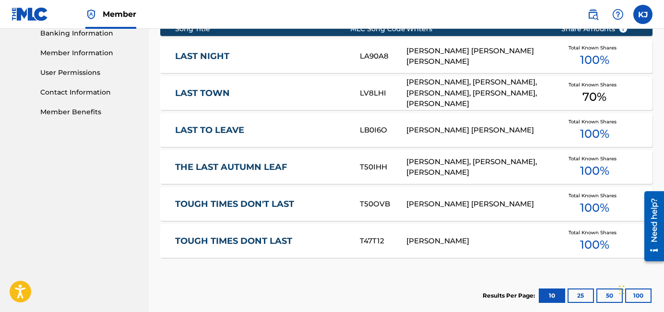
scroll to position [529, 0]
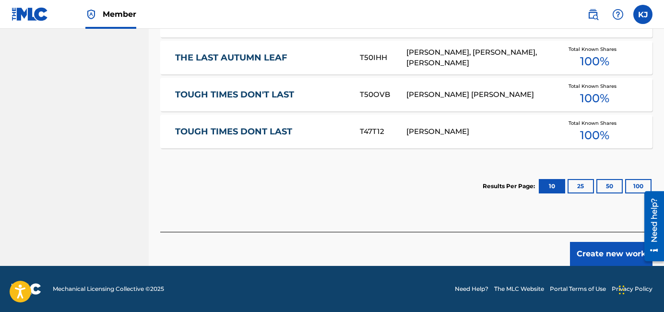
click at [571, 248] on button "Create new work" at bounding box center [611, 254] width 82 height 24
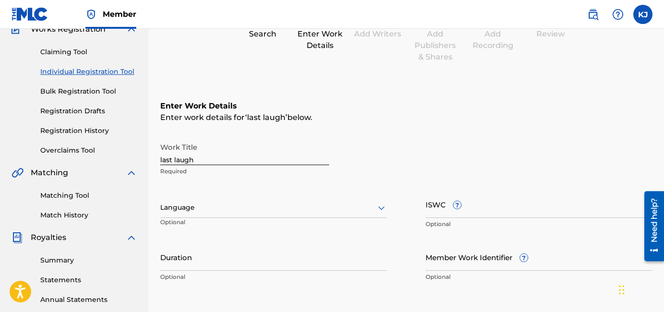
scroll to position [3, 0]
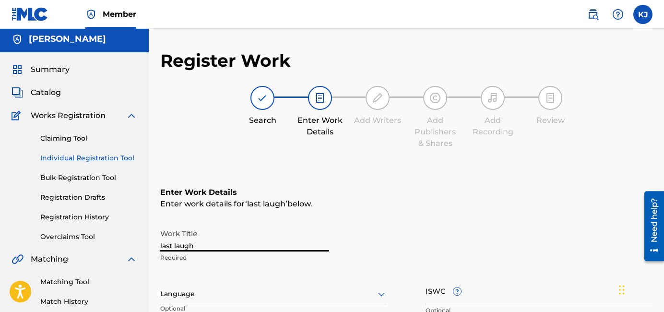
click at [224, 246] on input "last laugh" at bounding box center [244, 237] width 169 height 27
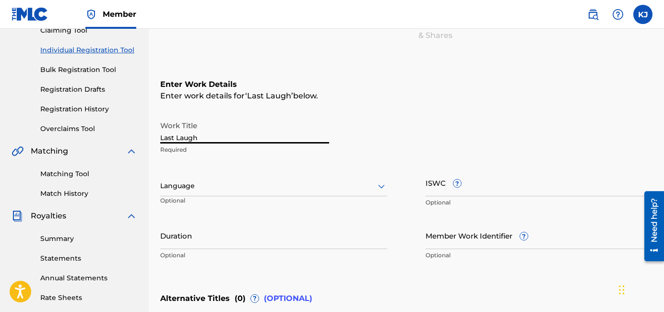
scroll to position [289, 0]
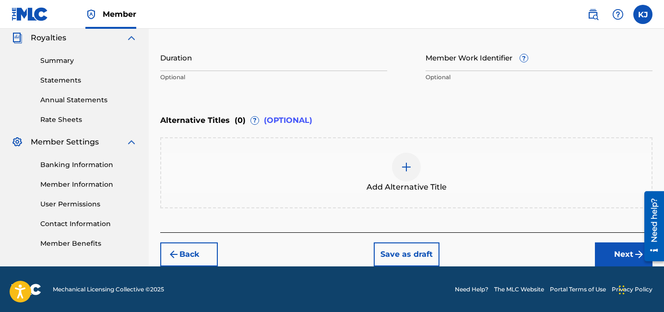
type input "Last Laugh"
click at [571, 251] on button "Next" at bounding box center [623, 254] width 58 height 24
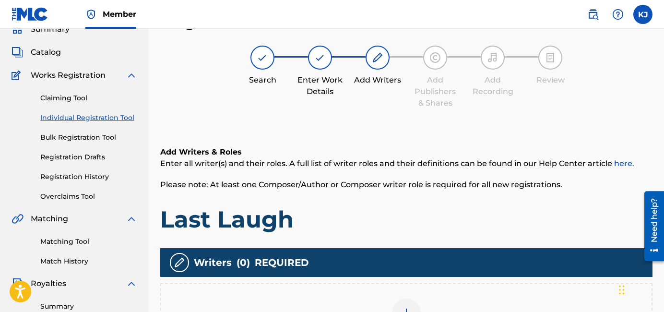
scroll to position [276, 0]
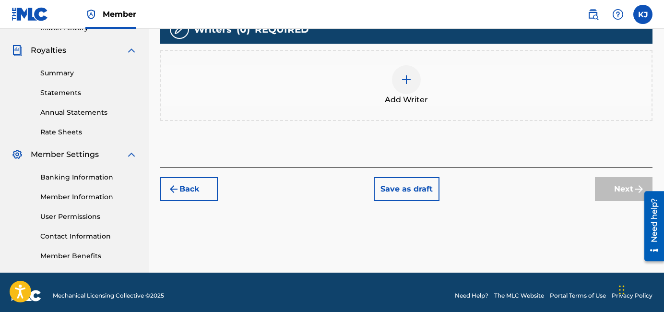
click at [409, 89] on div at bounding box center [406, 79] width 29 height 29
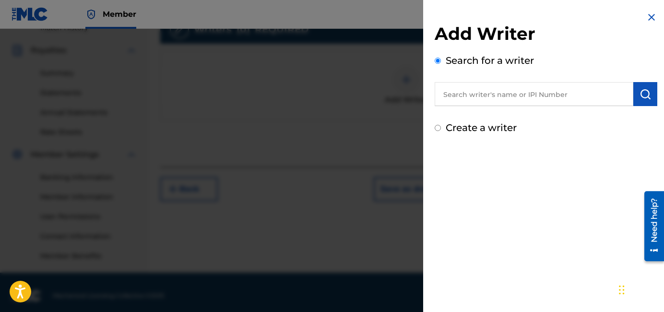
click at [477, 92] on input "text" at bounding box center [533, 94] width 198 height 24
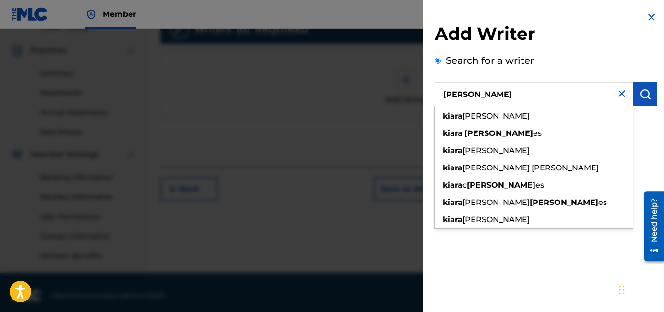
type input "[PERSON_NAME]"
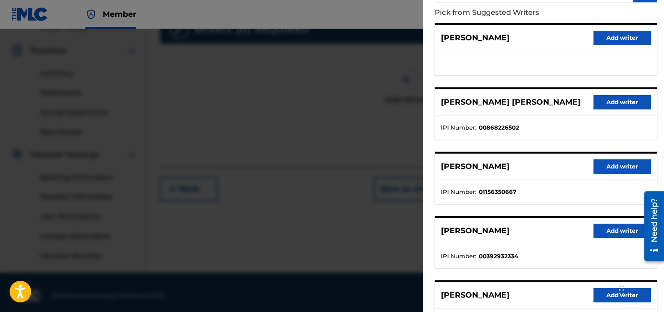
scroll to position [185, 0]
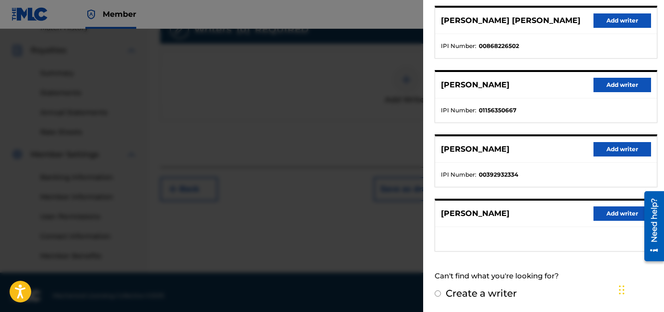
click at [571, 147] on button "Add writer" at bounding box center [622, 149] width 58 height 14
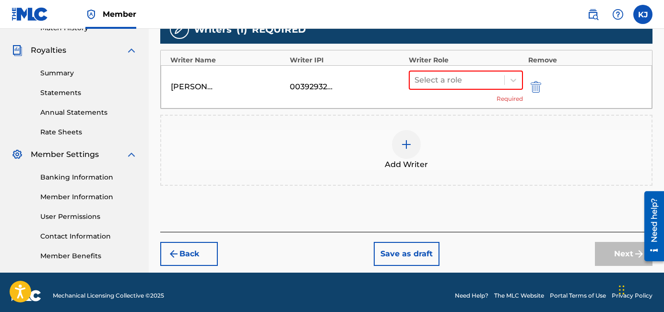
click at [401, 156] on div at bounding box center [406, 144] width 29 height 29
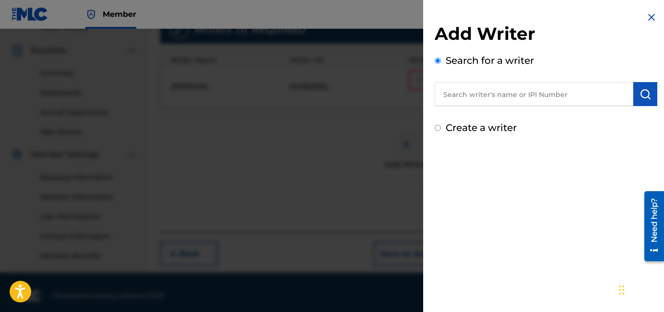
click at [546, 91] on input "text" at bounding box center [533, 94] width 198 height 24
paste input "00474915131"
type input "00474915131"
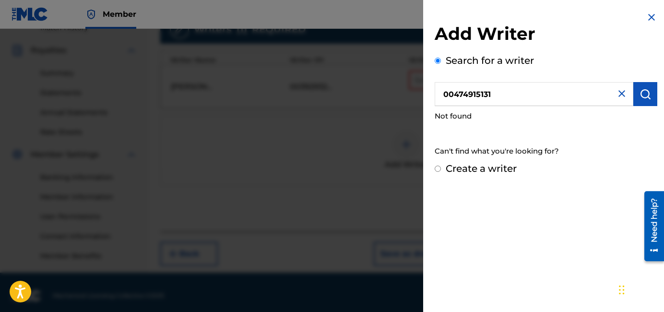
click at [501, 161] on div "Create a writer" at bounding box center [545, 168] width 222 height 14
click at [502, 171] on label "Create a writer" at bounding box center [480, 169] width 71 height 12
radio input "true"
click at [441, 171] on input "Create a writer" at bounding box center [437, 168] width 6 height 6
radio input "false"
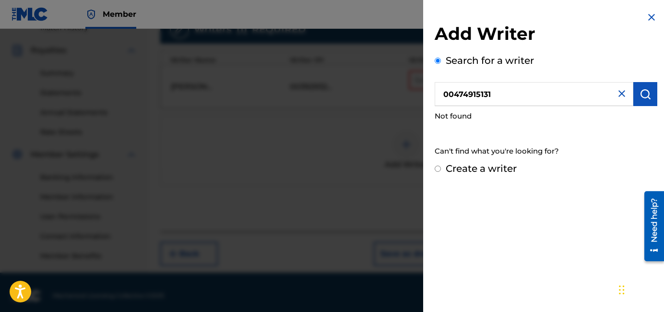
radio input "true"
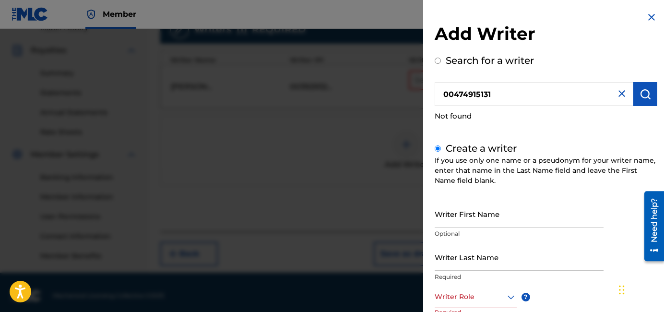
scroll to position [41, 0]
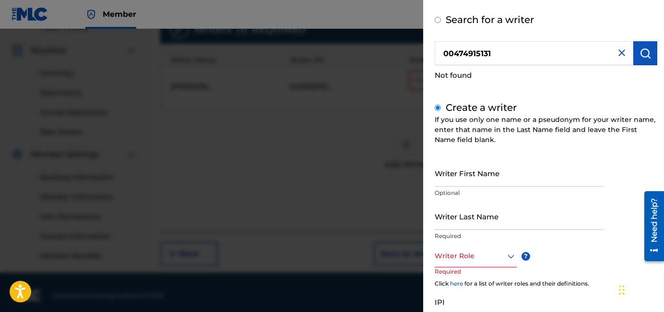
click at [526, 61] on input "00474915131" at bounding box center [533, 53] width 198 height 24
radio input "true"
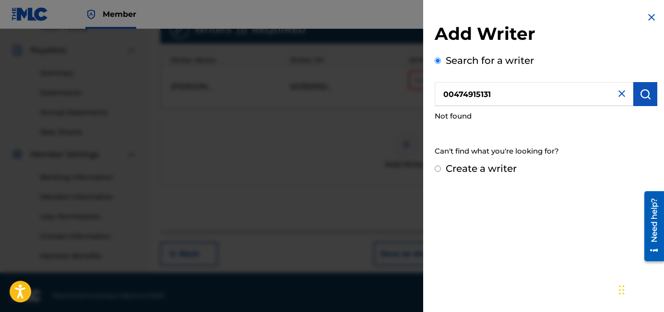
scroll to position [0, 0]
type input "00474915131"
click at [511, 167] on label "Create a writer" at bounding box center [480, 169] width 71 height 12
radio input "true"
click at [441, 167] on input "Create a writer" at bounding box center [437, 168] width 6 height 6
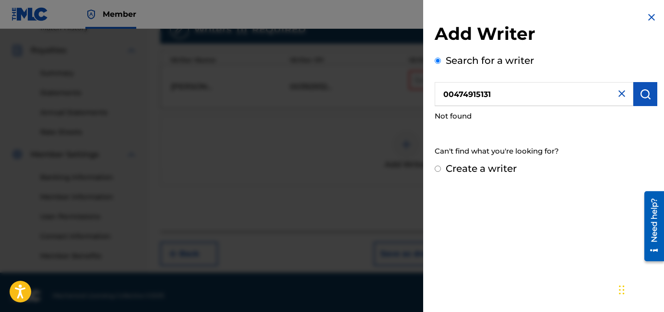
radio input "false"
radio input "true"
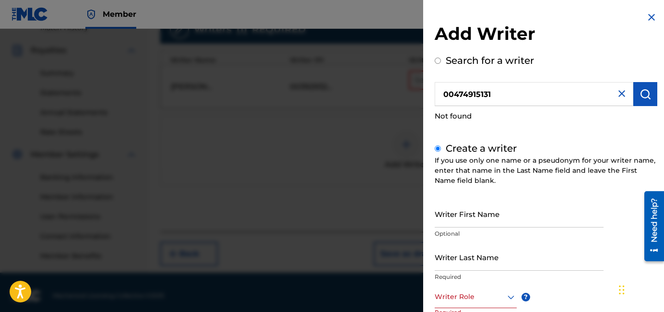
click at [571, 95] on input "00474915131" at bounding box center [533, 94] width 198 height 24
radio input "true"
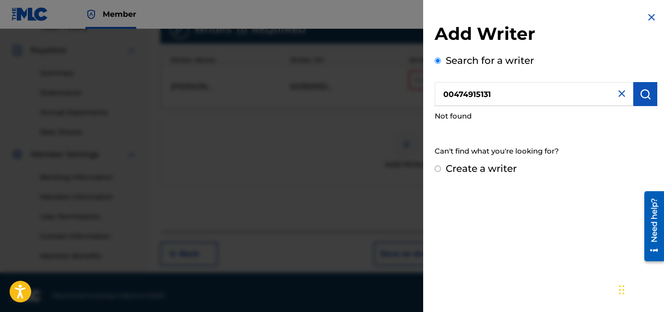
click at [571, 95] on img at bounding box center [622, 94] width 12 height 12
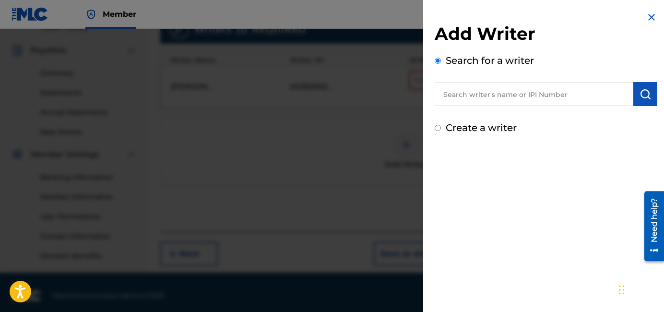
click at [571, 97] on input "text" at bounding box center [533, 94] width 198 height 24
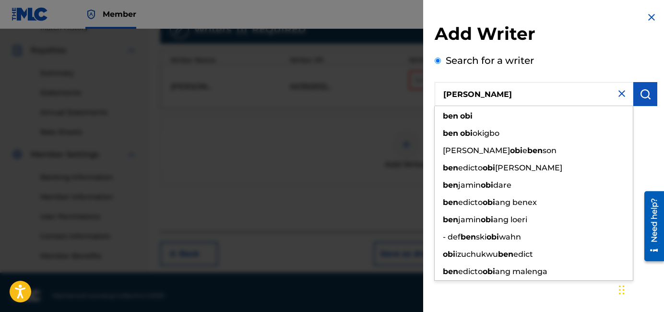
type input "[PERSON_NAME]"
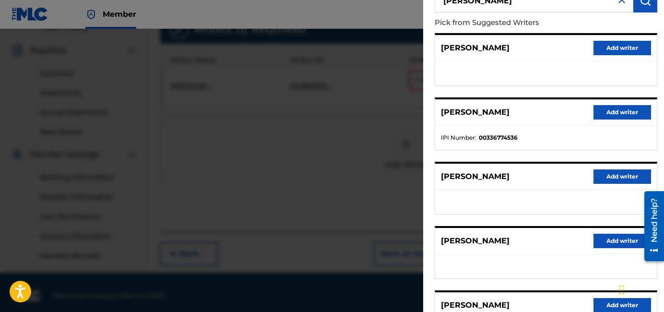
scroll to position [98, 0]
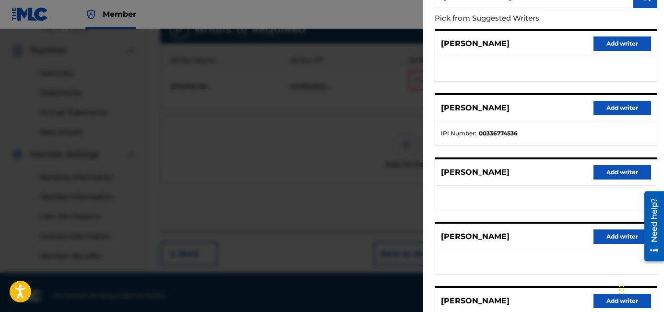
click at [571, 105] on button "Add writer" at bounding box center [622, 108] width 58 height 14
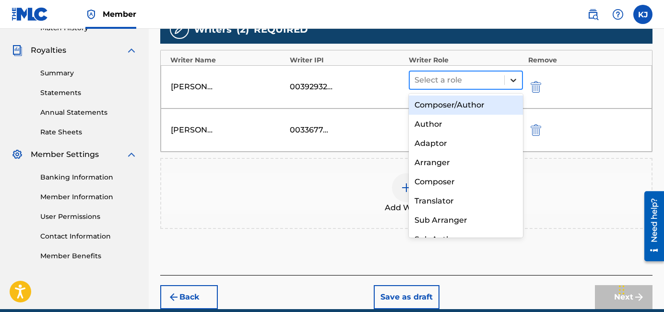
click at [511, 76] on icon at bounding box center [513, 80] width 10 height 10
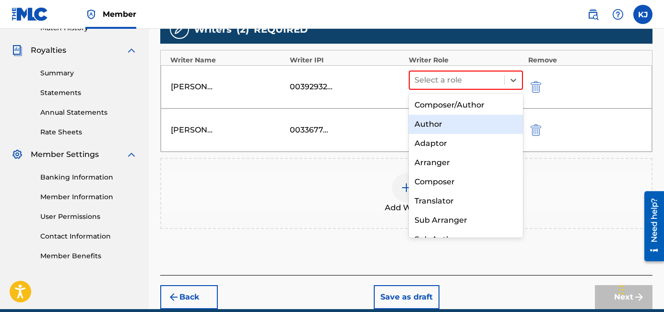
click at [476, 121] on div "Author" at bounding box center [465, 124] width 114 height 19
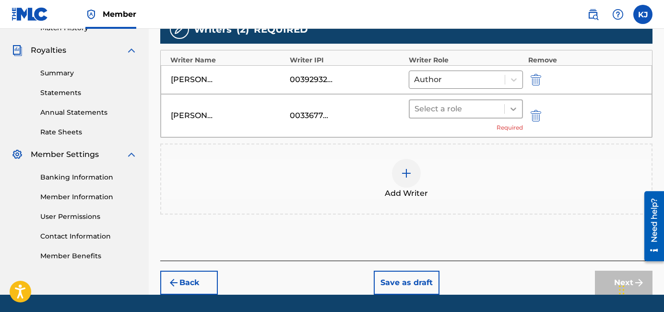
click at [508, 114] on div at bounding box center [512, 108] width 17 height 17
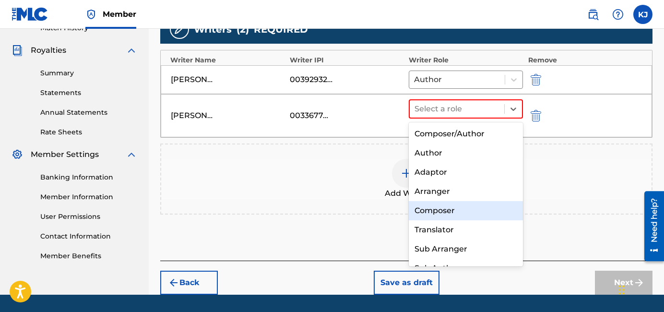
click at [463, 211] on div "Composer" at bounding box center [465, 210] width 114 height 19
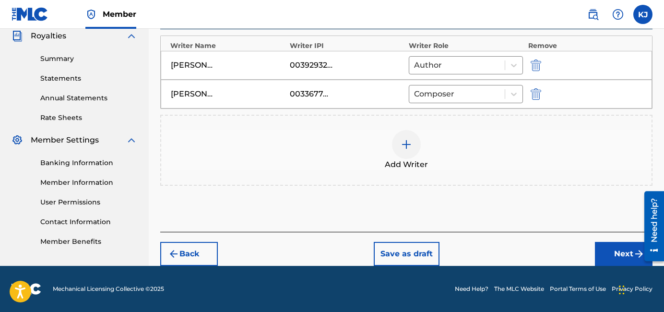
click at [571, 251] on button "Next" at bounding box center [623, 254] width 58 height 24
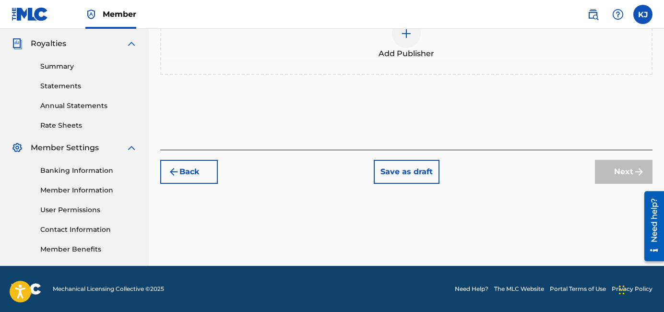
scroll to position [211, 0]
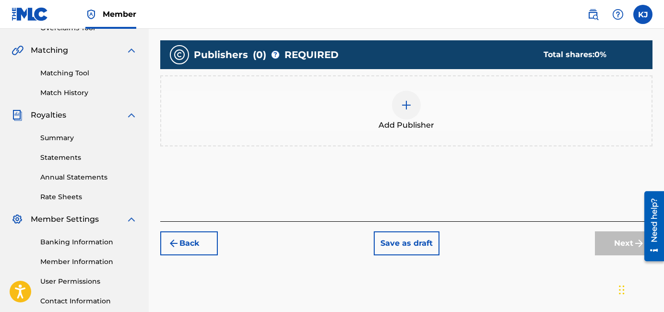
click at [423, 113] on div "Add Publisher" at bounding box center [406, 111] width 490 height 40
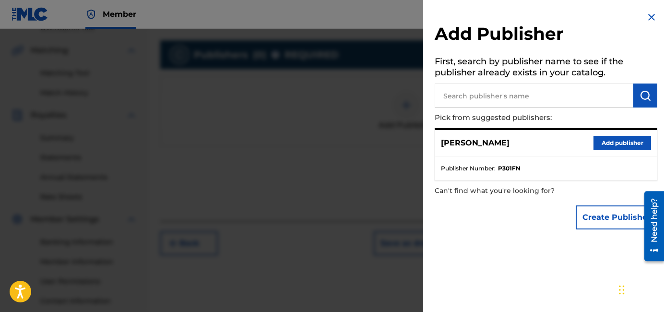
click at [571, 142] on button "Add publisher" at bounding box center [622, 143] width 58 height 14
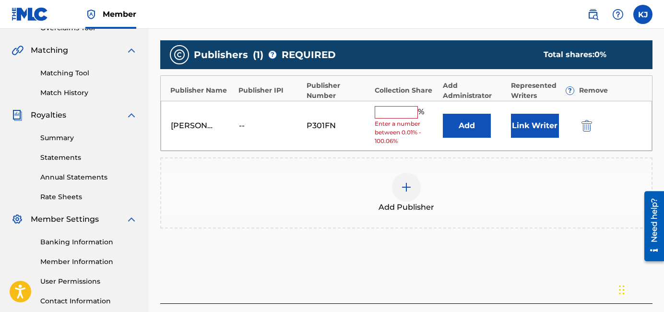
click at [406, 181] on img at bounding box center [406, 187] width 12 height 12
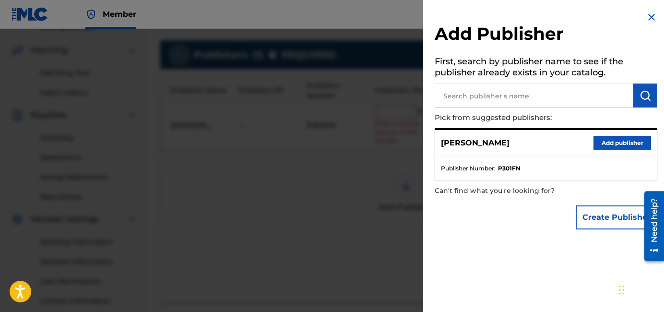
click at [506, 89] on input "text" at bounding box center [533, 95] width 198 height 24
paste input "00474915131"
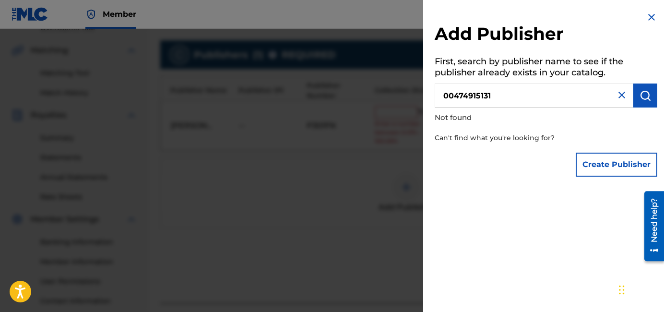
type input "00474915131"
click at [571, 160] on button "Create Publisher" at bounding box center [616, 164] width 82 height 24
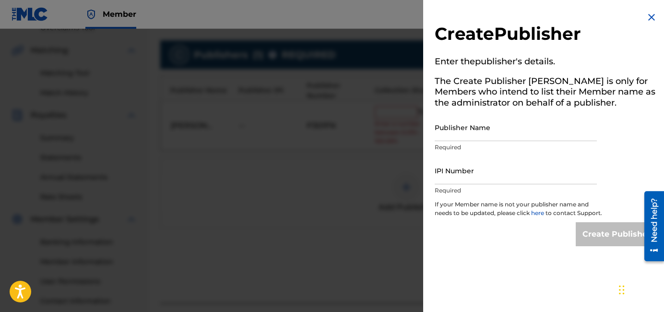
click at [496, 121] on input "Publisher Name" at bounding box center [515, 127] width 162 height 27
type input "Musicube"
click at [502, 177] on input "IPI Number" at bounding box center [515, 170] width 162 height 27
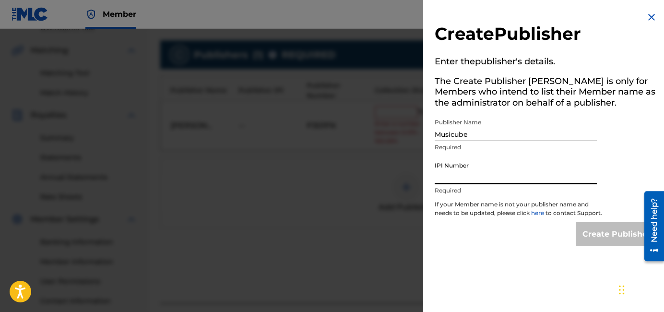
paste input "00474915131"
type input "00474915131"
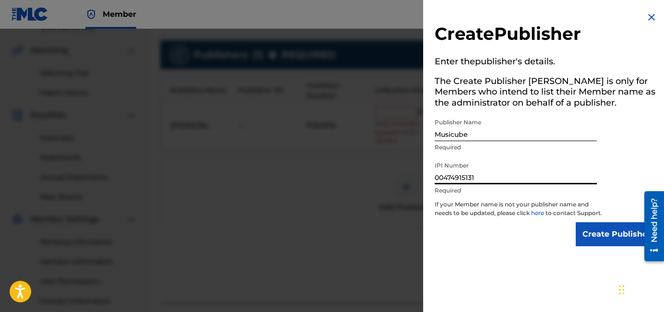
click at [571, 222] on input "Create Publisher" at bounding box center [616, 234] width 82 height 24
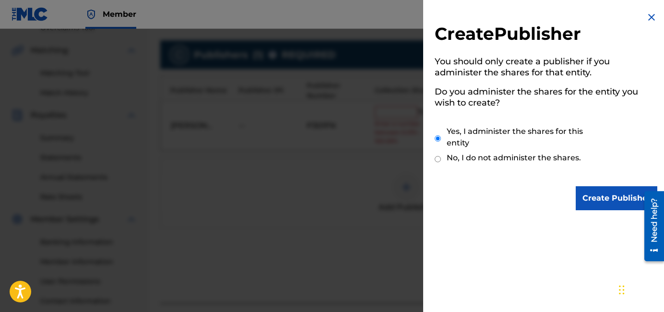
click at [571, 186] on div "Create Publisher You should only create a publisher if you administer the share…" at bounding box center [545, 110] width 245 height 221
click at [571, 193] on input "Create Publisher" at bounding box center [616, 198] width 82 height 24
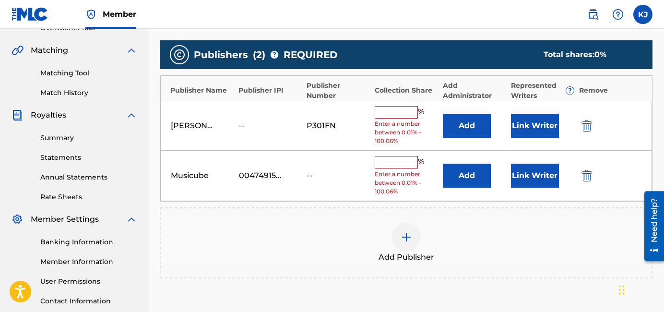
click at [395, 111] on input "text" at bounding box center [395, 112] width 43 height 12
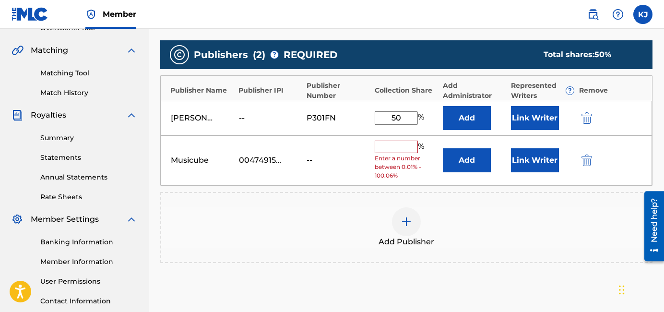
type input "50"
click at [397, 143] on input "text" at bounding box center [395, 146] width 43 height 12
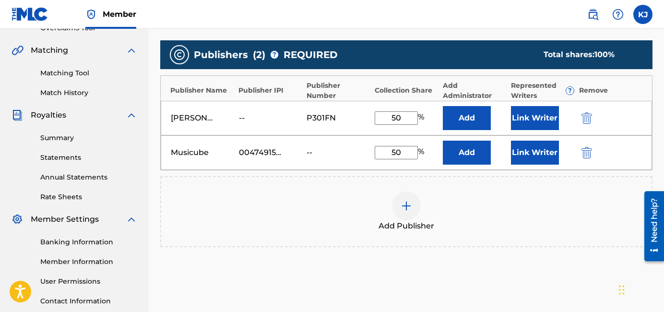
type input "50"
click at [497, 255] on div "Publishers ( 2 ) ? REQUIRED Total shares: 100 % Publisher Name Publisher IPI Pu…" at bounding box center [406, 148] width 492 height 216
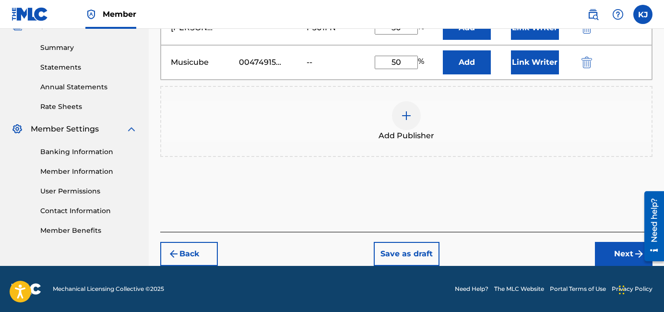
click at [571, 256] on button "Next" at bounding box center [623, 254] width 58 height 24
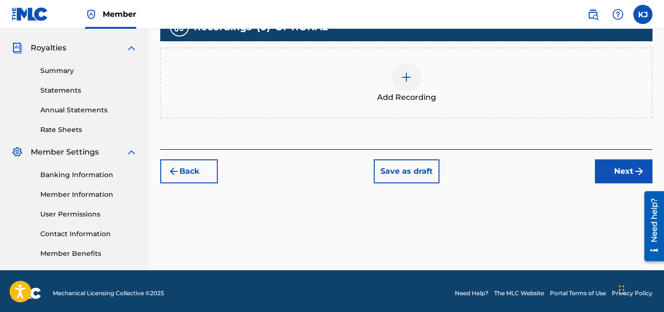
click at [571, 181] on button "Next" at bounding box center [623, 171] width 58 height 24
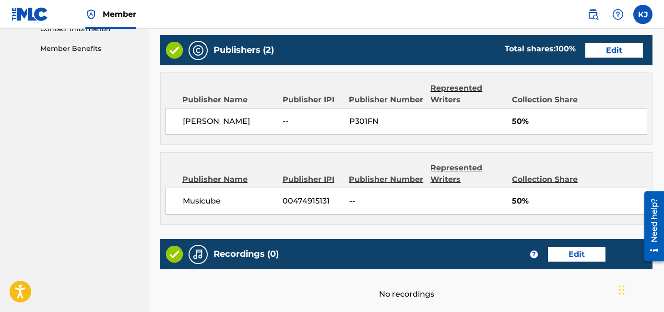
scroll to position [564, 0]
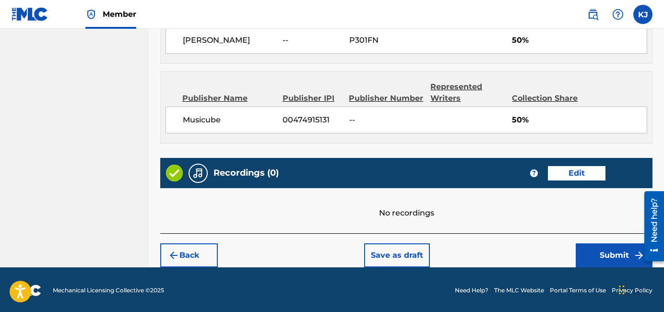
click at [571, 264] on button "Submit" at bounding box center [613, 255] width 77 height 24
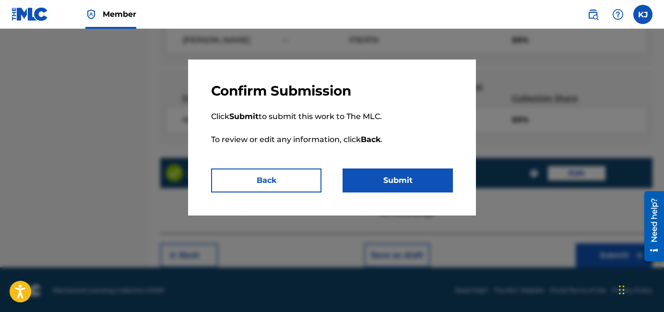
click at [454, 180] on div "Confirm Submission Click Submit to submit this work to The MLC. To review or ed…" at bounding box center [332, 137] width 288 height 156
click at [418, 185] on button "Submit" at bounding box center [397, 180] width 110 height 24
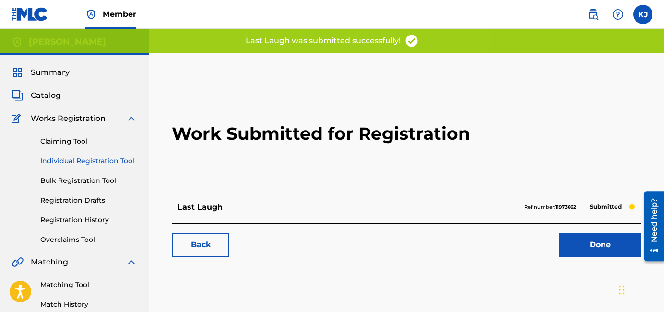
click at [571, 246] on link "Done" at bounding box center [600, 245] width 82 height 24
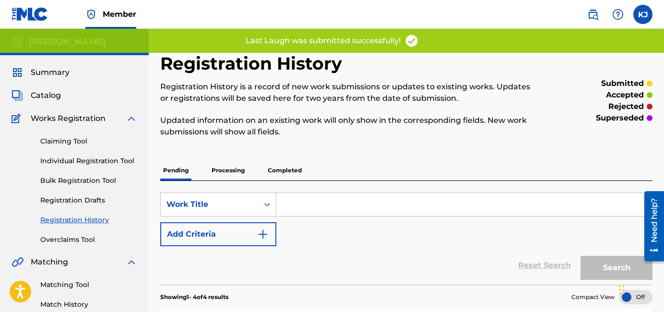
click at [125, 160] on link "Individual Registration Tool" at bounding box center [88, 161] width 97 height 10
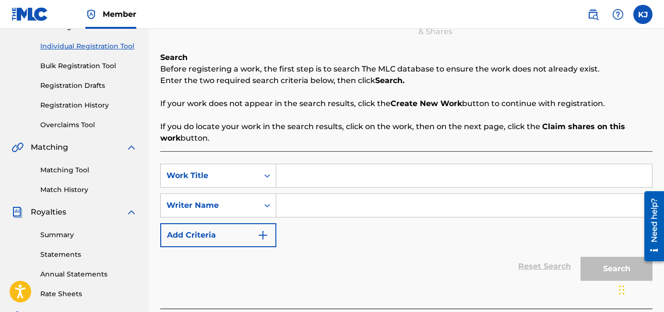
scroll to position [141, 0]
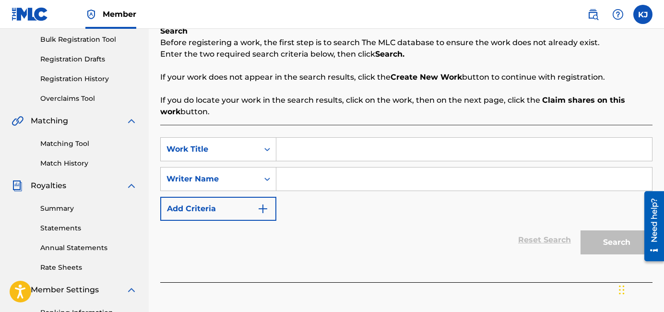
click at [477, 154] on input "Search Form" at bounding box center [463, 149] width 375 height 23
type input "fool for you"
drag, startPoint x: 478, startPoint y: 186, endPoint x: 488, endPoint y: 186, distance: 10.1
click at [480, 186] on input "Search Form" at bounding box center [463, 178] width 375 height 23
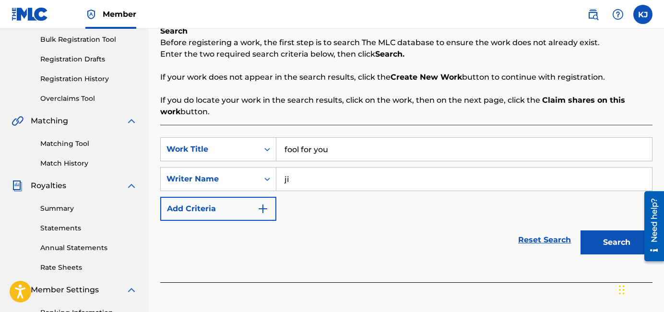
type input "j"
type input "kiara"
click at [571, 230] on button "Search" at bounding box center [616, 242] width 72 height 24
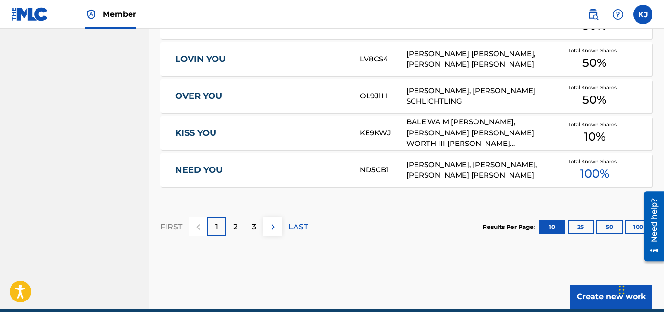
scroll to position [681, 0]
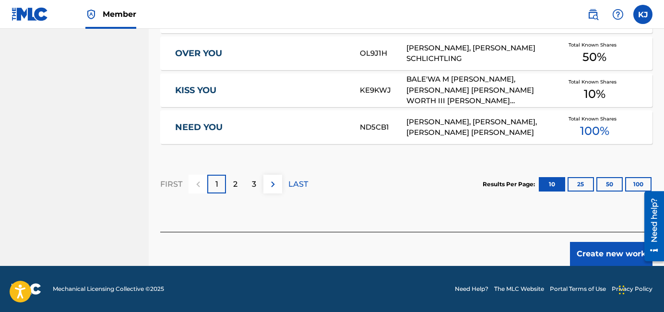
click at [571, 253] on button "Create new work" at bounding box center [611, 254] width 82 height 24
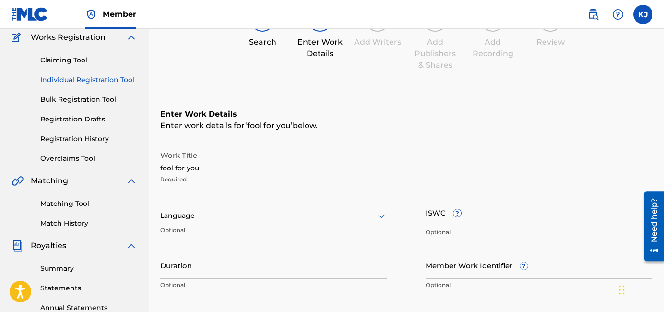
scroll to position [32, 0]
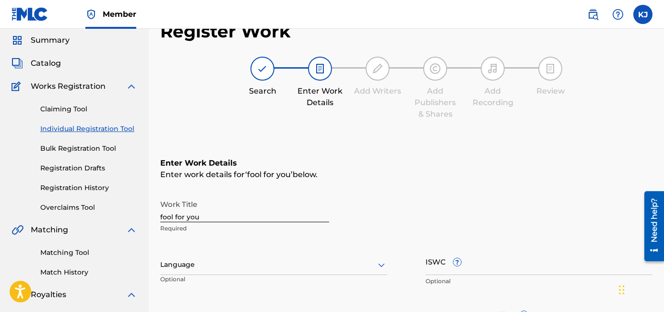
click at [226, 221] on input "fool for you" at bounding box center [244, 208] width 169 height 27
click at [226, 220] on input "fool for you" at bounding box center [244, 208] width 169 height 27
type input "Fool For You"
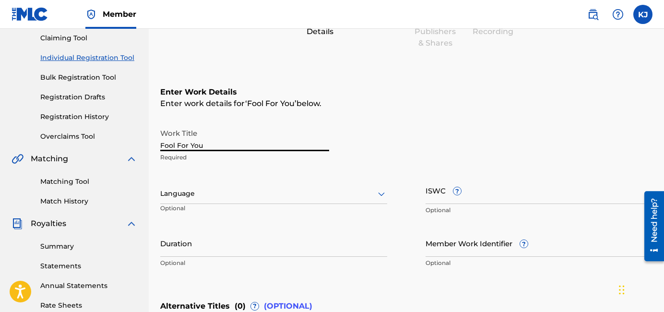
scroll to position [289, 0]
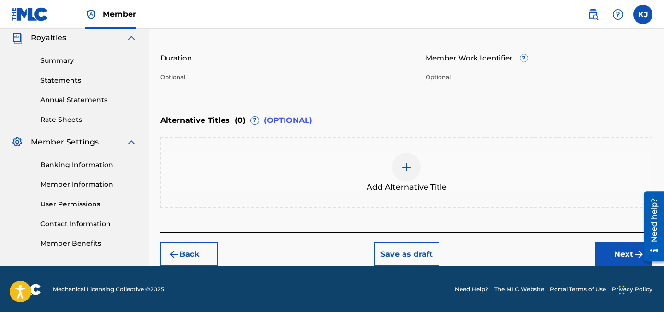
click at [571, 245] on button "Next" at bounding box center [623, 254] width 58 height 24
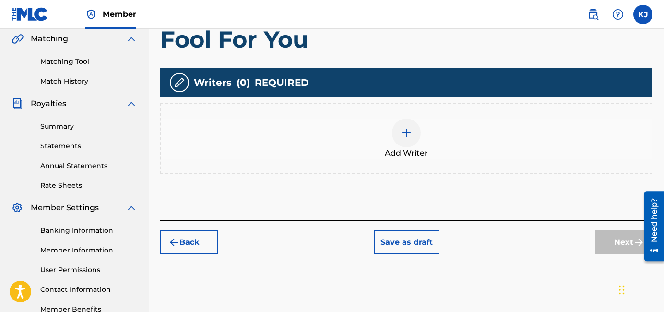
scroll to position [224, 0]
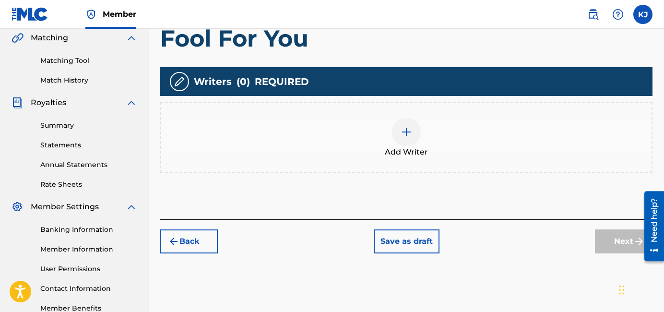
click at [400, 126] on img at bounding box center [406, 132] width 12 height 12
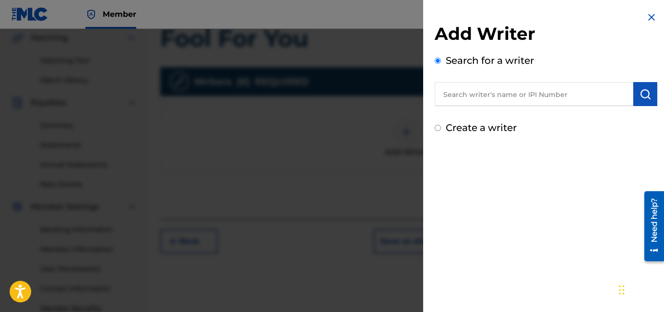
click at [518, 92] on input "text" at bounding box center [533, 94] width 198 height 24
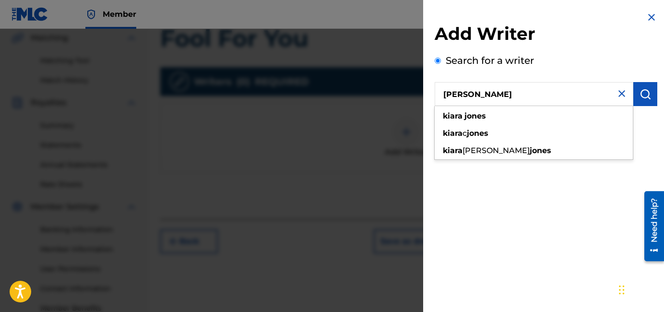
type input "[PERSON_NAME]"
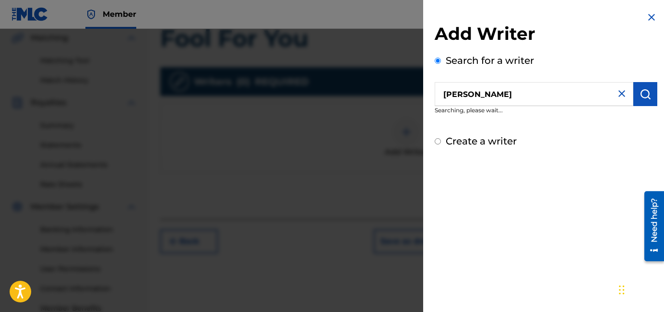
click at [571, 99] on img "submit" at bounding box center [645, 94] width 12 height 12
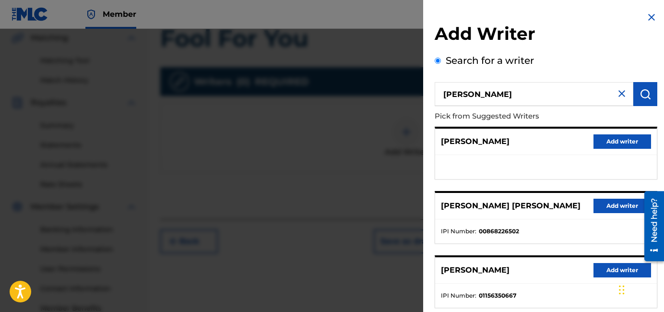
scroll to position [185, 0]
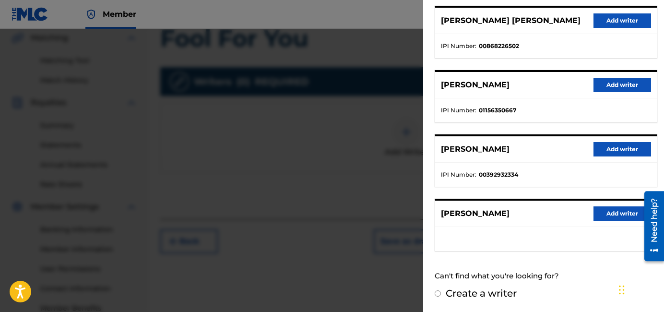
click at [571, 153] on button "Add writer" at bounding box center [622, 149] width 58 height 14
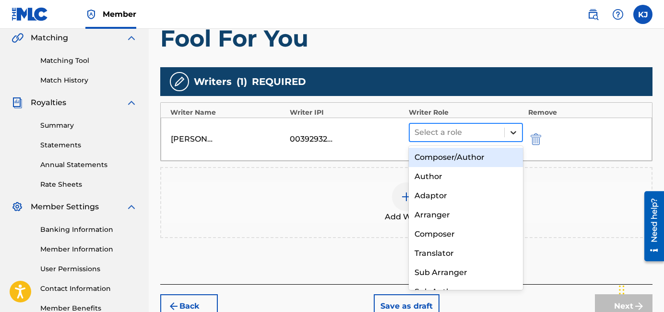
click at [517, 132] on icon at bounding box center [513, 133] width 10 height 10
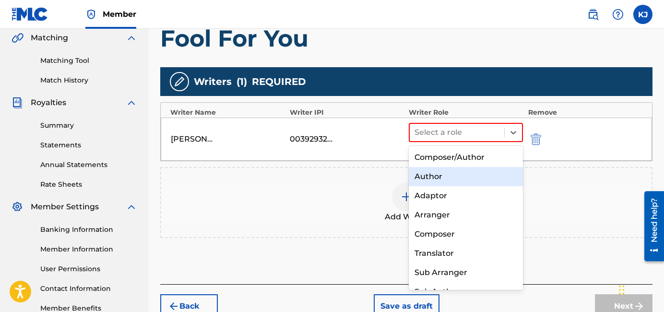
click at [469, 176] on div "Author" at bounding box center [465, 176] width 114 height 19
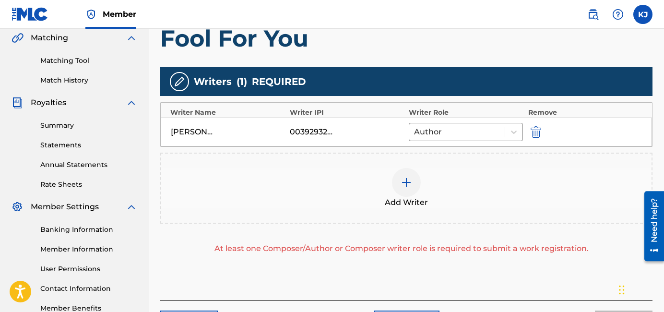
click at [416, 187] on div at bounding box center [406, 182] width 29 height 29
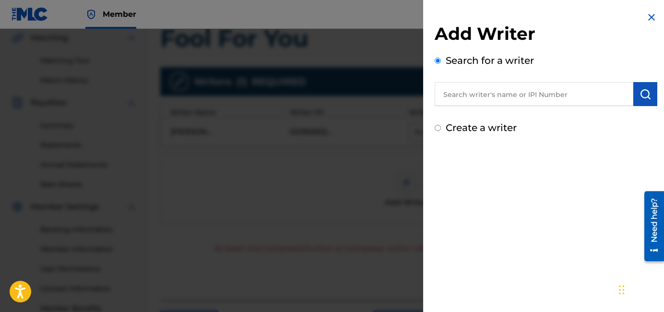
click at [530, 86] on input "text" at bounding box center [533, 94] width 198 height 24
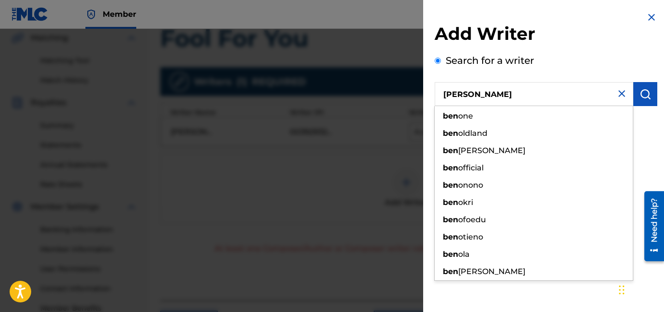
type input "[PERSON_NAME]"
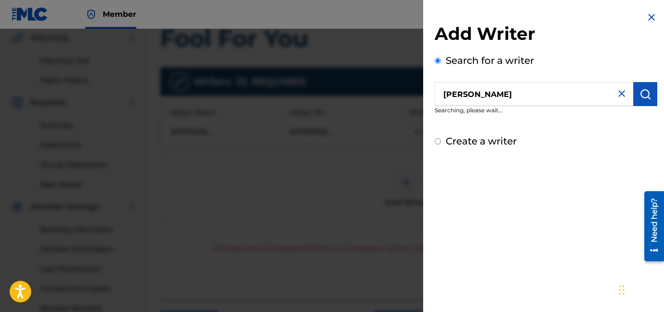
click at [571, 97] on img "submit" at bounding box center [645, 94] width 12 height 12
click at [571, 95] on img "submit" at bounding box center [645, 94] width 12 height 12
